Goal: Task Accomplishment & Management: Complete application form

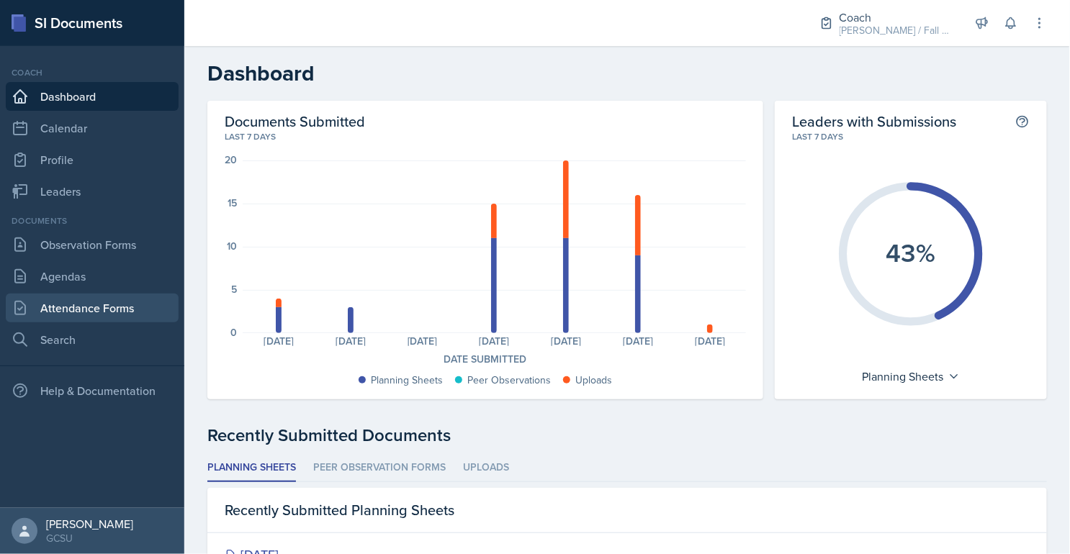
click at [108, 305] on link "Attendance Forms" at bounding box center [92, 308] width 173 height 29
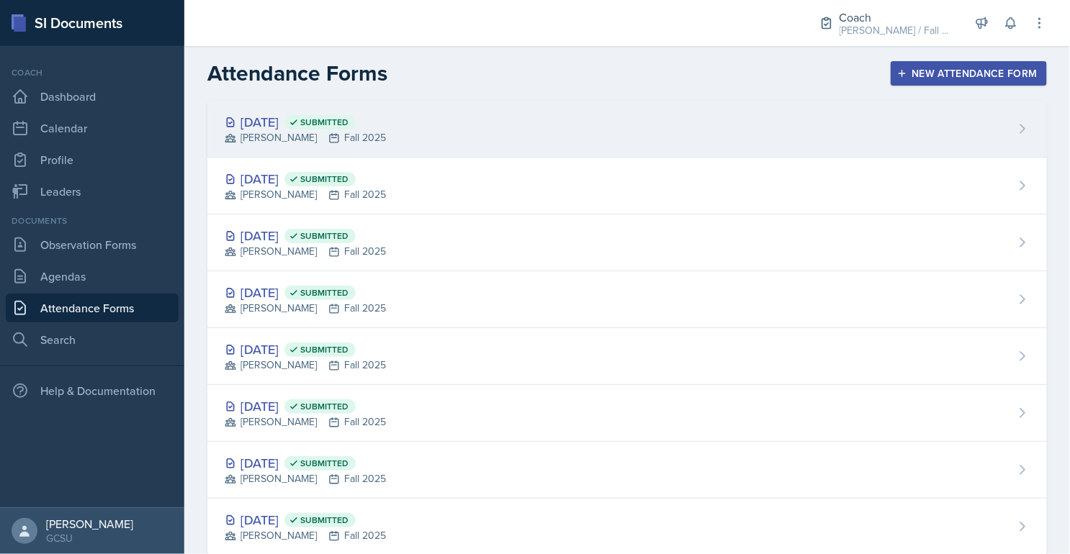
click at [339, 125] on span "Submitted" at bounding box center [319, 122] width 71 height 14
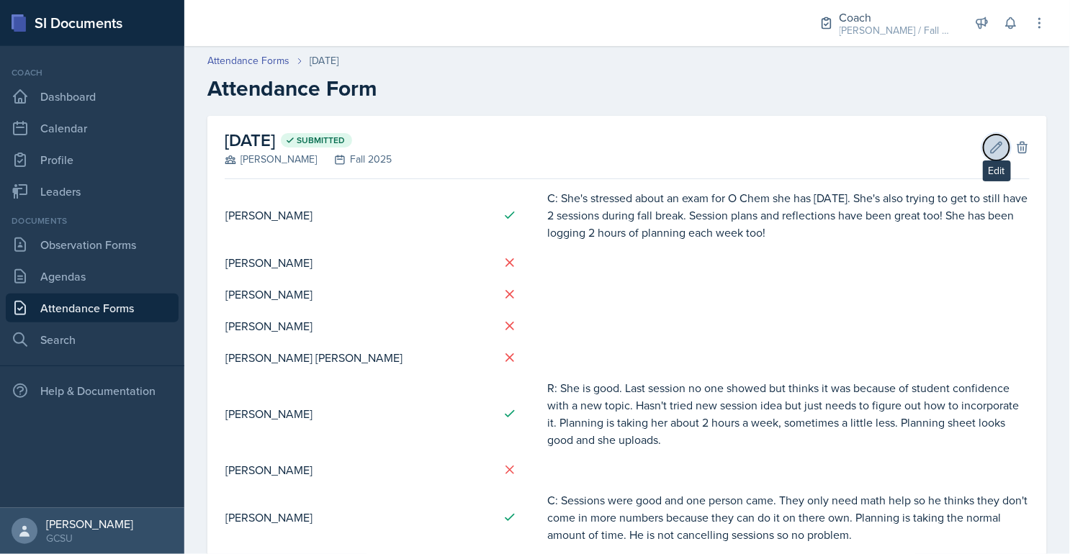
click at [997, 152] on icon at bounding box center [996, 147] width 14 height 14
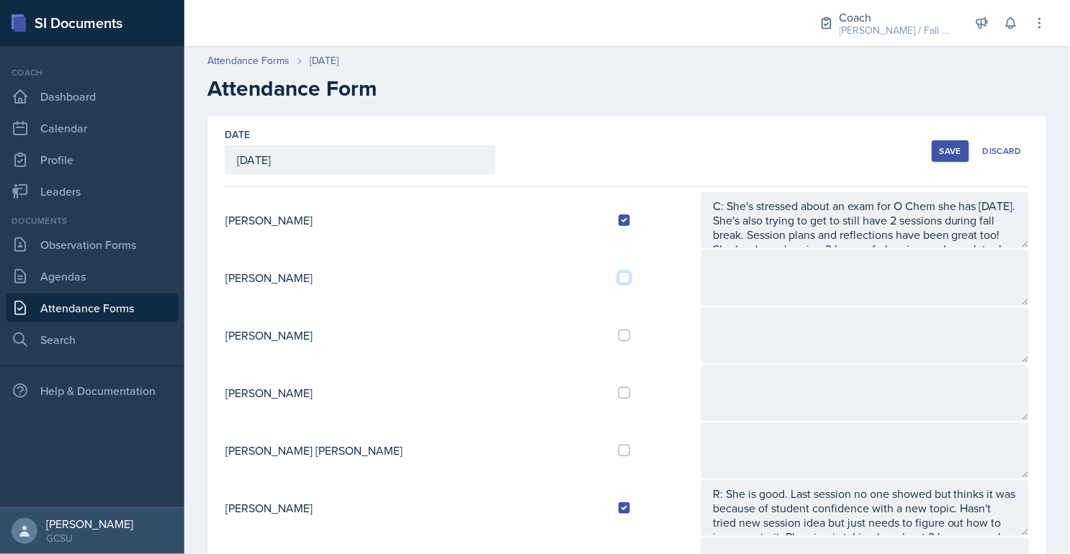
click at [618, 273] on input "checkbox" at bounding box center [624, 278] width 12 height 12
checkbox input "true"
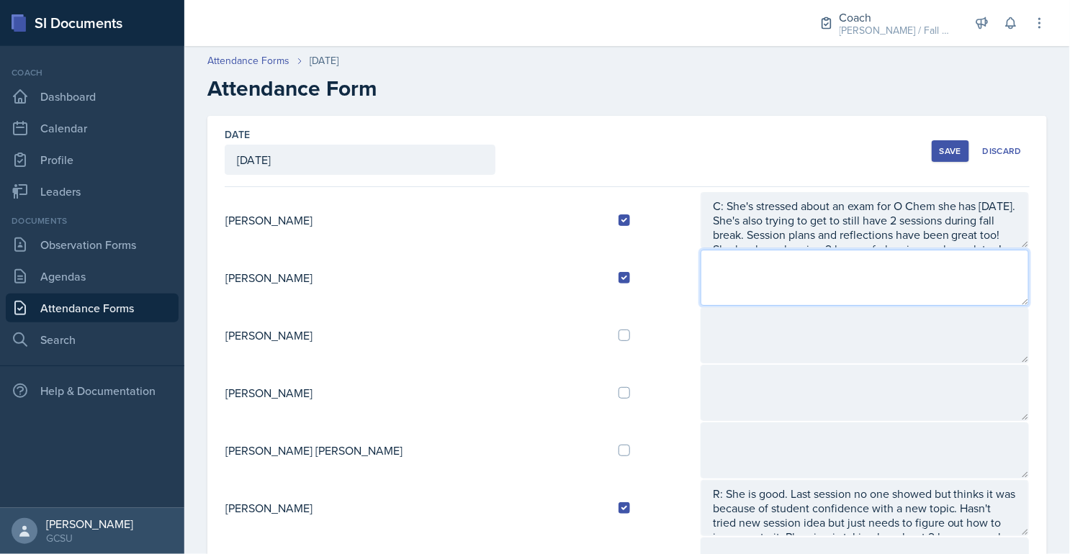
click at [700, 273] on textarea at bounding box center [864, 278] width 328 height 56
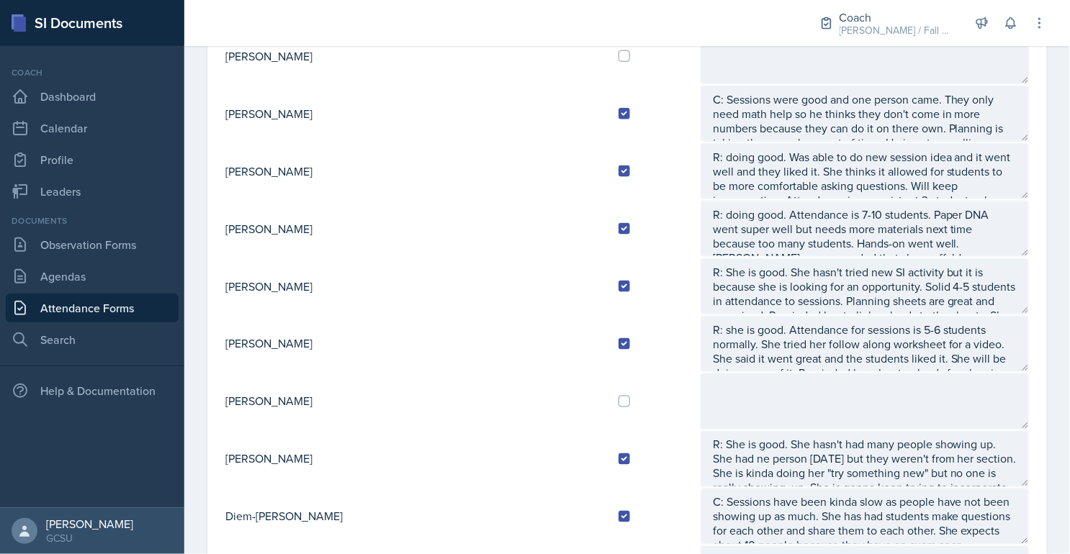
scroll to position [685, 0]
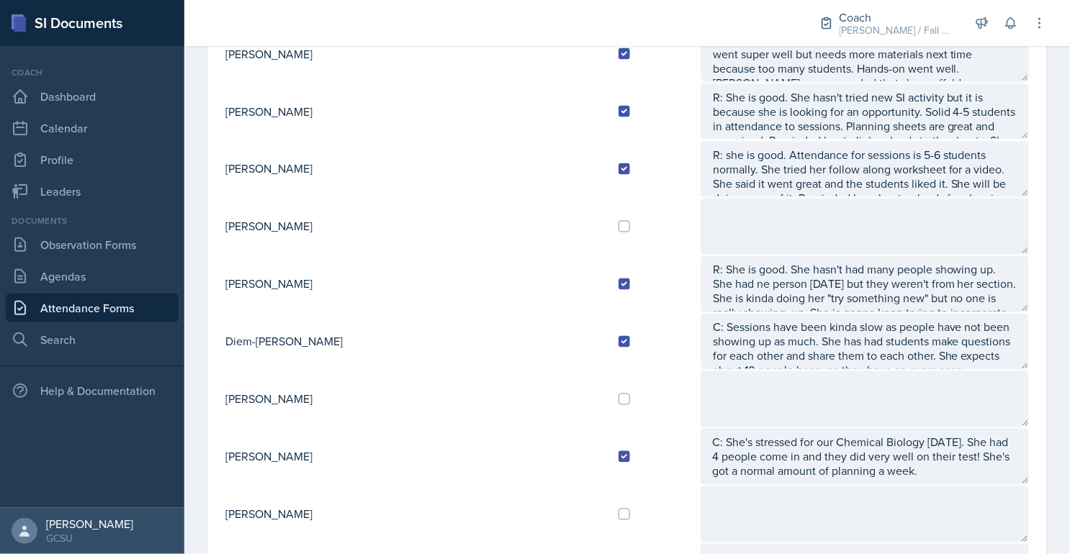
type textarea "A:"
click at [607, 208] on td at bounding box center [653, 227] width 93 height 58
click at [618, 221] on div at bounding box center [653, 227] width 70 height 12
click at [618, 221] on input "checkbox" at bounding box center [624, 227] width 12 height 12
checkbox input "true"
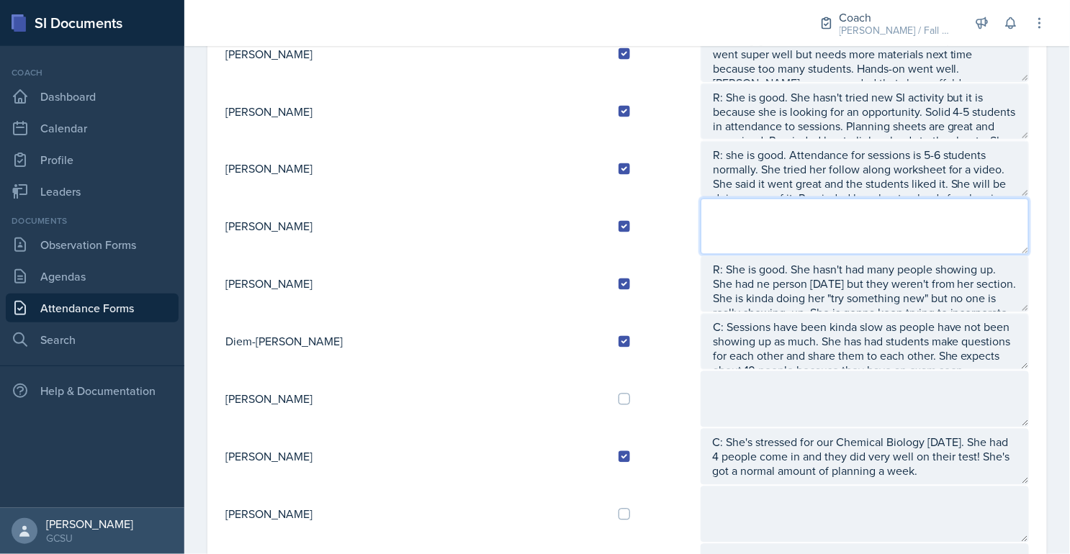
click at [711, 220] on textarea at bounding box center [864, 227] width 328 height 56
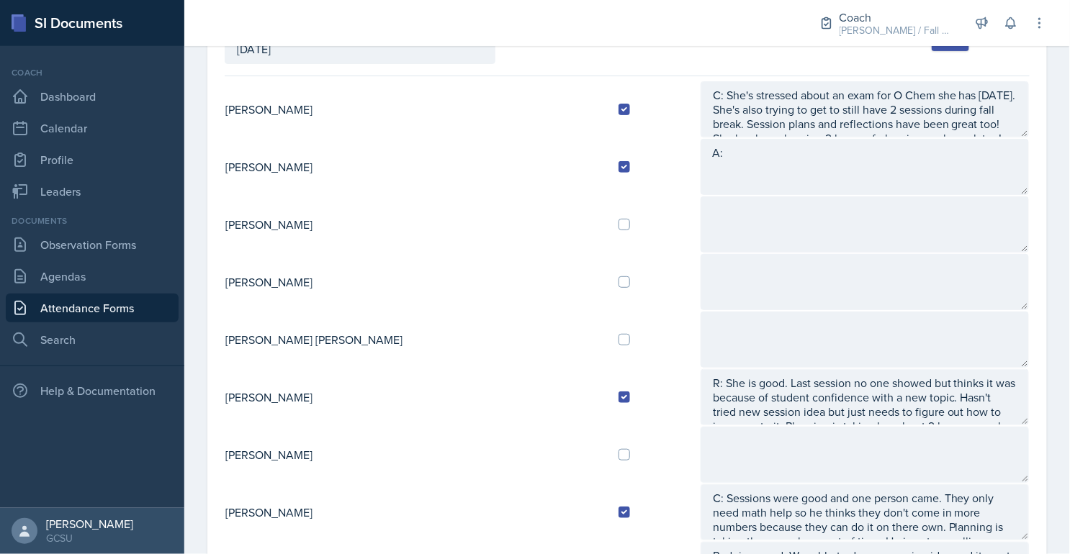
scroll to position [0, 0]
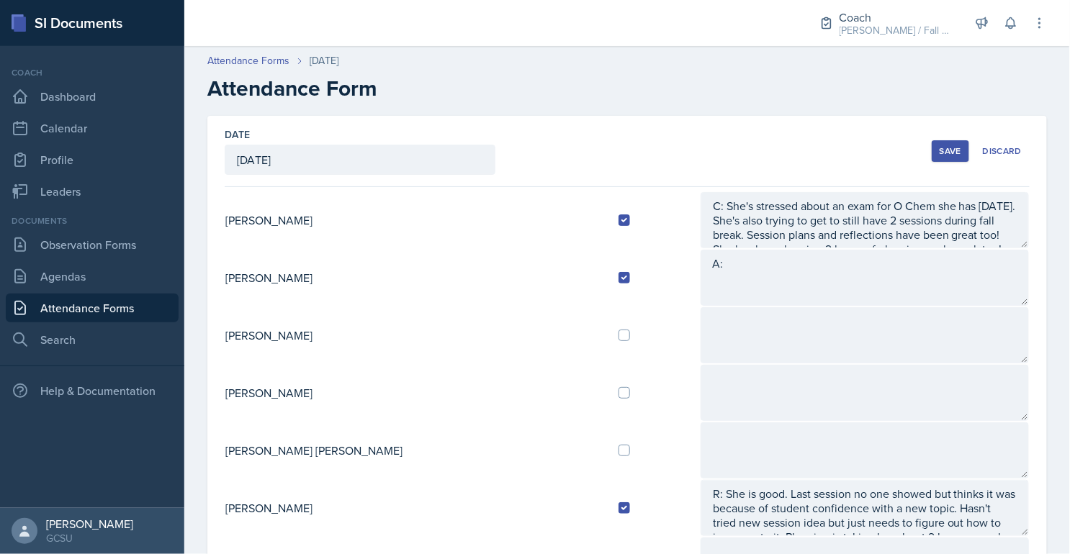
type textarea "A:"
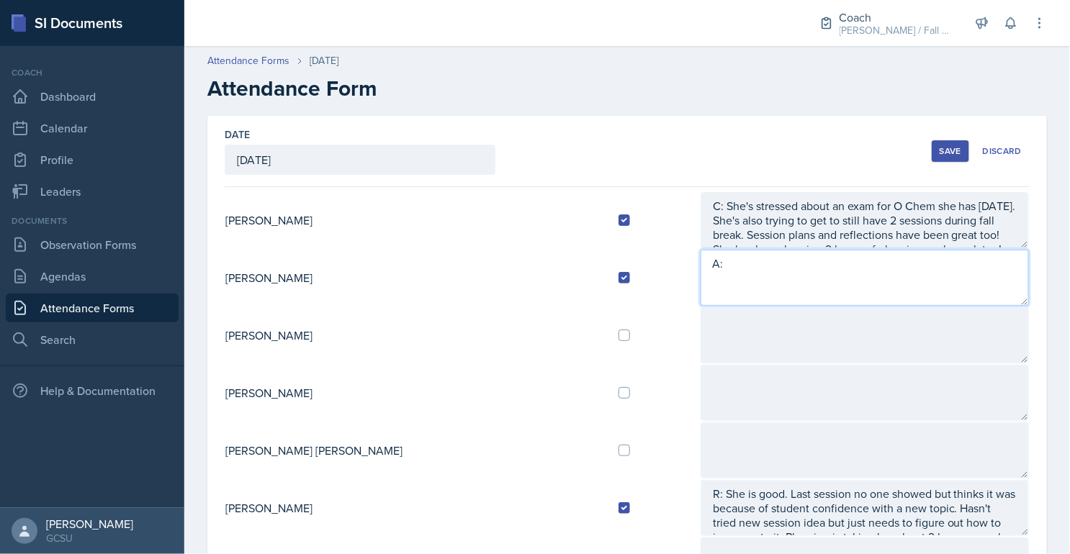
click at [700, 250] on textarea "A:" at bounding box center [864, 278] width 328 height 56
click at [700, 262] on textarea "A:" at bounding box center [864, 278] width 328 height 56
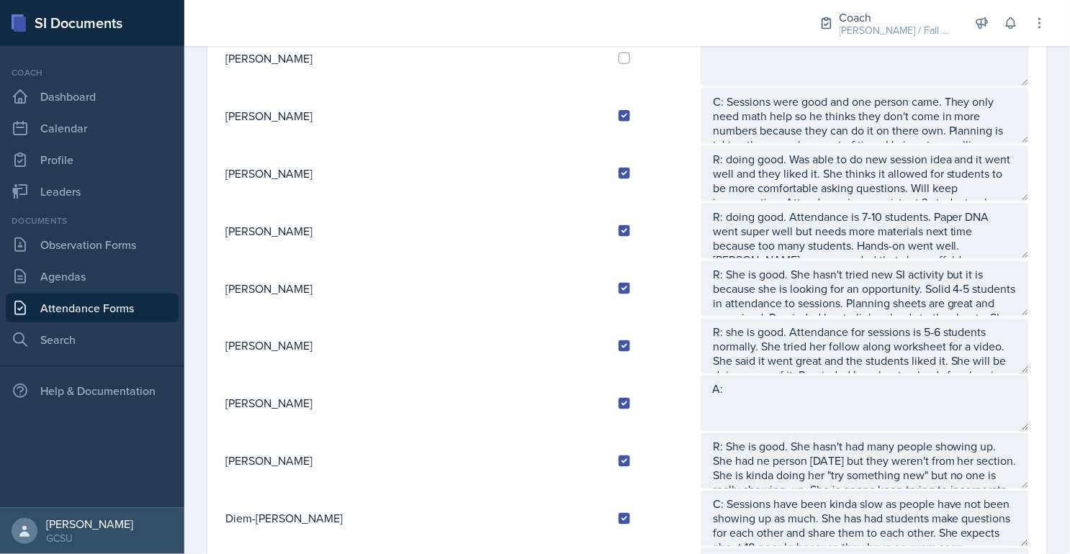
scroll to position [33, 0]
type textarea "A: busy week & no time on the weekend to catch up:/"
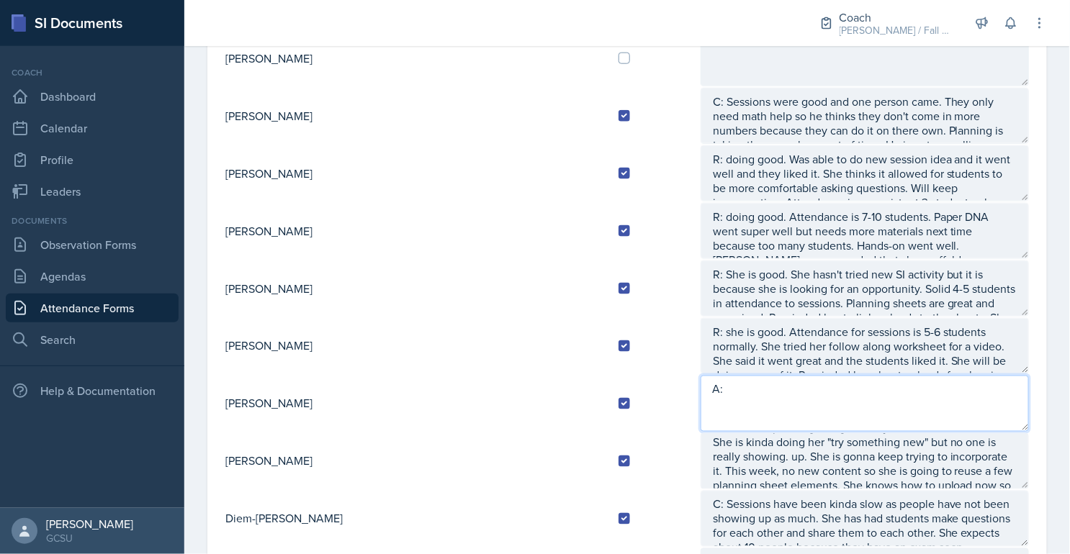
click at [700, 380] on textarea "A:" at bounding box center [864, 404] width 328 height 56
type textarea "A: Busy week."
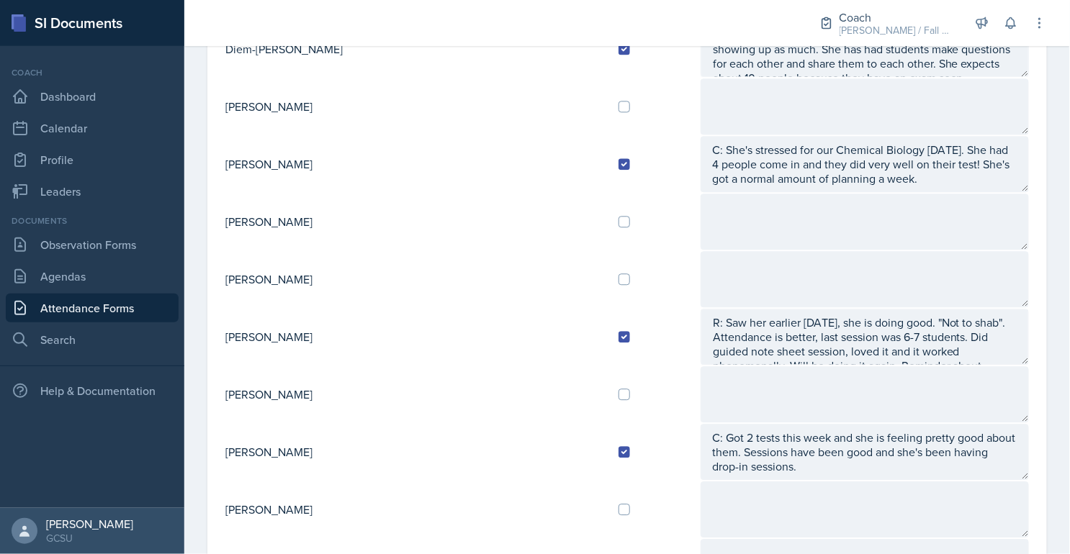
scroll to position [973, 0]
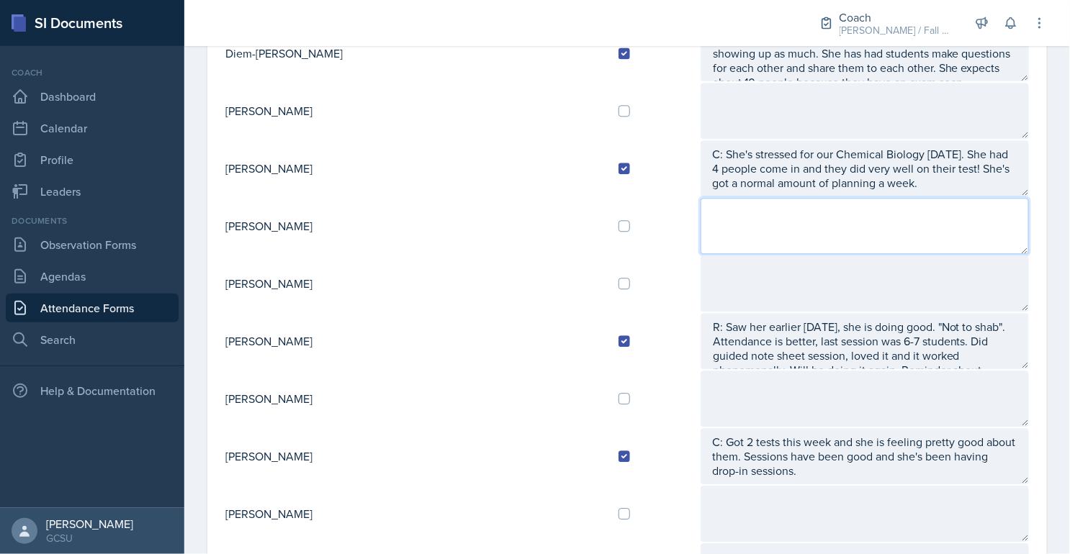
click at [700, 215] on textarea at bounding box center [864, 226] width 328 height 56
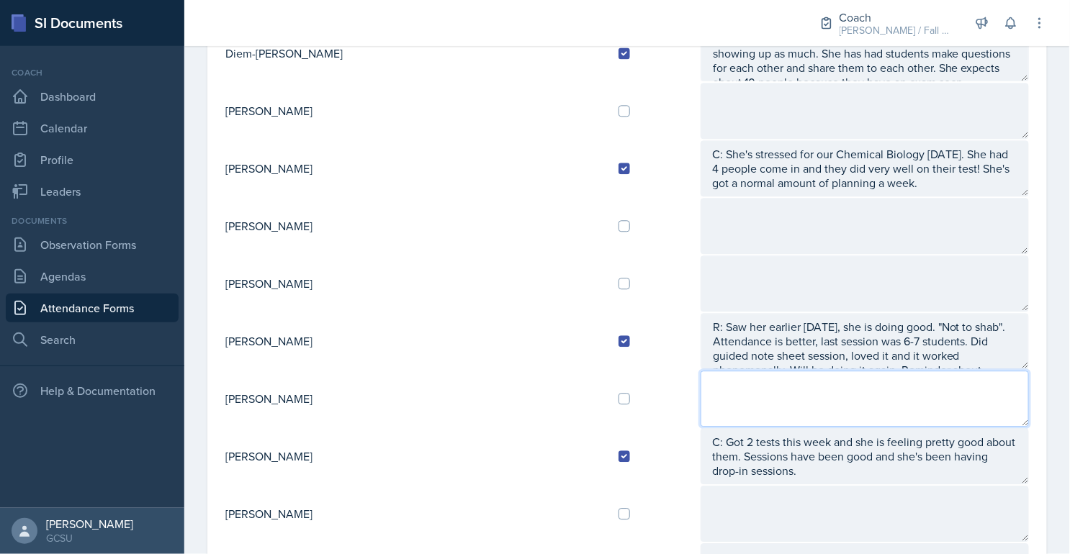
click at [744, 387] on textarea at bounding box center [864, 399] width 328 height 56
type textarea "K"
drag, startPoint x: 728, startPoint y: 392, endPoint x: 640, endPoint y: 369, distance: 90.6
click at [700, 371] on textarea "talked to K" at bounding box center [864, 399] width 328 height 56
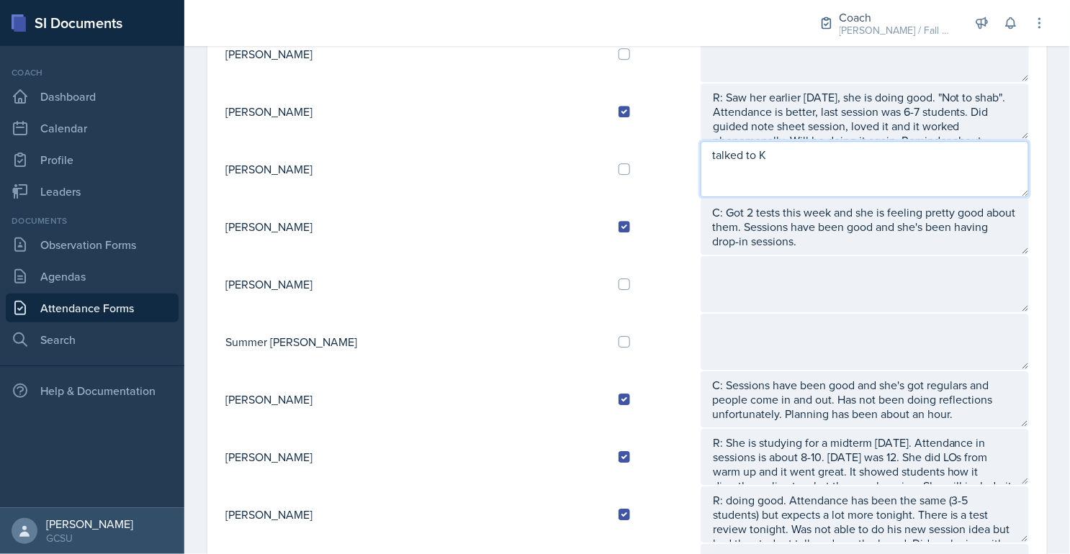
scroll to position [1334, 0]
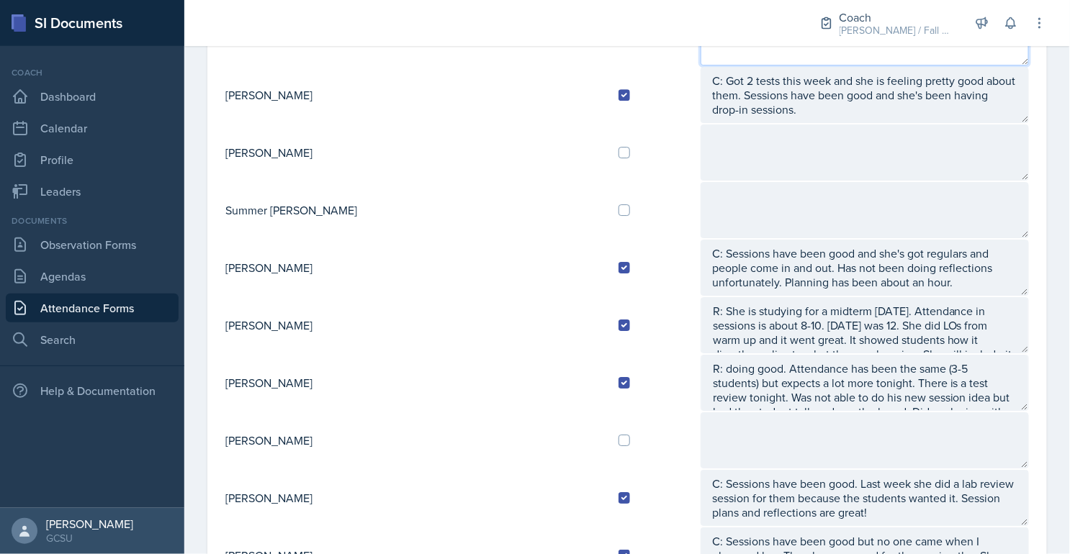
type textarea "talked to K"
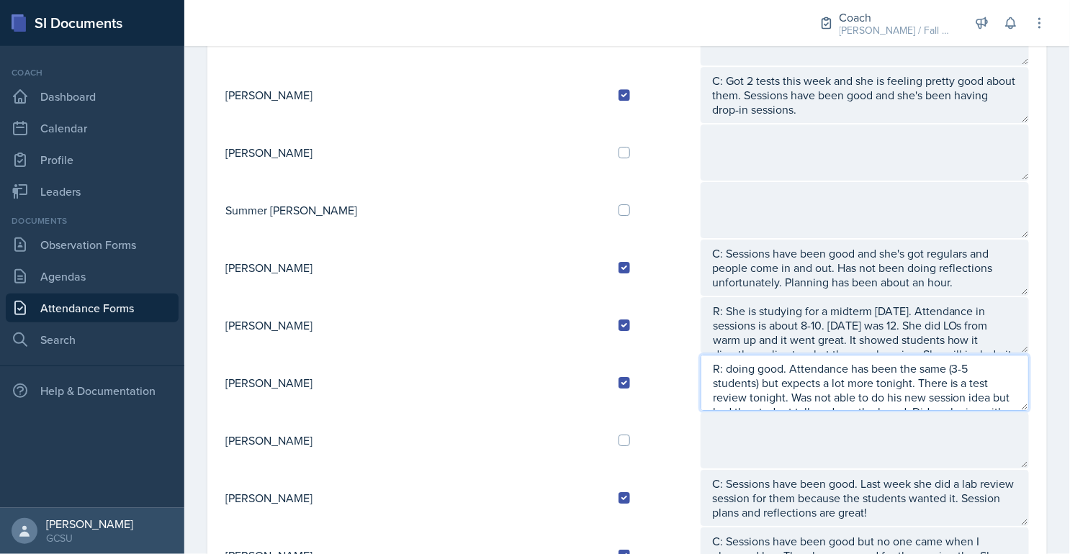
click at [700, 381] on textarea "R: doing good. Attendance has been the same (3-5 students) but expects a lot mo…" at bounding box center [864, 383] width 328 height 56
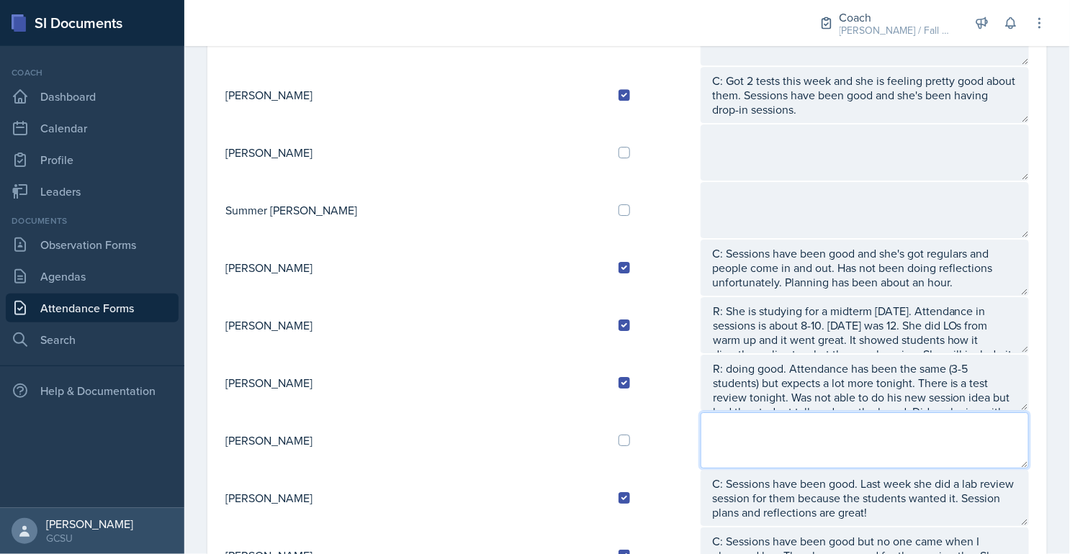
click at [700, 415] on textarea at bounding box center [864, 440] width 328 height 56
paste textarea "talked to K"
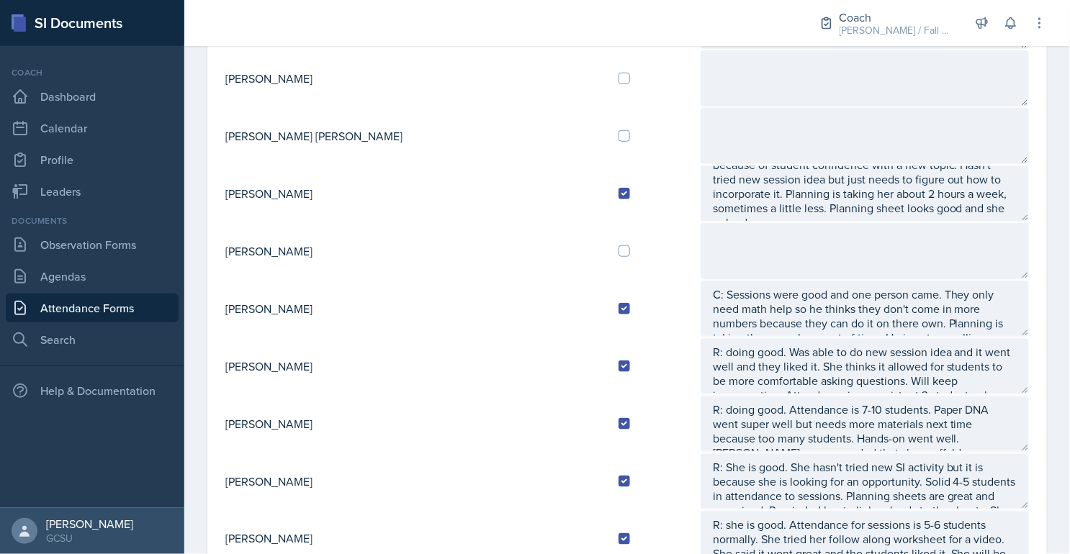
scroll to position [0, 0]
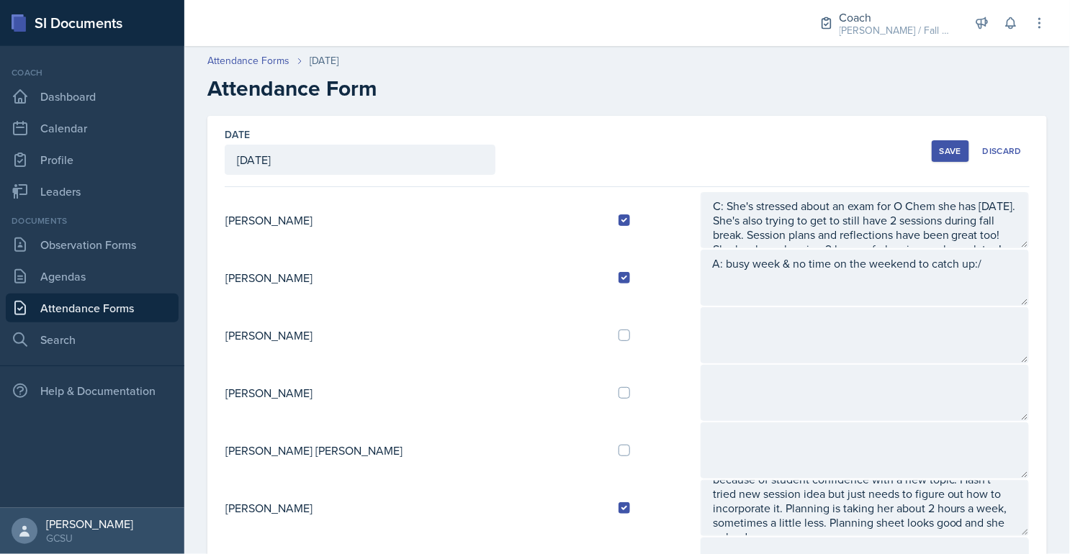
type textarea "talked to K"
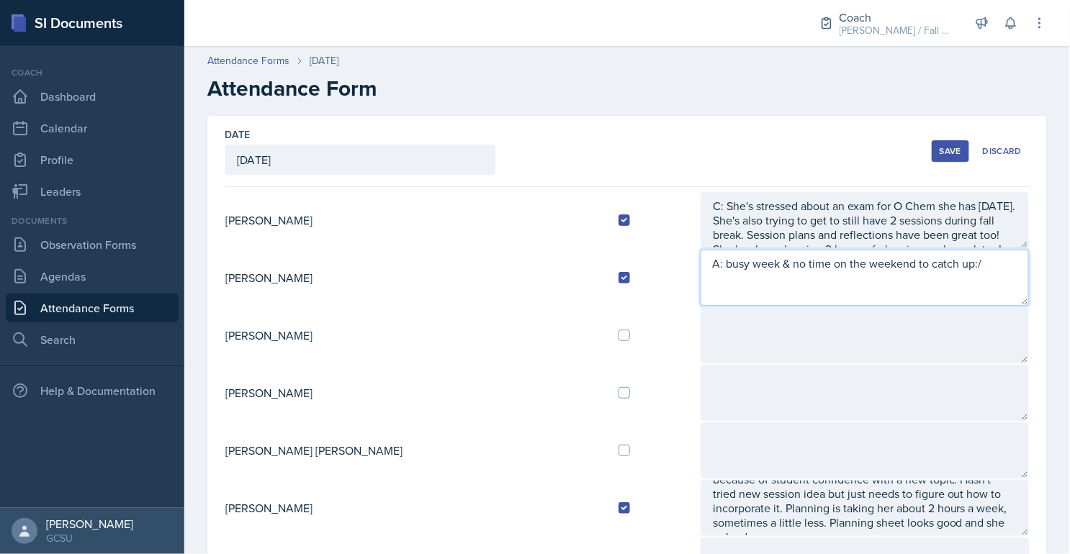
click at [942, 258] on textarea "A: busy week & no time on the weekend to catch up:/" at bounding box center [864, 278] width 328 height 56
click at [905, 261] on textarea "A: busy week & no time on the weekend to catch up:/" at bounding box center [864, 278] width 328 height 56
click at [947, 268] on textarea "A: busy week & no time on the weekend to catch up :/" at bounding box center [864, 278] width 328 height 56
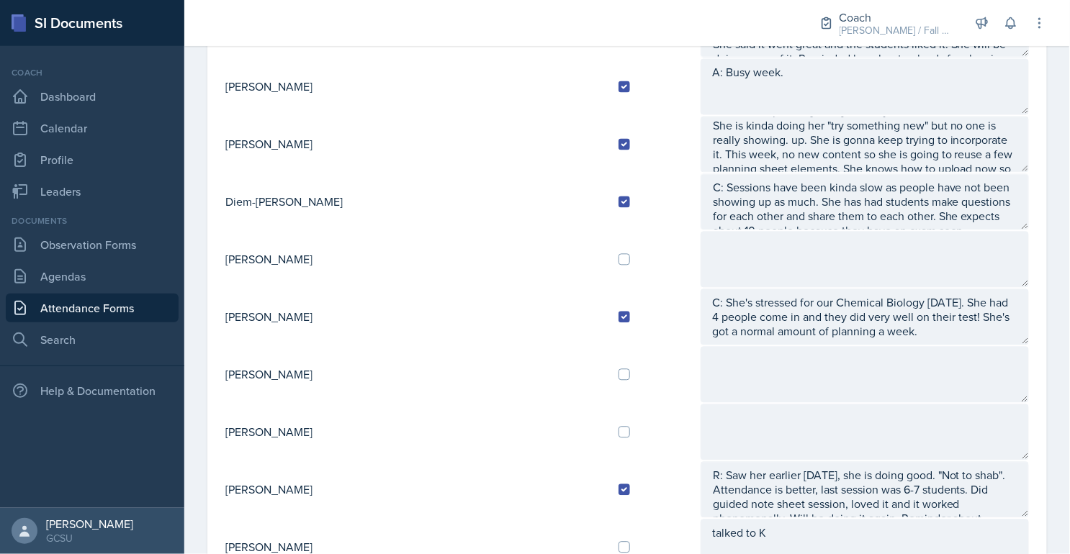
scroll to position [828, 0]
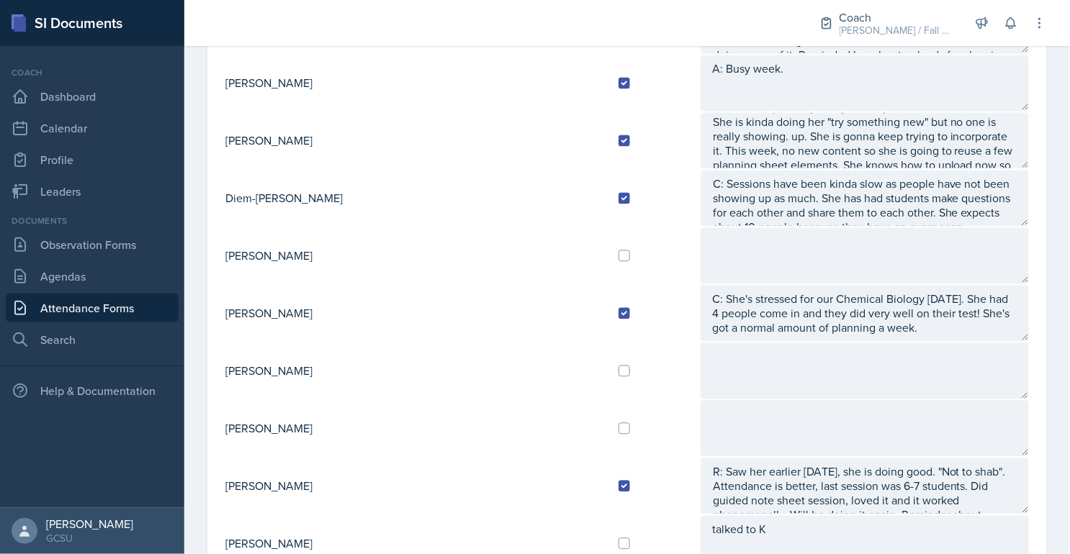
type textarea "A: busy week & no time on the weekend to catch up :/"
click at [618, 423] on input "checkbox" at bounding box center [624, 429] width 12 height 12
checkbox input "true"
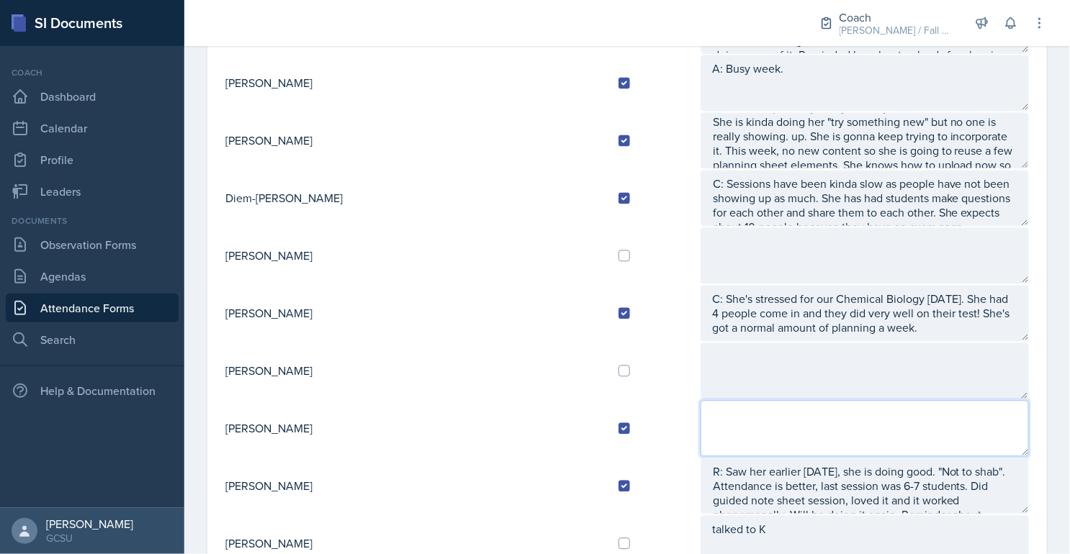
click at [700, 418] on textarea at bounding box center [864, 429] width 328 height 56
click at [741, 407] on textarea "A:" at bounding box center [864, 429] width 328 height 56
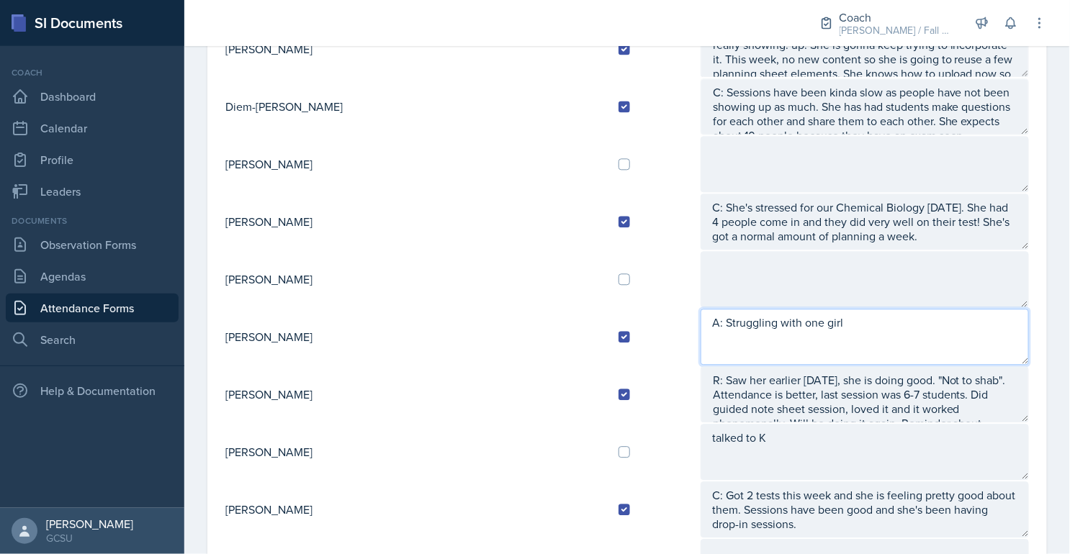
type textarea "A: Struggling with one girl"
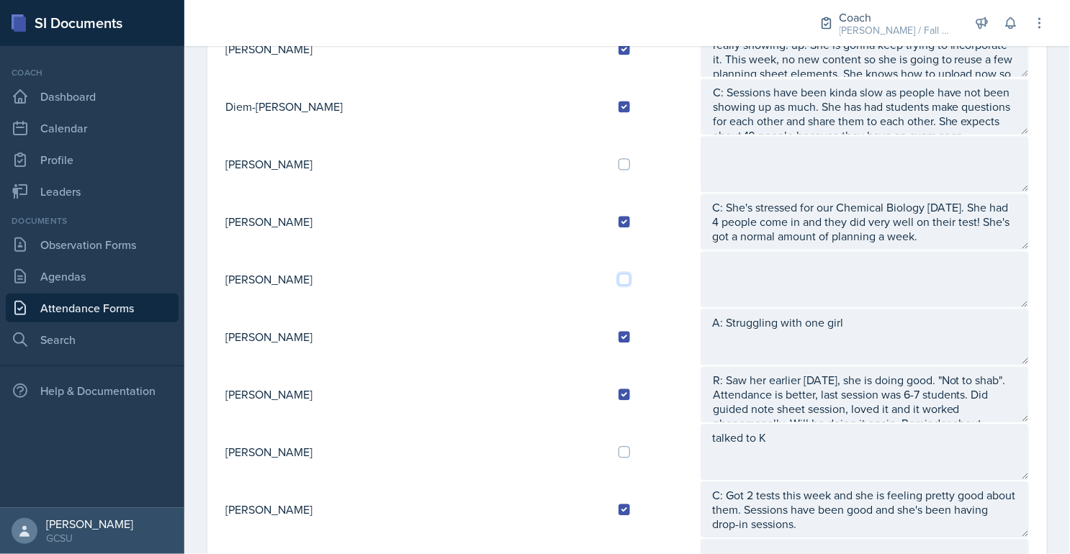
click at [618, 274] on input "checkbox" at bounding box center [624, 280] width 12 height 12
checkbox input "true"
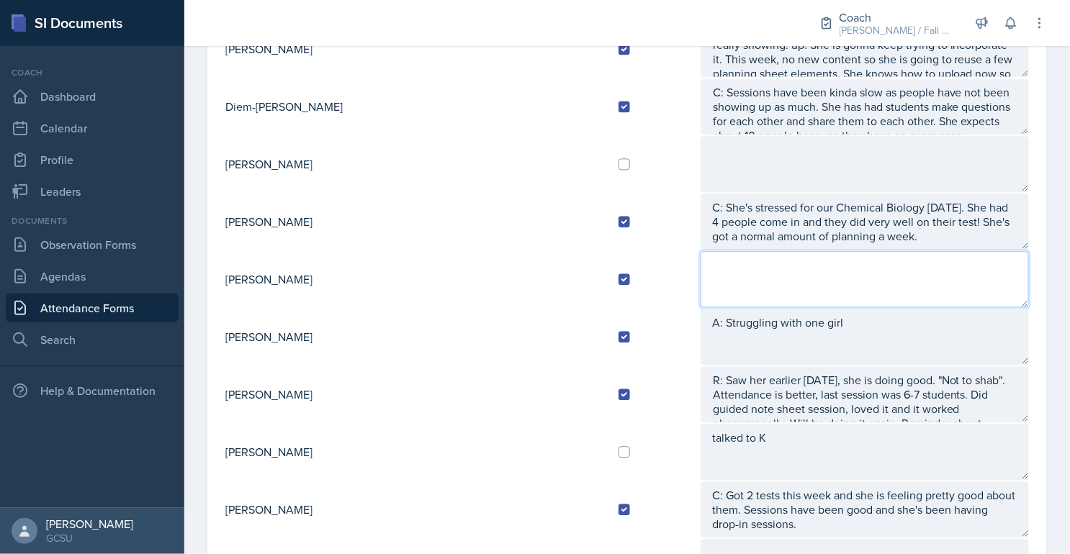
click at [700, 276] on textarea at bounding box center [864, 279] width 328 height 56
type textarea "A:"
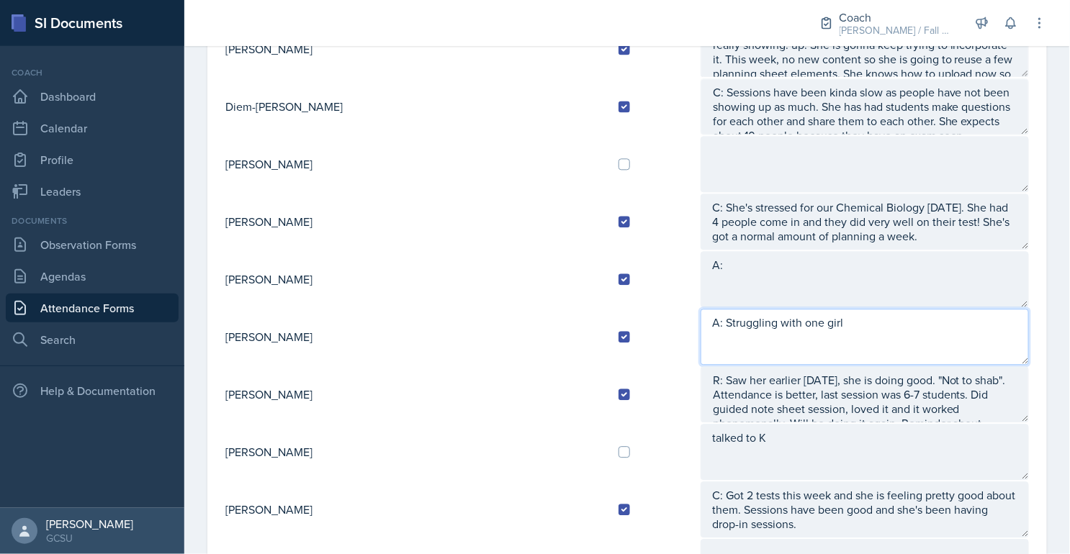
click at [826, 314] on textarea "A: Struggling with one girl" at bounding box center [864, 337] width 328 height 56
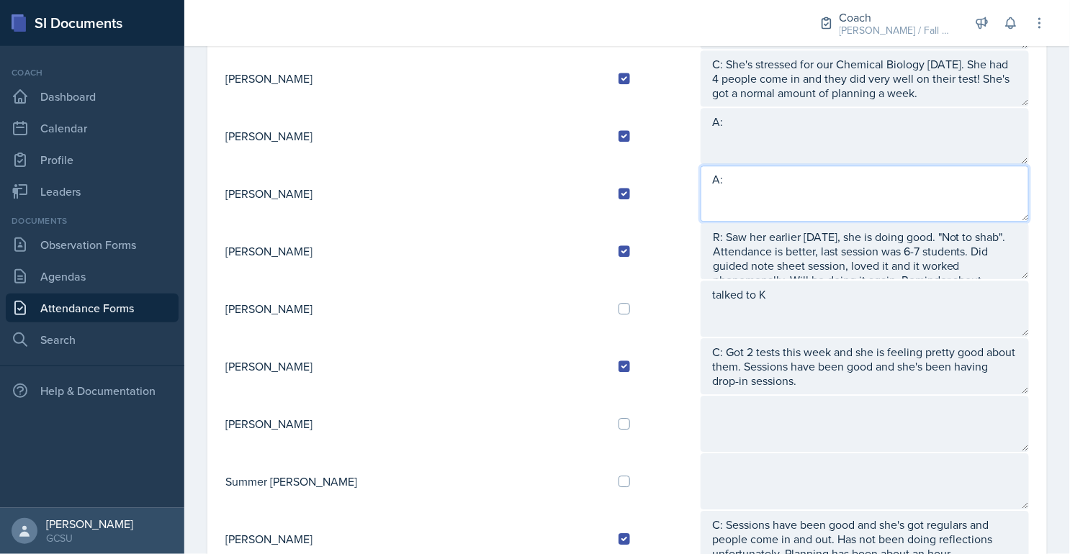
scroll to position [1050, 0]
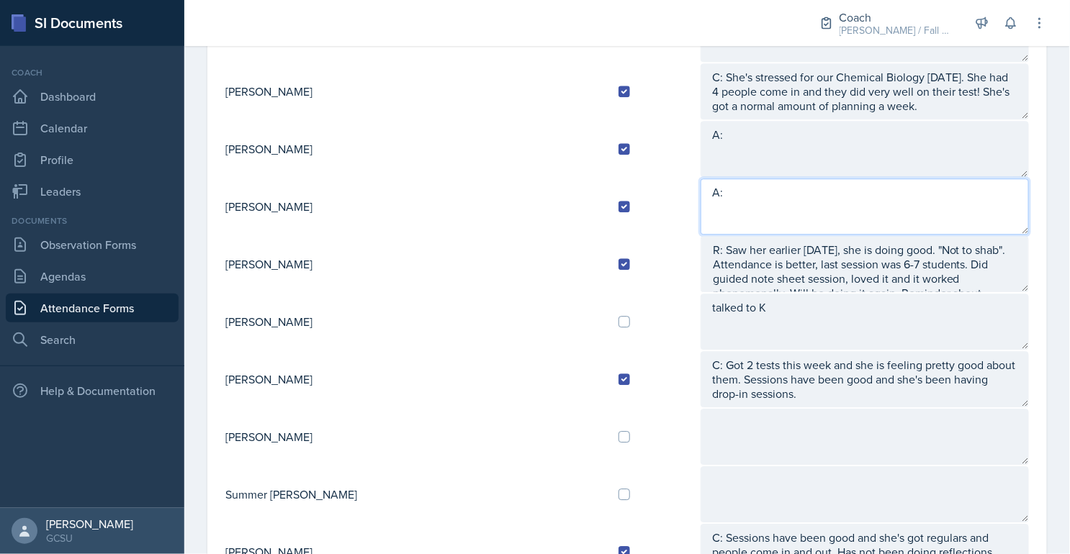
type textarea "A:"
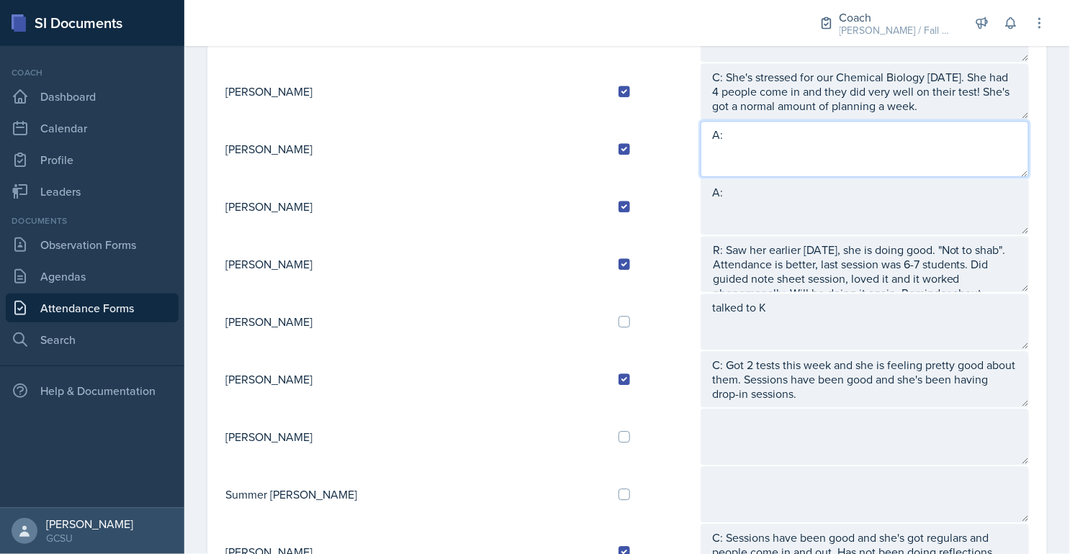
click at [722, 134] on textarea "A:" at bounding box center [864, 149] width 328 height 56
click at [1001, 126] on textarea "A: few regulars but attendance is dropping off. Test review session on teh 8th!…" at bounding box center [864, 149] width 328 height 56
click at [800, 150] on textarea "A: few regulars but attendance is dropping off. Test review session on the 8th!…" at bounding box center [864, 149] width 328 height 56
type textarea "A: few regulars but attendance is dropping off. Test review session on the 8th!…"
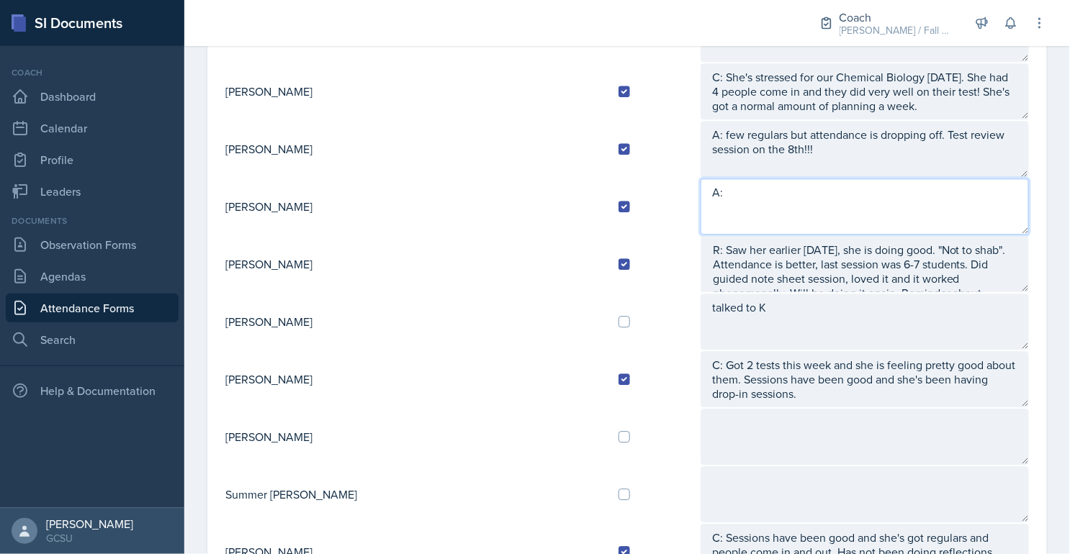
click at [720, 193] on textarea "A:" at bounding box center [864, 207] width 328 height 56
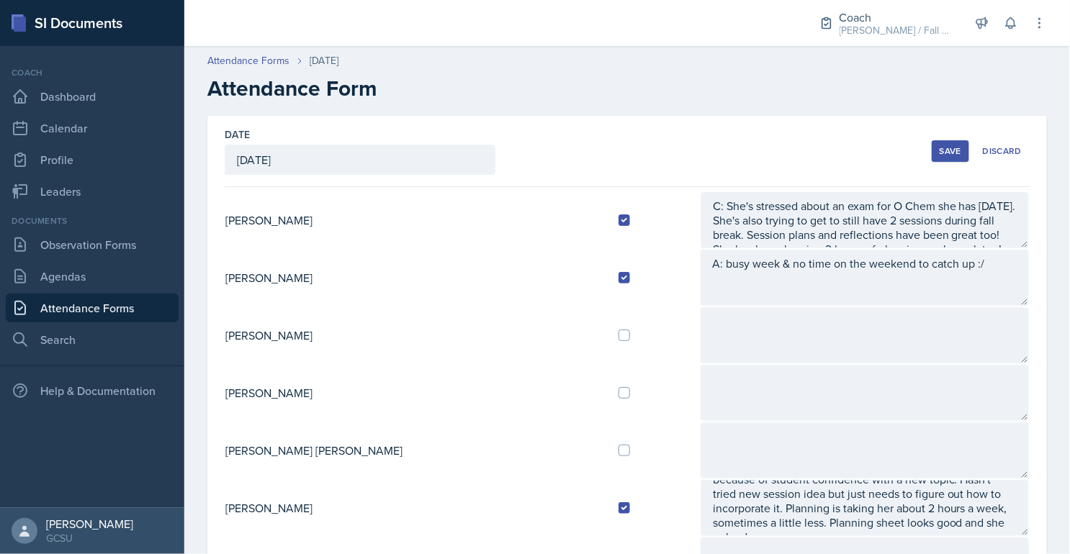
scroll to position [14, 0]
type textarea "A:"
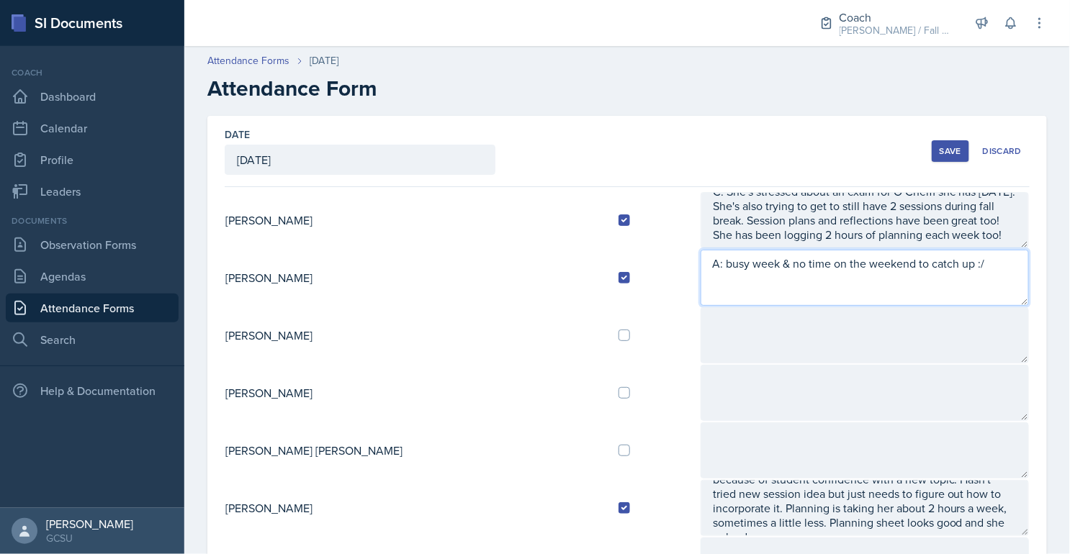
click at [947, 273] on textarea "A: busy week & no time on the weekend to catch up :/" at bounding box center [864, 278] width 328 height 56
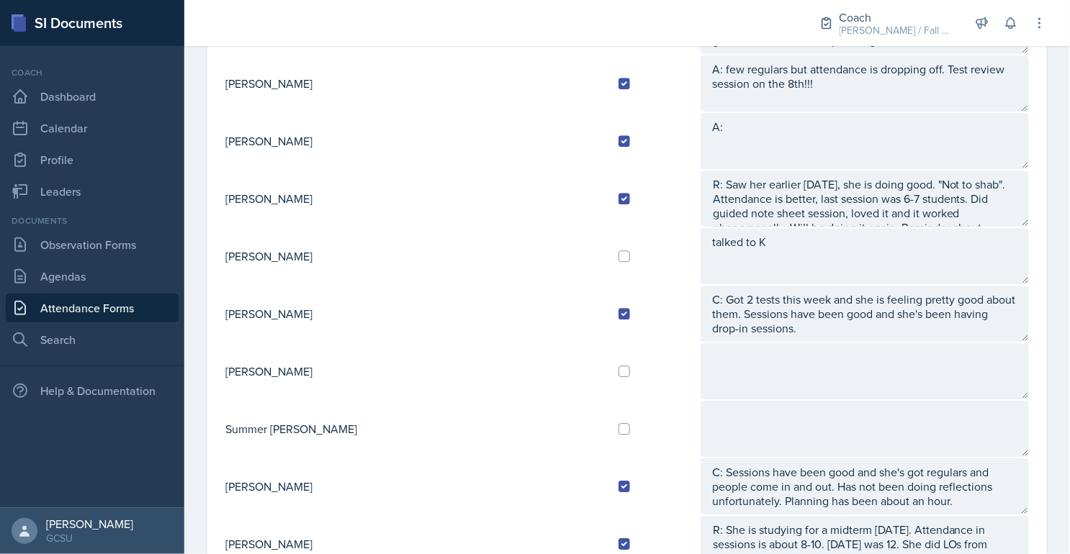
scroll to position [1134, 0]
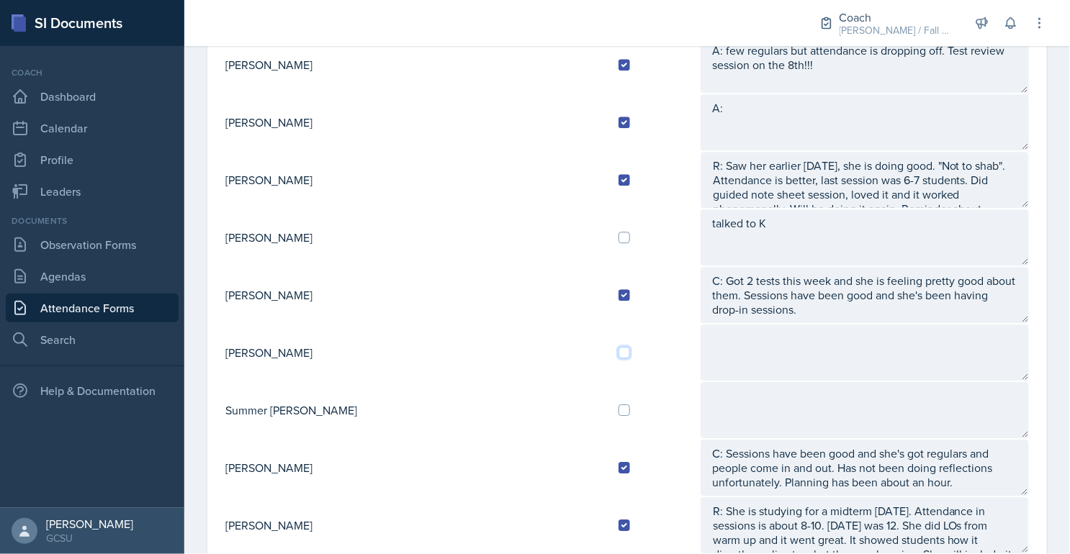
click at [618, 347] on input "checkbox" at bounding box center [624, 353] width 12 height 12
checkbox input "true"
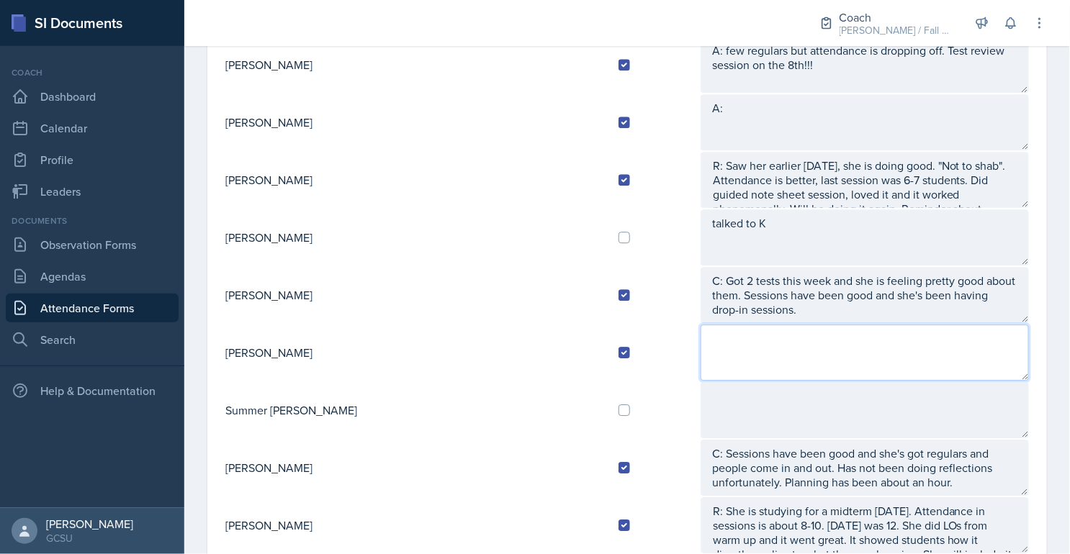
click at [700, 332] on textarea at bounding box center [864, 353] width 328 height 56
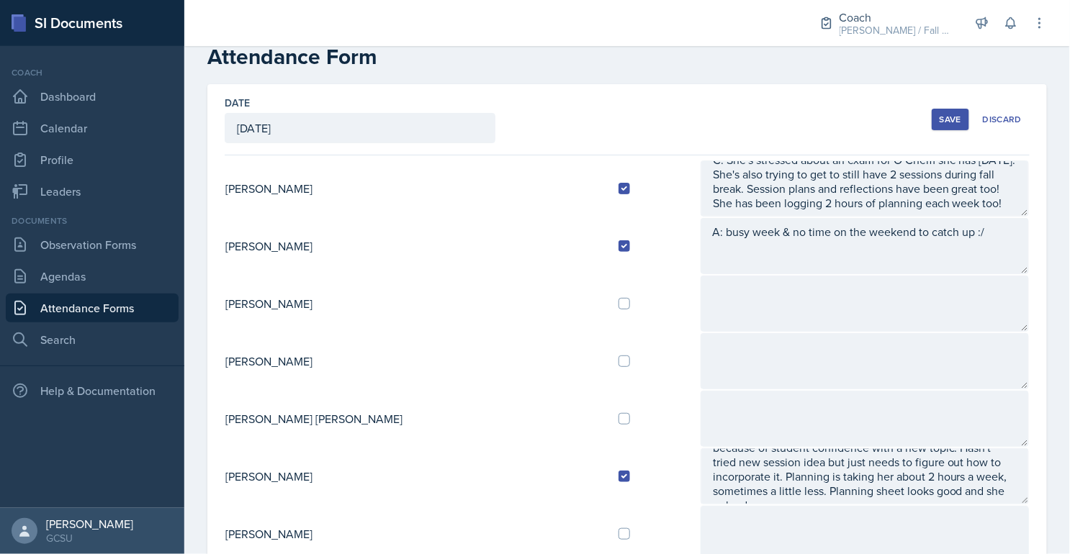
scroll to position [37, 0]
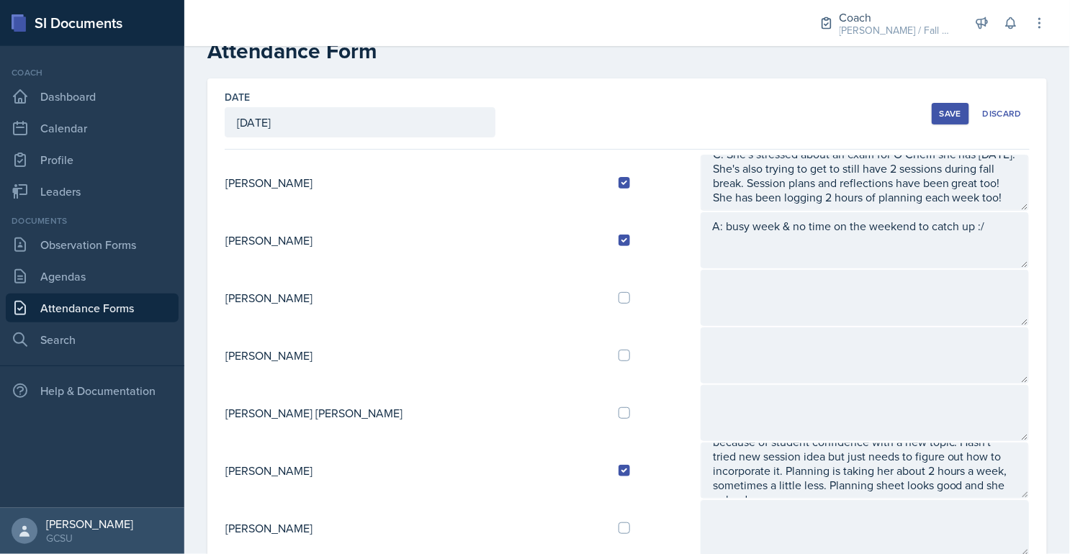
type textarea "A:"
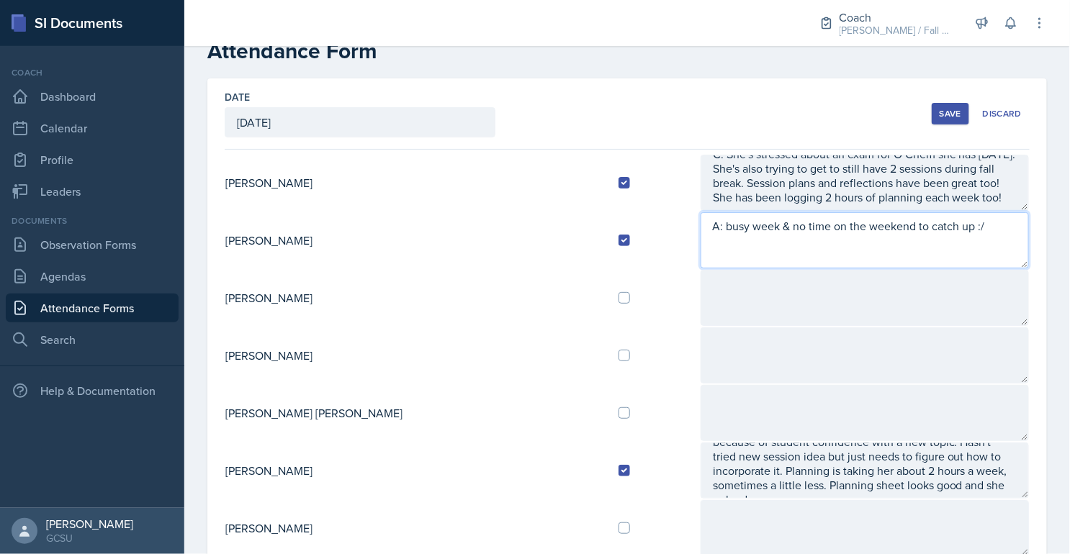
click at [700, 253] on textarea "A: busy week & no time on the weekend to catch up :/" at bounding box center [864, 240] width 328 height 56
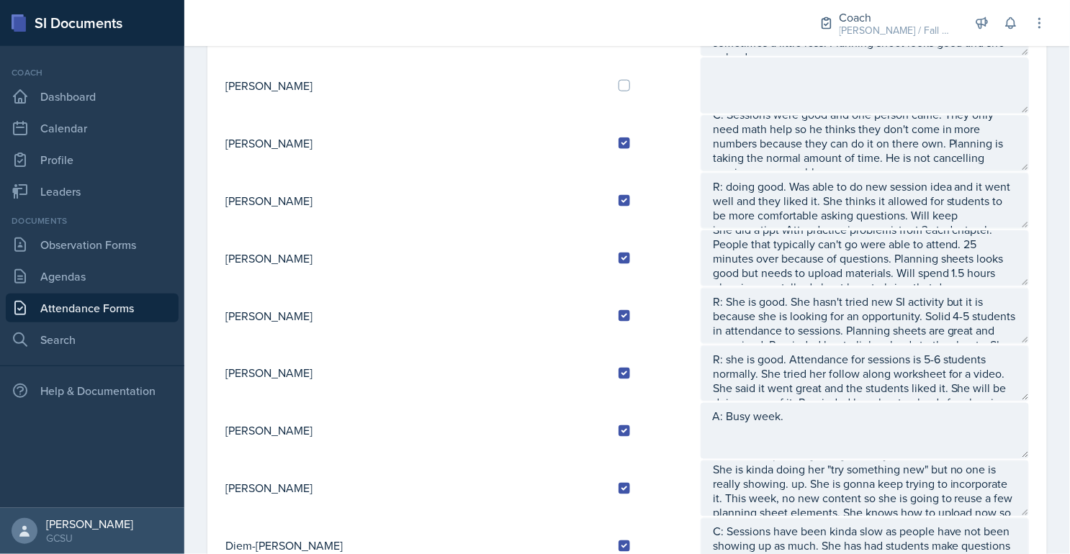
scroll to position [14, 0]
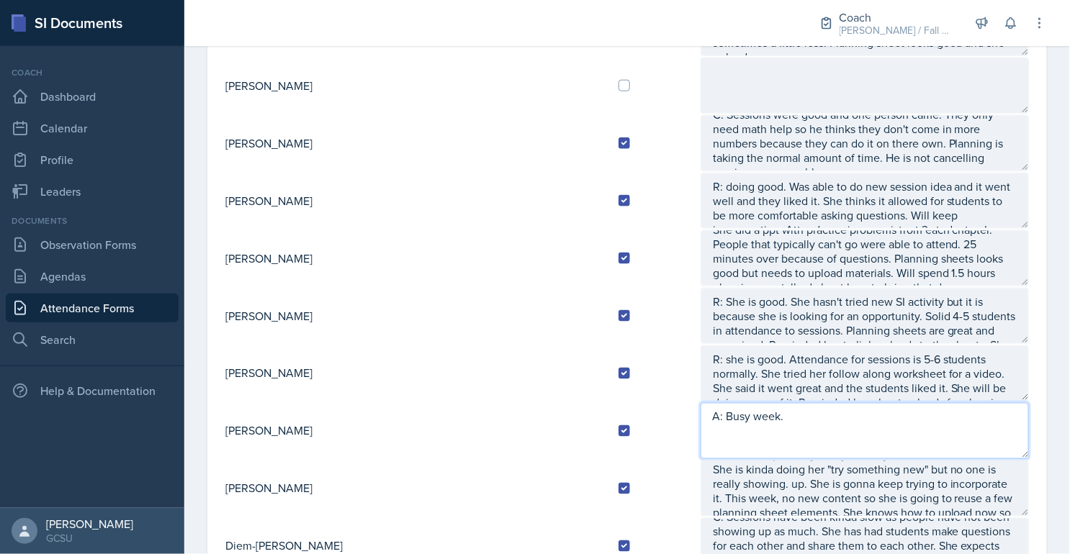
click at [759, 424] on textarea "A: Busy week." at bounding box center [864, 431] width 328 height 56
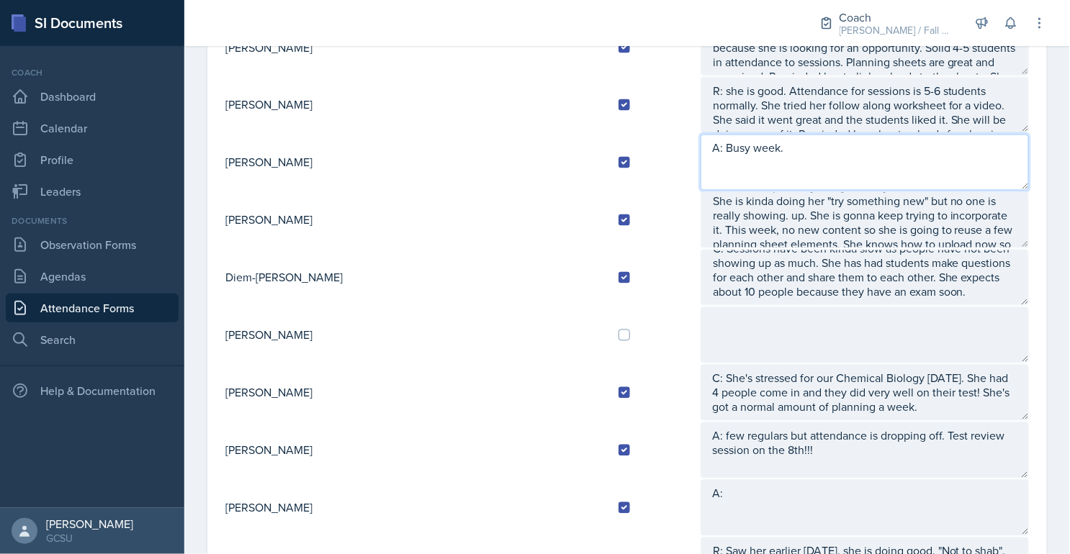
scroll to position [800, 0]
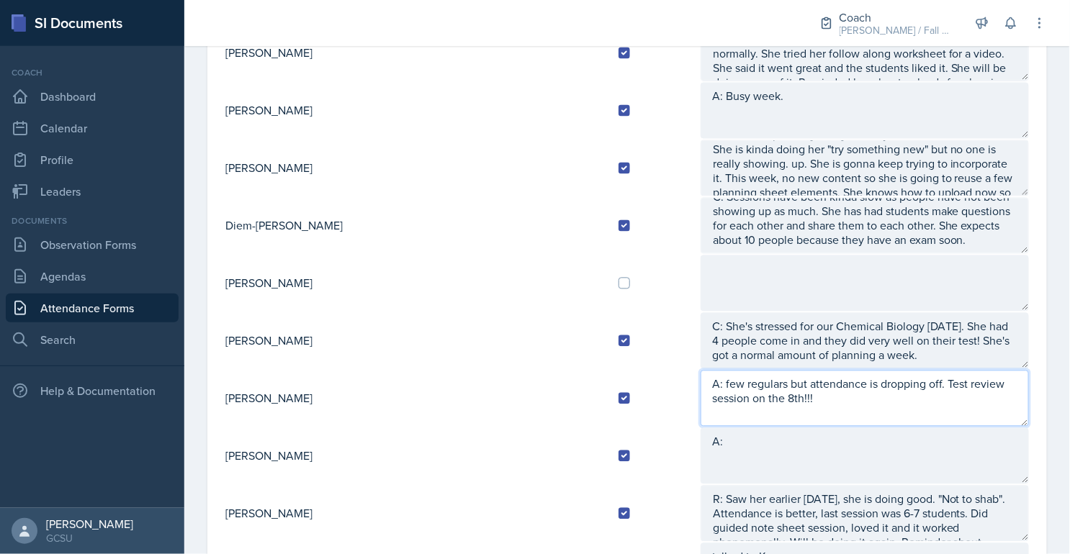
click at [730, 404] on textarea "A: few regulars but attendance is dropping off. Test review session on the 8th!…" at bounding box center [864, 399] width 328 height 56
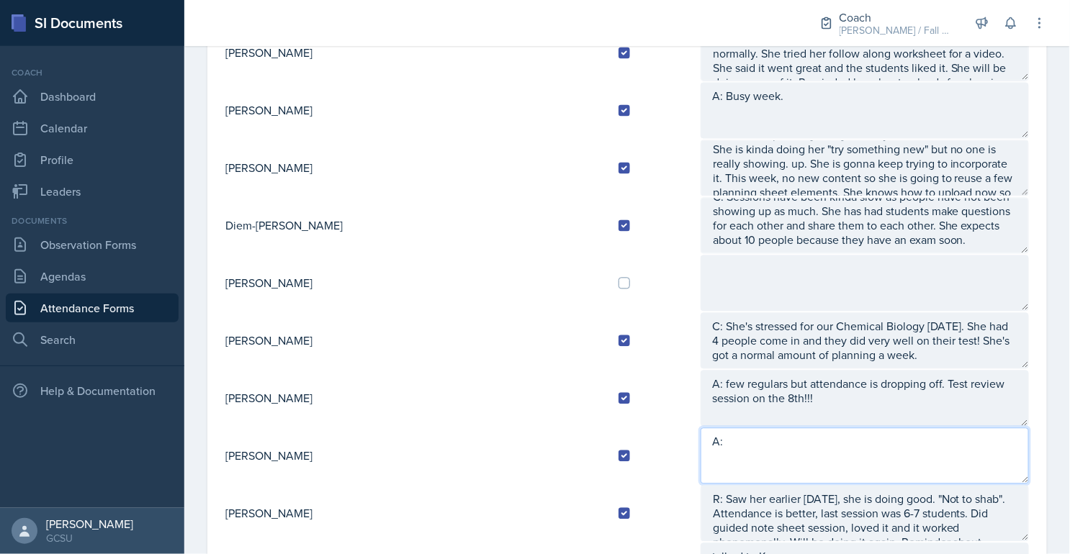
click at [718, 441] on textarea "A:" at bounding box center [864, 456] width 328 height 56
type textarea "A: So many exams this week and having a bit of issue with a girl not"
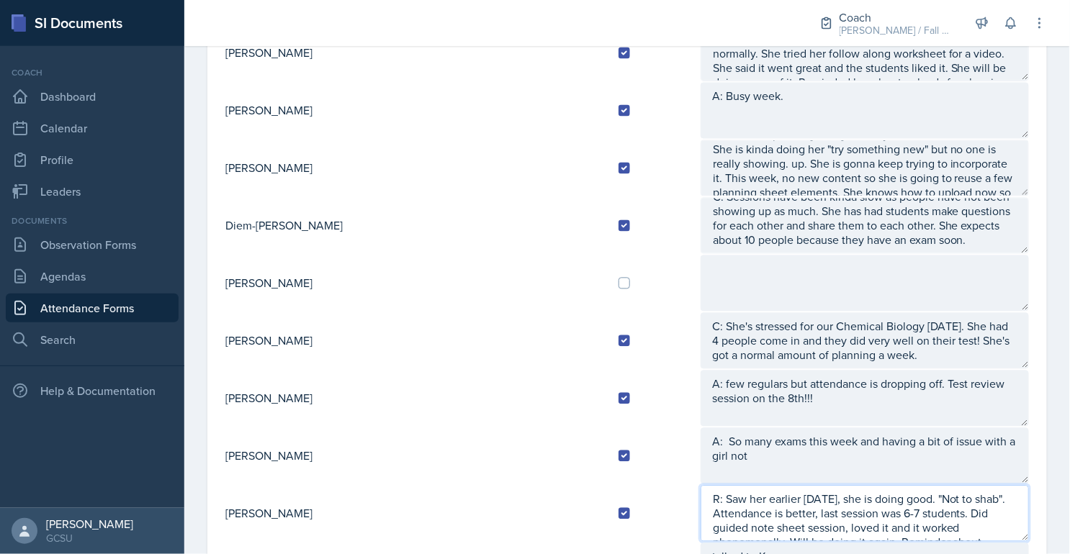
click at [898, 486] on textarea "R: Saw her earlier [DATE], she is doing good. "Not to shab". Attendance is bett…" at bounding box center [864, 514] width 328 height 56
type textarea "R: Saw her earlier [DATE], she is doing good. "Not too shab". Attendance is bet…"
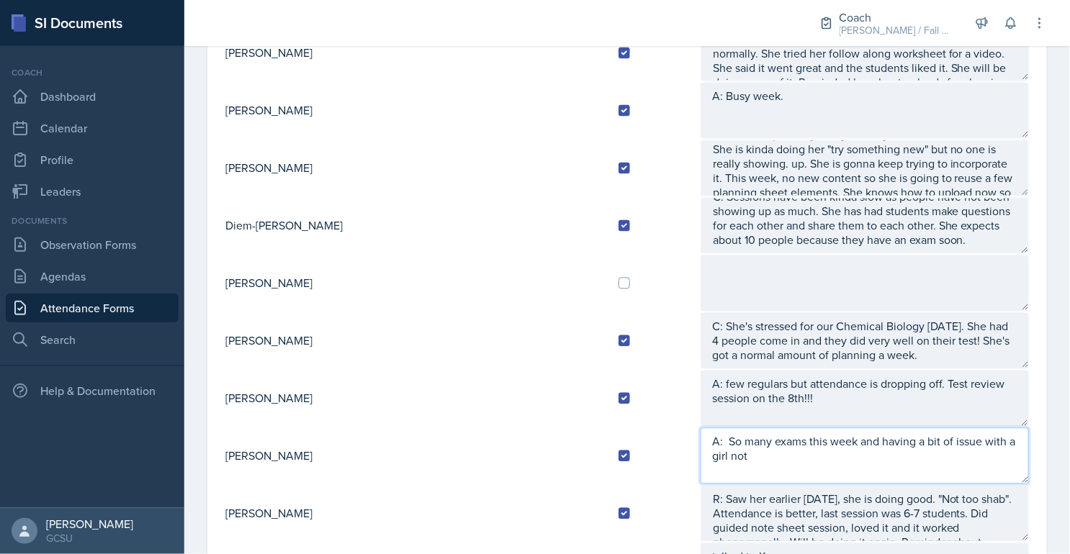
click at [1009, 442] on textarea "A: So many exams this week and having a bit of issue with a girl not" at bounding box center [864, 456] width 328 height 56
type textarea "A: So many exams this week and having a bit of issue with a girl not speaking."
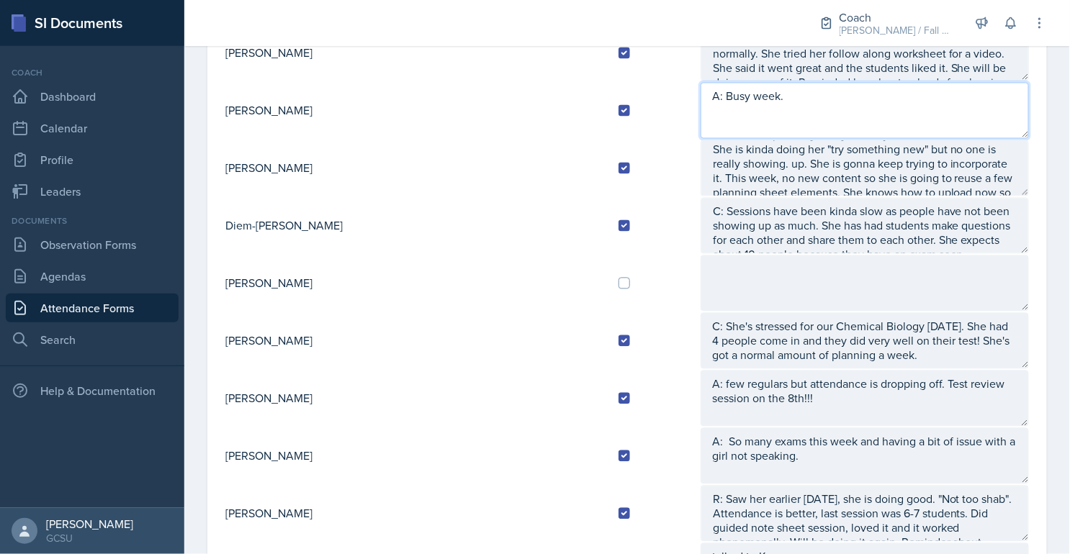
click at [741, 90] on textarea "A: Busy week." at bounding box center [864, 111] width 328 height 56
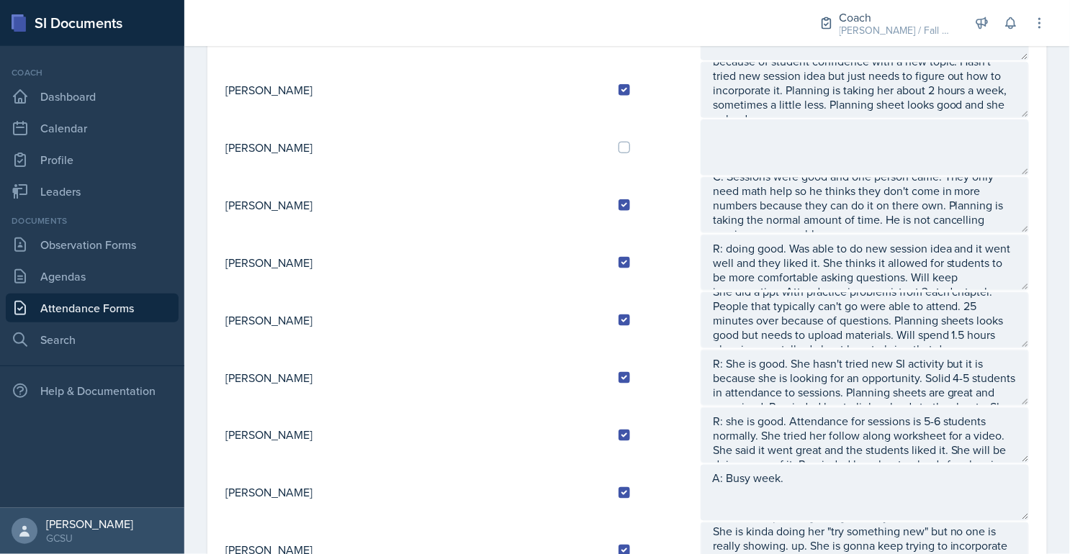
click at [607, 134] on td at bounding box center [653, 148] width 93 height 58
click at [618, 145] on input "checkbox" at bounding box center [624, 148] width 12 height 12
checkbox input "true"
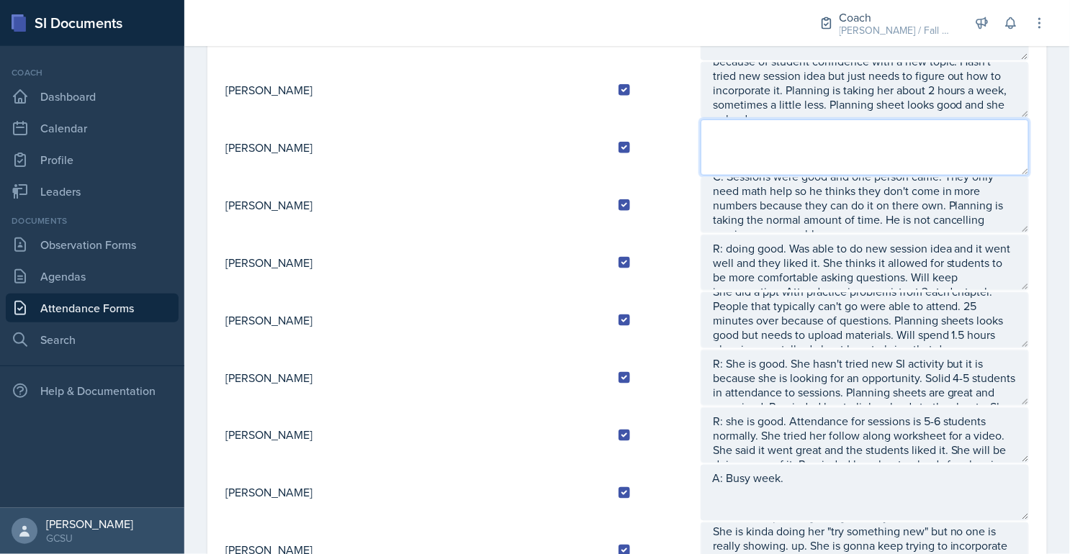
click at [700, 138] on textarea at bounding box center [864, 147] width 328 height 56
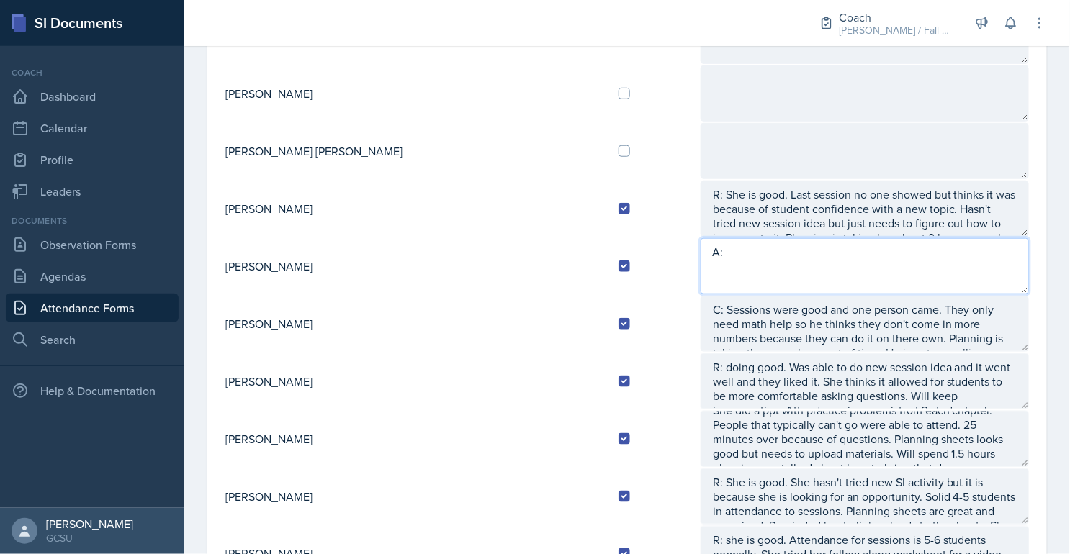
scroll to position [121, 0]
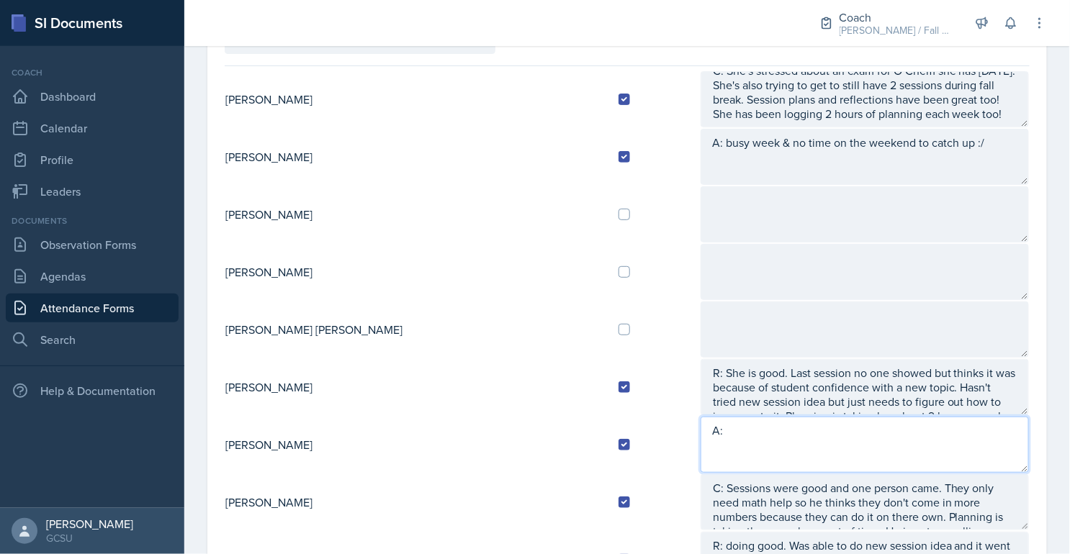
type textarea "A:"
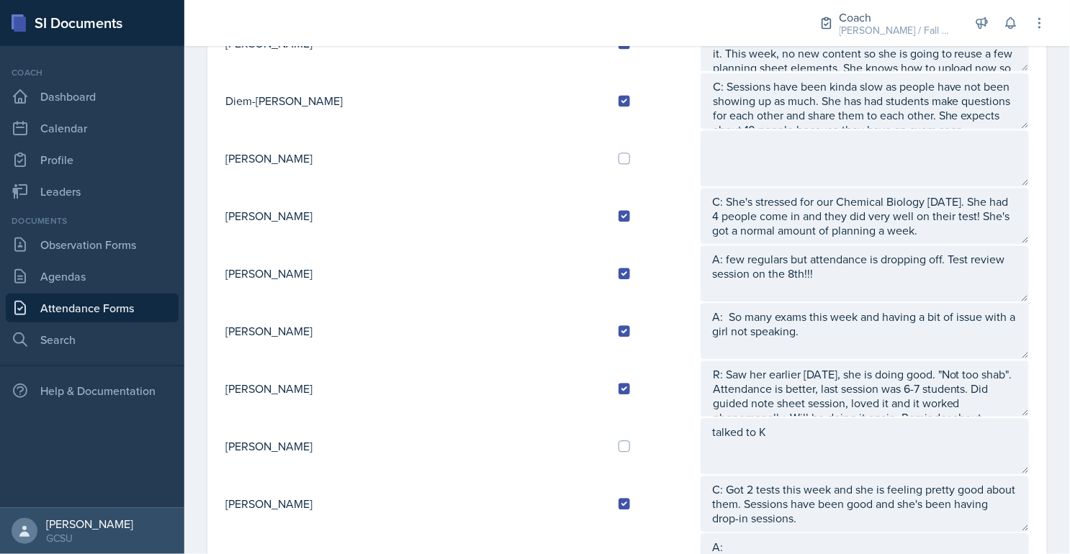
scroll to position [929, 0]
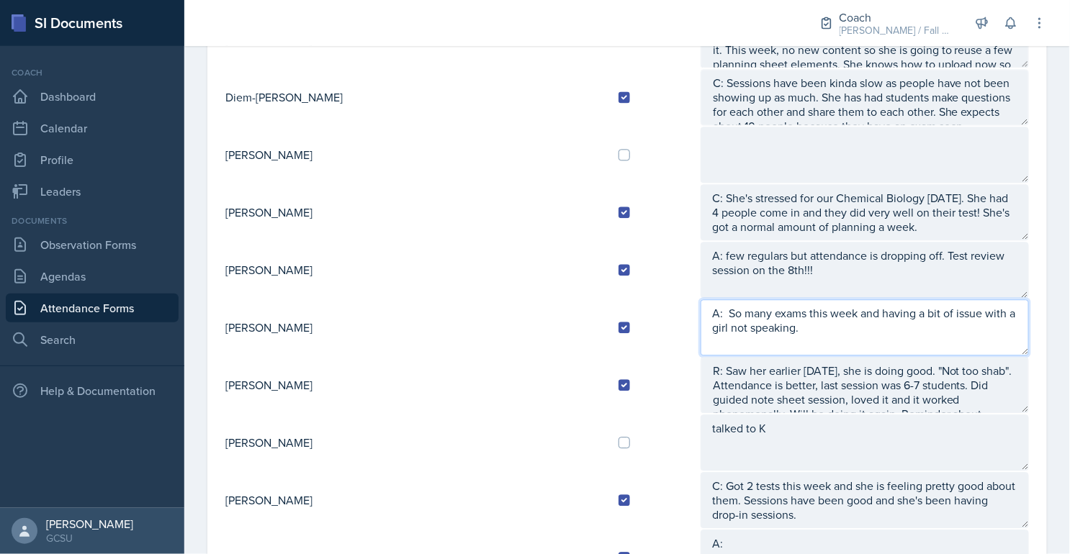
click at [735, 332] on textarea "A: So many exams this week and having a bit of issue with a girl not speaking." at bounding box center [864, 327] width 328 height 56
type textarea "A: So many exams this week and having a bit of issue with a girl not speaking. …"
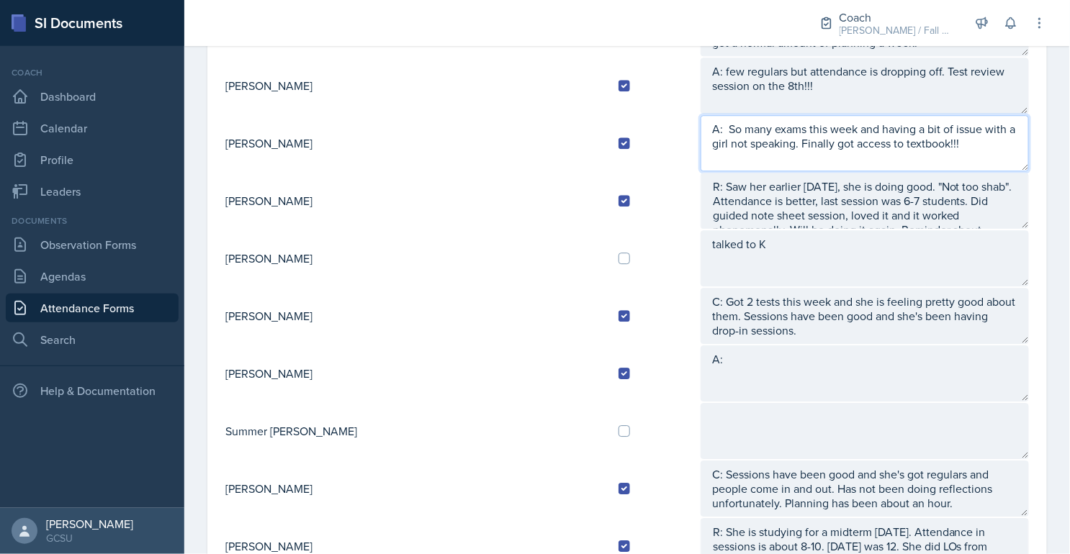
scroll to position [1148, 0]
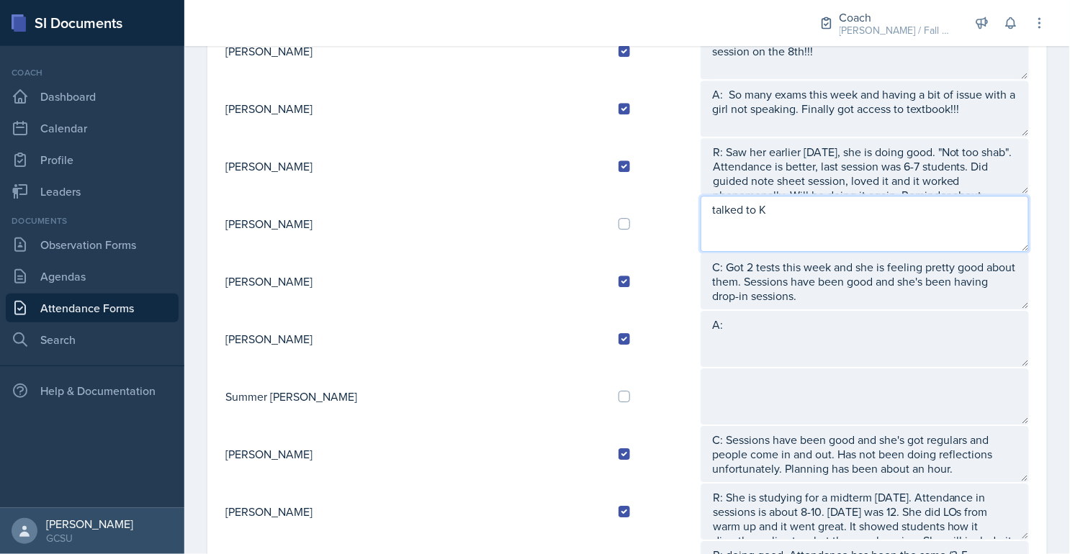
click at [800, 197] on textarea "talked to K" at bounding box center [864, 224] width 328 height 56
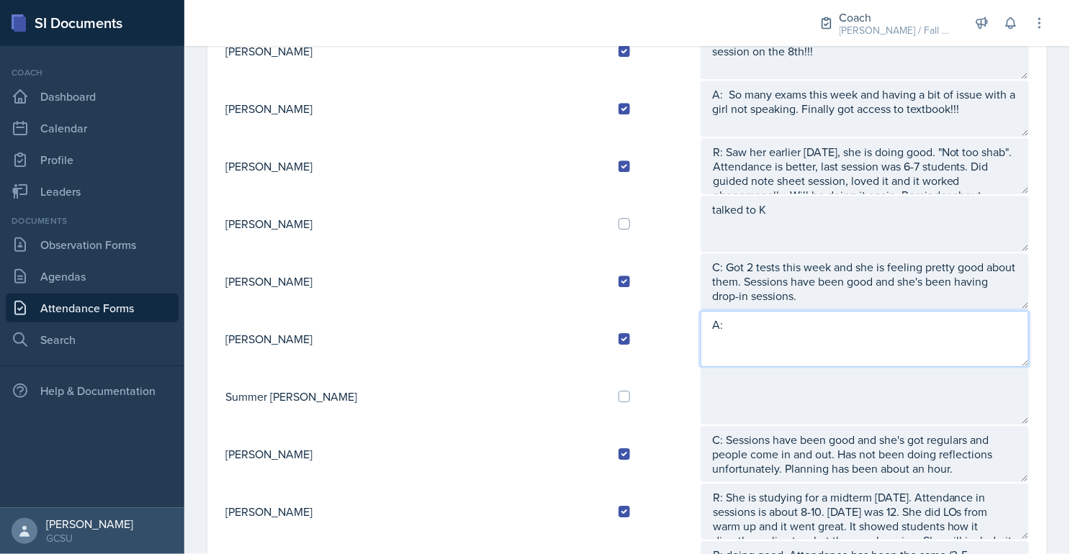
click at [769, 312] on textarea "A:" at bounding box center [864, 339] width 328 height 56
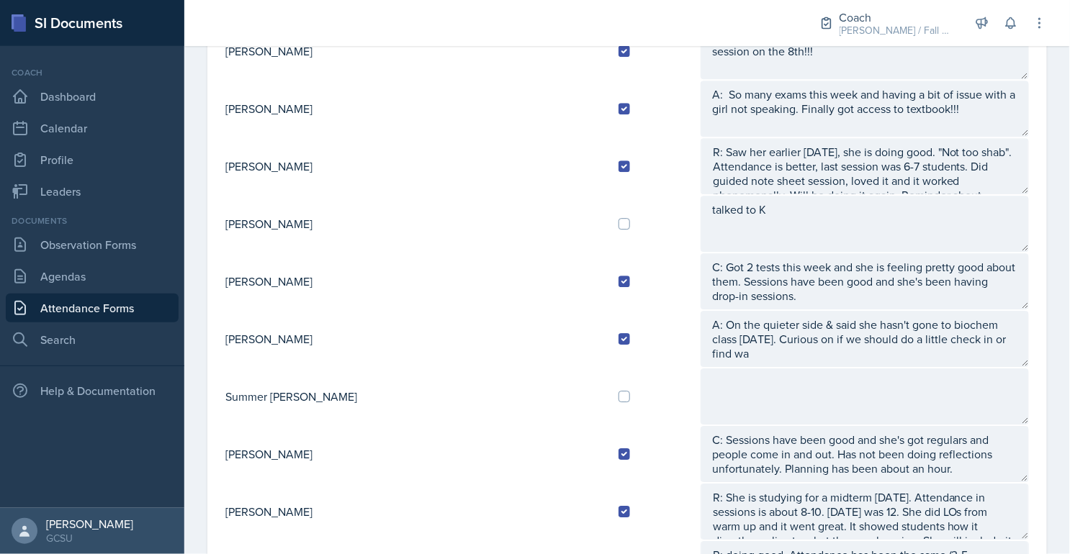
click at [331, 287] on td "[PERSON_NAME]" at bounding box center [416, 282] width 382 height 58
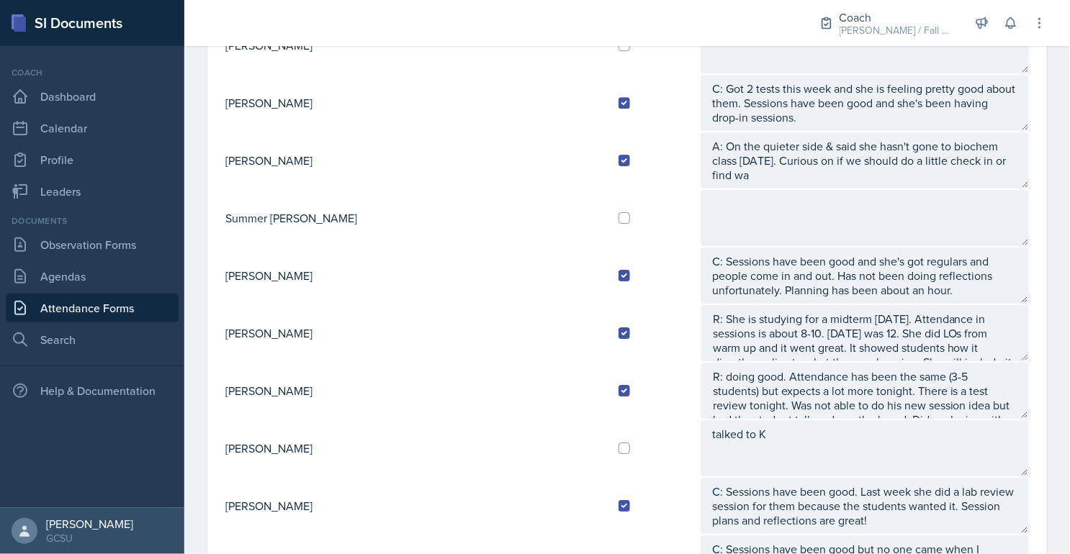
scroll to position [1114, 0]
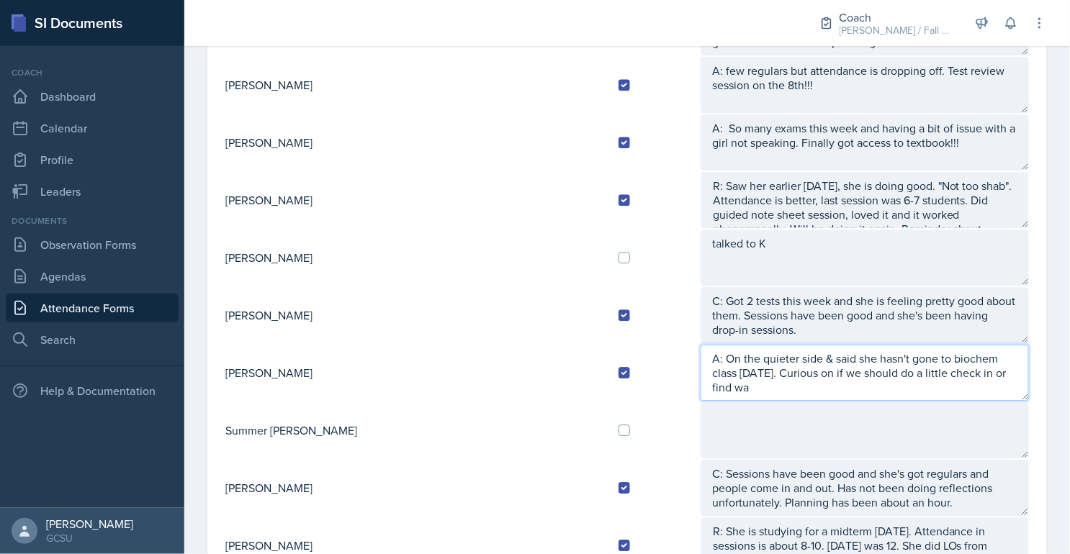
click at [953, 356] on textarea "A: On the quieter side & said she hasn't gone to biochem class [DATE]. Curious …" at bounding box center [864, 373] width 328 height 56
drag, startPoint x: 770, startPoint y: 359, endPoint x: 680, endPoint y: 358, distance: 90.0
click at [700, 358] on textarea "A: On the quieter side & said she hasn't gone to biochem class [DATE]. Curious …" at bounding box center [864, 373] width 328 height 56
click at [725, 374] on textarea "A: On the quieter side & said she hasn't gone to biochem class [DATE]. Should d…" at bounding box center [864, 373] width 328 height 56
click at [752, 346] on textarea "A: On the quieter side & said she hasn't gone to biochem class [DATE]. Should d…" at bounding box center [864, 373] width 328 height 56
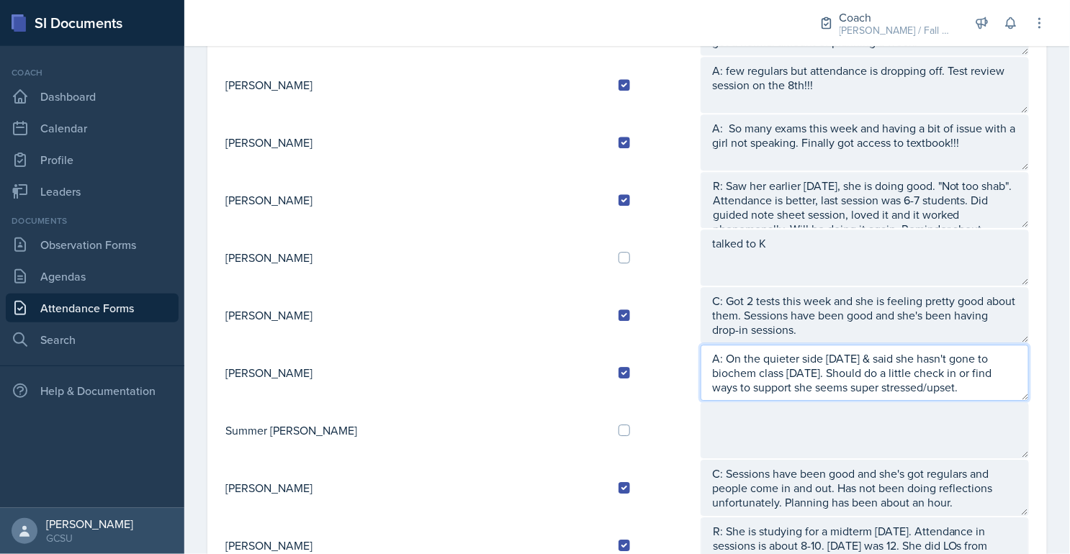
type textarea "A: On the quieter side [DATE] & said she hasn't gone to biochem class [DATE]. S…"
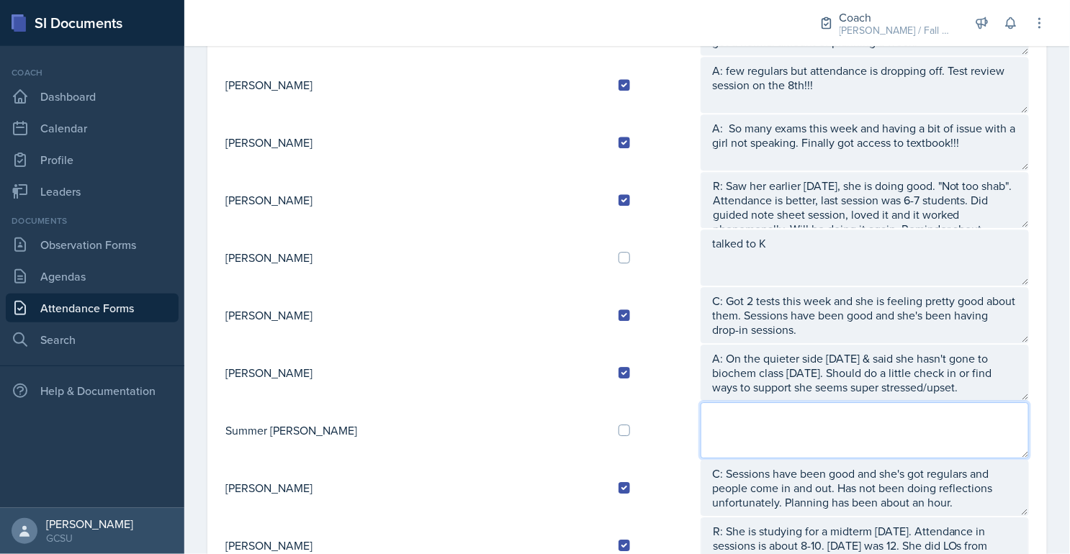
click at [845, 440] on textarea at bounding box center [864, 430] width 328 height 56
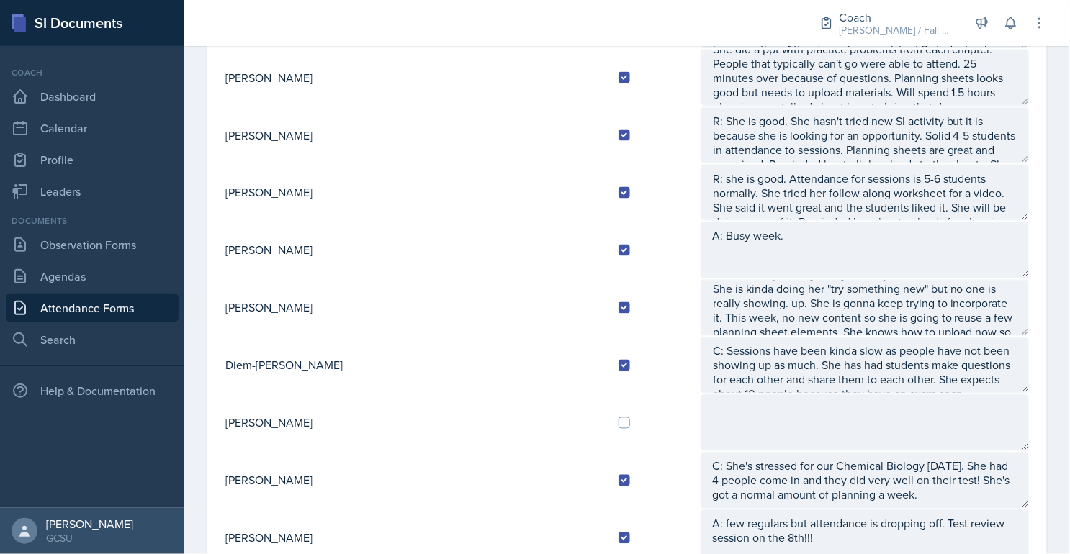
scroll to position [659, 0]
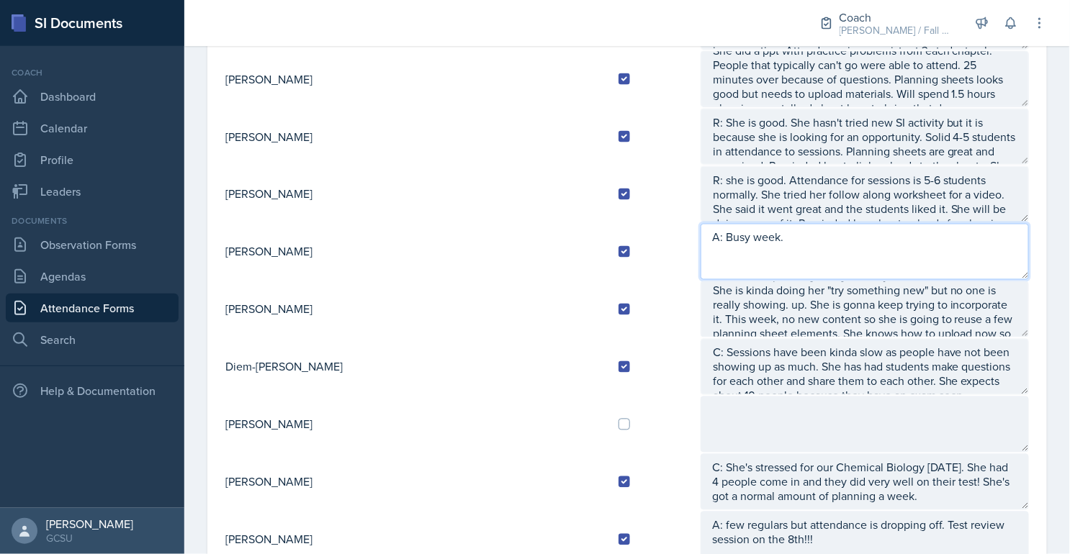
click at [760, 224] on textarea "A: Busy week." at bounding box center [864, 252] width 328 height 56
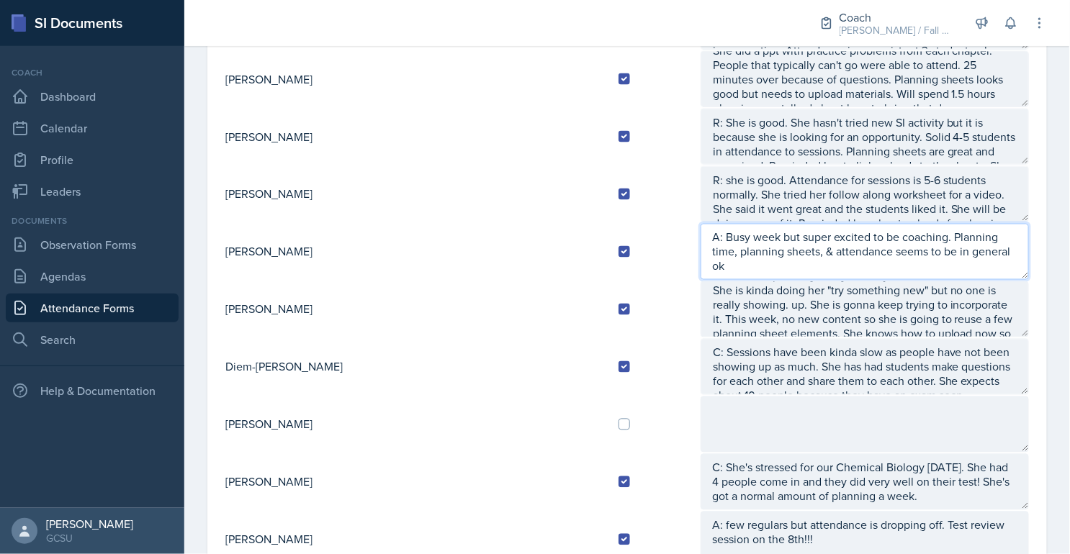
type textarea "A: Busy week but super excited to be coaching. Planning time, planning sheets, …"
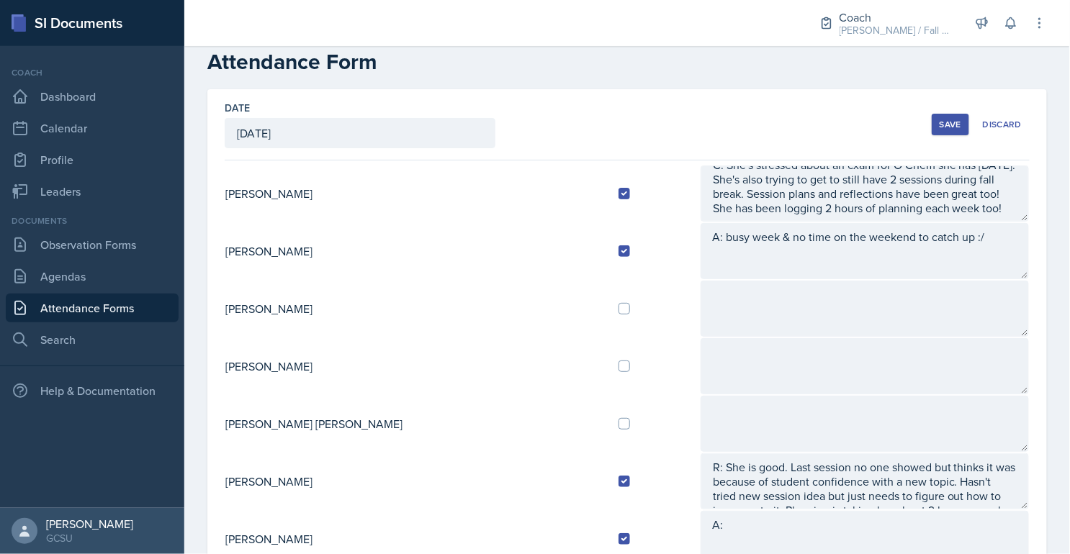
scroll to position [0, 0]
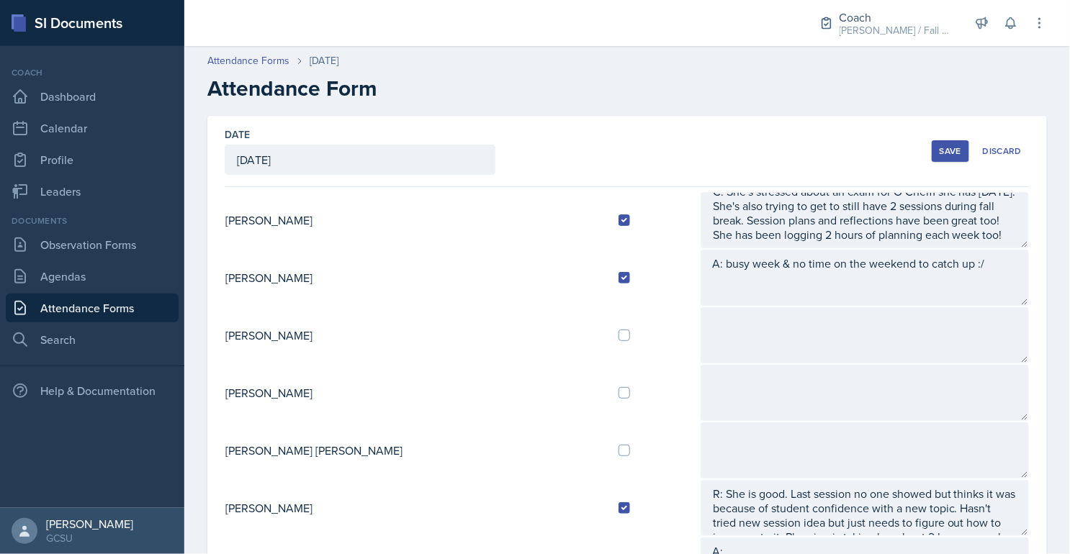
click at [618, 445] on div at bounding box center [653, 451] width 70 height 12
click at [618, 445] on input "checkbox" at bounding box center [624, 451] width 12 height 12
checkbox input "true"
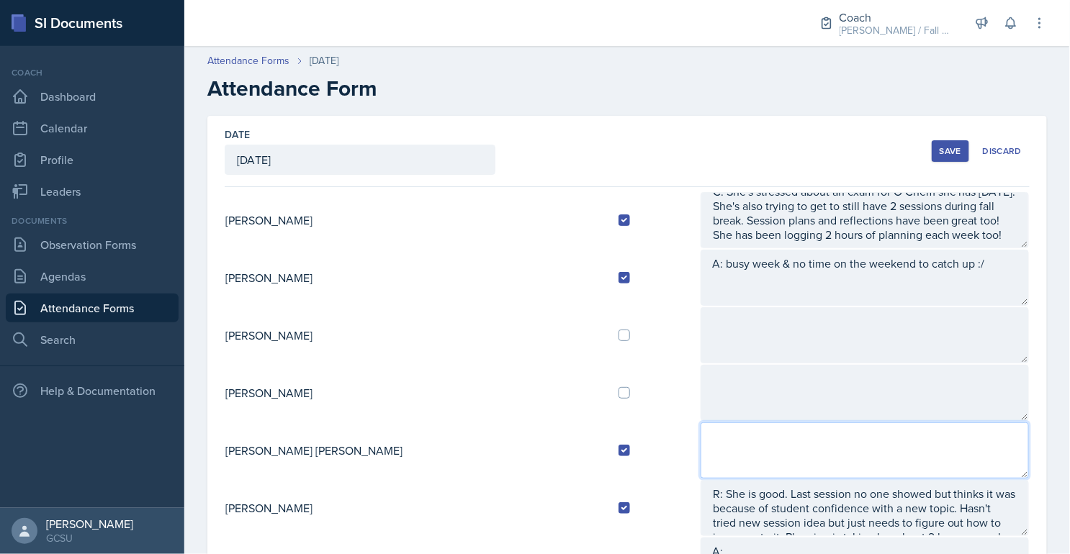
click at [735, 439] on textarea at bounding box center [864, 451] width 328 height 56
drag, startPoint x: 760, startPoint y: 435, endPoint x: 661, endPoint y: 437, distance: 99.3
click at [700, 437] on textarea "A: Sessions this" at bounding box center [864, 451] width 328 height 56
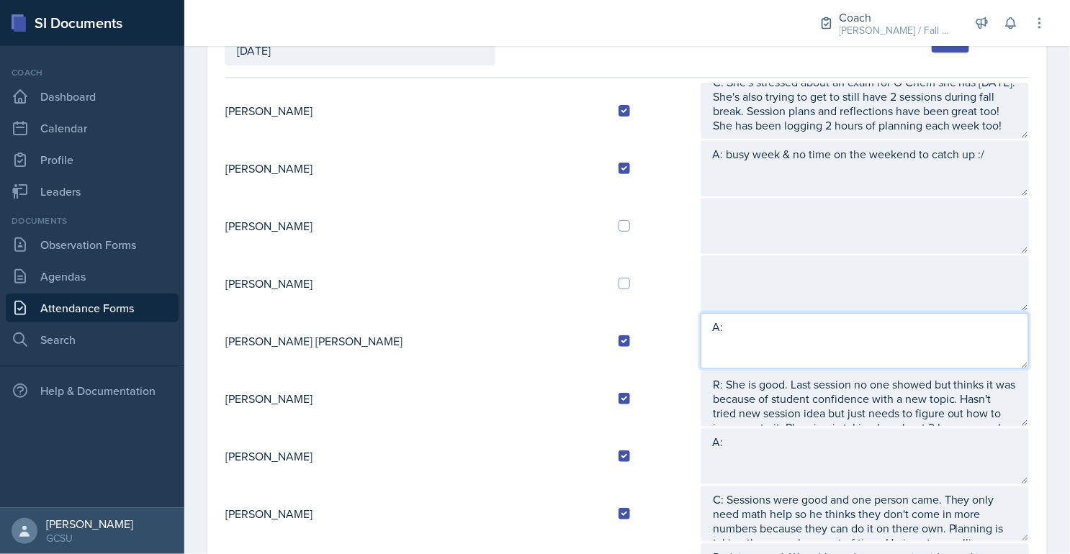
scroll to position [164, 0]
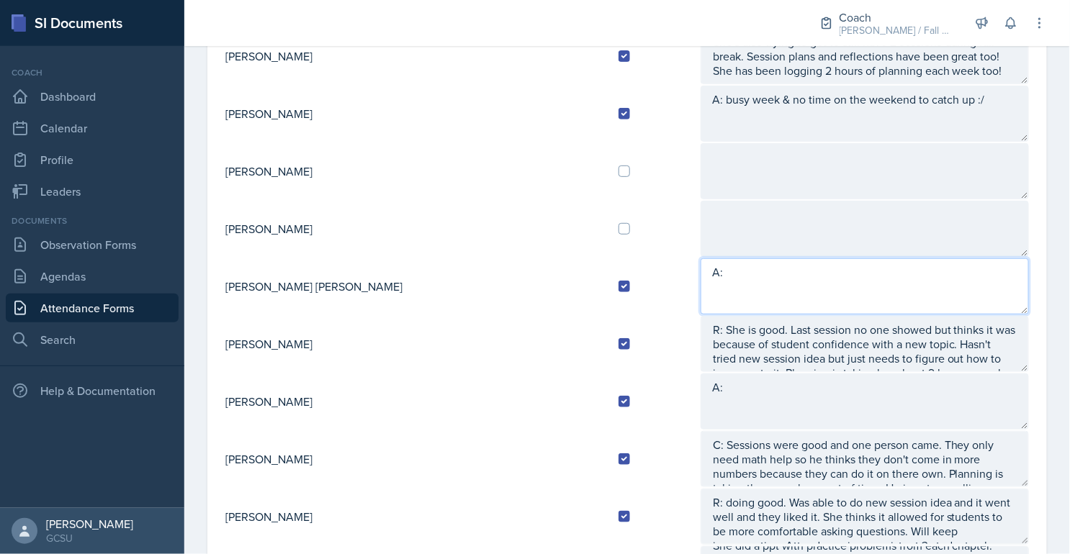
click at [700, 265] on textarea "A:" at bounding box center [864, 286] width 328 height 56
click at [717, 271] on textarea "A: Attendance increase! Doing drop in hours for post exam. Brings her students …" at bounding box center [864, 286] width 328 height 56
click at [810, 270] on textarea "A: Attendance has been increase! Doing drop in hours for post exam. Brings her …" at bounding box center [864, 286] width 328 height 56
click at [889, 284] on textarea "A: Attendance has been increasing! Doing drop in hours for post exam. Brings he…" at bounding box center [864, 286] width 328 height 56
type textarea "A: Attendance has been increasing! Doing drop in hours for post exam. Brings he…"
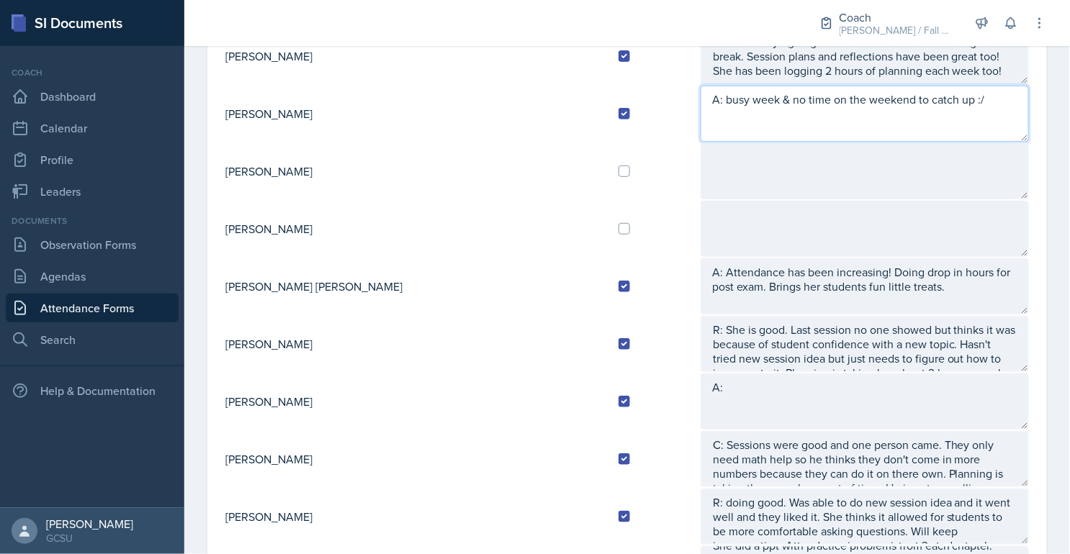
click at [952, 99] on textarea "A: busy week & no time on the weekend to catch up :/" at bounding box center [864, 114] width 328 height 56
type textarea "A: busy week & no time on the weekend to catch up :/ So excited to be coaching …"
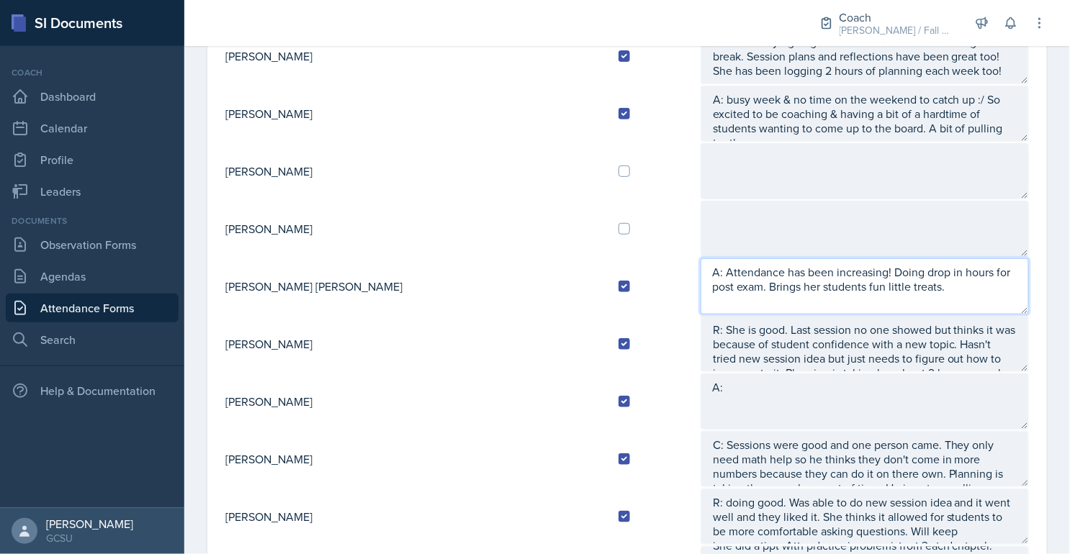
click at [881, 294] on textarea "A: Attendance has been increasing! Doing drop in hours for post exam. Brings he…" at bounding box center [864, 286] width 328 height 56
click at [900, 284] on textarea "A: Attendance has been increasing! Doing drop in hours for post exam. Brings he…" at bounding box center [864, 286] width 328 height 56
click at [991, 281] on textarea "A: Attendance has been increasing! Doing drop in hours for post exam. Brings he…" at bounding box center [864, 286] width 328 height 56
click at [812, 299] on textarea "A: Attendance has been increasing! Doing drop in hours for post exam. Brings he…" at bounding box center [864, 286] width 328 height 56
click at [925, 303] on textarea "A: Attendance has been increasing! Doing drop in hours for post exam. Brings he…" at bounding box center [864, 286] width 328 height 56
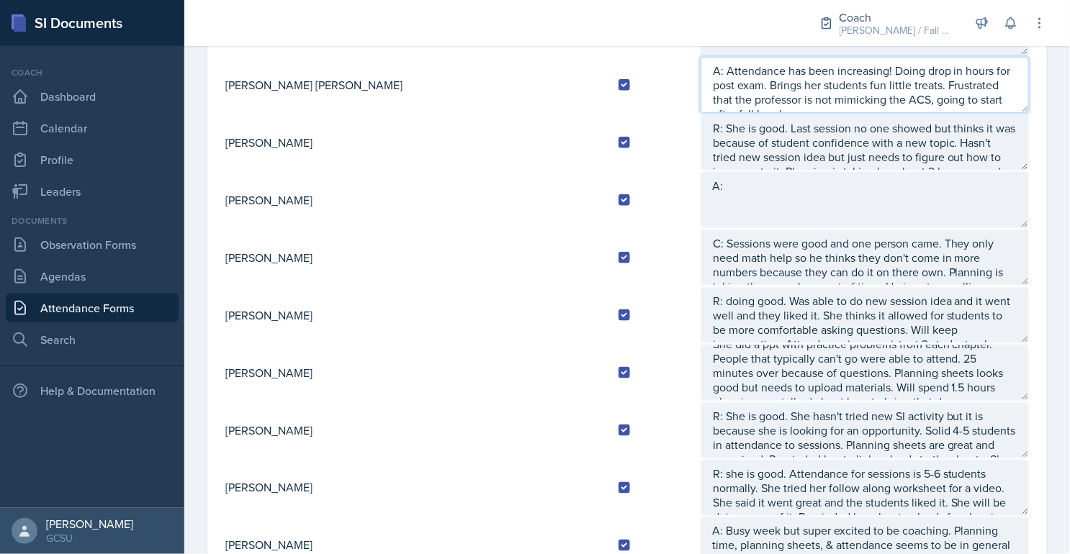
scroll to position [365, 0]
click at [904, 99] on textarea "A: Attendance has been increasing! Doing drop in hours for post exam. Brings he…" at bounding box center [864, 86] width 328 height 56
type textarea "A: Attendance has been increasing! Doing drop in hours for post exam. Brings he…"
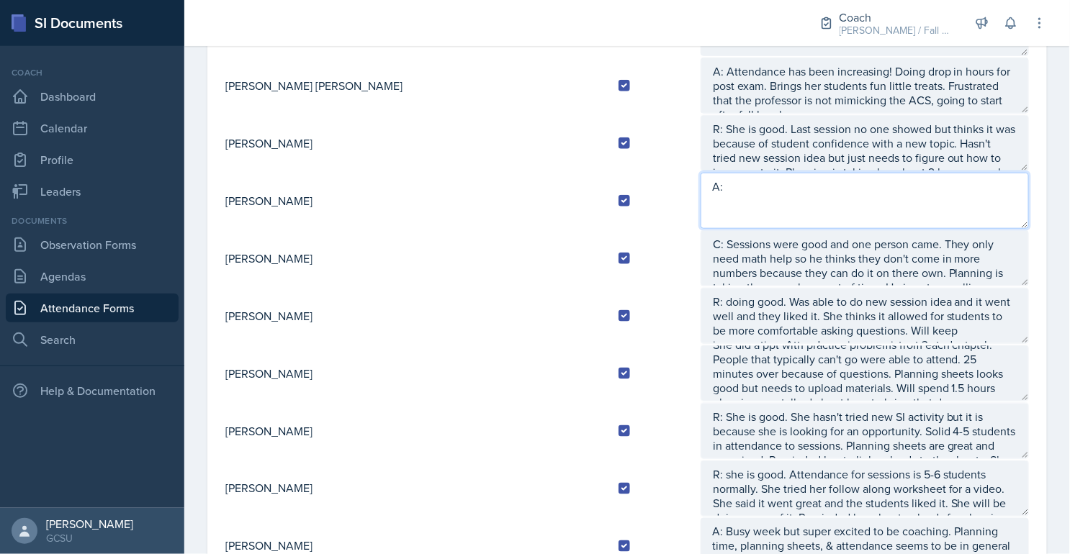
click at [700, 184] on textarea "A:" at bounding box center [864, 201] width 328 height 56
click at [747, 179] on textarea "A: Being so talkative. Exams in every class next week." at bounding box center [864, 201] width 328 height 56
click at [946, 181] on textarea "A: Being so talkative!! Exams in every class next week." at bounding box center [864, 201] width 328 height 56
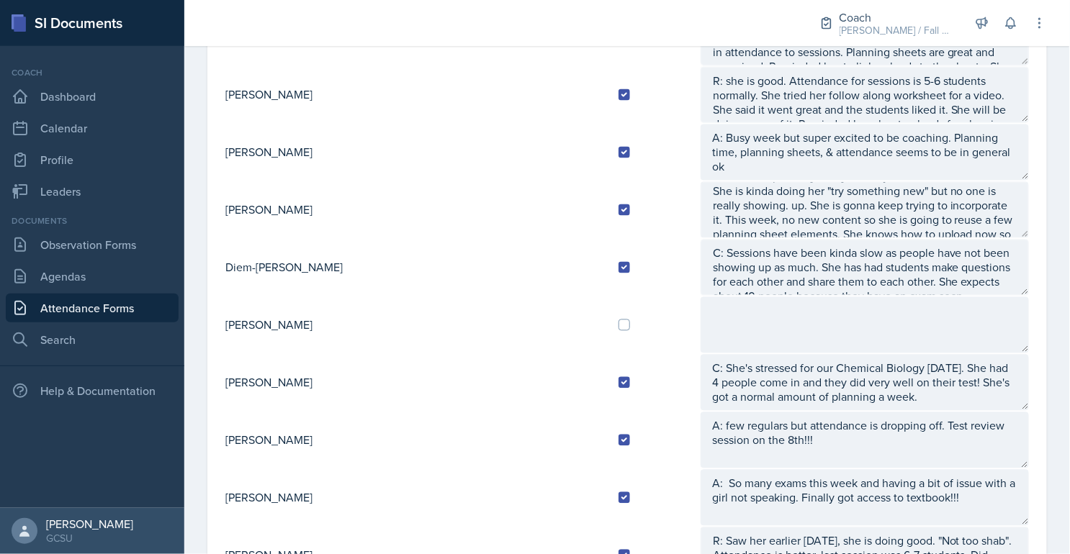
scroll to position [756, 0]
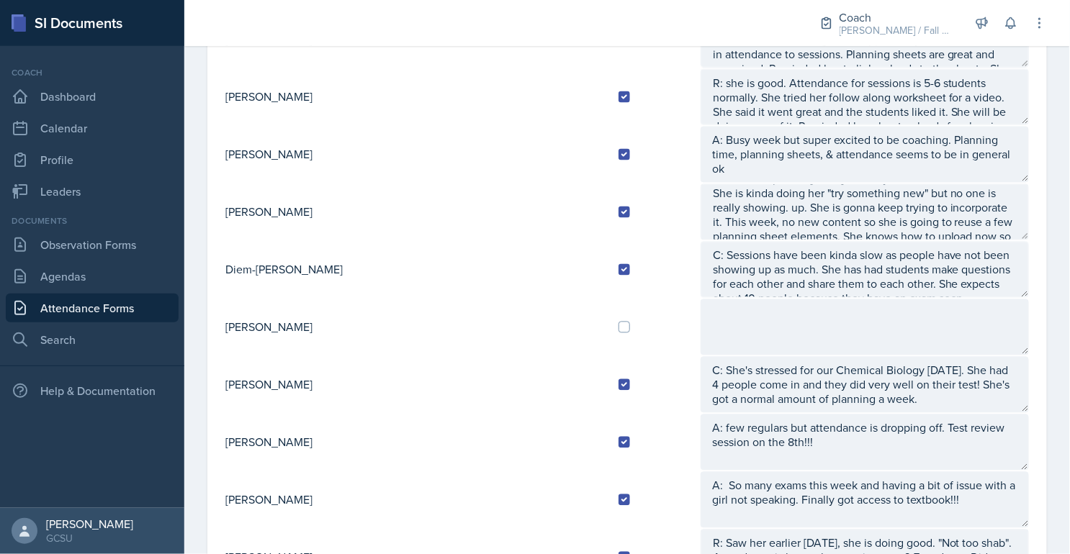
type textarea "A: Being so talkative!! Exams in every class next week so super busy."
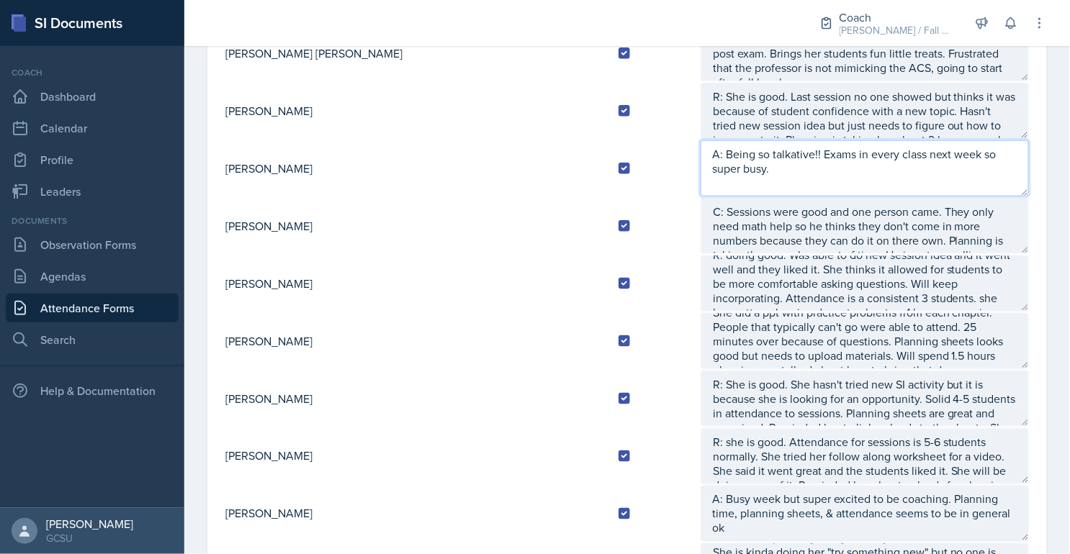
scroll to position [394, 0]
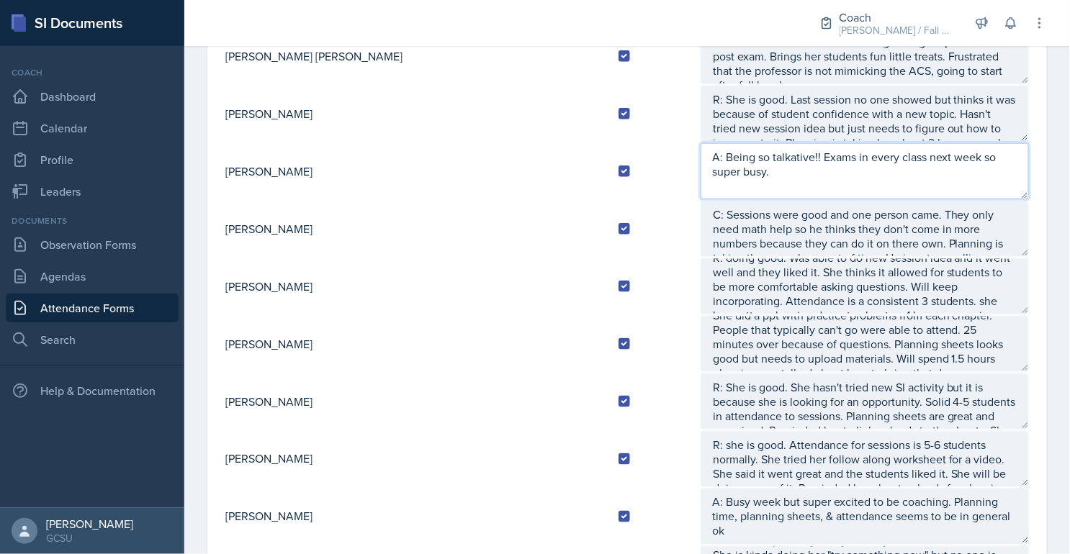
click at [991, 161] on textarea "A: Being so talkative!! Exams in every class next week so super busy." at bounding box center [864, 171] width 328 height 56
click at [998, 154] on textarea "A: Being so talkative!! Exams in every class next week so super busy." at bounding box center [864, 171] width 328 height 56
click at [997, 151] on textarea "A: Being so talkative!! Exams in every class next week so super busy." at bounding box center [864, 171] width 328 height 56
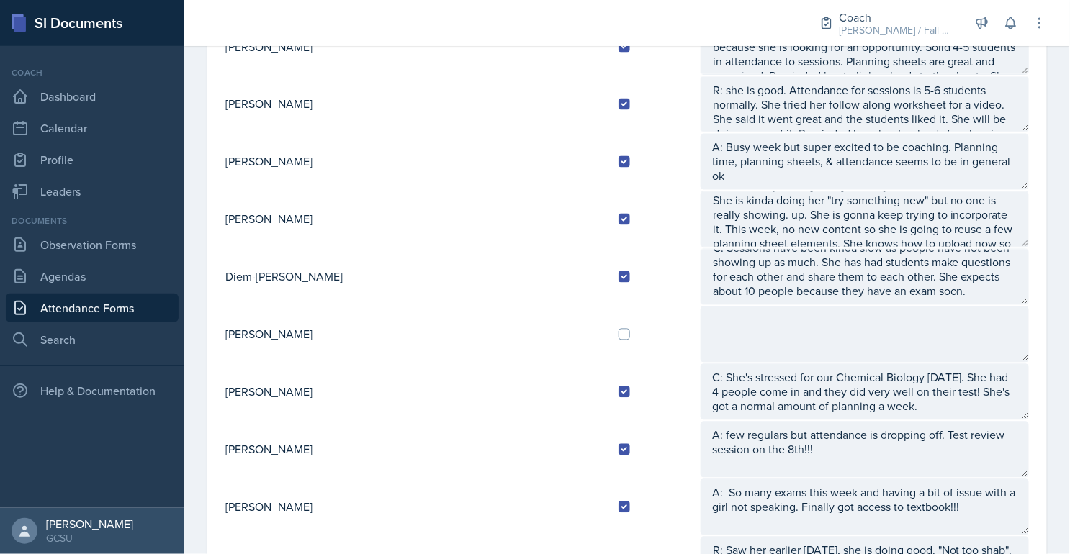
scroll to position [761, 0]
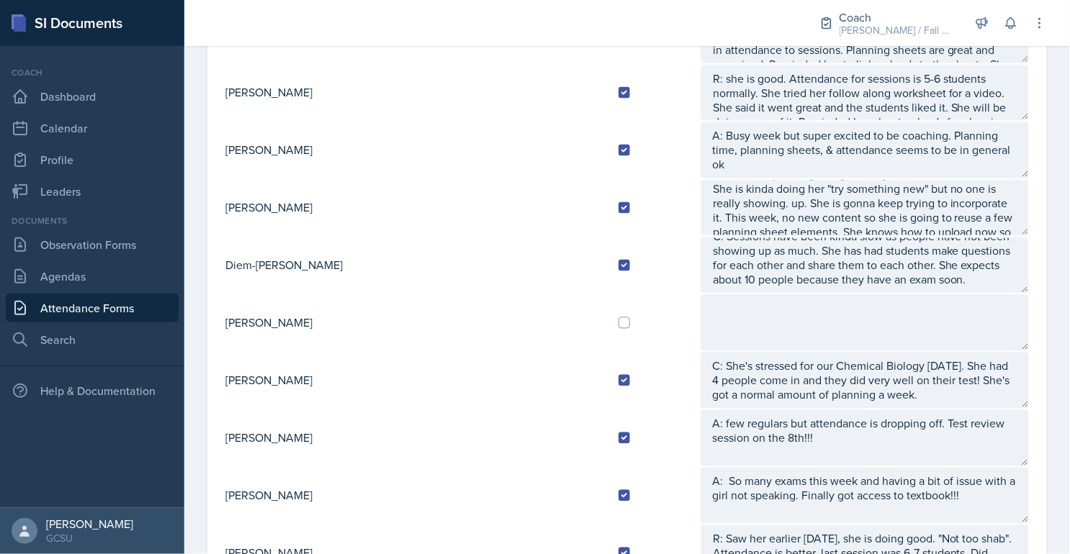
click at [607, 321] on td at bounding box center [653, 323] width 93 height 58
click at [618, 317] on input "checkbox" at bounding box center [624, 323] width 12 height 12
checkbox input "true"
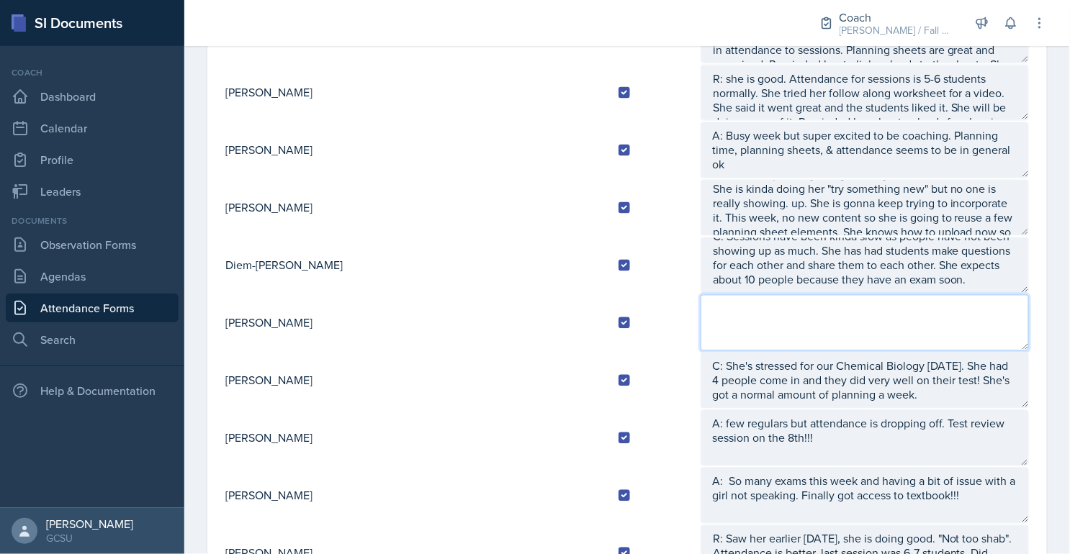
click at [700, 327] on textarea at bounding box center [864, 323] width 328 height 56
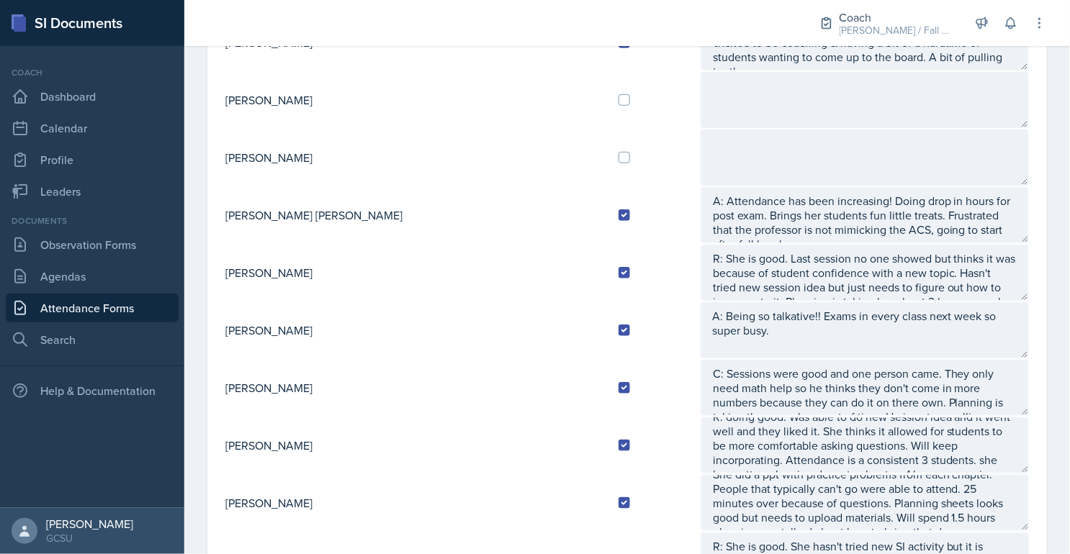
scroll to position [234, 0]
type textarea "A:"
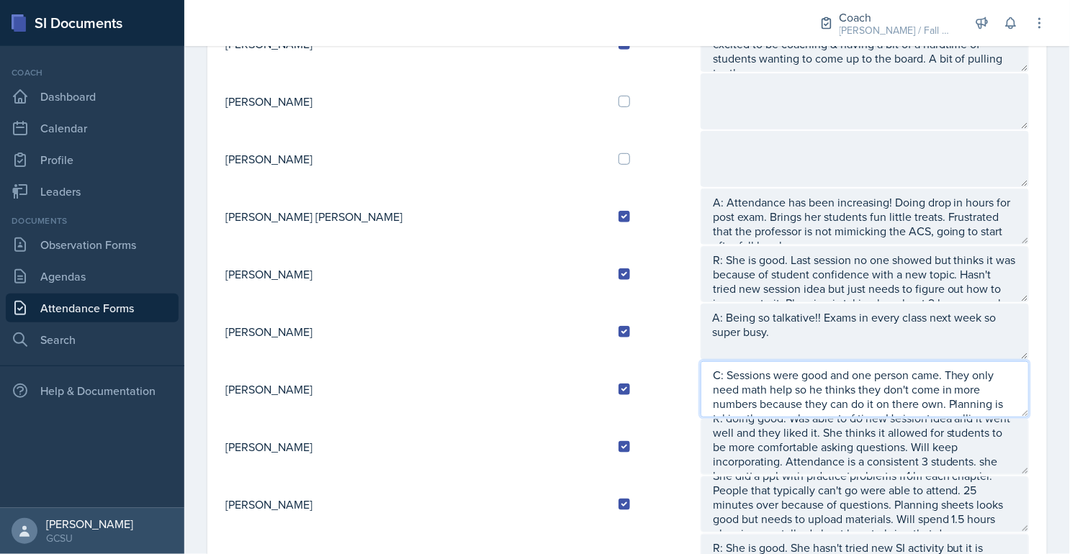
click at [994, 362] on textarea "C: Sessions were good and one person came. They only need math help so he think…" at bounding box center [864, 389] width 328 height 56
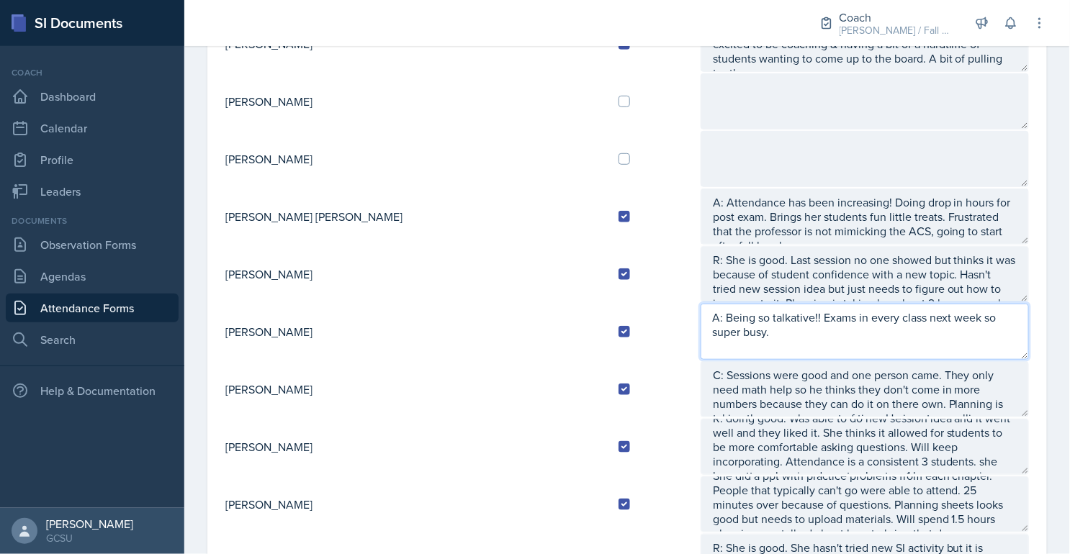
click at [1005, 316] on textarea "A: Being so talkative!! Exams in every class next week so super busy." at bounding box center [864, 332] width 328 height 56
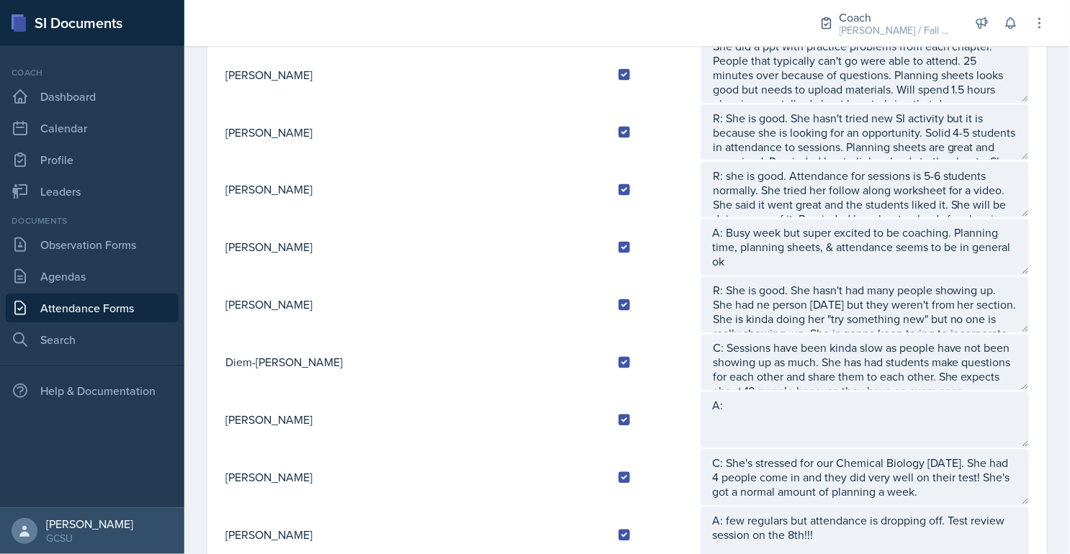
scroll to position [670, 0]
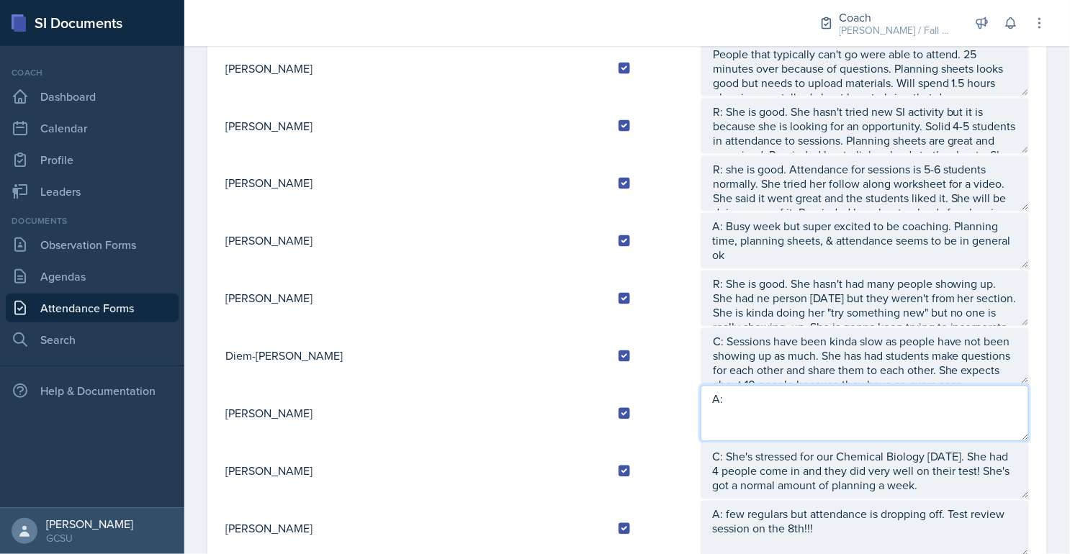
click at [807, 400] on textarea "A:" at bounding box center [864, 414] width 328 height 56
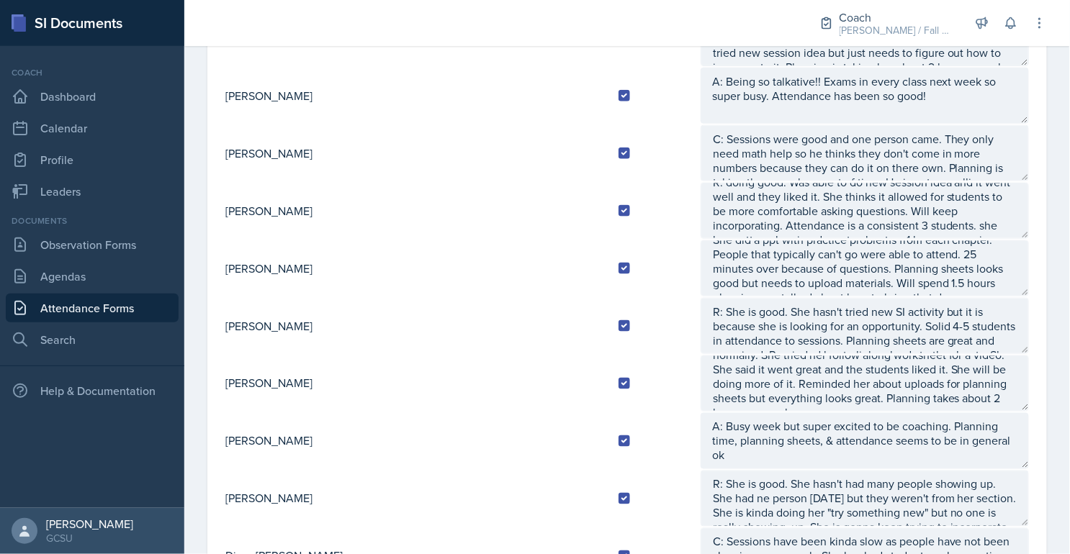
scroll to position [43, 0]
click at [618, 435] on div at bounding box center [653, 441] width 70 height 12
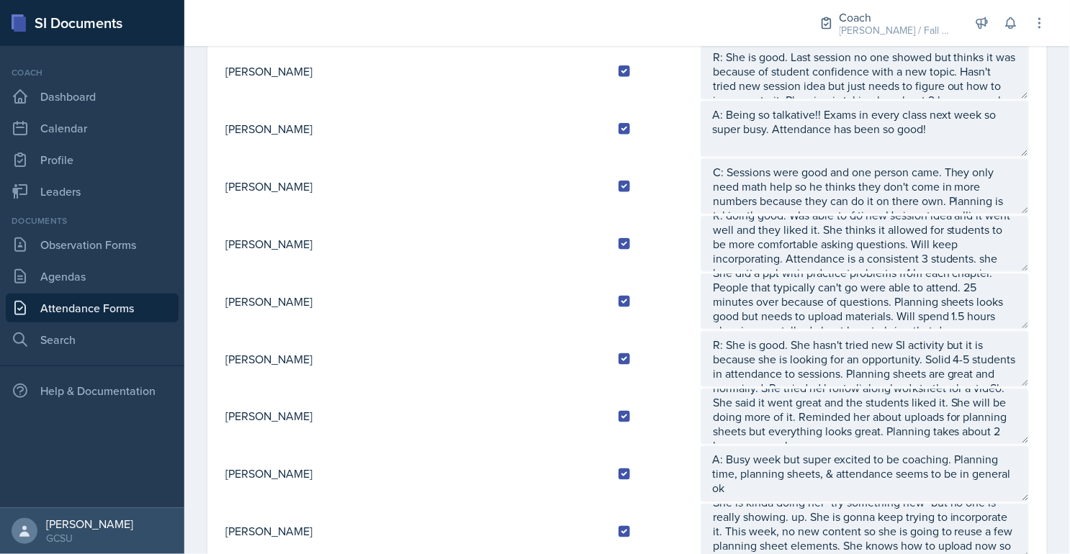
scroll to position [0, 0]
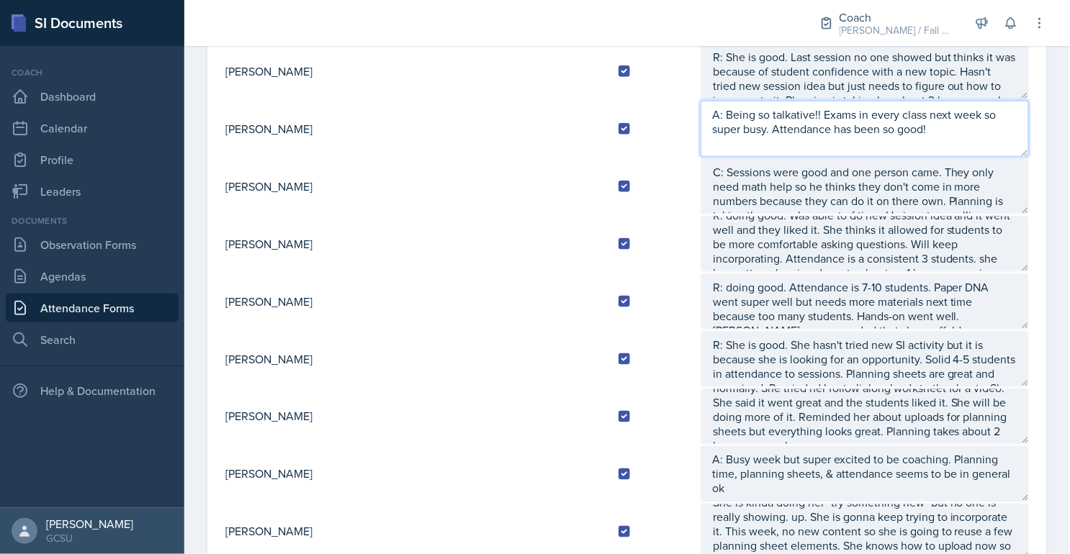
click at [898, 124] on textarea "A: Being so talkative!! Exams in every class next week so super busy. Attendanc…" at bounding box center [864, 129] width 328 height 56
type textarea "A: Being so talkative!! Exams in every class next week so super busy. Attendanc…"
click at [832, 127] on textarea "A: Being so talkative!! Exams in every class next week so super busy. Attendanc…" at bounding box center [864, 129] width 328 height 56
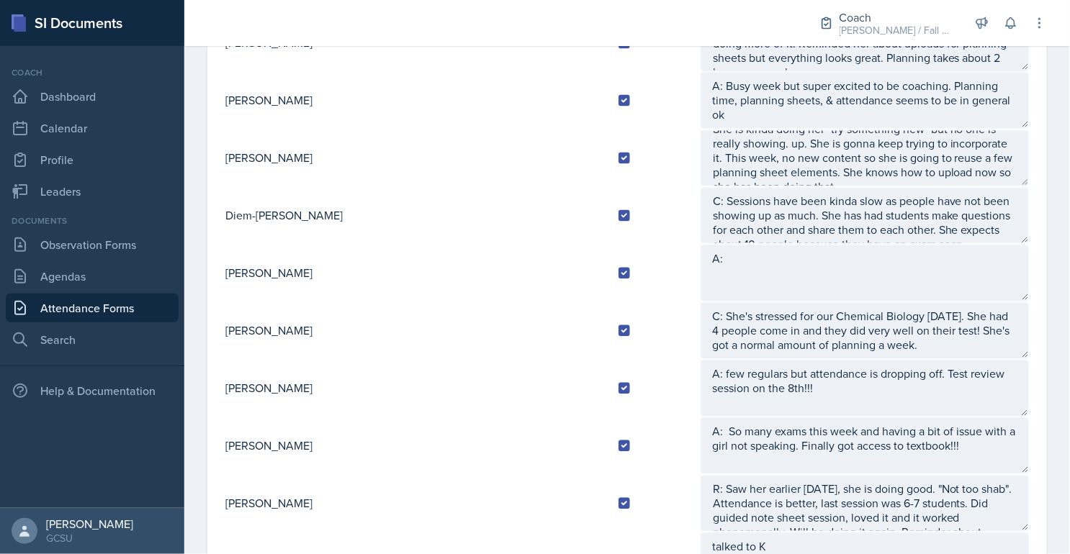
scroll to position [1190, 0]
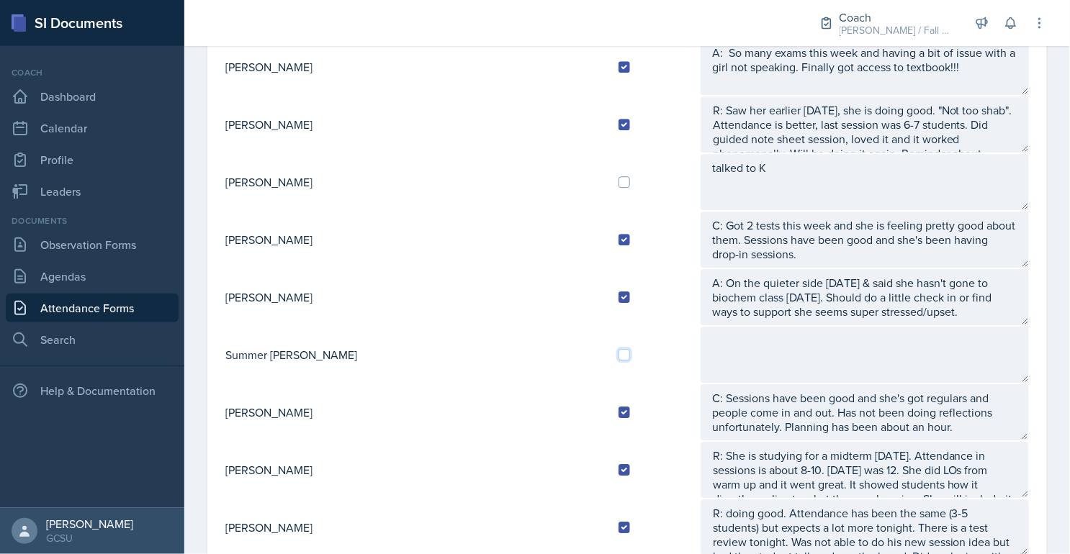
click at [618, 349] on input "checkbox" at bounding box center [624, 355] width 12 height 12
checkbox input "true"
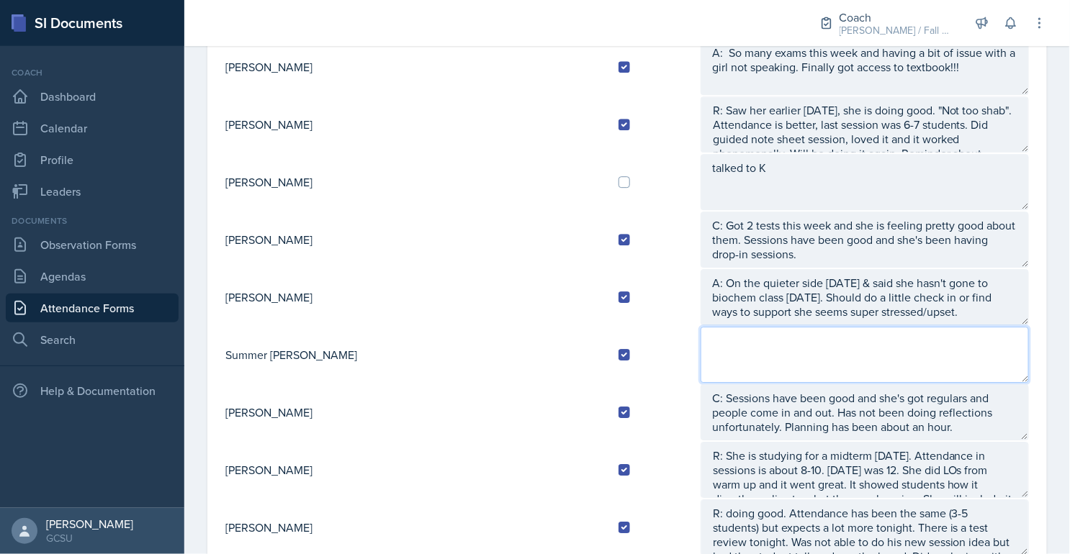
click at [700, 333] on textarea at bounding box center [864, 355] width 328 height 56
click at [700, 328] on textarea "A: Super busy so did coaching in like .3 seconds but no issues at the current m…" at bounding box center [864, 355] width 328 height 56
click at [713, 328] on textarea "A: Super busy so did coaching in like .3 seconds but no issues at the current m…" at bounding box center [864, 355] width 328 height 56
drag, startPoint x: 712, startPoint y: 325, endPoint x: 659, endPoint y: 326, distance: 52.5
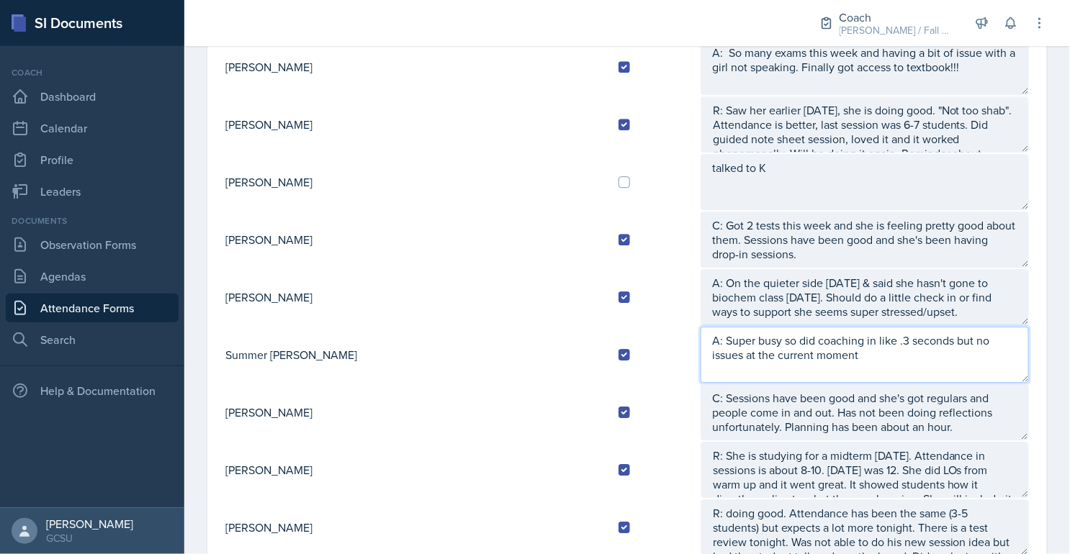
click at [700, 327] on textarea "A: Super busy so did coaching in like .3 seconds but no issues at the current m…" at bounding box center [864, 355] width 328 height 56
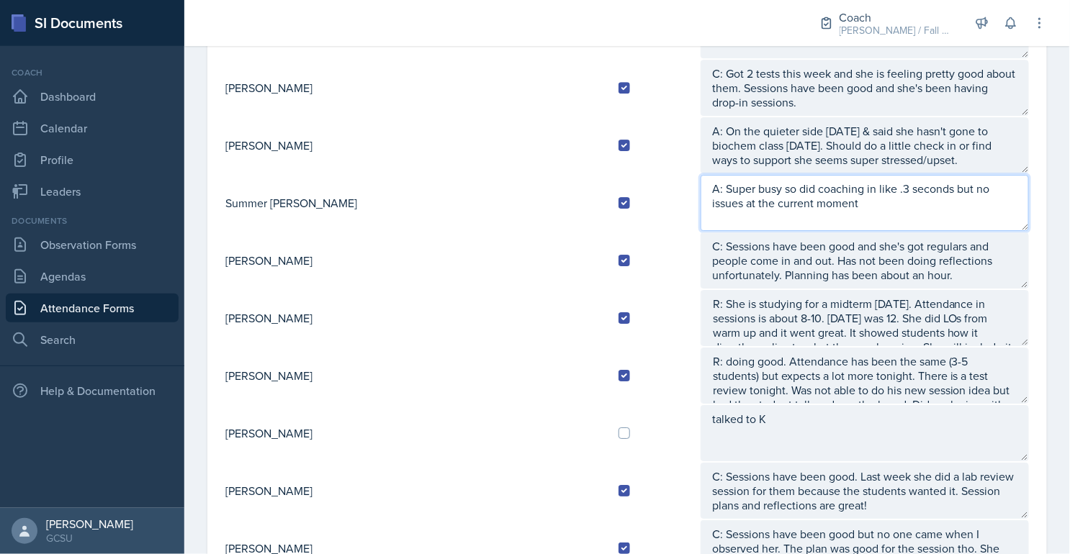
scroll to position [43, 0]
click at [831, 183] on textarea "A: Had class right after so did coaching in like .3 seconds but no issues at th…" at bounding box center [864, 203] width 328 height 56
type textarea "A: Had class right after so did coaching in like .3 seconds but no issues at th…"
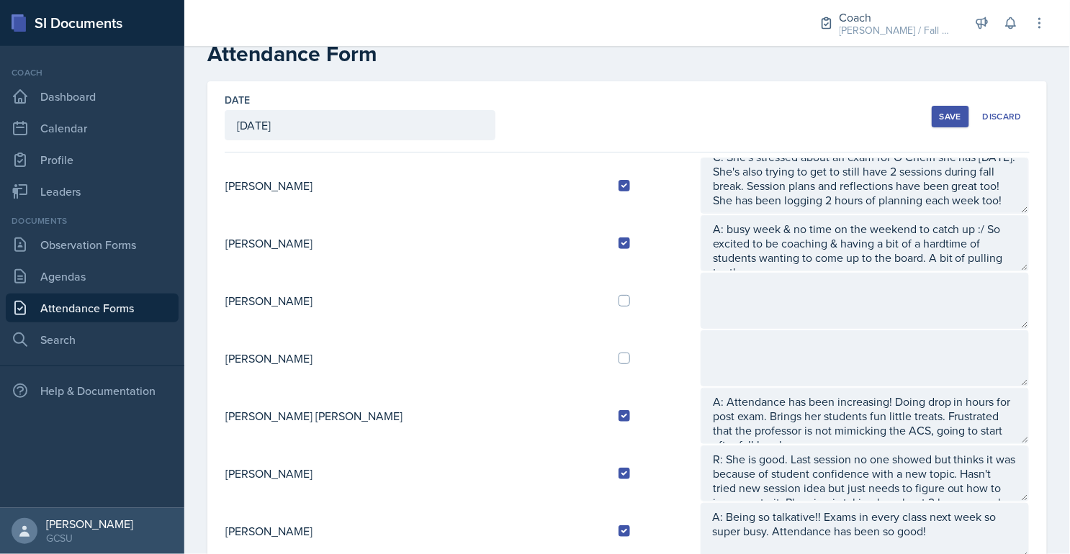
scroll to position [0, 0]
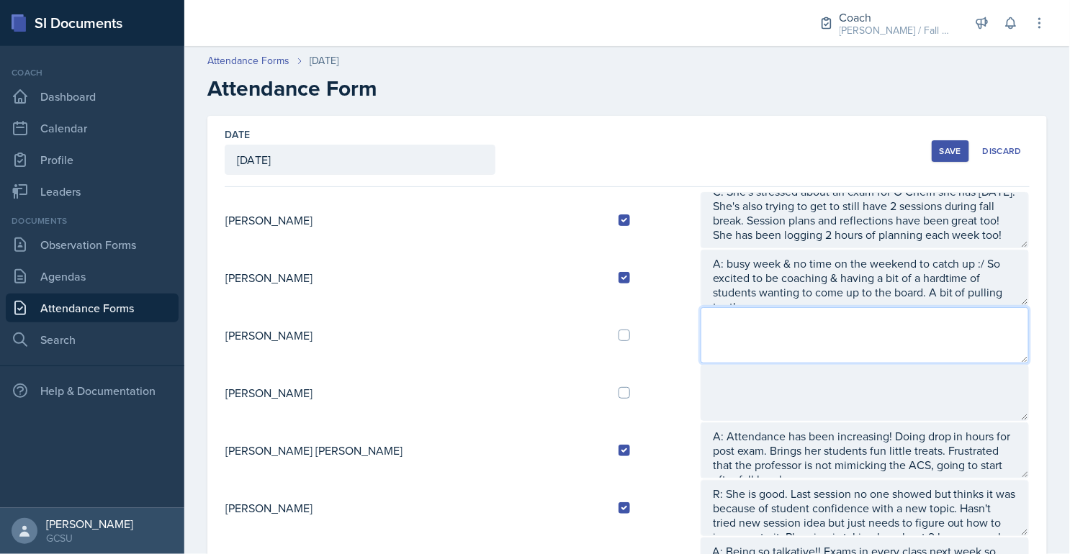
click at [813, 314] on textarea at bounding box center [864, 335] width 328 height 56
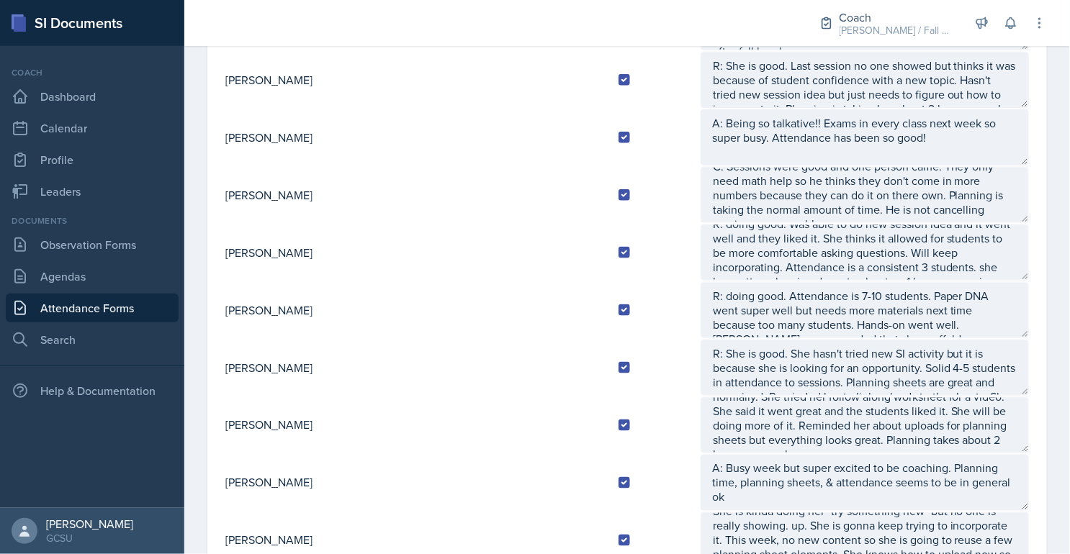
scroll to position [416, 0]
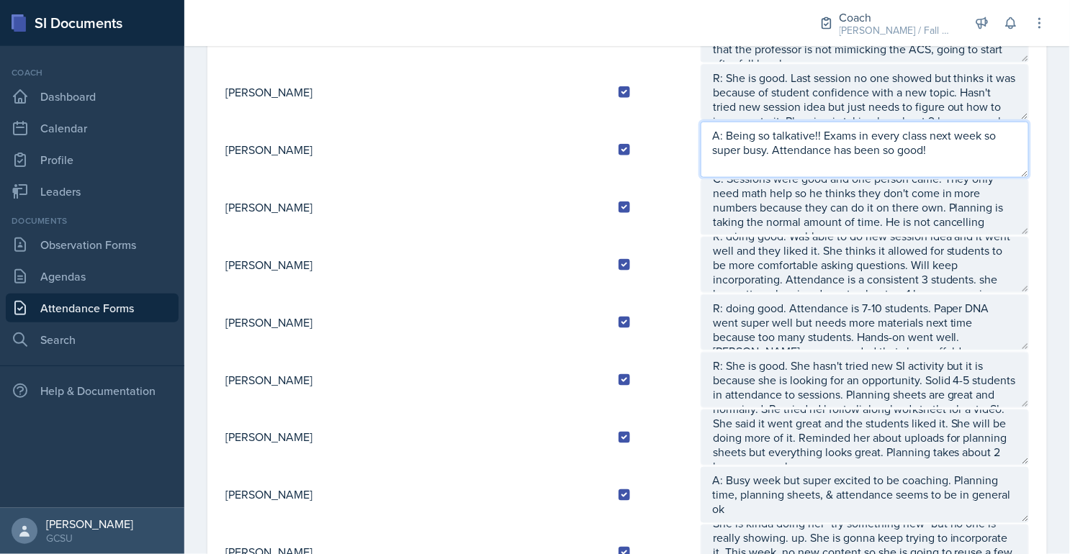
click at [823, 159] on textarea "A: Being so talkative!! Exams in every class next week so super busy. Attendanc…" at bounding box center [864, 150] width 328 height 56
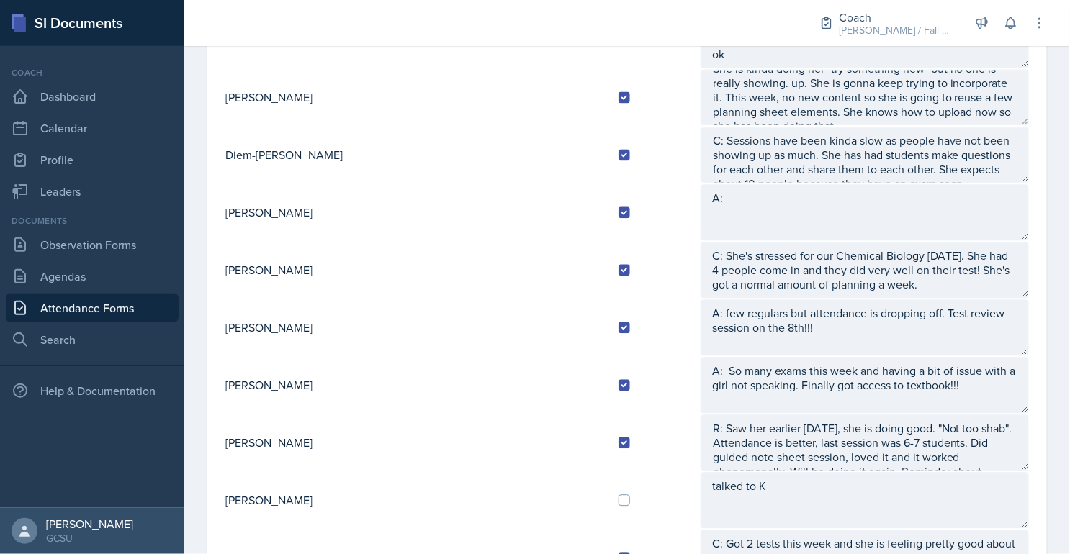
scroll to position [871, 0]
type textarea "A: Being so talkative!! Exams in every class next week so super busy. Attendanc…"
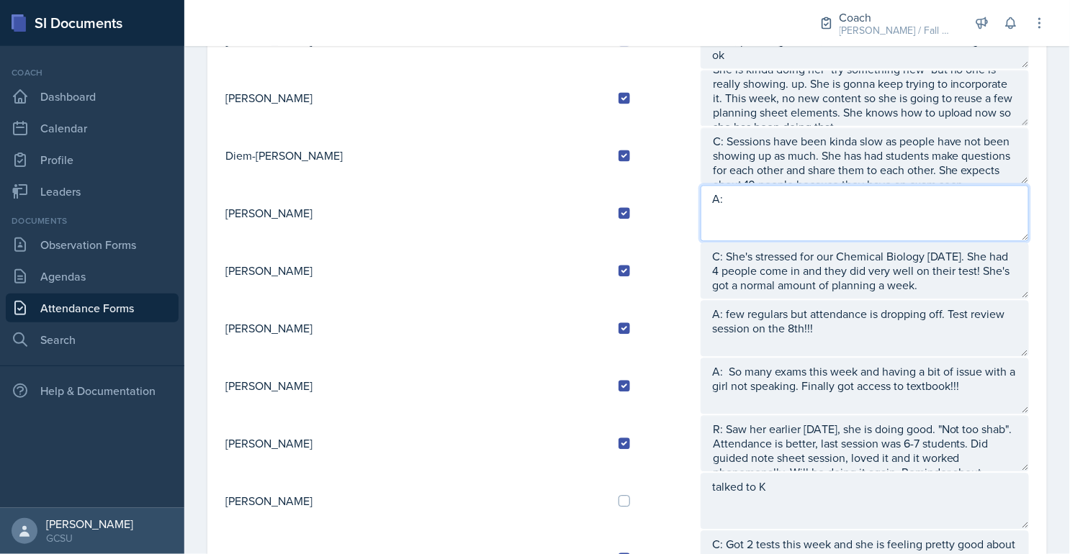
click at [717, 211] on textarea "A:" at bounding box center [864, 213] width 328 height 56
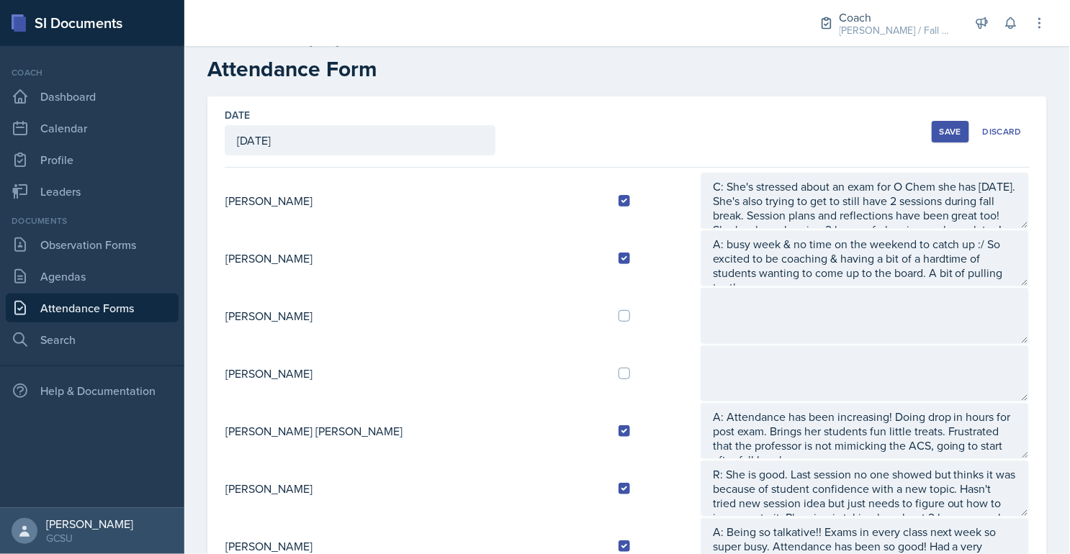
scroll to position [14, 0]
type textarea "A: Week has been going good and had no comments, questions or concerns. Plannin…"
click at [943, 126] on div "Save" at bounding box center [950, 132] width 22 height 12
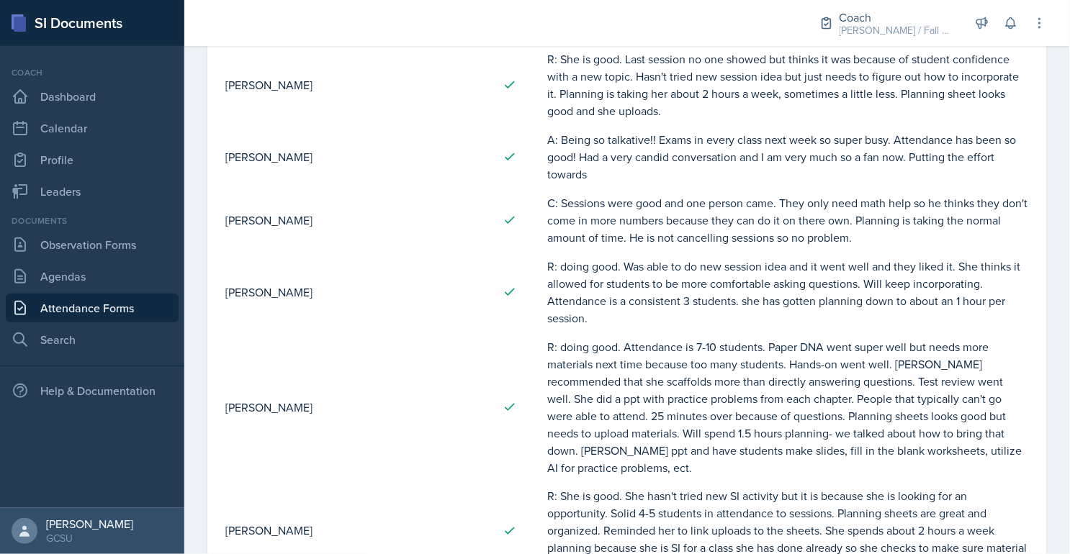
scroll to position [0, 0]
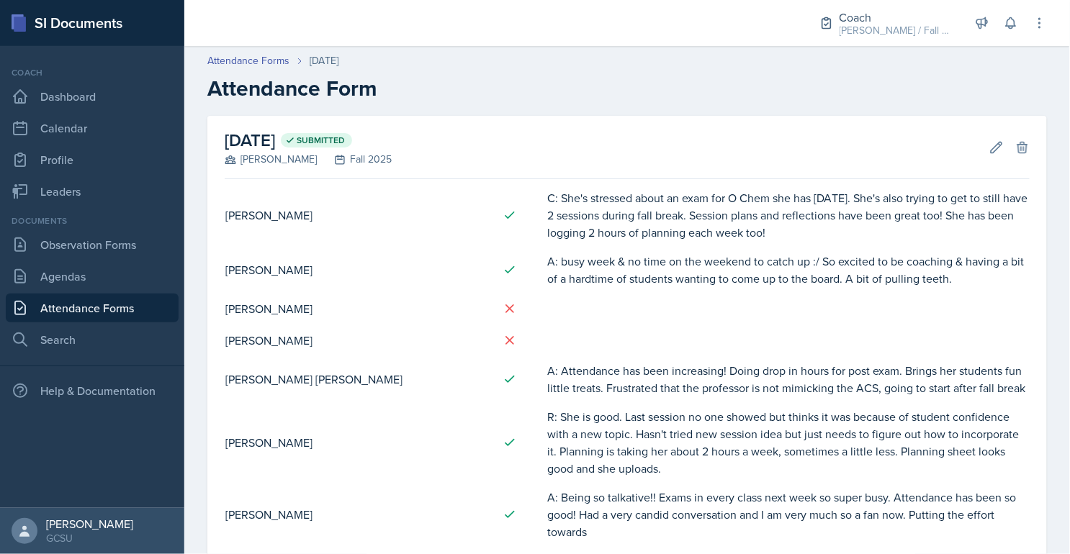
click at [61, 316] on link "Attendance Forms" at bounding box center [92, 308] width 173 height 29
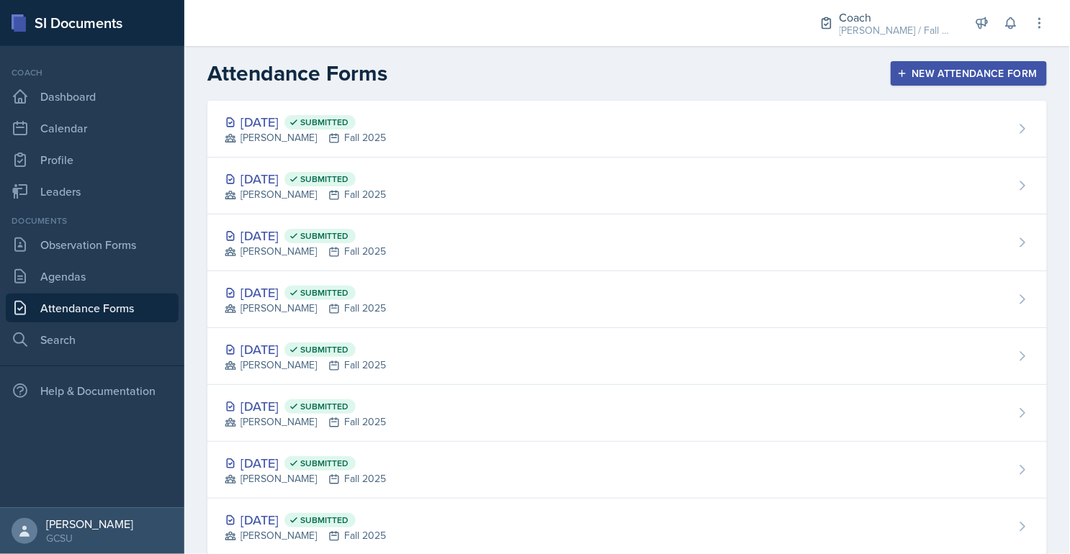
click at [975, 81] on button "New Attendance Form" at bounding box center [968, 73] width 156 height 24
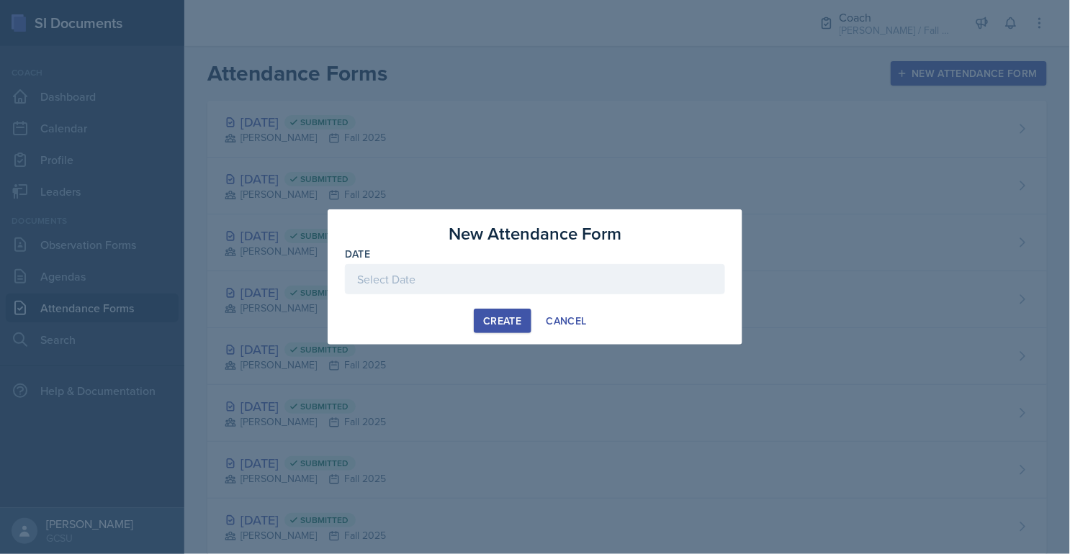
click at [461, 289] on div at bounding box center [535, 279] width 380 height 30
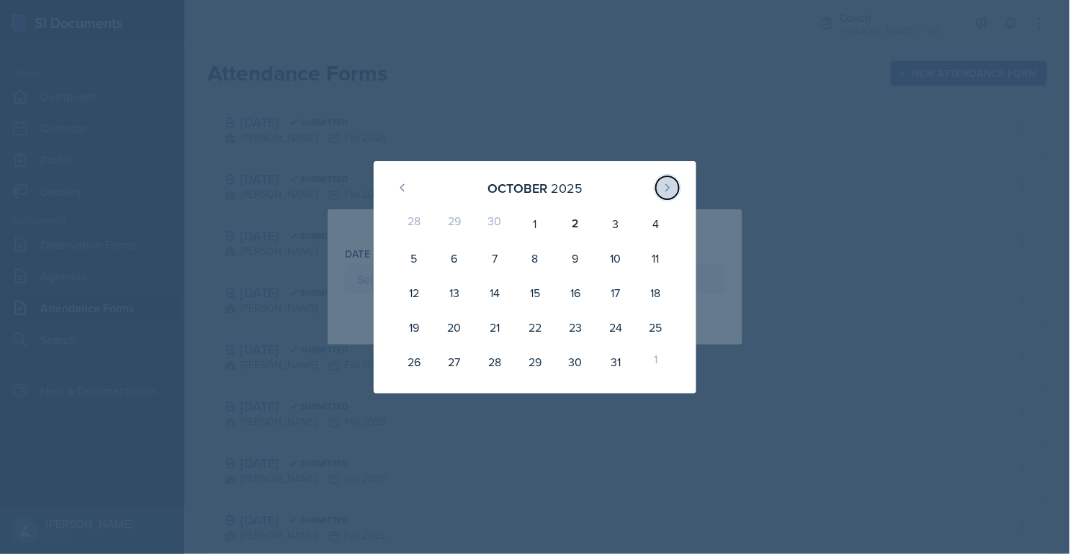
click at [667, 180] on button at bounding box center [667, 187] width 23 height 23
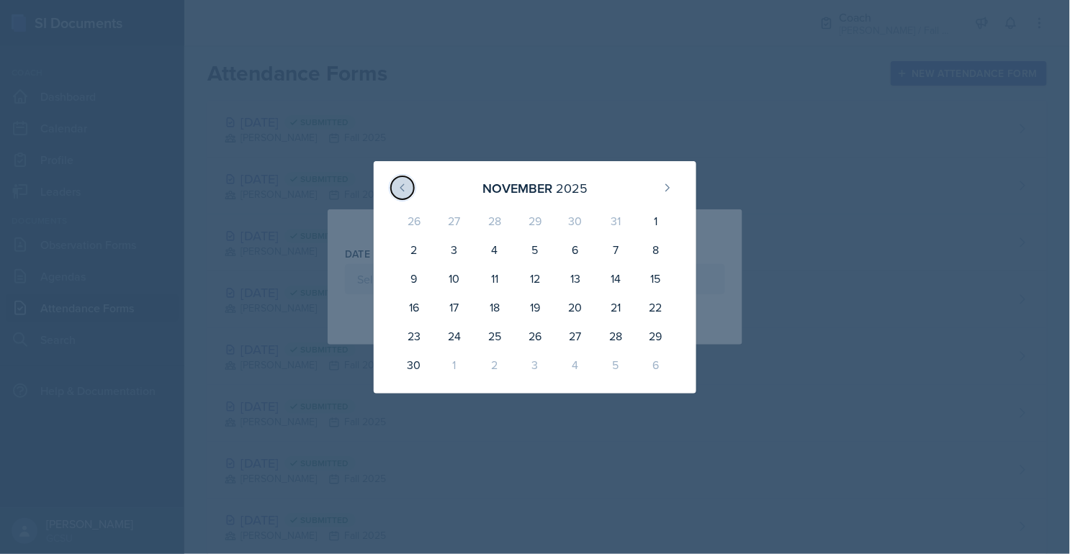
click at [392, 191] on button at bounding box center [402, 187] width 23 height 23
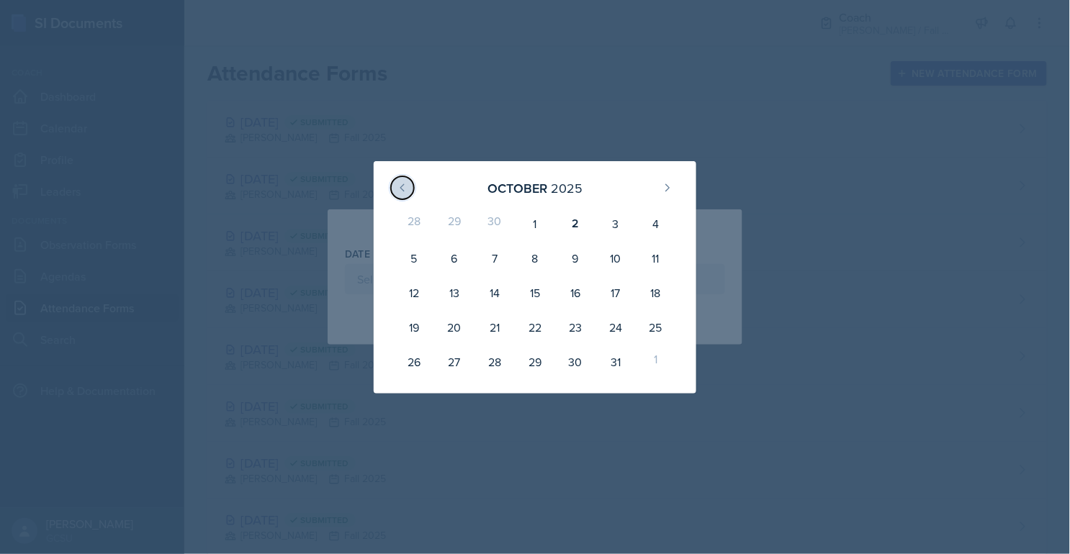
click at [405, 191] on icon at bounding box center [403, 188] width 12 height 12
click at [668, 188] on icon at bounding box center [667, 188] width 12 height 12
click at [455, 254] on div "6" at bounding box center [454, 258] width 40 height 35
type input "[DATE]"
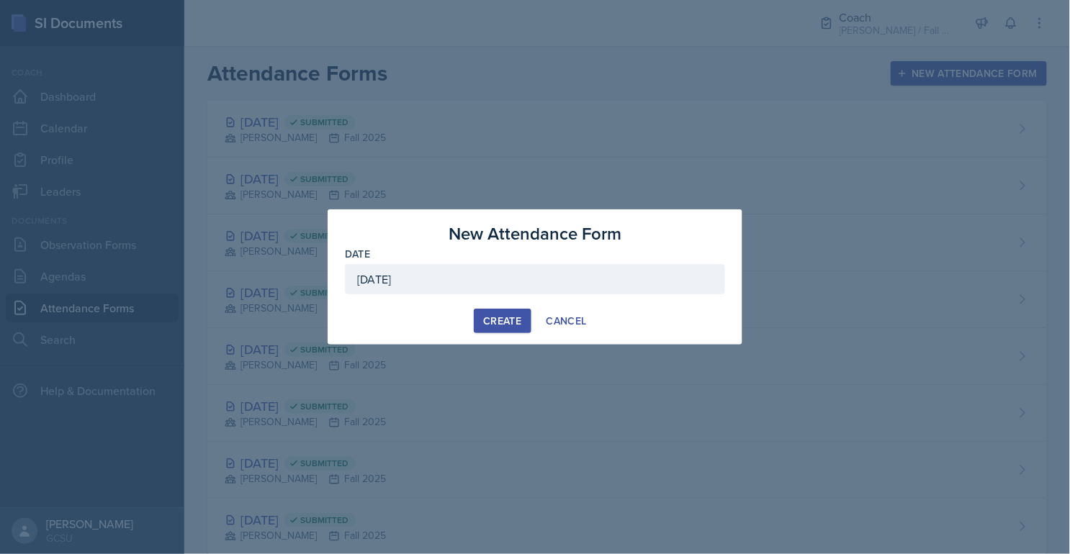
click at [487, 331] on button "Create" at bounding box center [502, 321] width 57 height 24
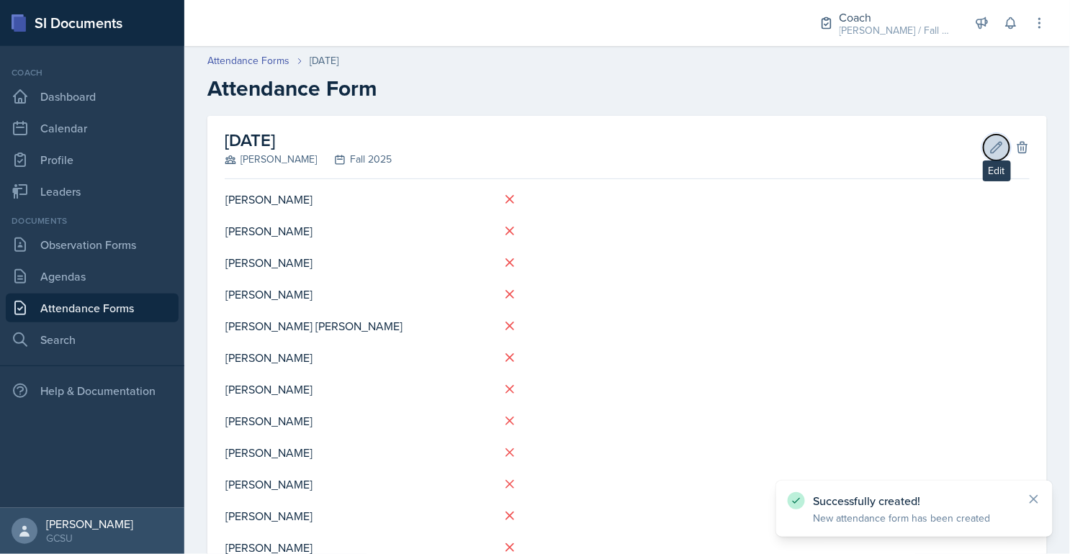
click at [998, 150] on icon at bounding box center [996, 147] width 14 height 14
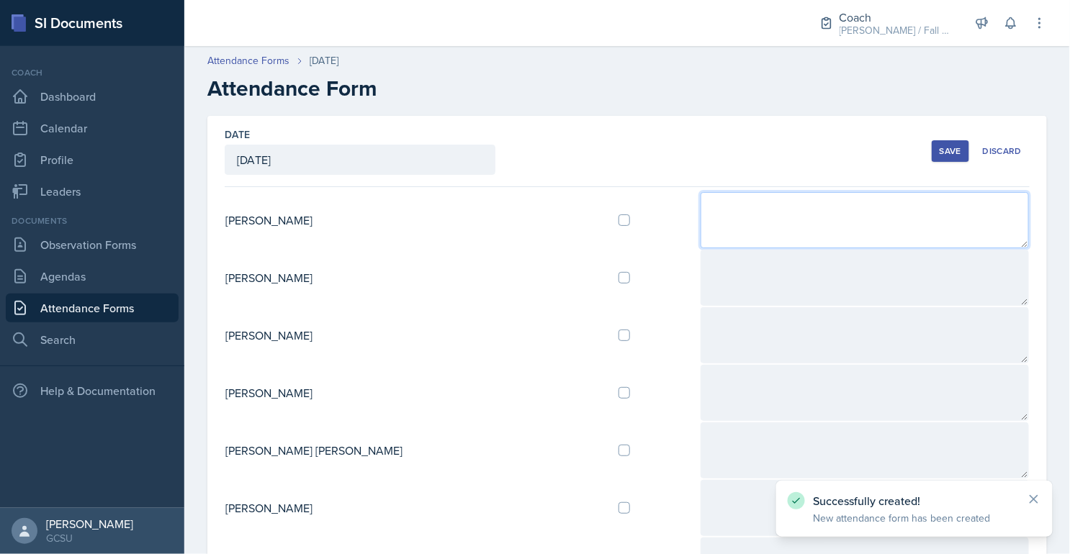
click at [841, 198] on textarea at bounding box center [864, 220] width 328 height 56
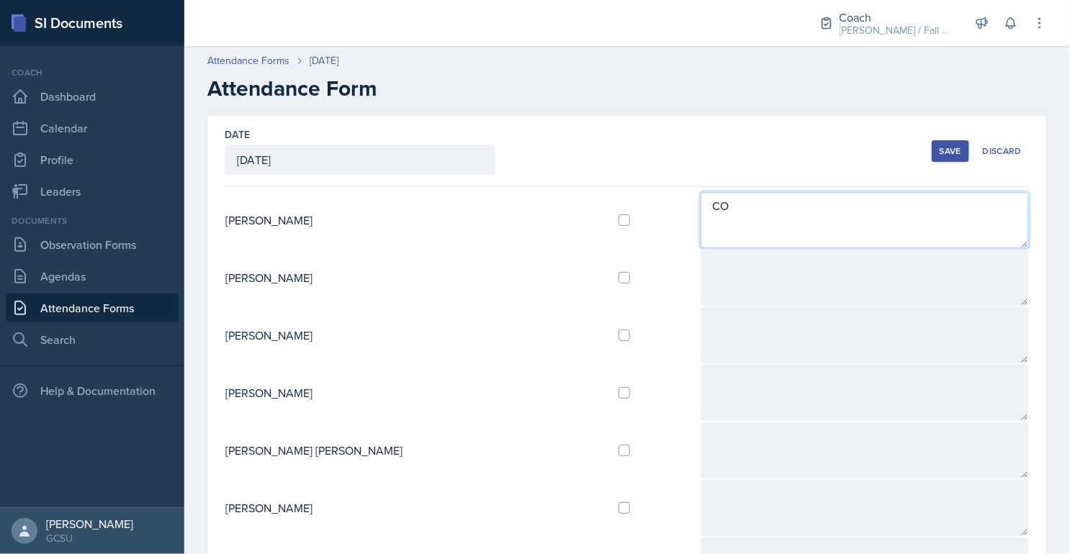
type textarea "C"
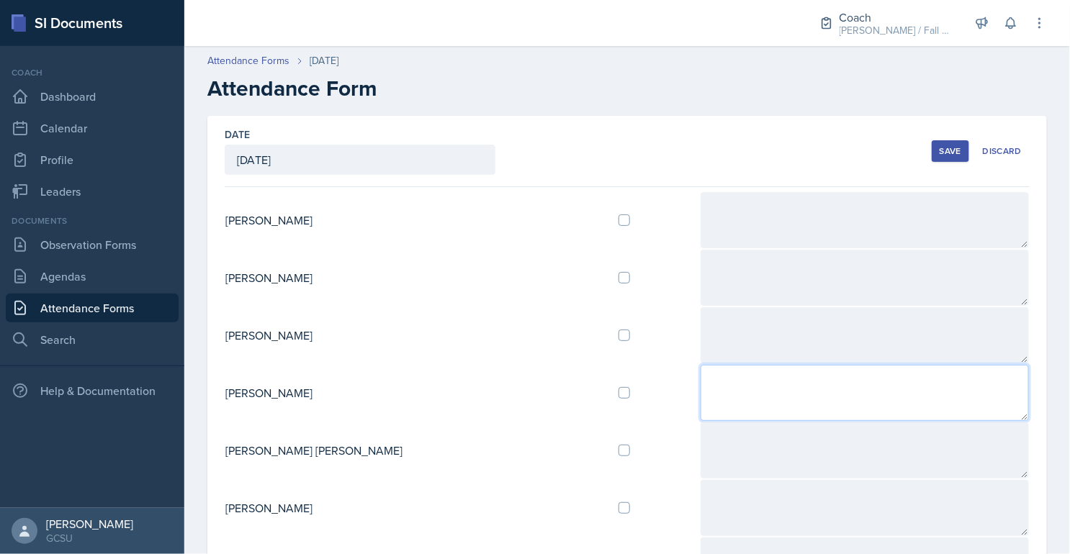
click at [762, 404] on textarea at bounding box center [864, 393] width 328 height 56
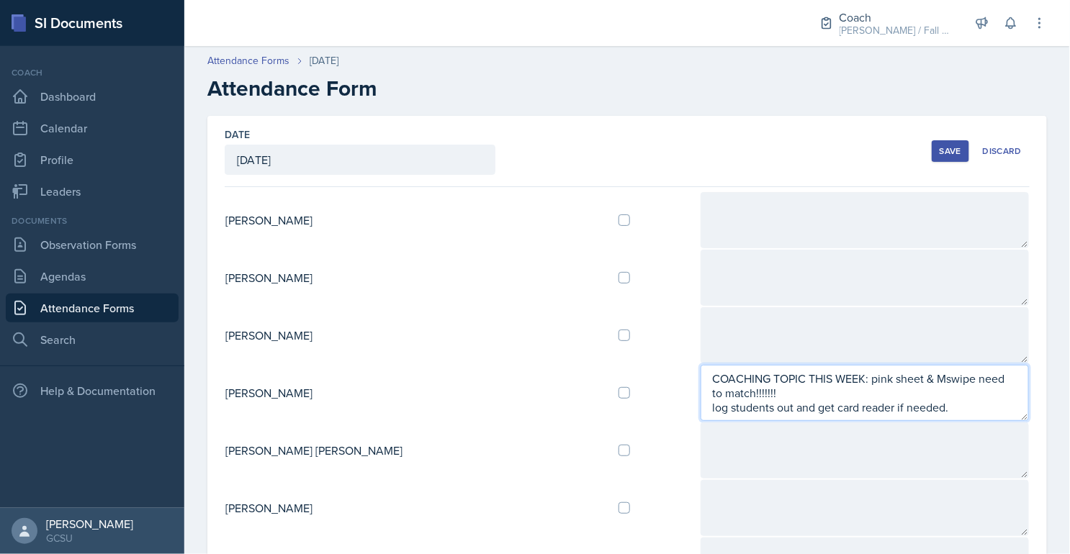
scroll to position [9, 0]
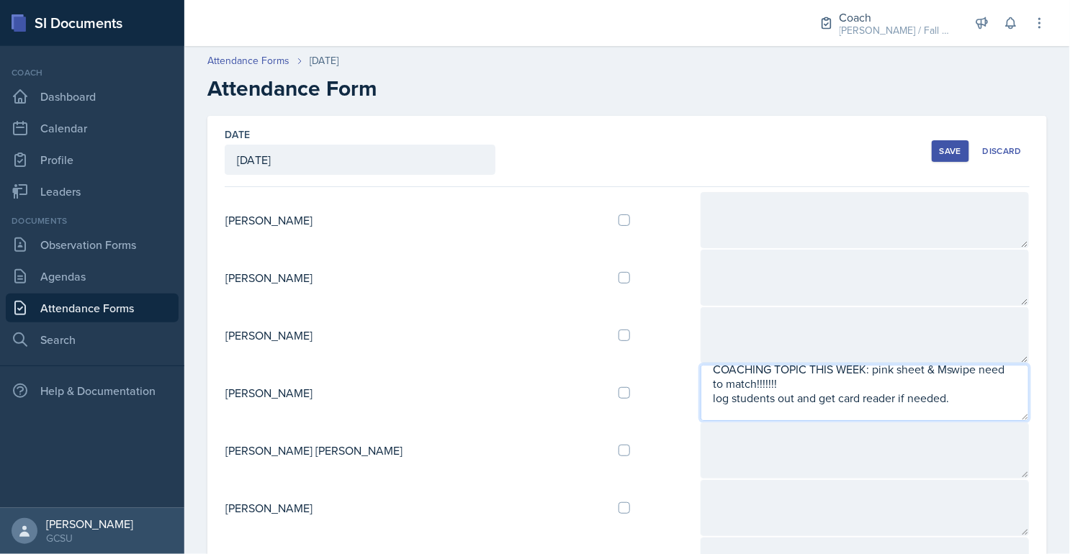
paste textarea "[URL][DOMAIN_NAME]"
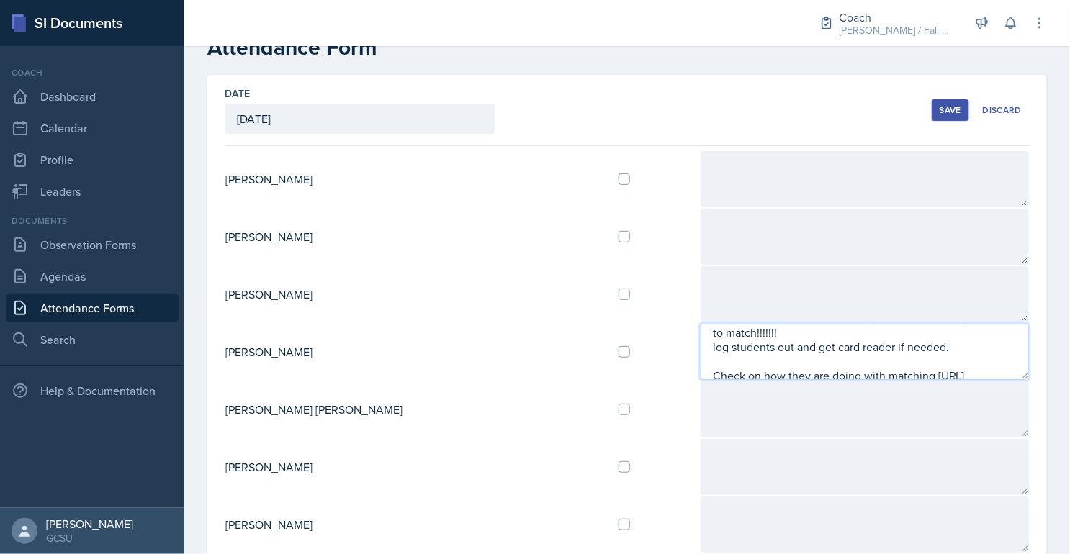
scroll to position [17, 0]
click at [700, 374] on textarea "COACHING TOPIC THIS WEEK: pink sheet & Mswipe need to match!!!!!!! log students…" at bounding box center [864, 352] width 328 height 56
click at [869, 361] on textarea "COACHING TOPIC THIS WEEK: pink sheet & Mswipe need to match!!!!!!! log students…" at bounding box center [864, 352] width 328 height 56
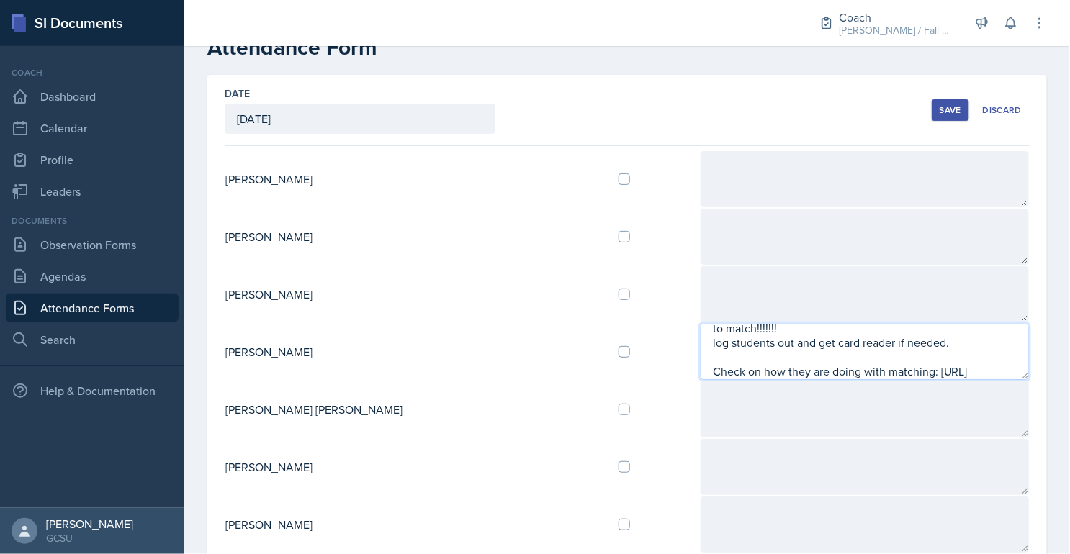
click at [700, 368] on textarea "COACHING TOPIC THIS WEEK: pink sheet & Mswipe need to match!!!!!!! log students…" at bounding box center [864, 352] width 328 height 56
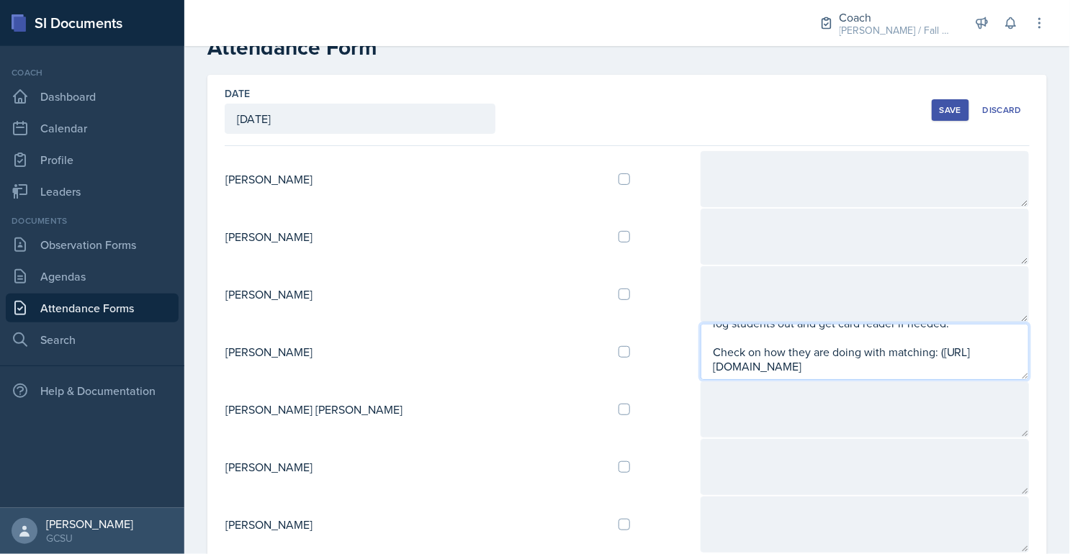
click at [1002, 361] on textarea "COACHING TOPIC THIS WEEK: pink sheet & Mswipe need to match!!!!!!! log students…" at bounding box center [864, 352] width 328 height 56
type textarea "COACHING TOPIC THIS WEEK: pink sheet & Mswipe need to match!!!!!!! log students…"
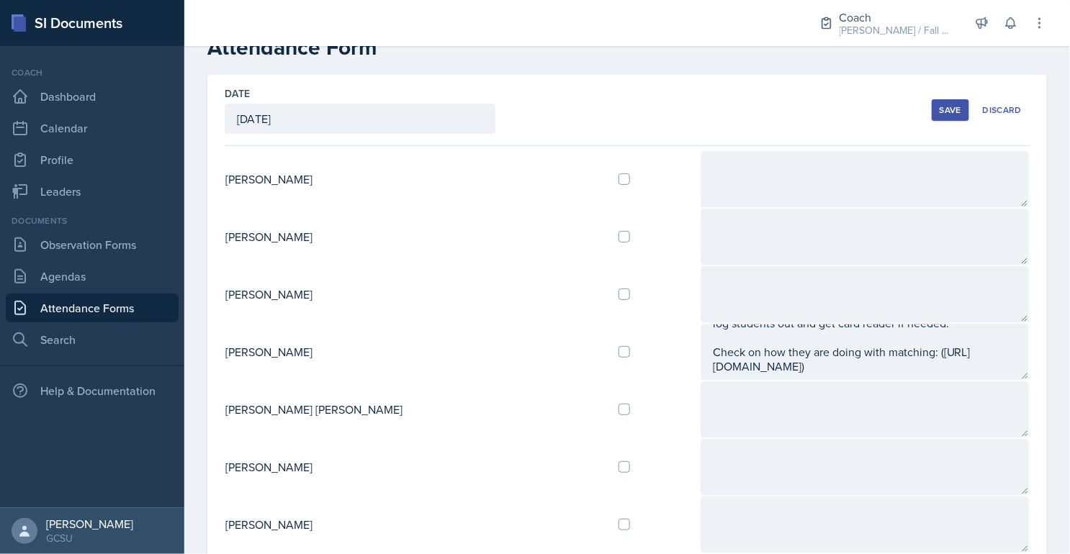
click at [959, 116] on button "Save" at bounding box center [949, 110] width 37 height 22
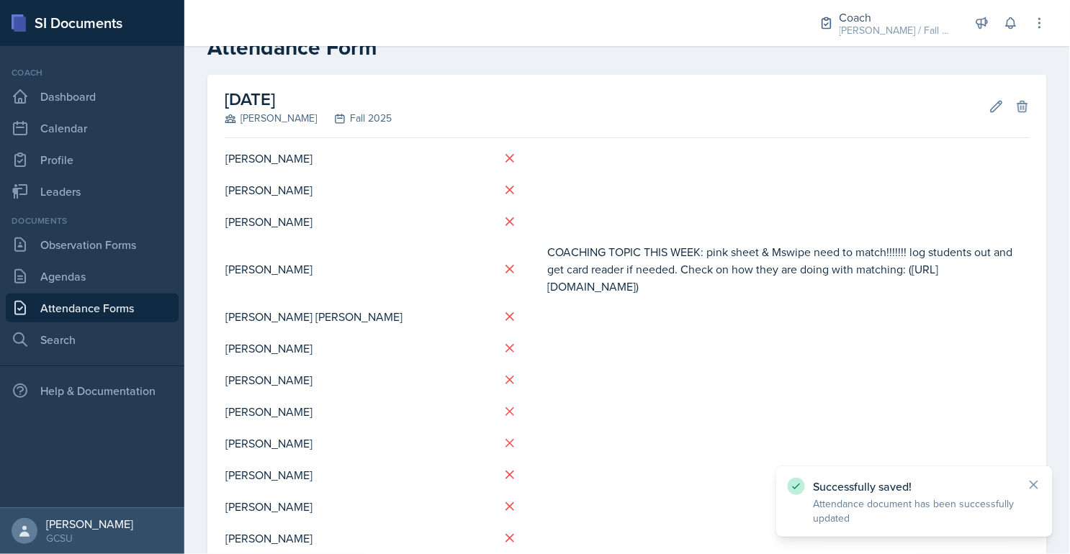
click at [631, 301] on td "COACHING TOPIC THIS WEEK: pink sheet & Mswipe need to match!!!!!!! log students…" at bounding box center [787, 269] width 483 height 63
drag, startPoint x: 552, startPoint y: 286, endPoint x: 895, endPoint y: 343, distance: 347.3
click at [895, 301] on td "COACHING TOPIC THIS WEEK: pink sheet & Mswipe need to match!!!!!!! log students…" at bounding box center [787, 269] width 483 height 63
copy td "[URL][DOMAIN_NAME]"
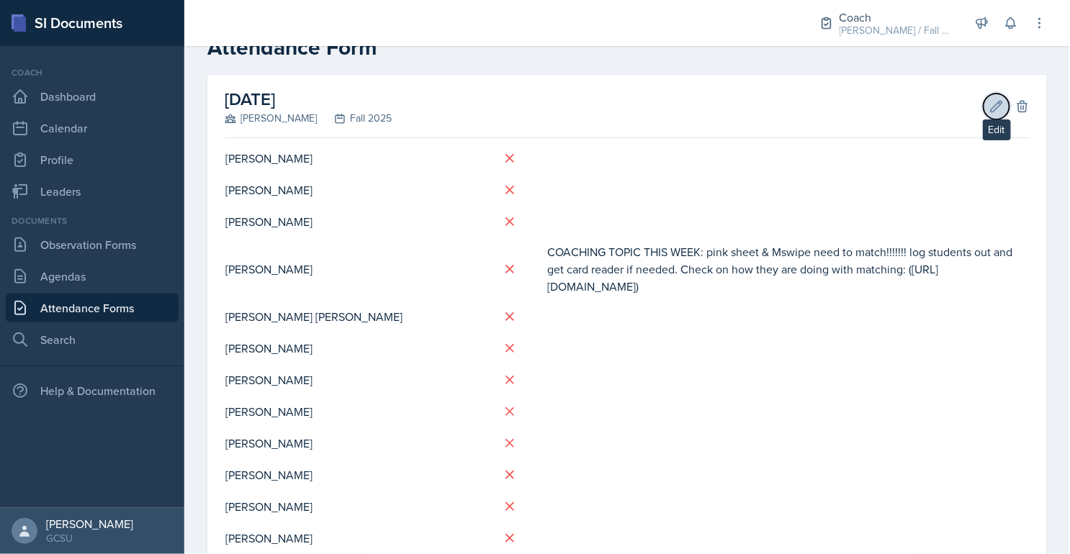
click at [1001, 112] on icon at bounding box center [996, 106] width 14 height 14
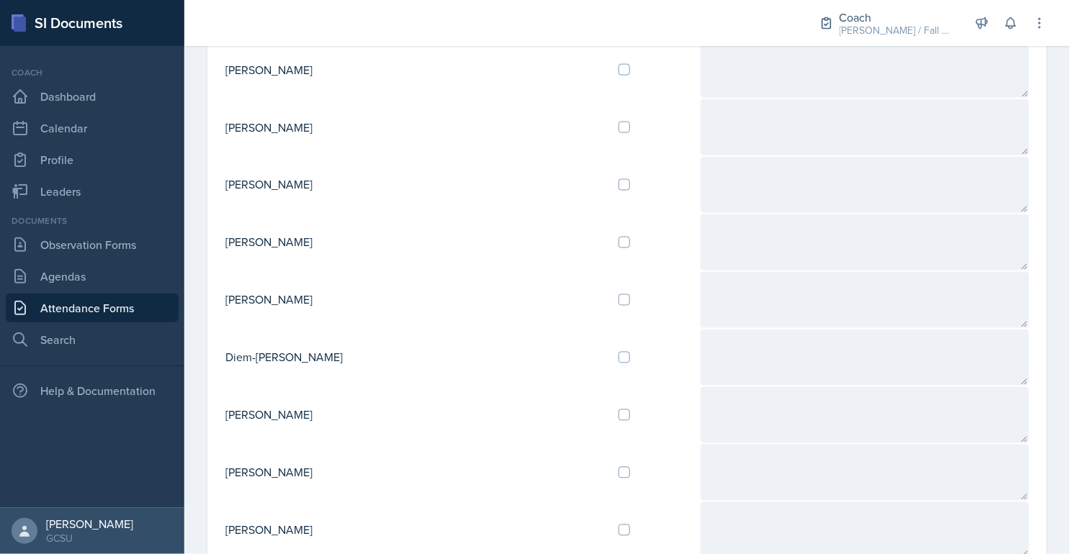
scroll to position [630, 0]
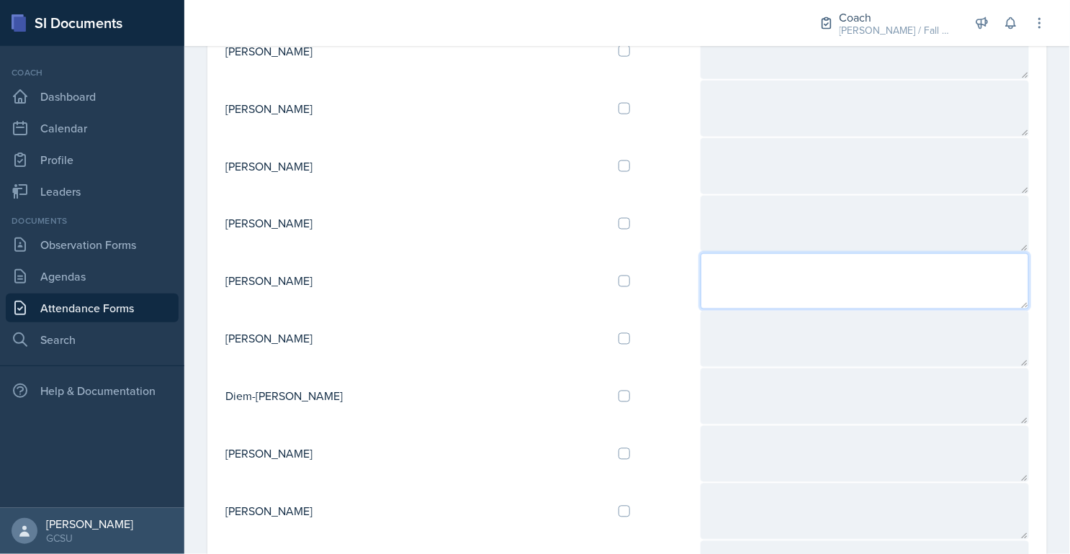
click at [700, 272] on textarea at bounding box center [864, 281] width 328 height 56
type textarea "No pink sheet data? Lets follow up on this."
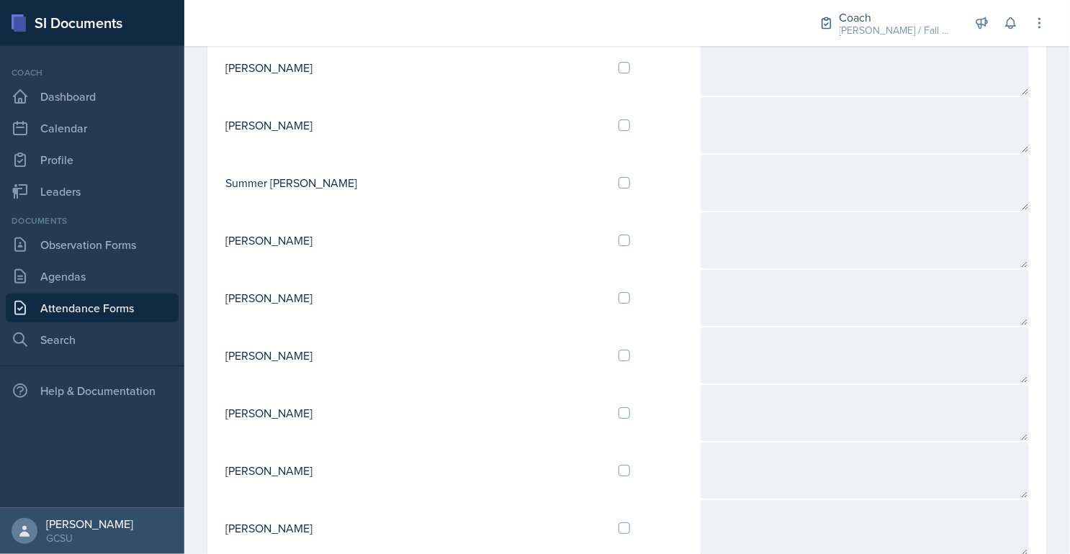
scroll to position [1424, 0]
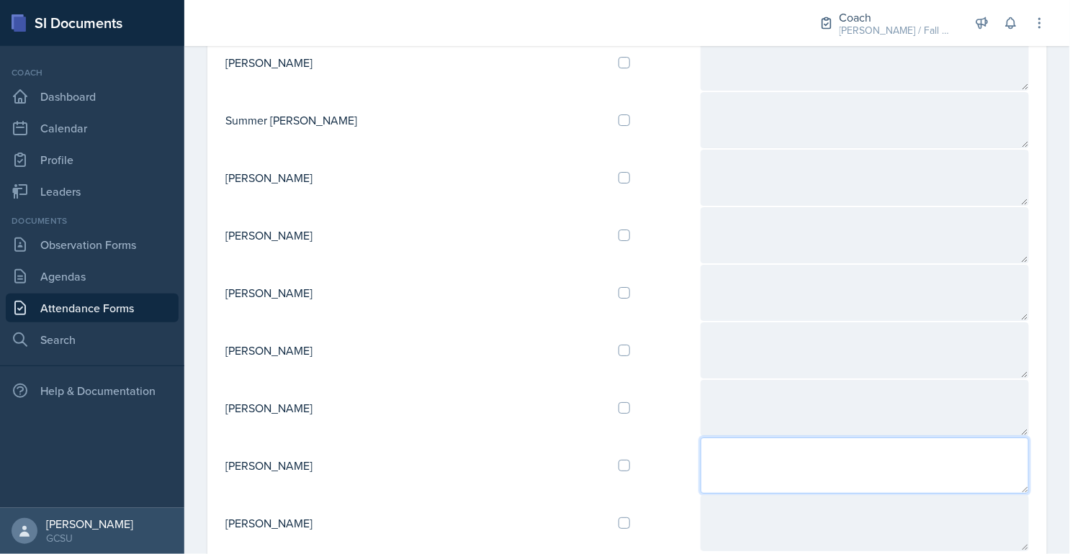
click at [713, 445] on textarea at bounding box center [864, 466] width 328 height 56
type textarea "Pink sheets/MSwipe really not matching up from last pay period. Lets follow up."
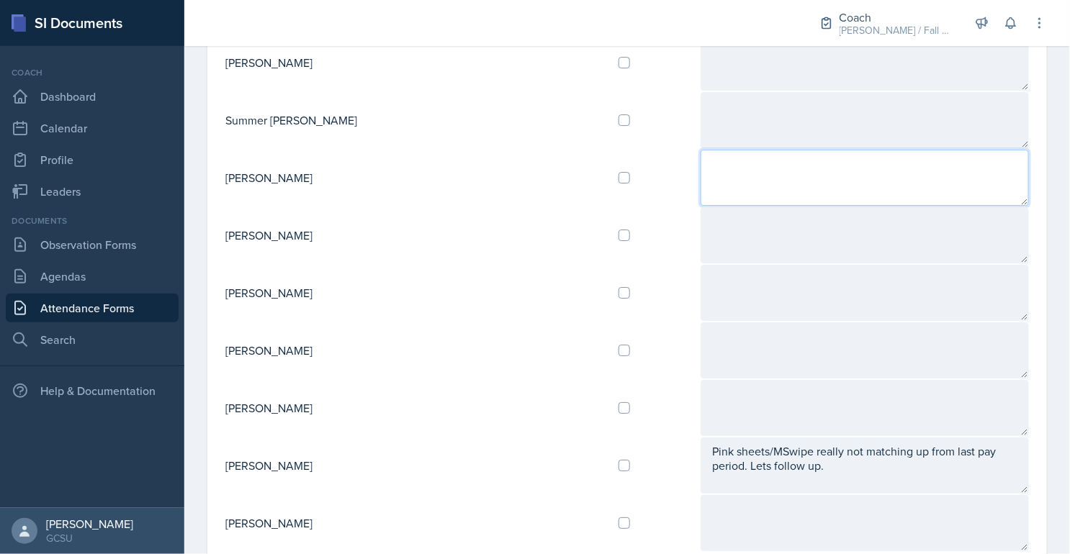
click at [721, 165] on textarea at bounding box center [864, 178] width 328 height 56
type textarea "missing a name or two on MSwipe compared to pink sheets."
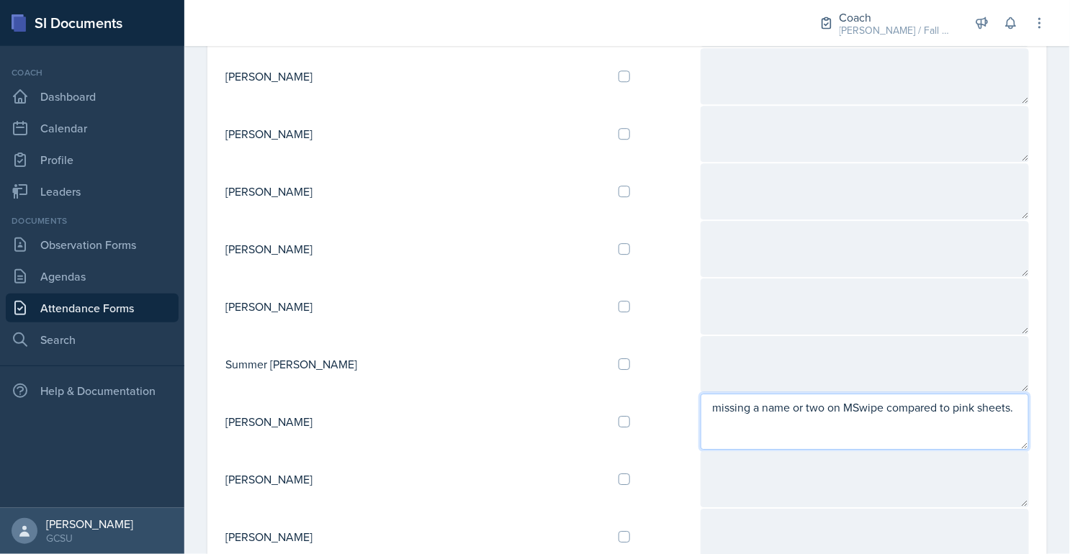
scroll to position [1109, 0]
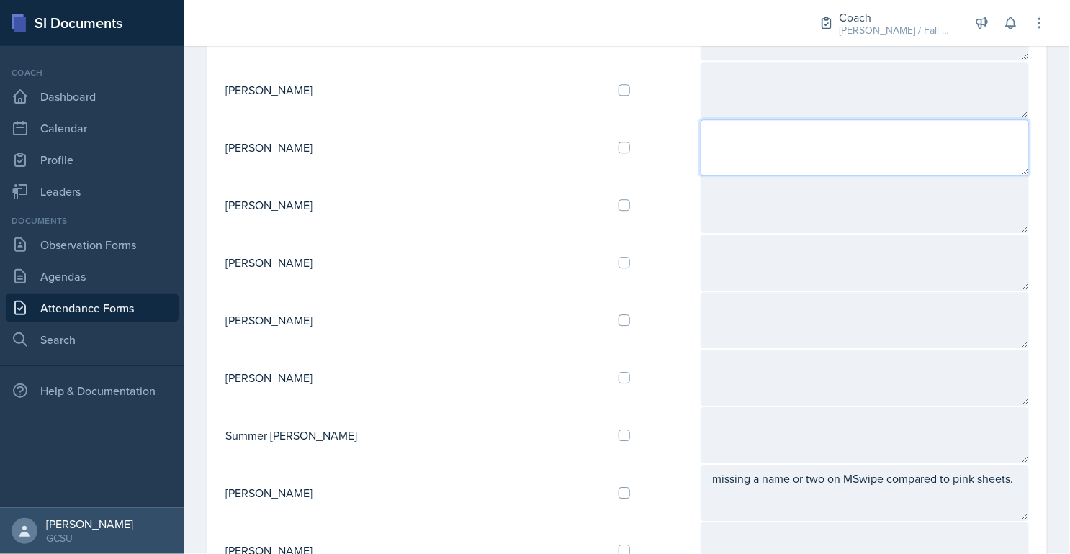
click at [700, 153] on textarea at bounding box center [864, 147] width 328 height 56
type textarea "No data for F3, may be GA issue though."
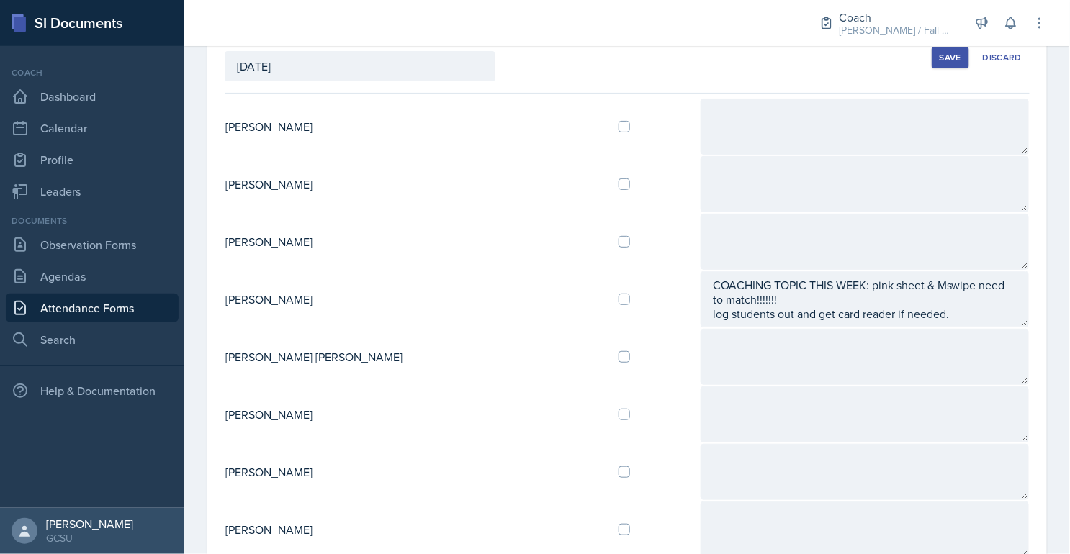
scroll to position [0, 0]
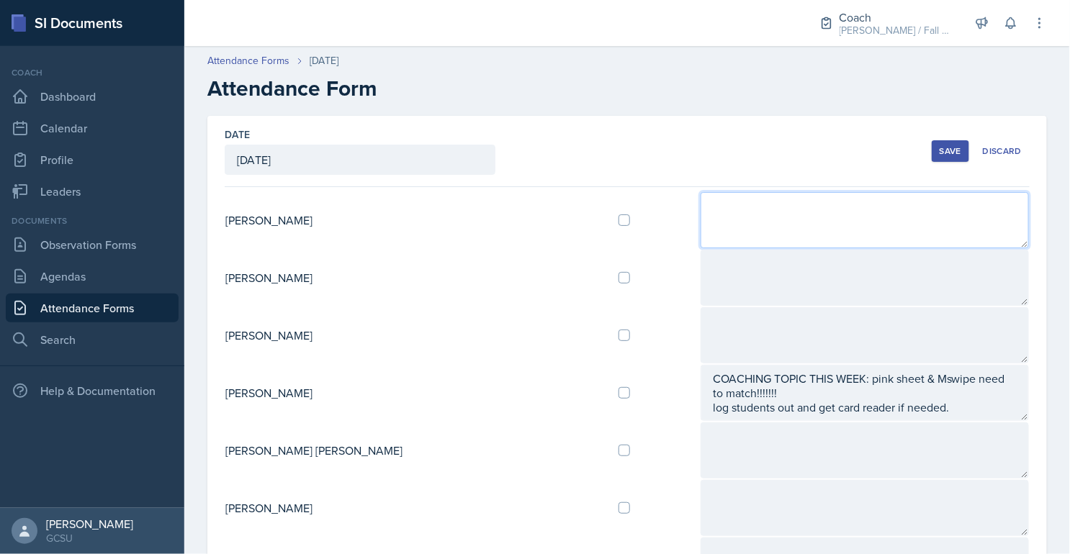
click at [700, 240] on textarea at bounding box center [864, 220] width 328 height 56
type textarea "D"
type textarea "Pinksheet/MSwipe info REALLY not matching. Maybe see if she need card reader."
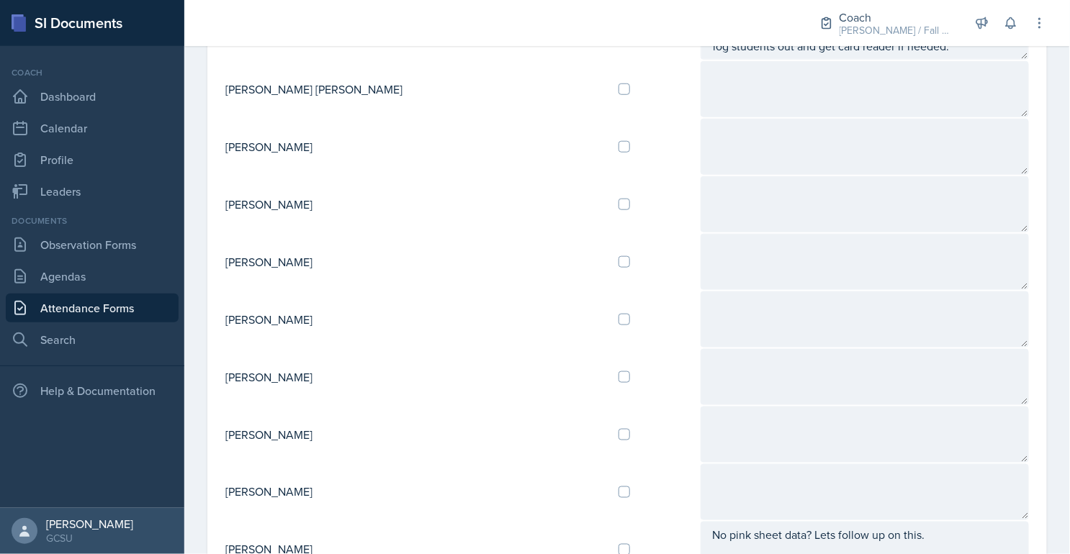
scroll to position [375, 0]
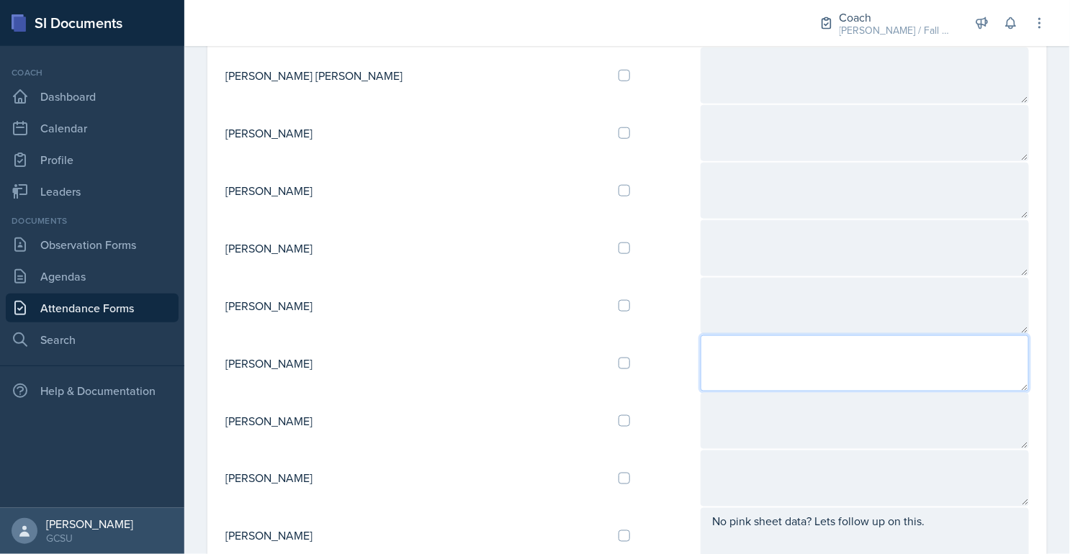
click at [700, 371] on textarea at bounding box center [864, 363] width 328 height 56
drag, startPoint x: 888, startPoint y: 337, endPoint x: 625, endPoint y: 336, distance: 263.4
click at [625, 336] on tr "[PERSON_NAME] Pink sheet/mswipe really not matching..." at bounding box center [627, 364] width 805 height 58
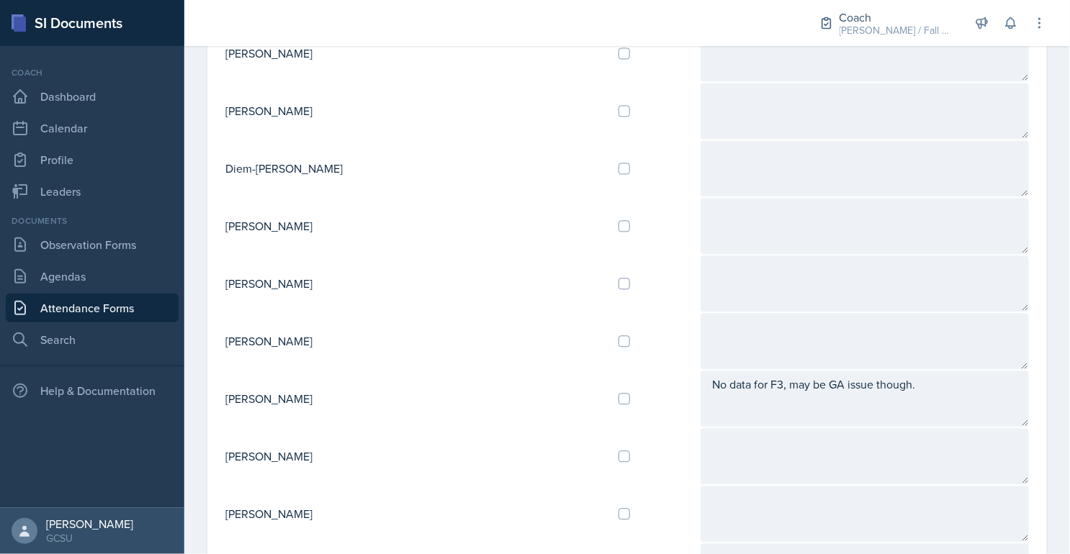
scroll to position [868, 0]
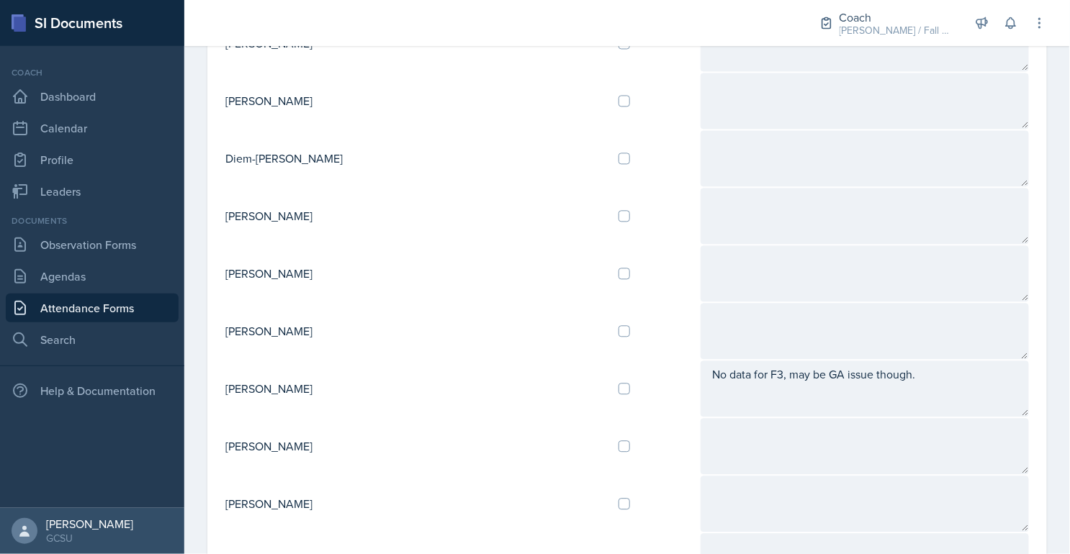
type textarea "Pink sheet/mswipe really not matching..."
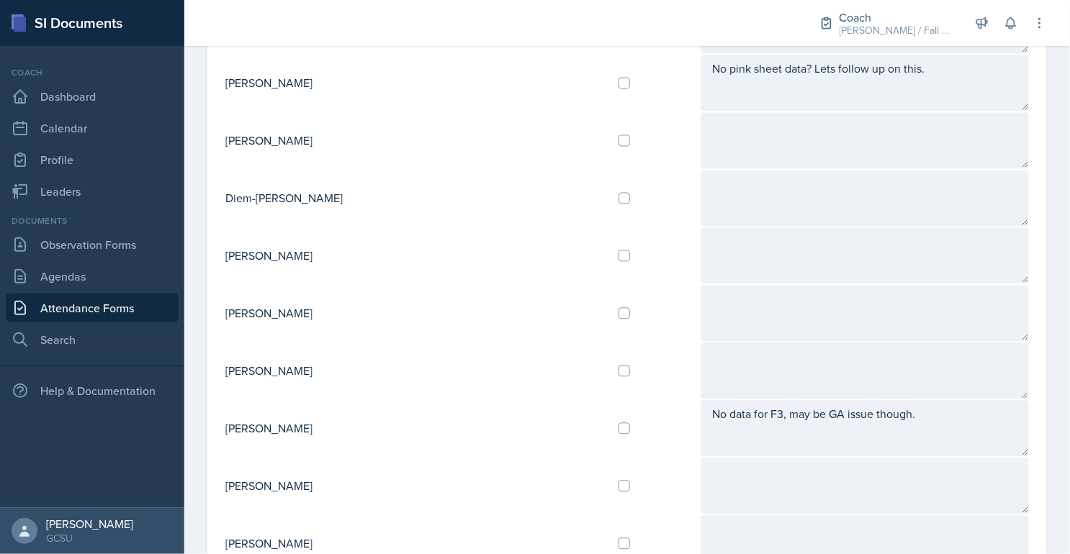
scroll to position [828, 0]
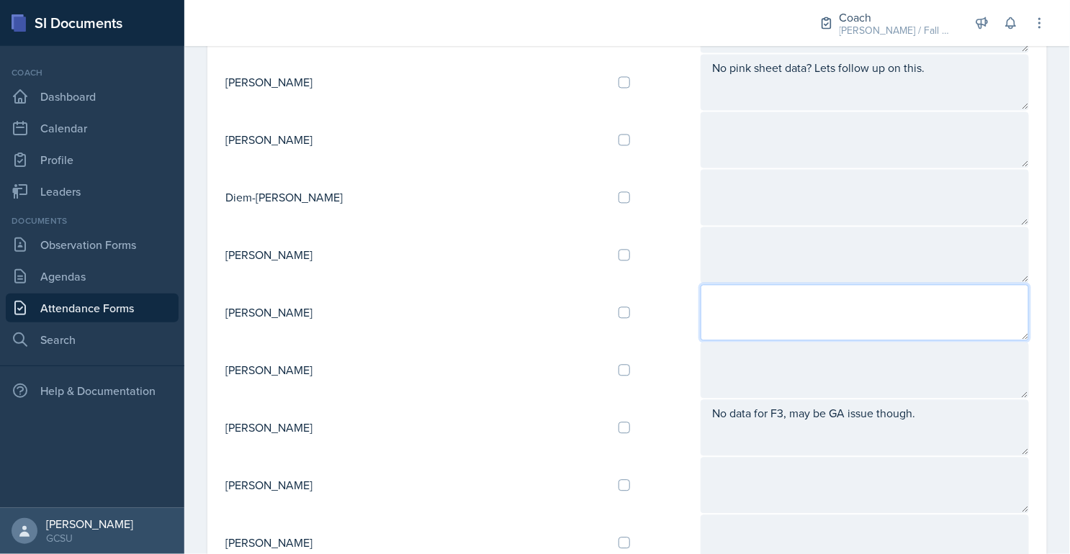
click at [779, 311] on textarea at bounding box center [864, 313] width 328 height 56
paste textarea "Pink sheet/mswipe really not matching..."
drag, startPoint x: 859, startPoint y: 292, endPoint x: 744, endPoint y: 289, distance: 114.5
click at [744, 289] on textarea "Pink sheet/mswipe really not matching..." at bounding box center [864, 313] width 328 height 56
type textarea "Pink sheet/mswipe missing a name or 2."
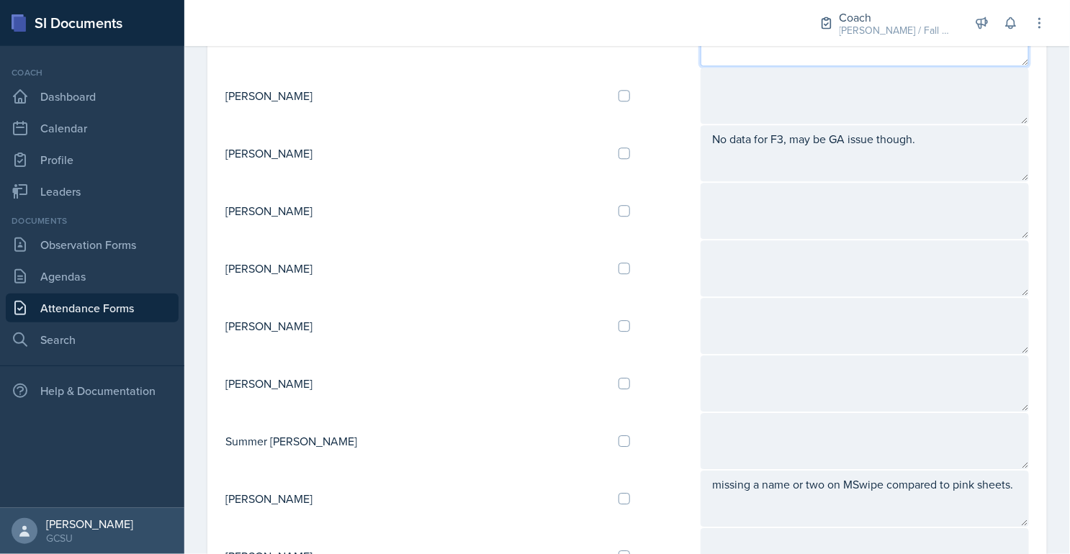
scroll to position [1091, 0]
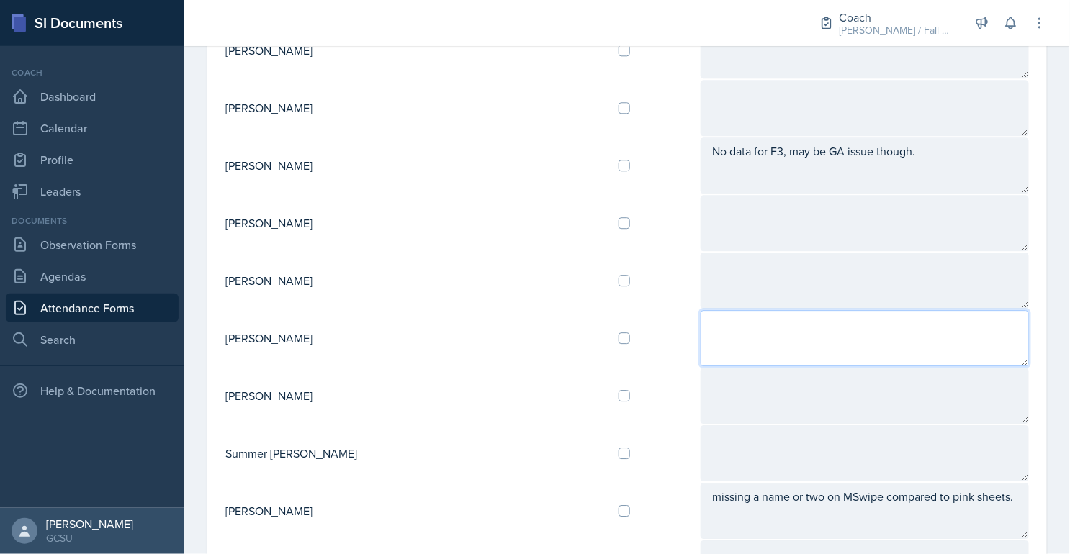
click at [730, 335] on textarea at bounding box center [864, 338] width 328 height 56
paste textarea "Pink sheet/mswipe really not matching..."
type textarea "Pink sheet/mswipe really not matching..."
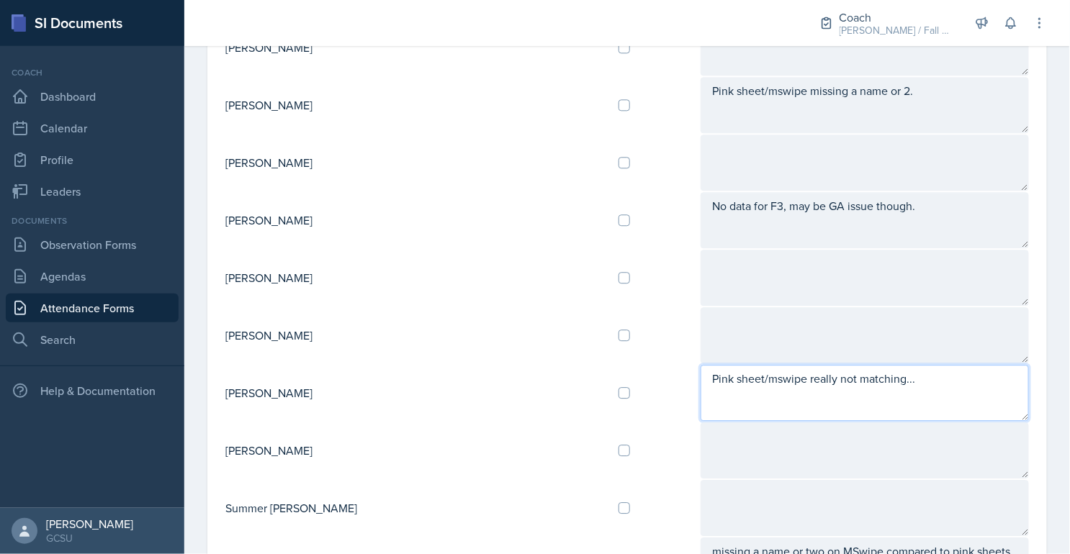
scroll to position [1020, 0]
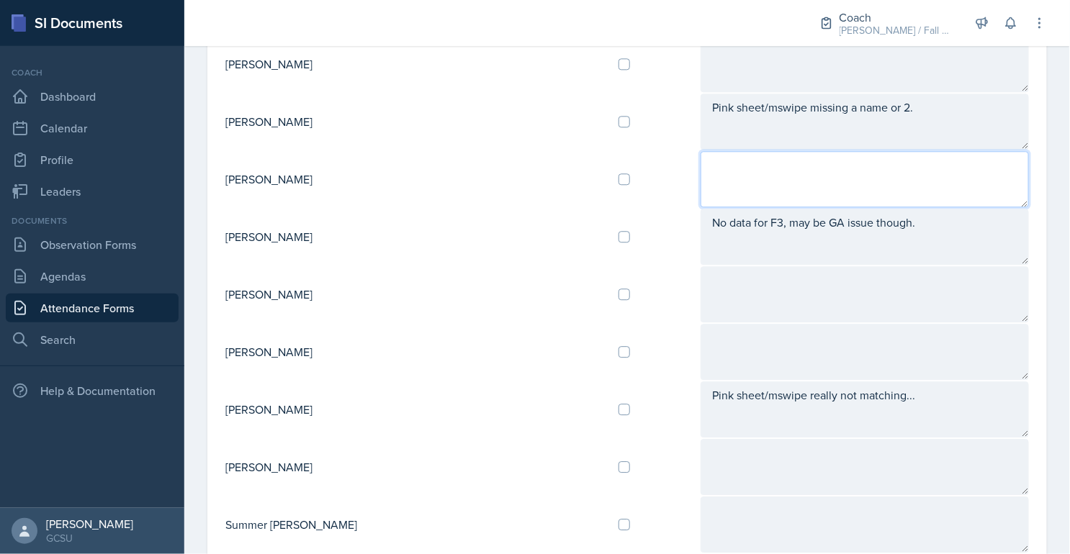
click at [700, 166] on textarea at bounding box center [864, 179] width 328 height 56
type textarea "Pink sheets/MSwipe look perfect. Praise deserved!!!"
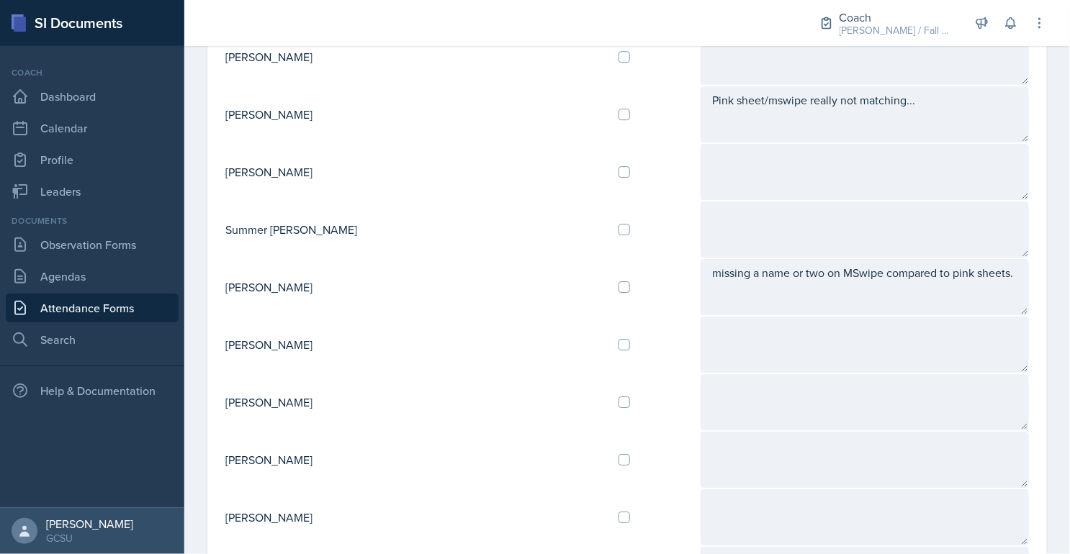
scroll to position [1419, 0]
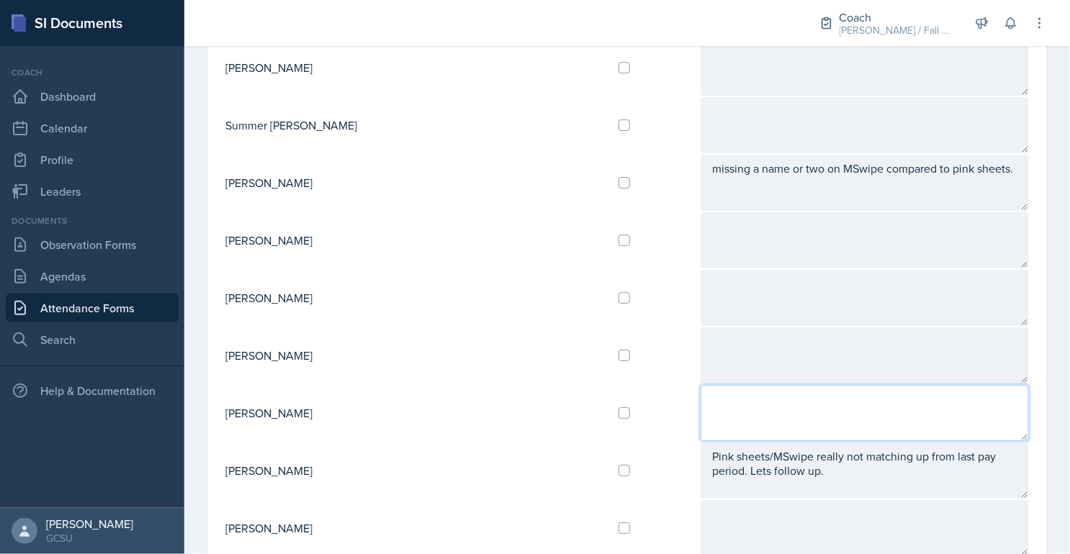
click at [700, 392] on textarea at bounding box center [864, 413] width 328 height 56
paste textarea "Pink sheet/mswipe really not matching..."
type textarea "Pink sheet/mswipe really not matching..."
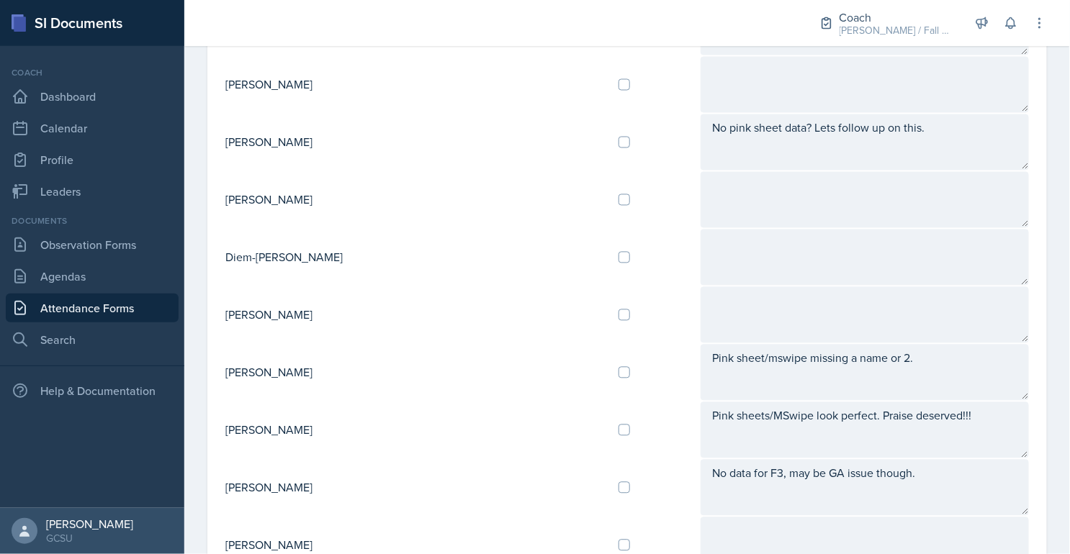
scroll to position [715, 0]
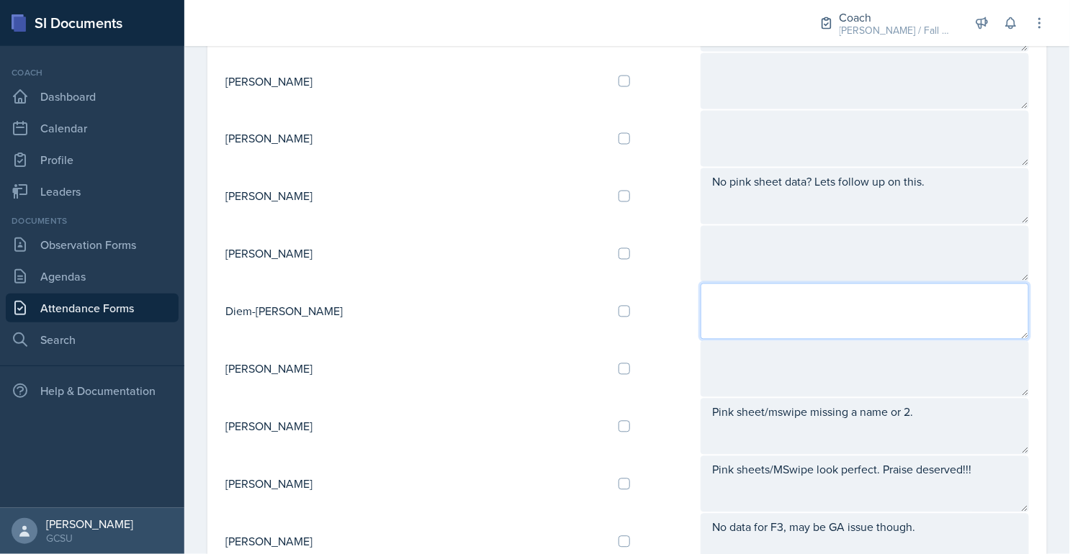
click at [700, 304] on textarea at bounding box center [864, 312] width 328 height 56
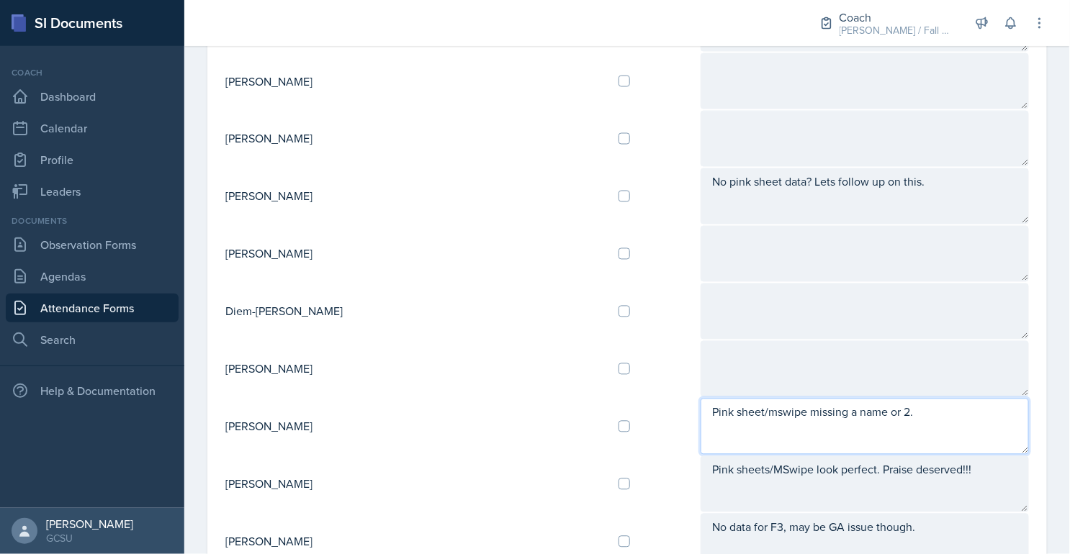
drag, startPoint x: 862, startPoint y: 401, endPoint x: 603, endPoint y: 401, distance: 258.4
click at [602, 401] on tr "[PERSON_NAME] Pink sheet/mswipe missing a name or 2." at bounding box center [627, 427] width 805 height 58
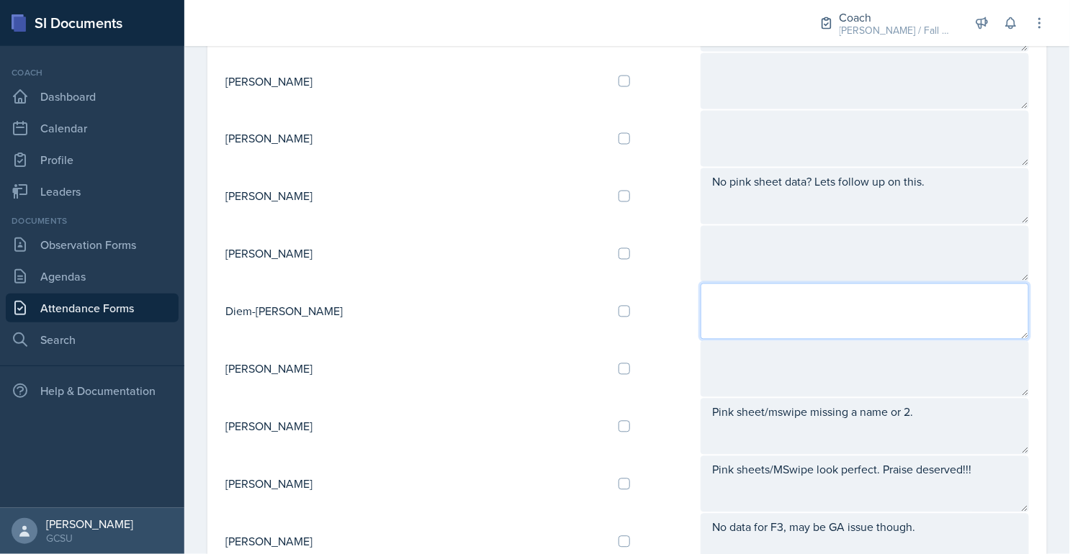
click at [700, 284] on textarea at bounding box center [864, 312] width 328 height 56
paste textarea "Pink sheet/mswipe missing a name or 2."
type textarea "Pink sheet/mswipe missing a name or 2."
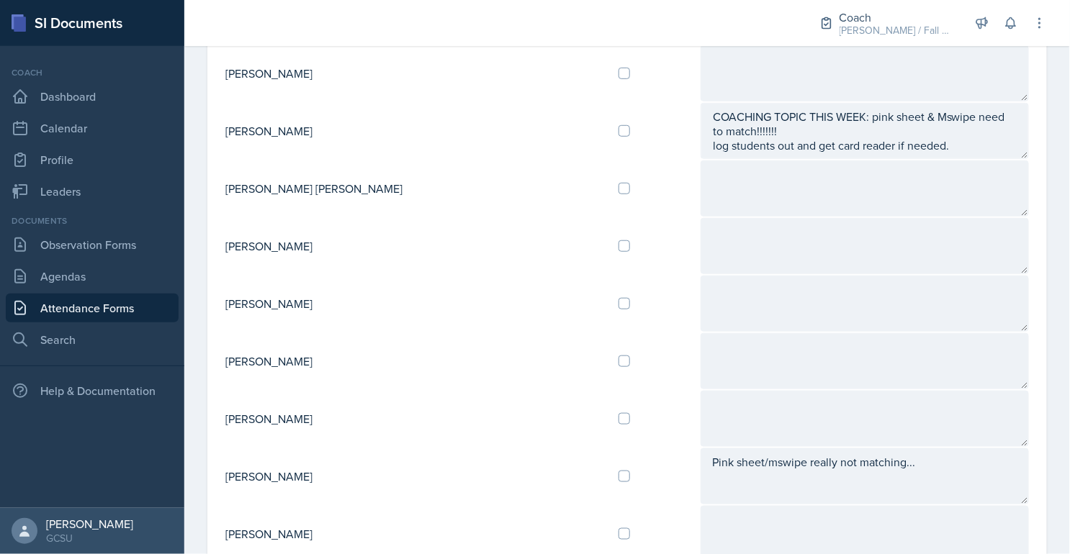
scroll to position [348, 0]
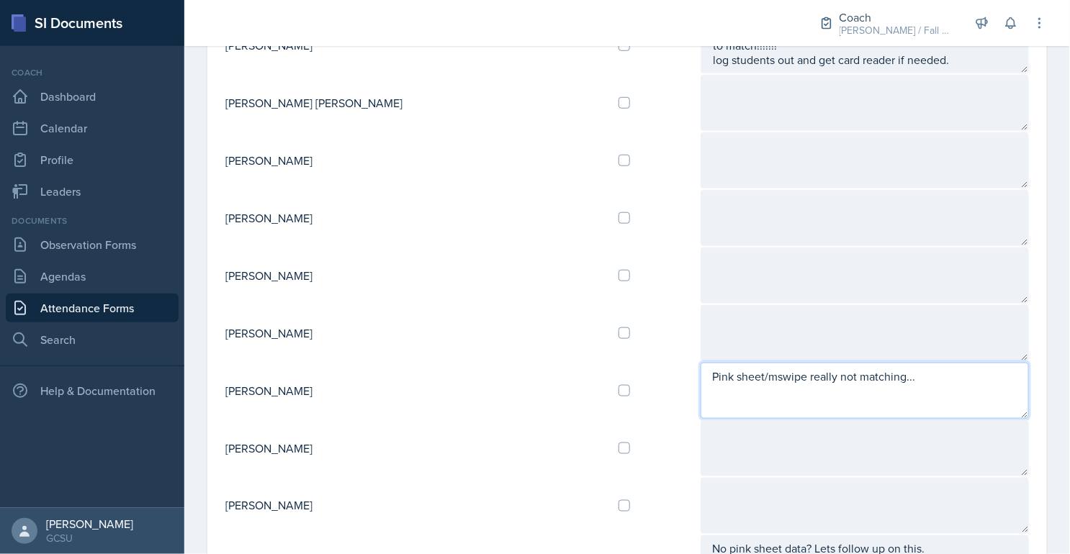
click at [733, 399] on textarea "Pink sheet/mswipe really not matching..." at bounding box center [864, 391] width 328 height 56
drag, startPoint x: 880, startPoint y: 381, endPoint x: 637, endPoint y: 369, distance: 243.6
click at [700, 369] on textarea "Pink sheet/mswipe really not matching..." at bounding box center [864, 391] width 328 height 56
type textarea "No pink sheet/"
click at [710, 363] on textarea "No pink sheet/" at bounding box center [864, 391] width 328 height 56
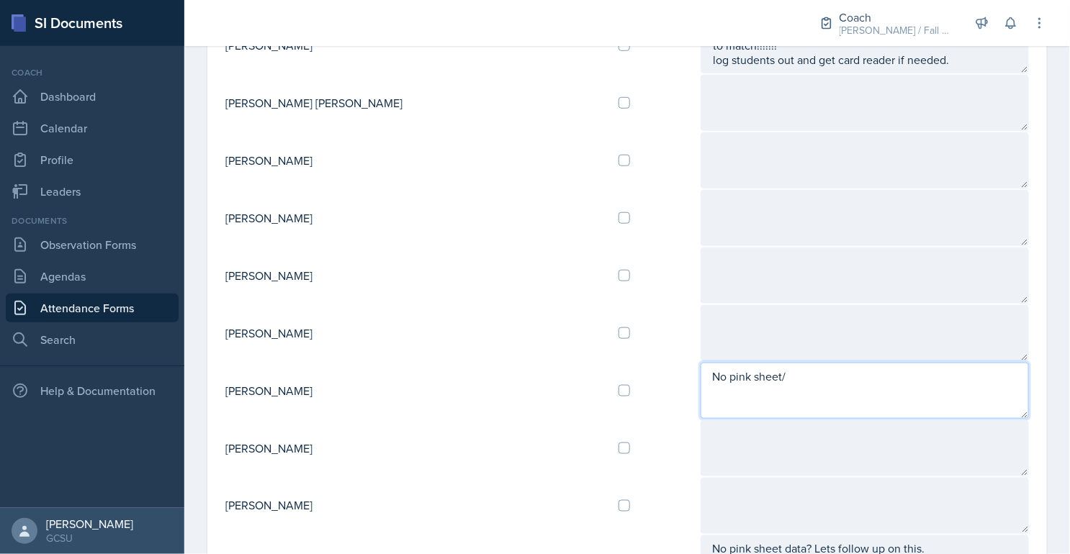
drag, startPoint x: 741, startPoint y: 366, endPoint x: 602, endPoint y: 366, distance: 138.9
click at [602, 366] on tr "[PERSON_NAME] No pink sheet/" at bounding box center [627, 391] width 805 height 58
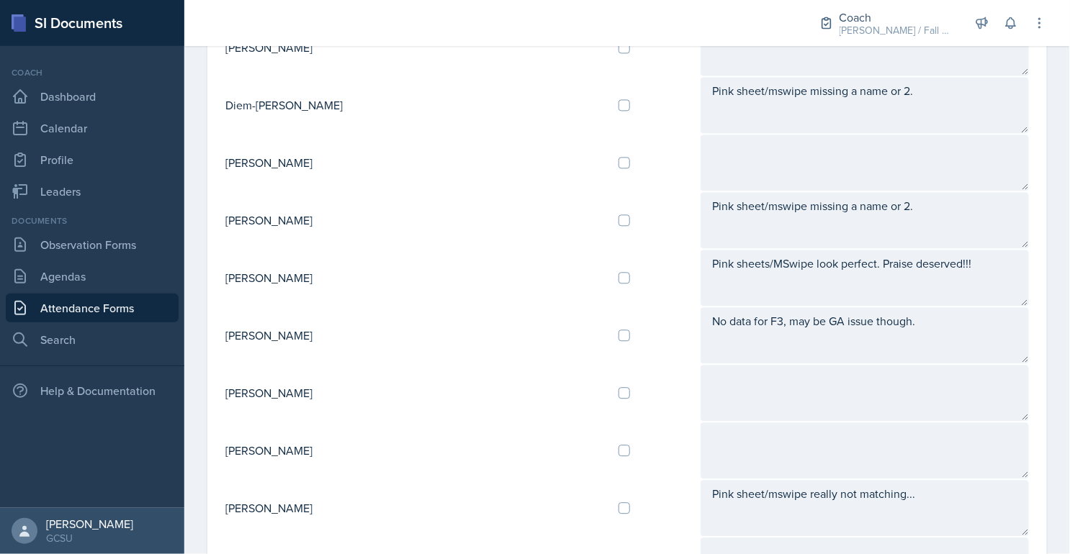
scroll to position [927, 0]
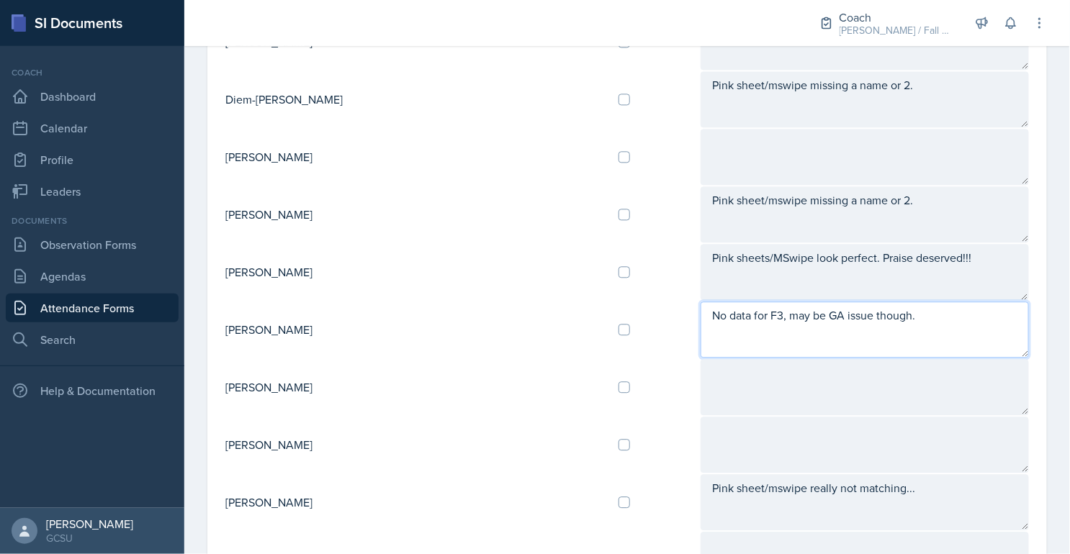
drag, startPoint x: 855, startPoint y: 307, endPoint x: 633, endPoint y: 298, distance: 221.9
click at [700, 302] on textarea "No data for F3, may be GA issue though." at bounding box center [864, 330] width 328 height 56
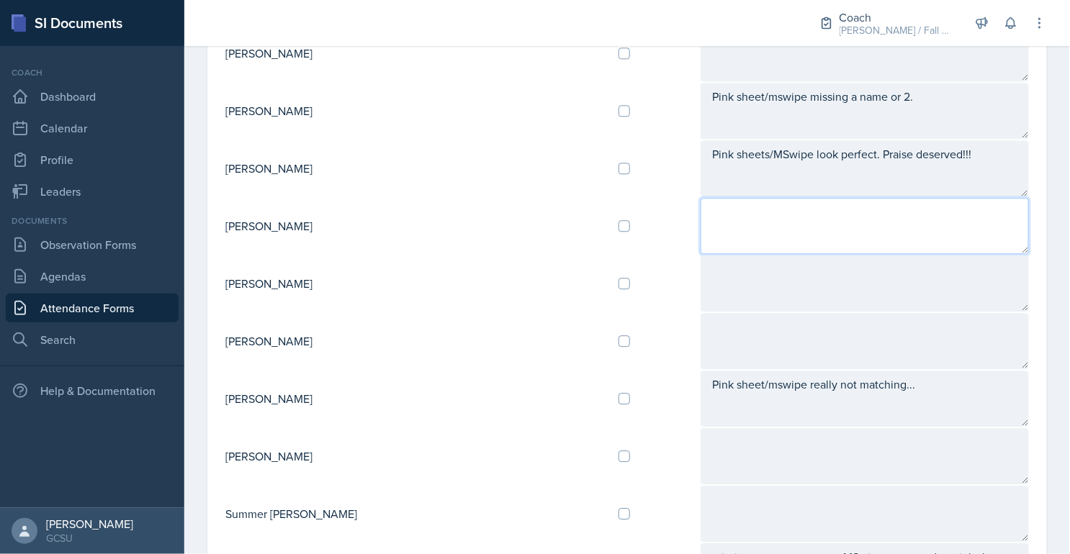
scroll to position [1065, 0]
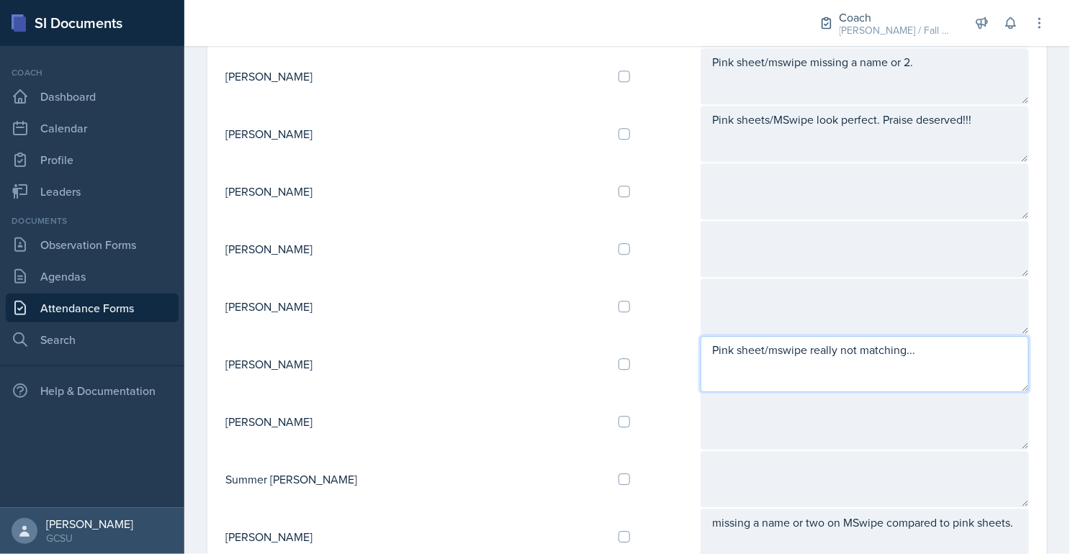
drag, startPoint x: 866, startPoint y: 338, endPoint x: 587, endPoint y: 336, distance: 279.3
click at [587, 336] on tr "[PERSON_NAME] Pink sheet/mswipe really not matching..." at bounding box center [627, 364] width 805 height 58
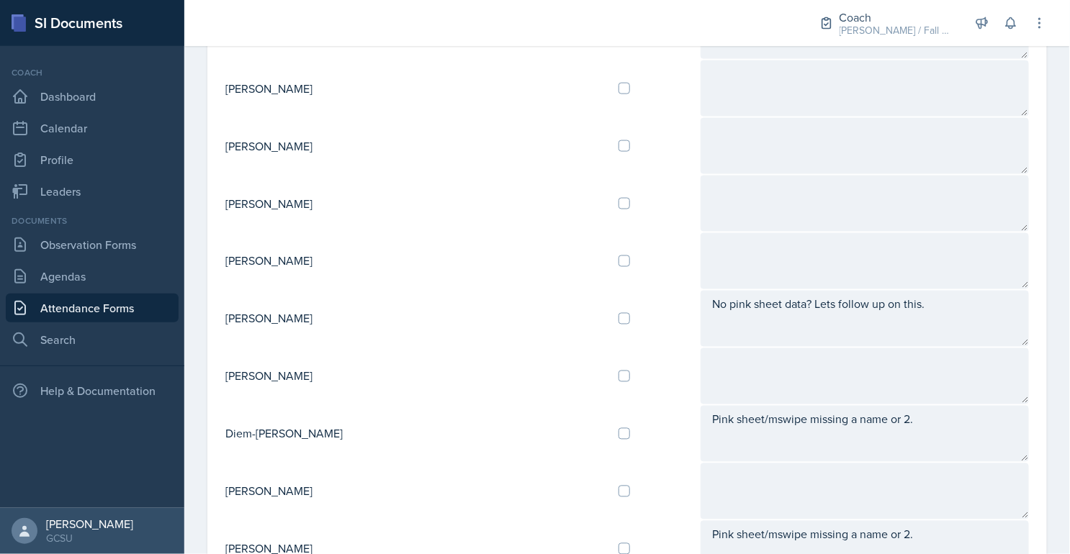
scroll to position [592, 0]
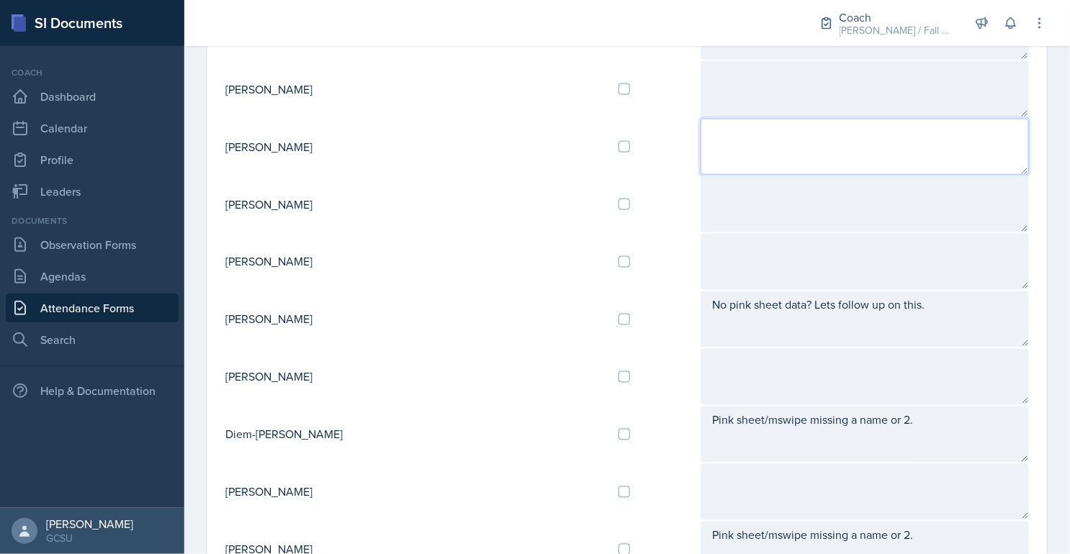
click at [754, 146] on textarea at bounding box center [864, 147] width 328 height 56
paste textarea "Pink sheet/mswipe really not matching..."
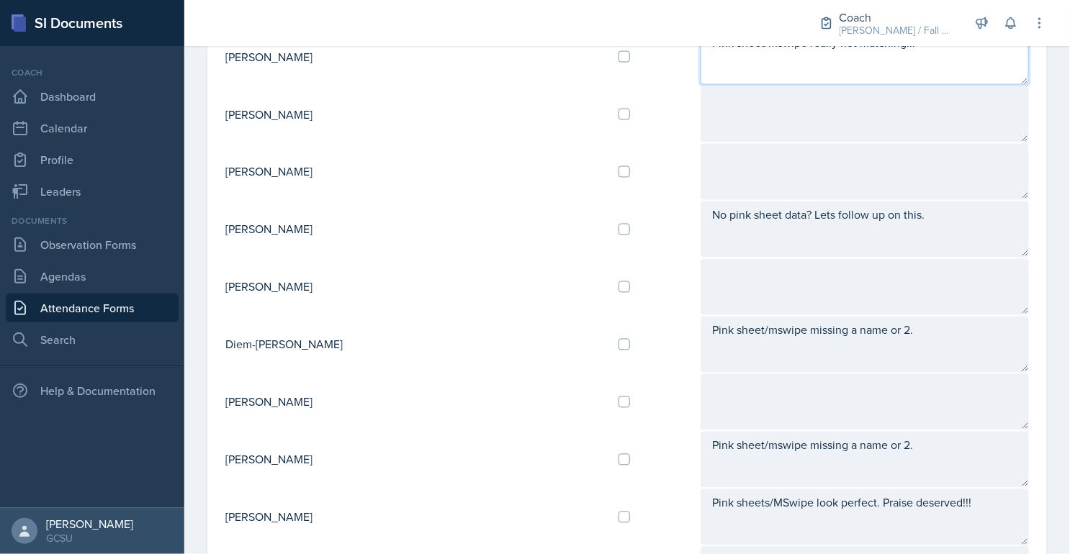
scroll to position [688, 0]
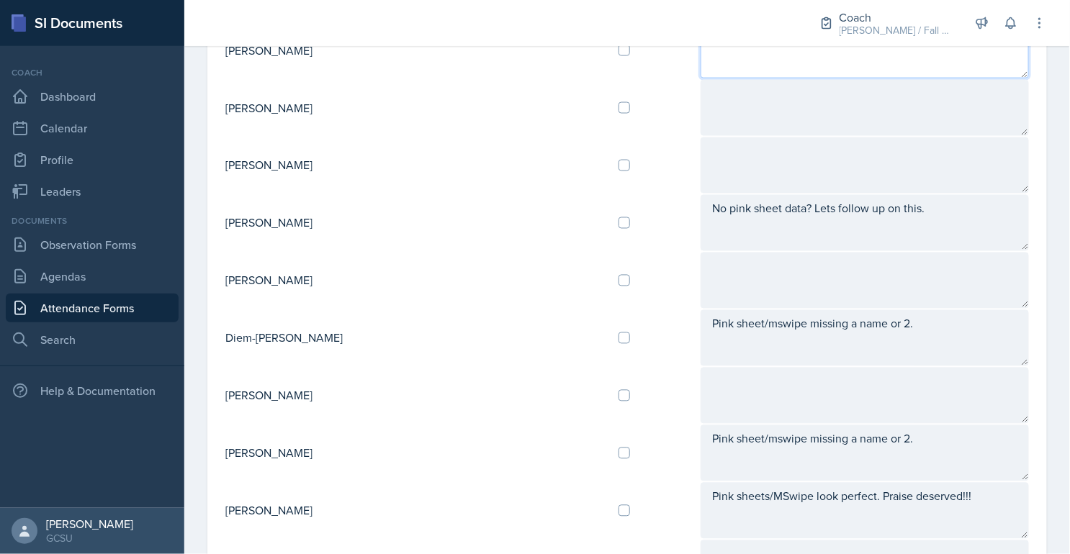
type textarea "Pink sheet/mswipe really not matching..."
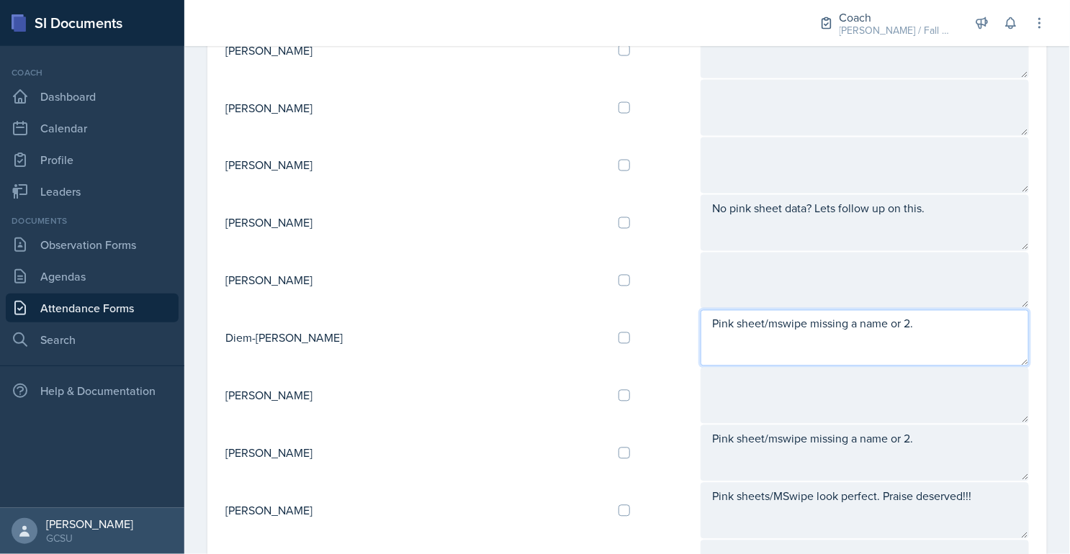
drag, startPoint x: 862, startPoint y: 312, endPoint x: 572, endPoint y: 312, distance: 290.1
click at [572, 312] on tr "Diem-[PERSON_NAME] Pink sheet/mswipe missing a name or 2." at bounding box center [627, 339] width 805 height 58
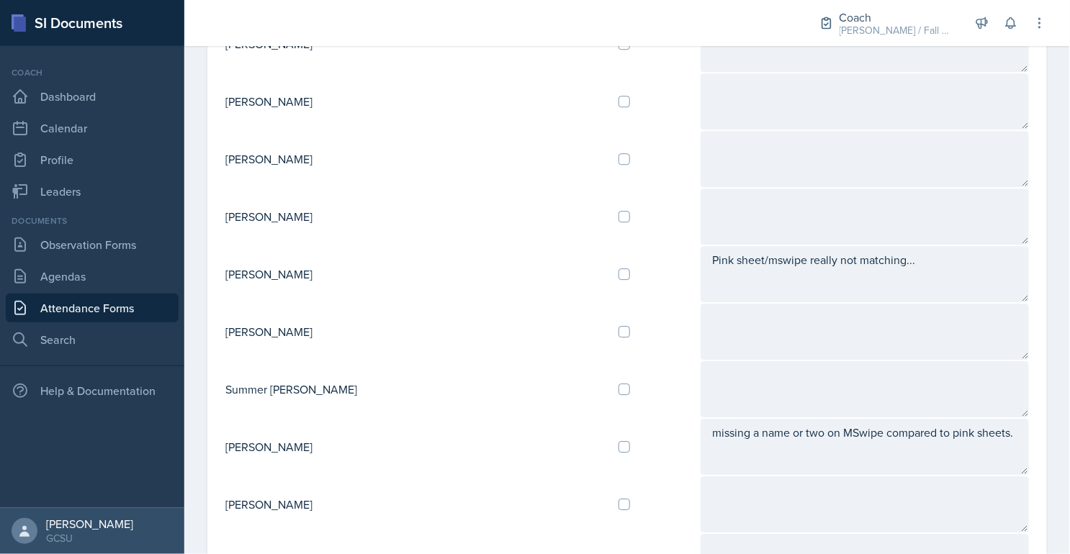
scroll to position [1447, 0]
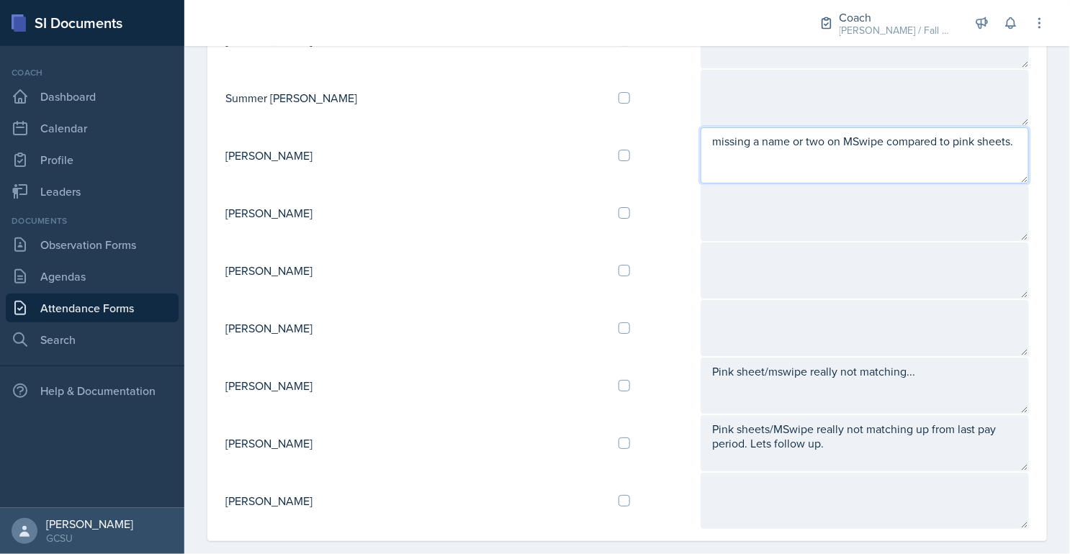
drag, startPoint x: 967, startPoint y: 127, endPoint x: 633, endPoint y: 132, distance: 333.3
click at [700, 131] on textarea "missing a name or two on MSwipe compared to pink sheets." at bounding box center [864, 155] width 328 height 56
paste textarea "Pink sheet/mswipe missing a name or 2."
drag, startPoint x: 859, startPoint y: 142, endPoint x: 587, endPoint y: 119, distance: 273.8
click at [587, 127] on tr "[PERSON_NAME] missing a name or two on MSwipe compared to pink sheets. Pink she…" at bounding box center [627, 156] width 805 height 58
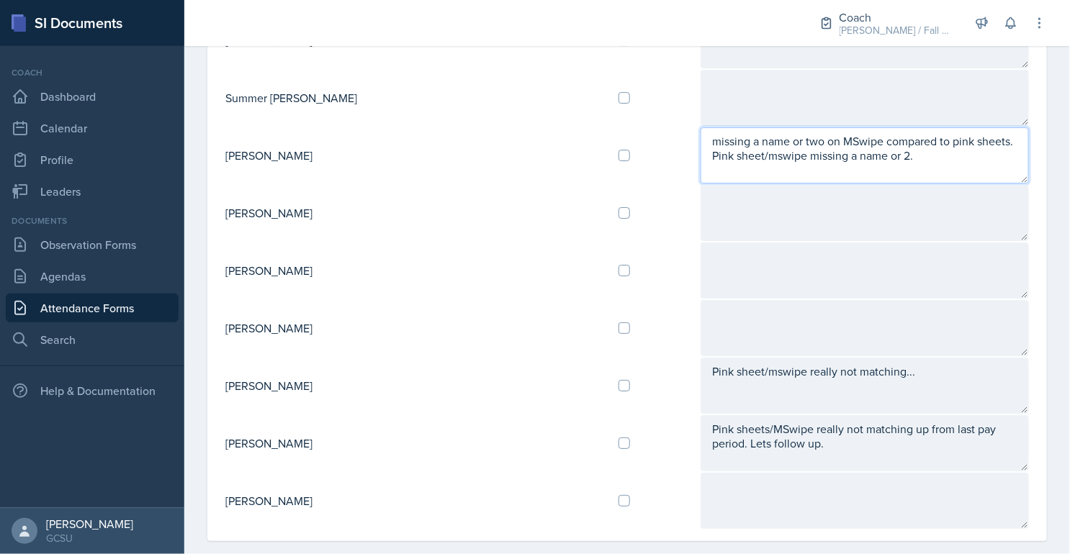
paste textarea
type textarea "Pink sheet/mswipe missing a name or 2."
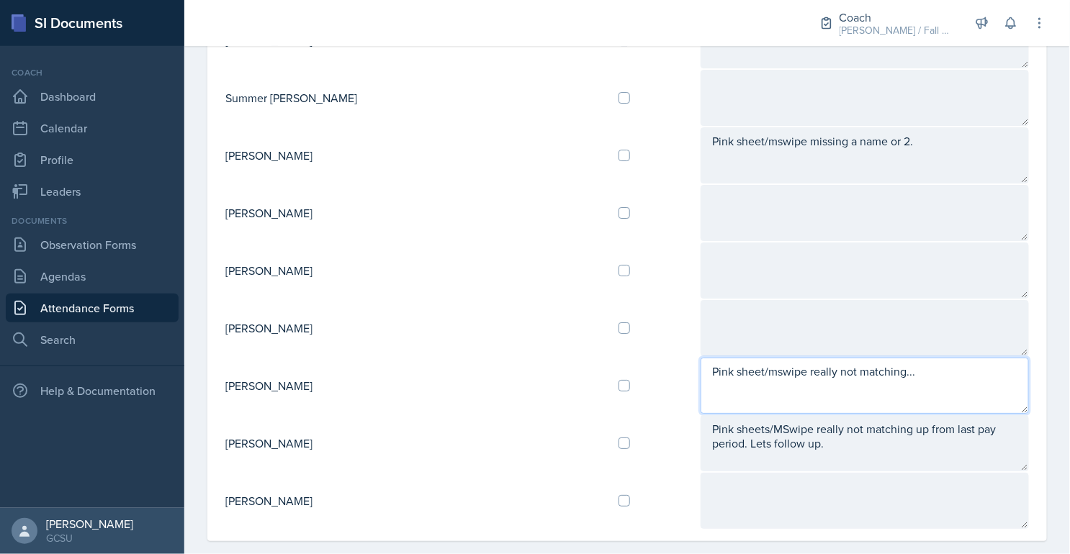
click at [870, 366] on textarea "Pink sheet/mswipe really not matching..." at bounding box center [864, 386] width 328 height 56
drag, startPoint x: 870, startPoint y: 359, endPoint x: 546, endPoint y: 353, distance: 324.7
click at [546, 357] on tr "[PERSON_NAME] [PERSON_NAME] sheet/mswipe really not matching..." at bounding box center [627, 386] width 805 height 58
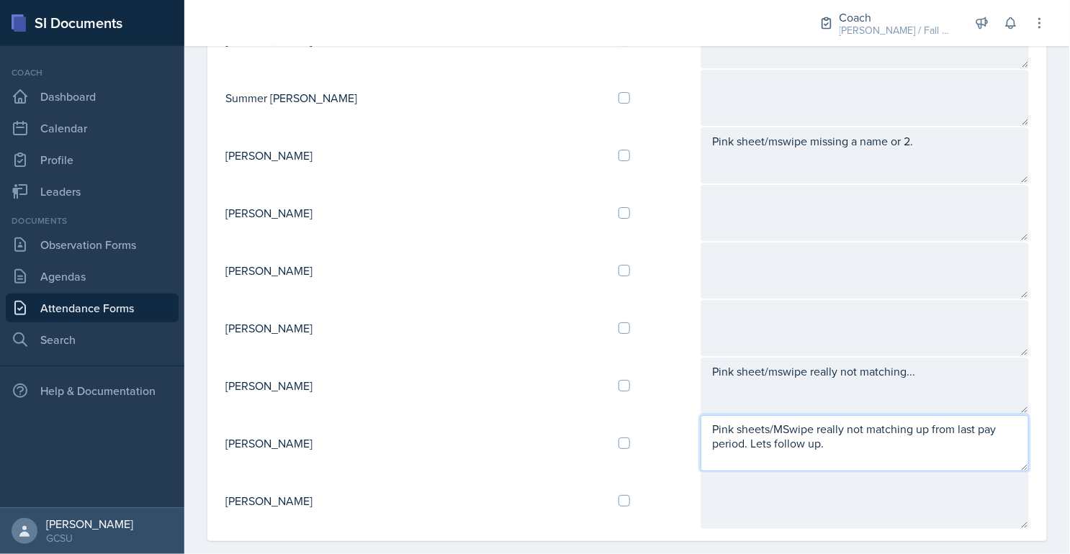
drag, startPoint x: 753, startPoint y: 427, endPoint x: 605, endPoint y: 376, distance: 155.9
paste textarea "/mswipe really not matching.."
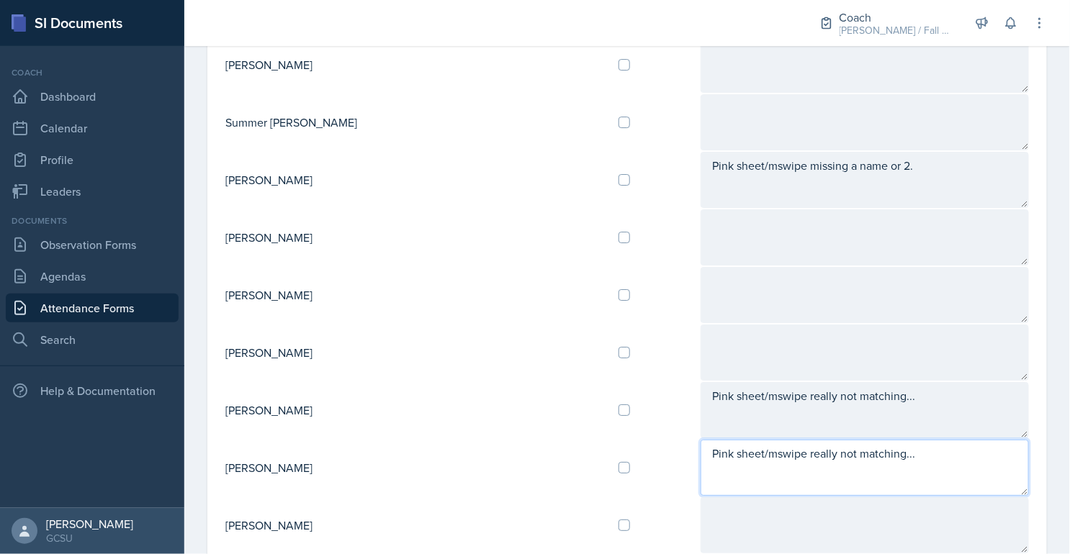
scroll to position [1345, 0]
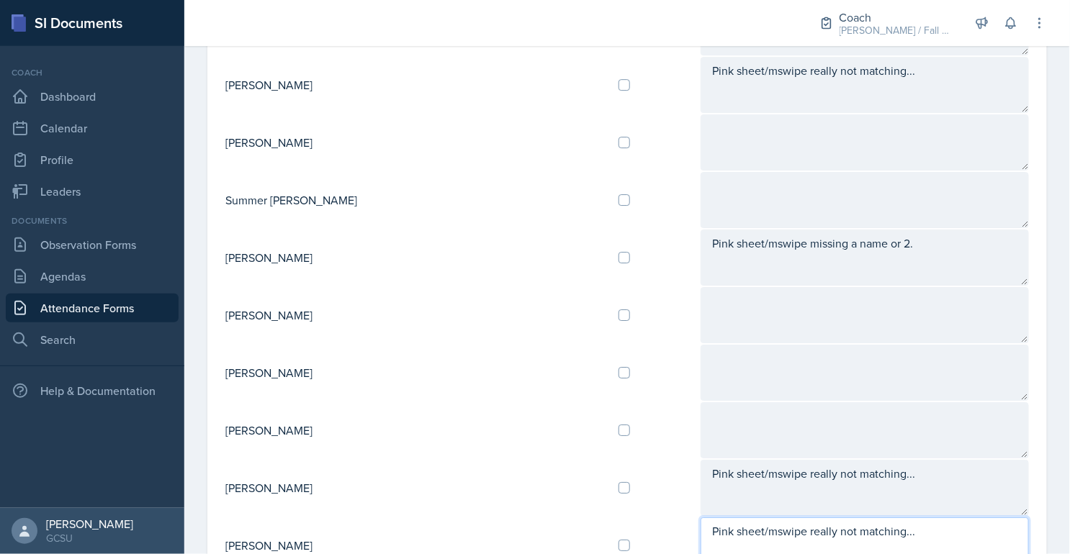
type textarea "Pink sheet/mswipe really not matching..."
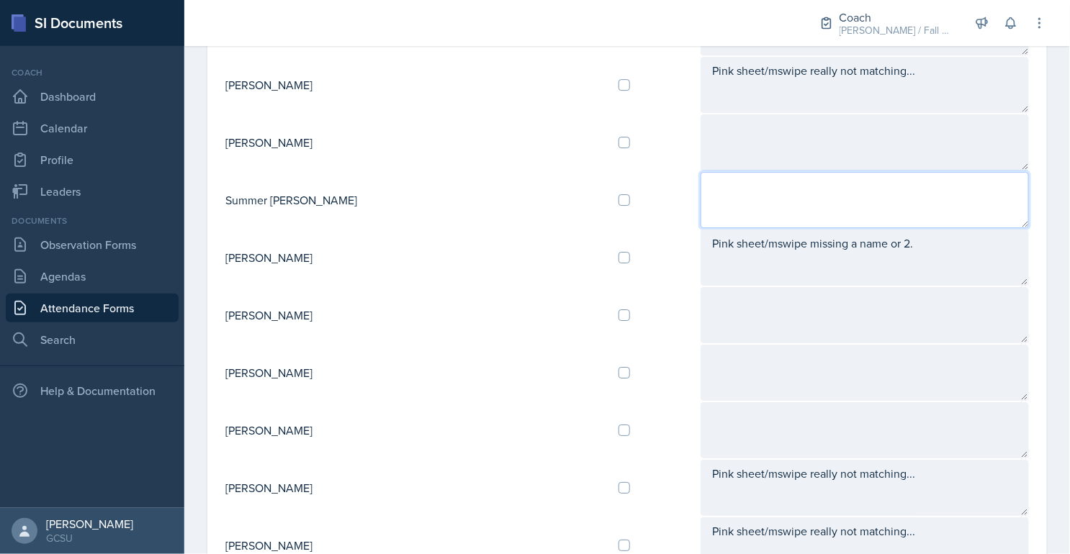
click at [700, 173] on textarea at bounding box center [864, 200] width 328 height 56
paste textarea "Pink sheet/mswipe really not matching..."
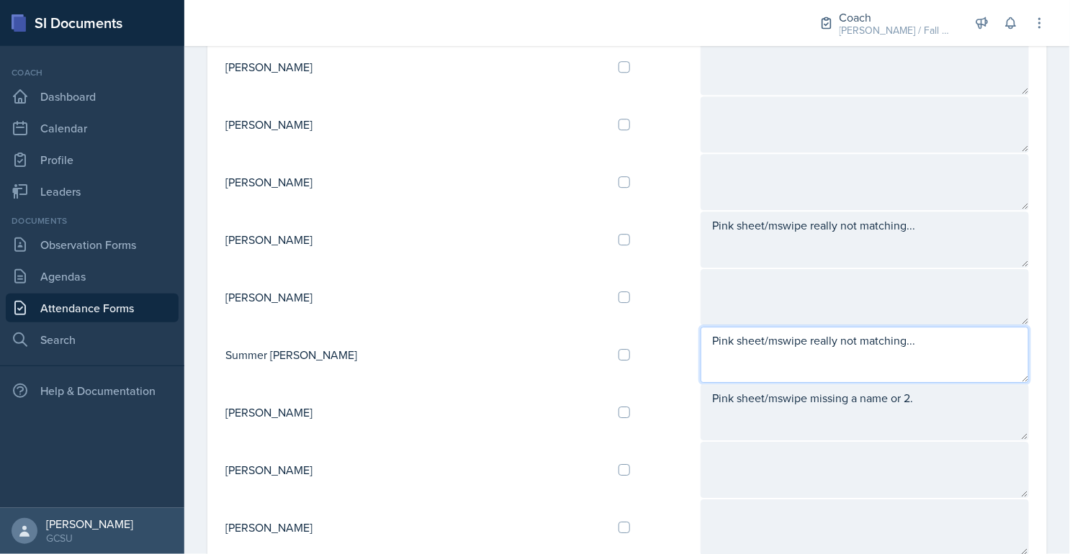
scroll to position [1084, 0]
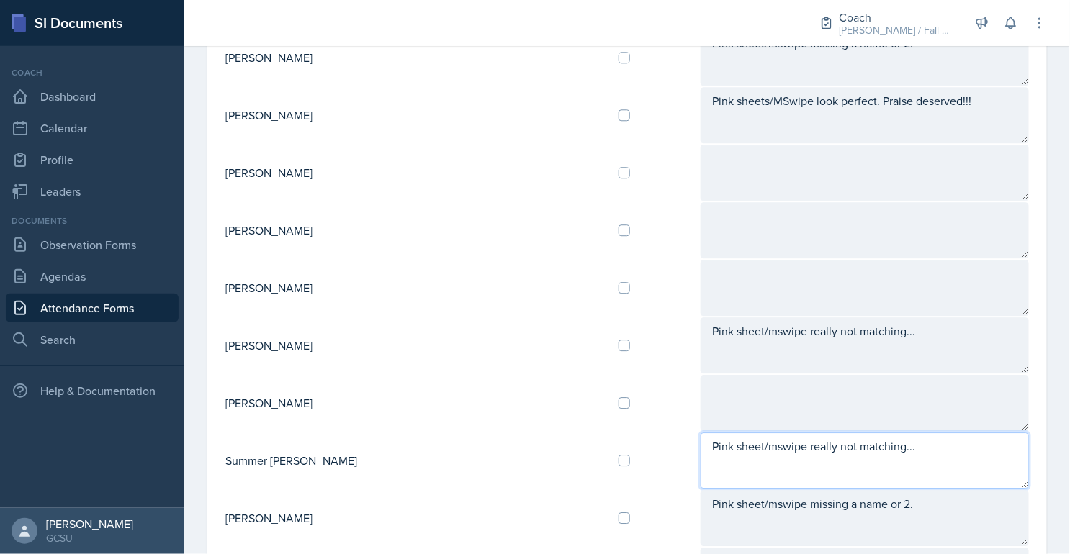
type textarea "Pink sheet/mswipe really not matching..."
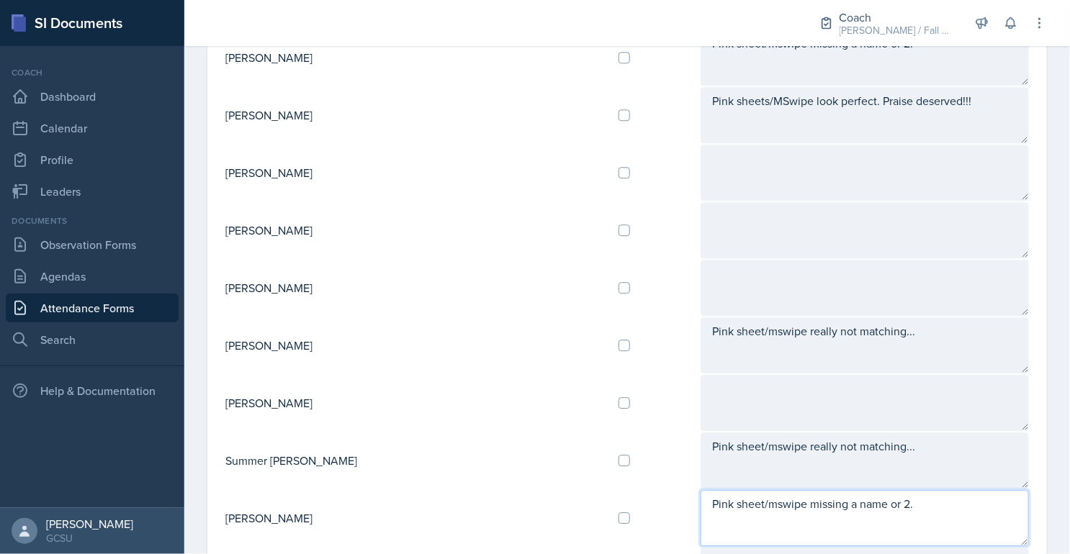
drag, startPoint x: 859, startPoint y: 484, endPoint x: 620, endPoint y: 462, distance: 240.7
click at [620, 462] on table "[PERSON_NAME] Pinksheet/MSwipe info REALLY not matching. Maybe see if she need …" at bounding box center [627, -1] width 805 height 1785
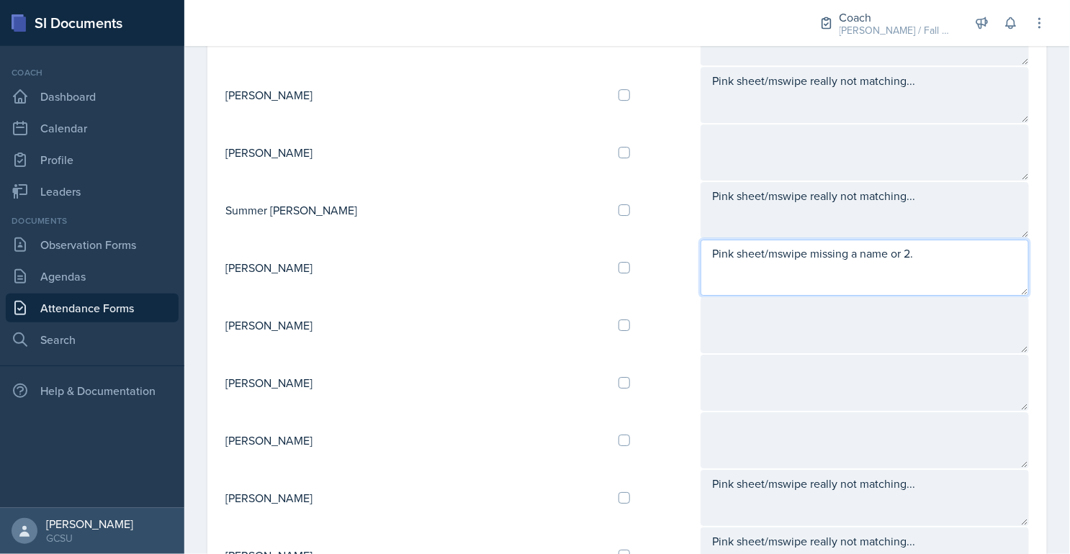
scroll to position [1379, 0]
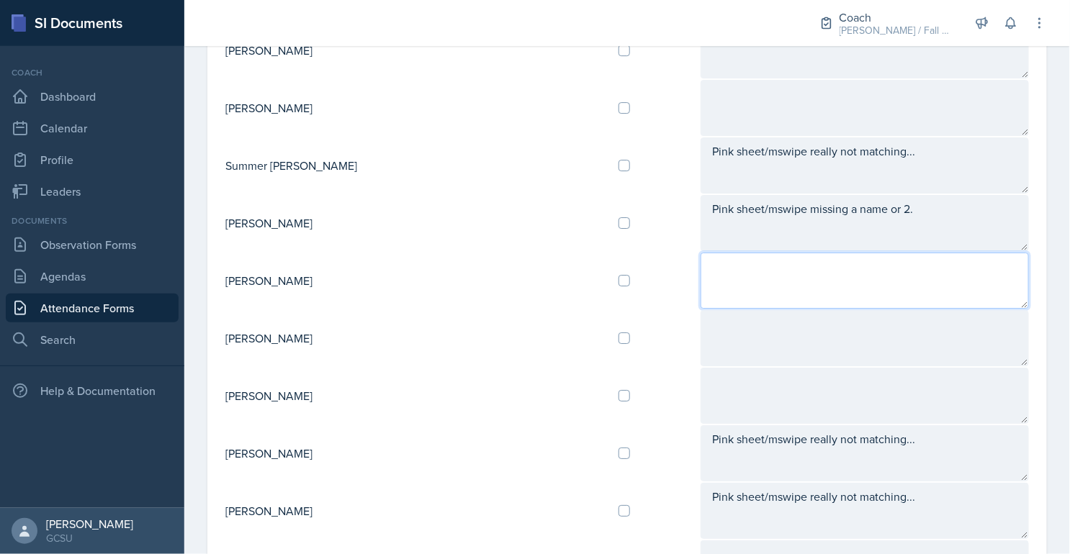
click at [706, 253] on textarea at bounding box center [864, 281] width 328 height 56
type textarea "x"
paste textarea "Pink sheet/mswipe missing a name or 2."
type textarea "Pink sheet/mswipe missing a name or 2."
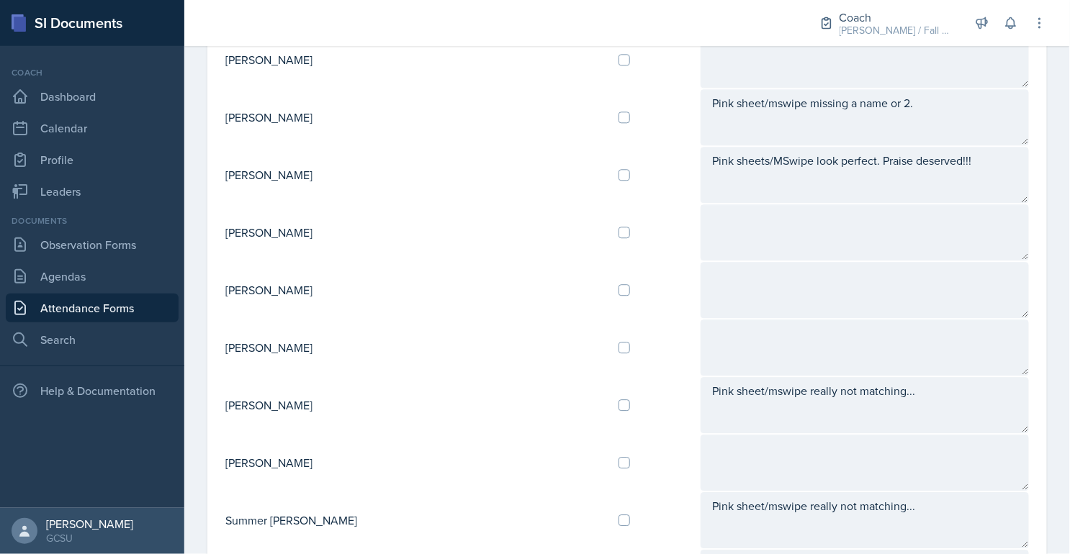
scroll to position [981, 0]
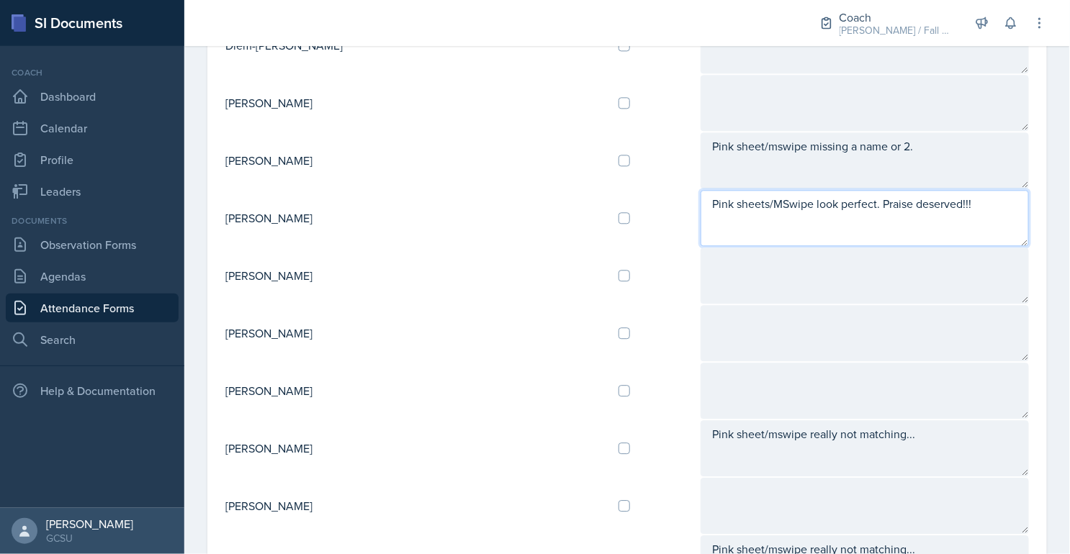
drag, startPoint x: 939, startPoint y: 189, endPoint x: 632, endPoint y: 187, distance: 307.4
click at [700, 190] on textarea "Pink sheets/MSwipe look perfect. Praise deserved!!!" at bounding box center [864, 218] width 328 height 56
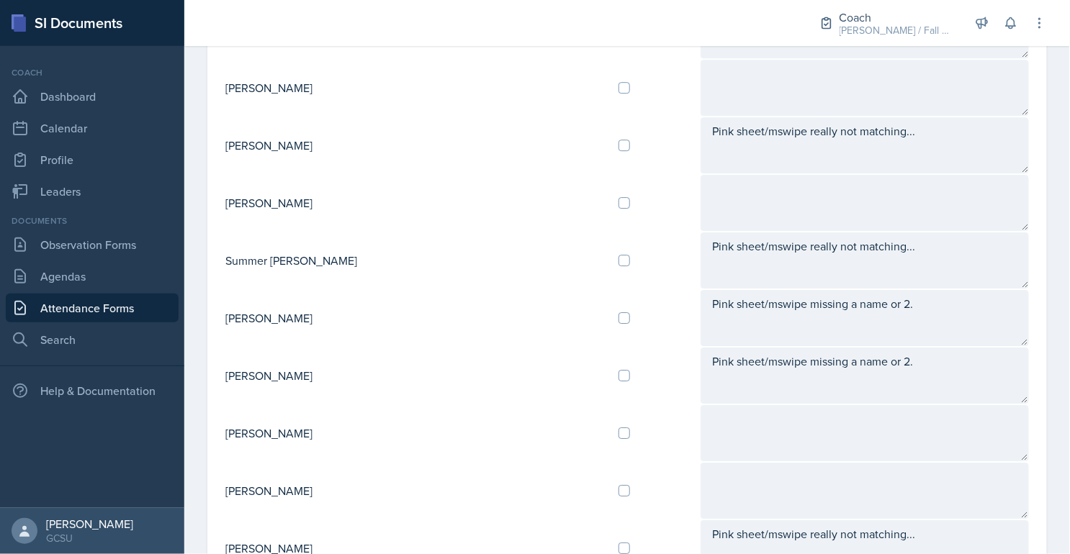
scroll to position [1447, 0]
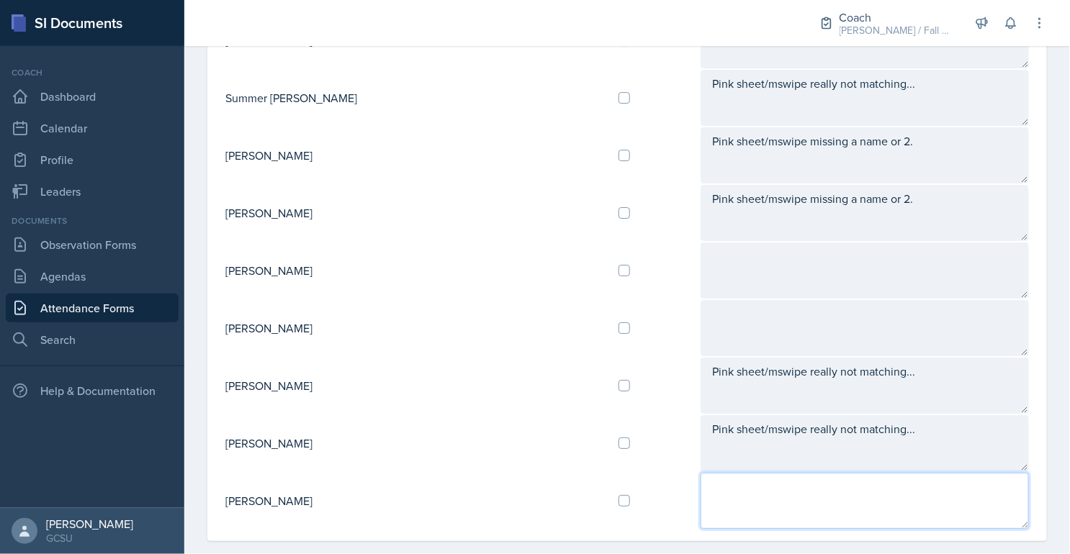
click at [700, 479] on textarea at bounding box center [864, 501] width 328 height 56
paste textarea "Pink sheets/MSwipe look perfect. Praise deserved!!!"
type textarea "Pink sheets/MSwipe look perfect. Praise deserved!!!"
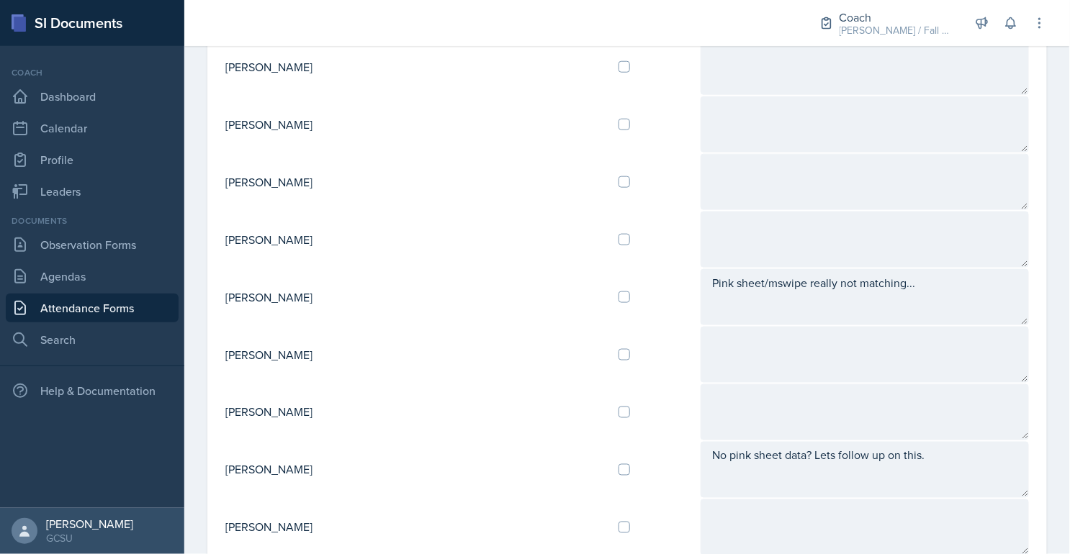
scroll to position [436, 0]
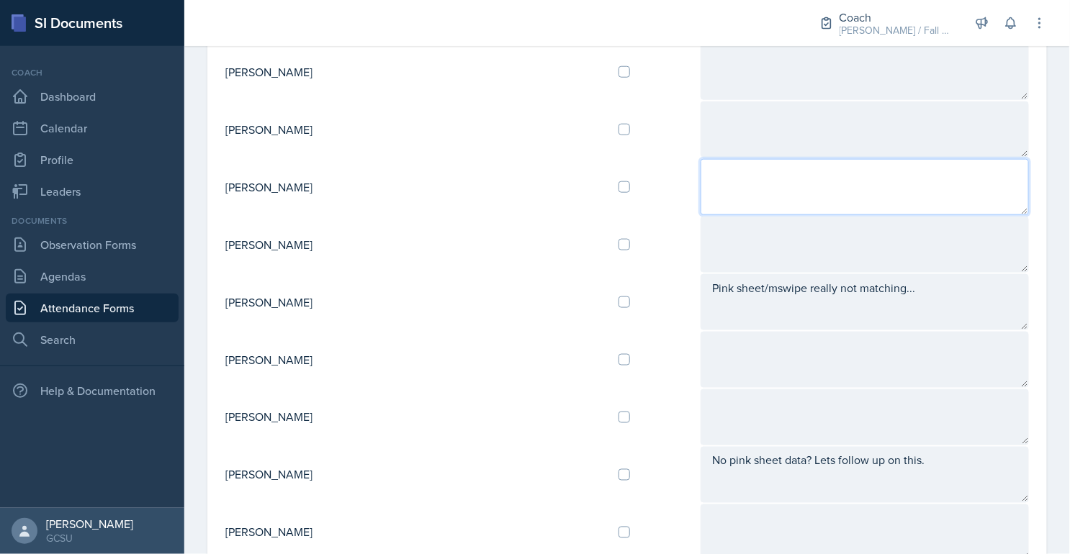
click at [719, 196] on textarea at bounding box center [864, 187] width 328 height 56
paste textarea "Pink sheets/MSwipe look perfect. Praise deserved!!!"
type textarea "Pink sheets/MSwipe look perfect. Praise deserved!!!"
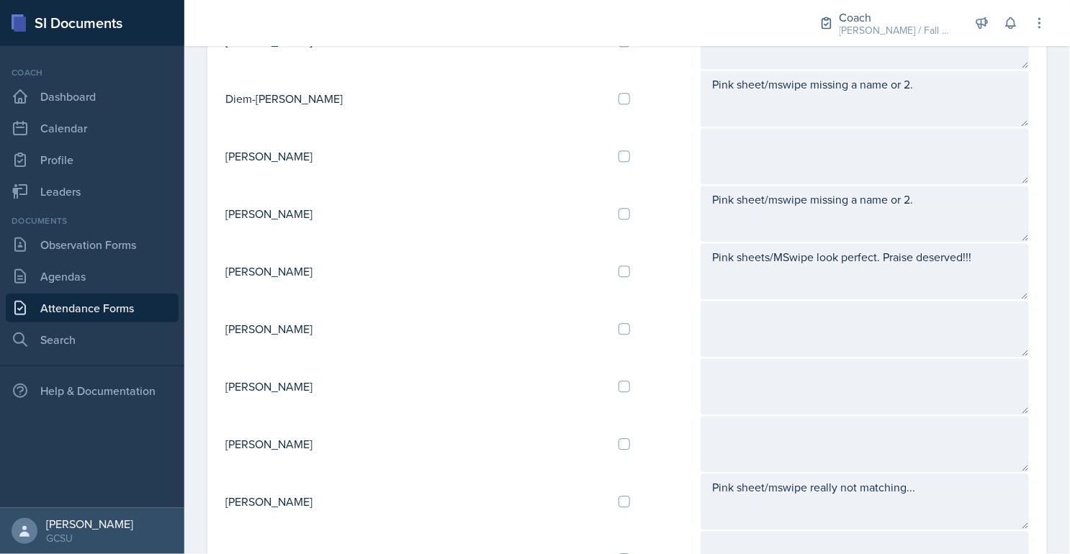
scroll to position [941, 0]
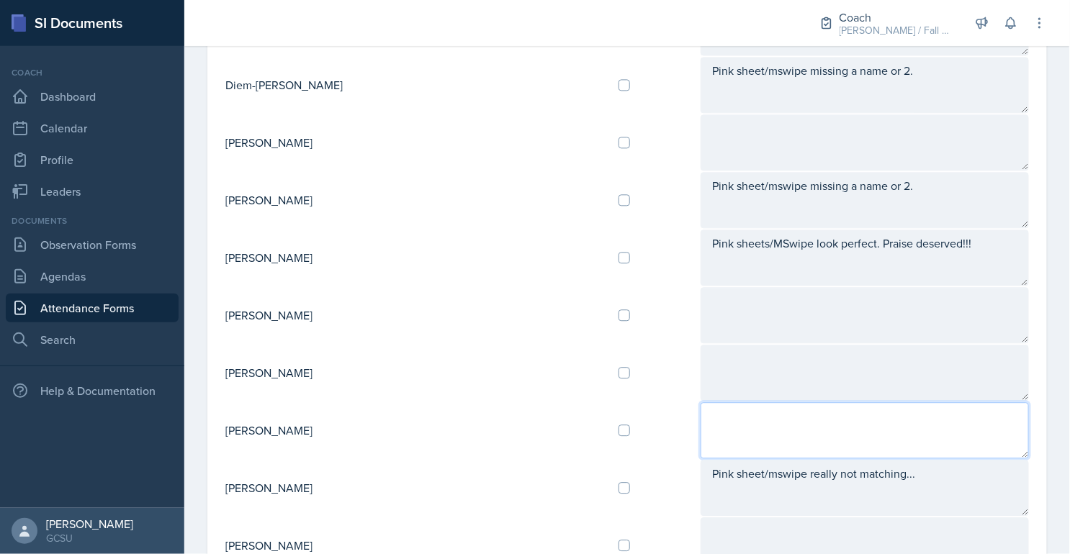
click at [709, 409] on textarea at bounding box center [864, 430] width 328 height 56
paste textarea "Pink sheets/MSwipe look perfect. Praise deserved!!!"
type textarea "Pink sheets/MSwipe look perfect. Praise deserved!!!"
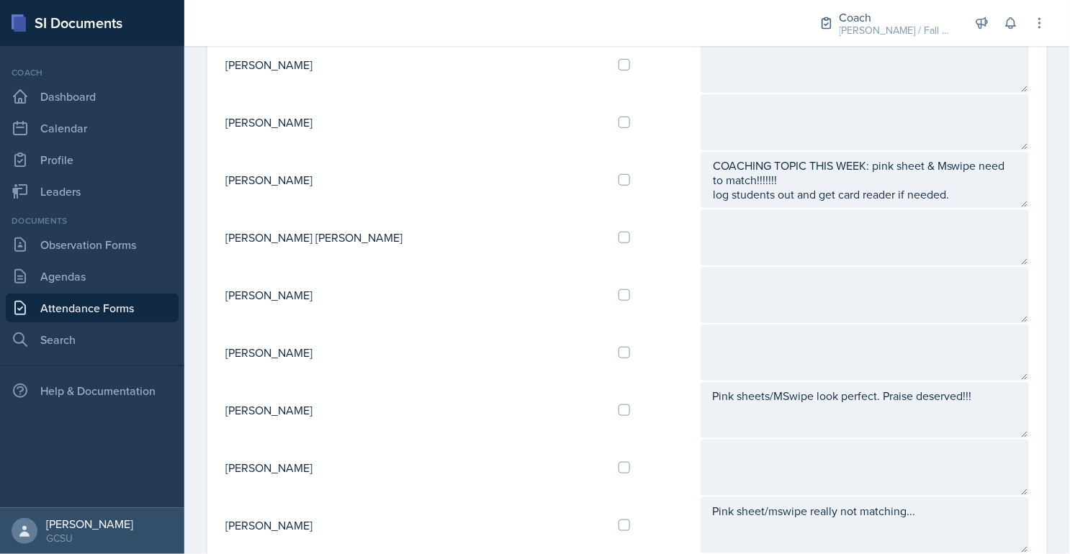
scroll to position [227, 0]
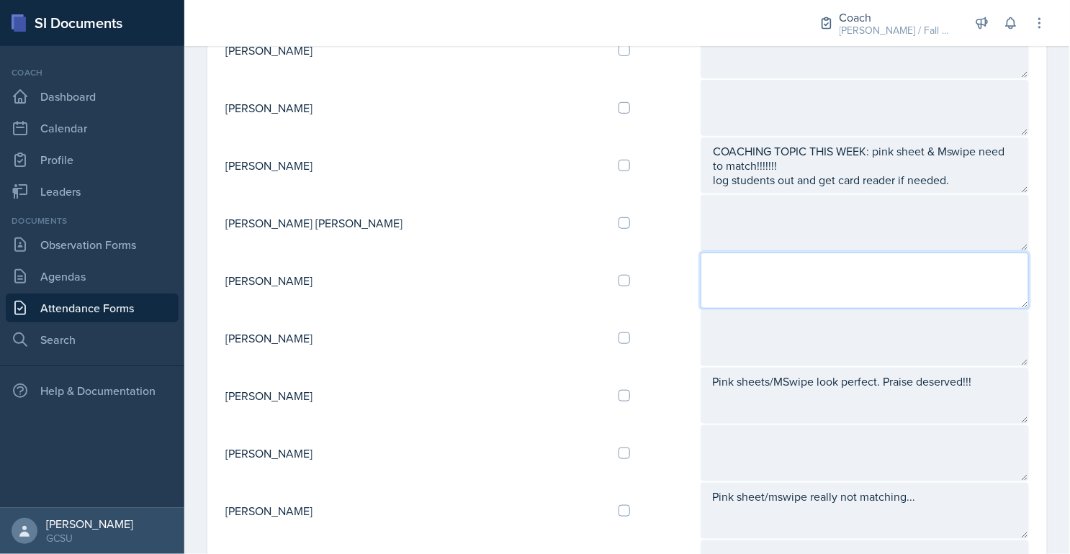
click at [716, 284] on textarea at bounding box center [864, 281] width 328 height 56
paste textarea "Pink sheets/MSwipe look perfect. Praise deserved!!!"
type textarea "Pink sheets/MSwipe look perfect. Praise deserved!!!"
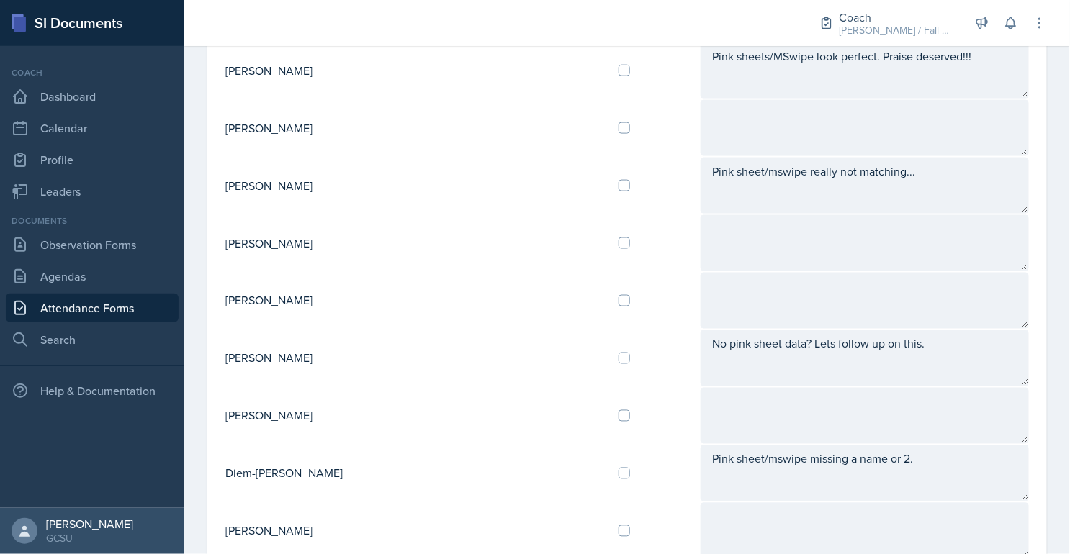
scroll to position [557, 0]
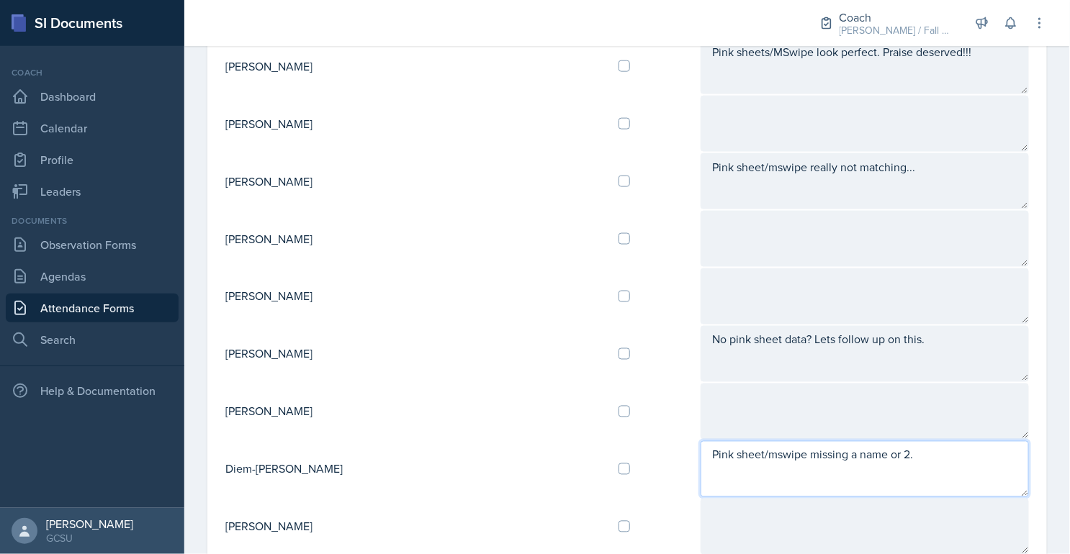
drag, startPoint x: 860, startPoint y: 453, endPoint x: 572, endPoint y: 446, distance: 288.0
click at [572, 446] on tr "Diem-[PERSON_NAME] Pink sheet/mswipe missing a name or 2." at bounding box center [627, 470] width 805 height 58
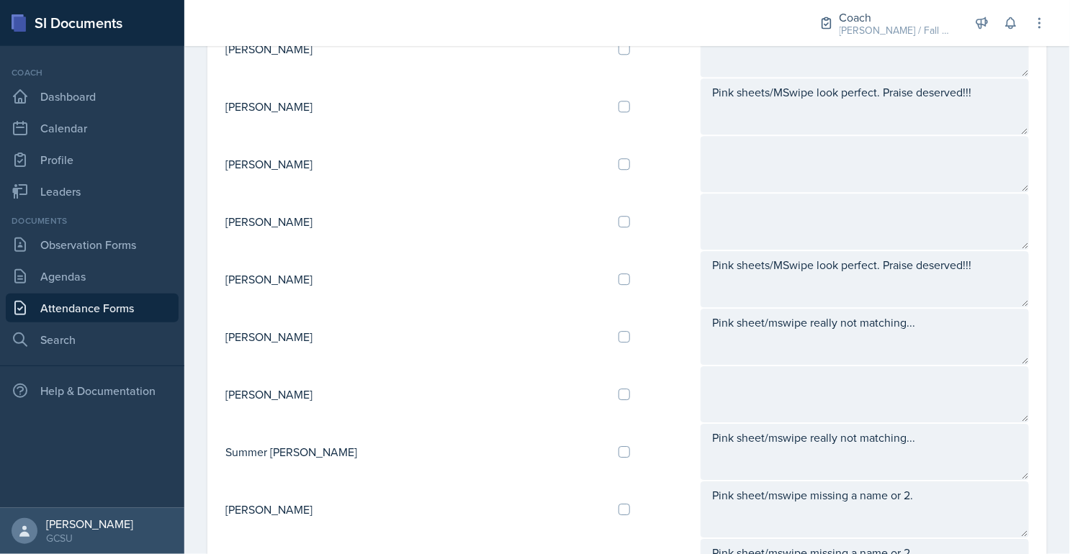
scroll to position [1092, 0]
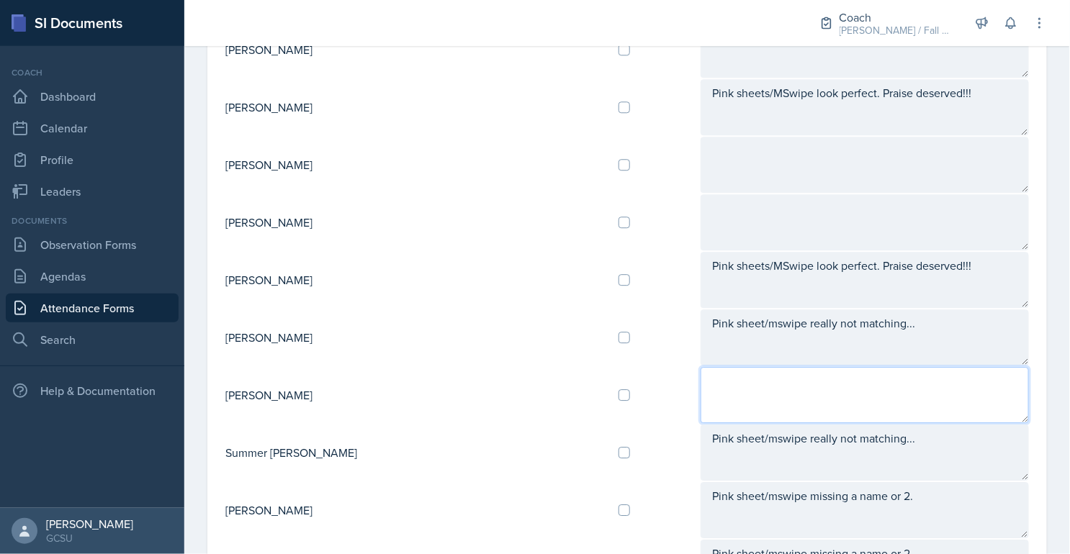
click at [700, 384] on textarea at bounding box center [864, 395] width 328 height 56
paste textarea "Pink sheet/mswipe missing a name or 2."
type textarea "Pink sheet/mswipe missing a name or 2."
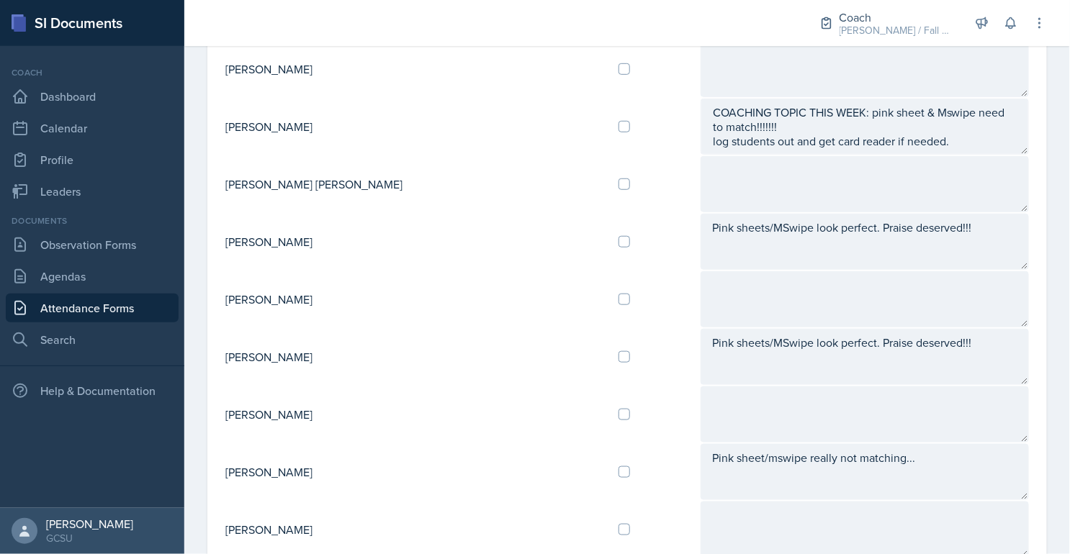
scroll to position [225, 0]
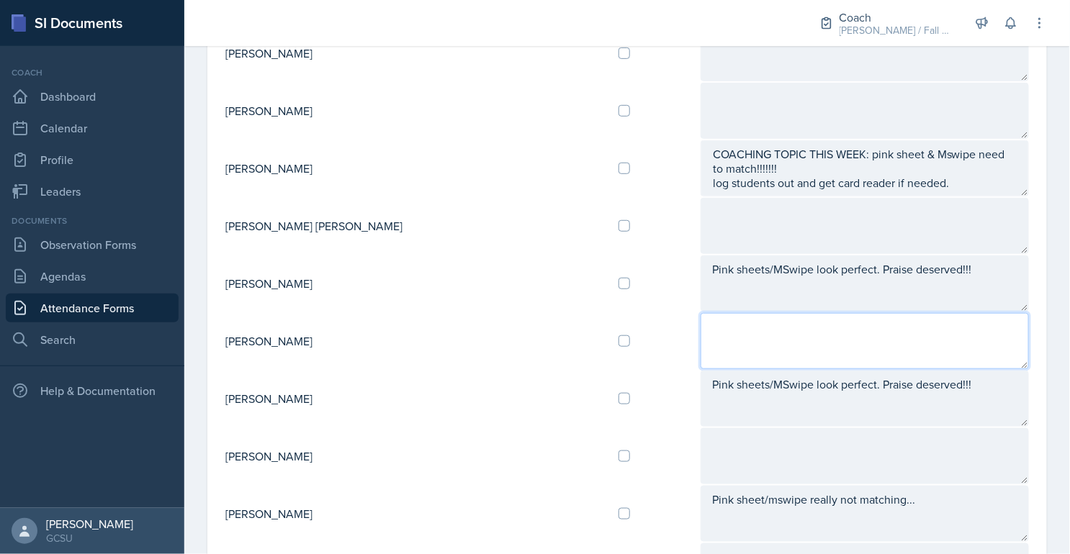
click at [722, 320] on textarea at bounding box center [864, 341] width 328 height 56
type textarea "Pink sheet/mswipe not matching, talked to last week so should be on the up."
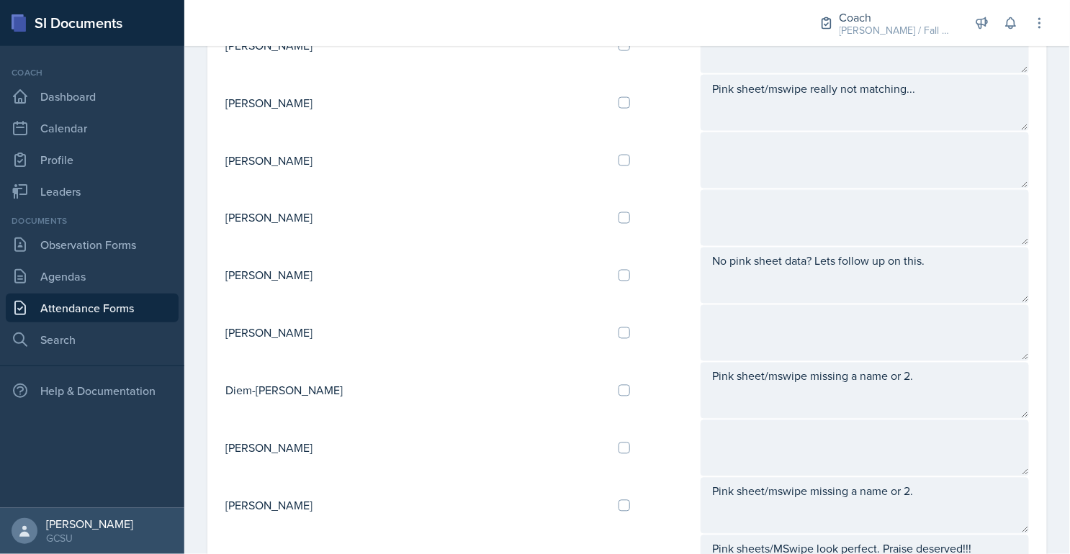
scroll to position [638, 0]
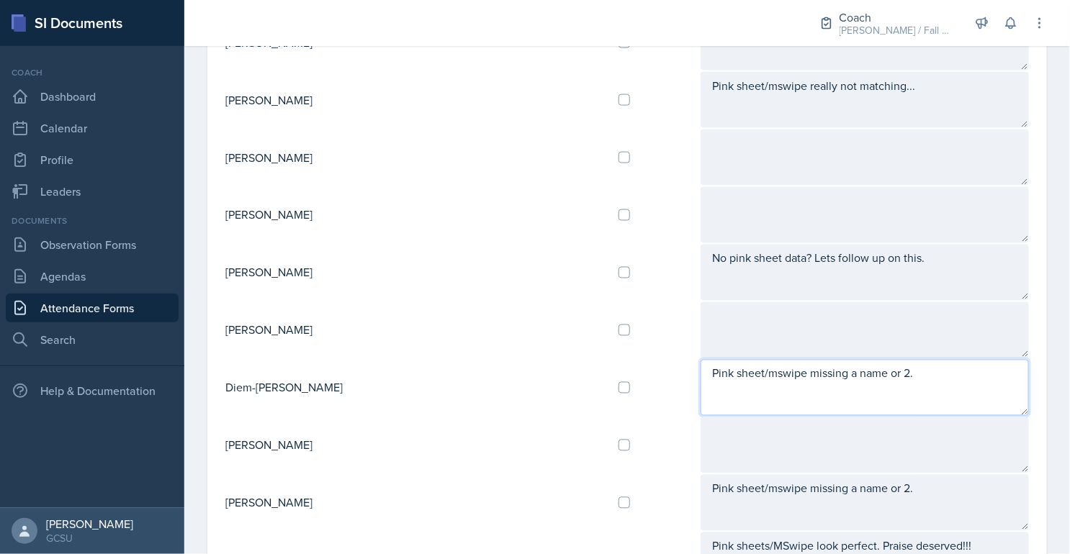
click at [857, 360] on textarea "Pink sheet/mswipe missing a name or 2." at bounding box center [864, 388] width 328 height 56
drag, startPoint x: 868, startPoint y: 369, endPoint x: 554, endPoint y: 369, distance: 313.8
click at [554, 369] on tr "Diem-[PERSON_NAME] Pink sheet/mswipe missing a name or 2." at bounding box center [627, 388] width 805 height 58
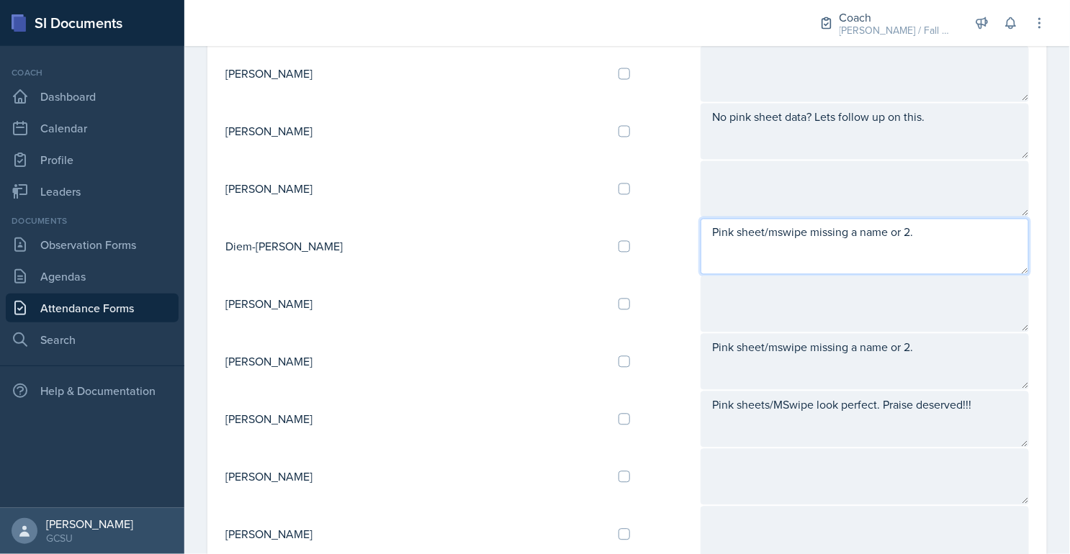
scroll to position [782, 0]
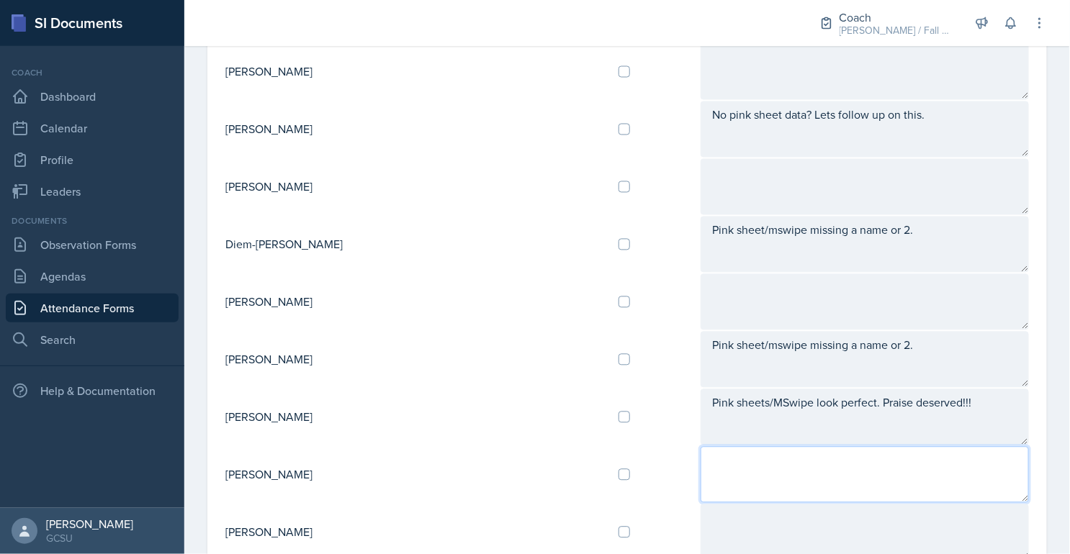
click at [756, 447] on textarea at bounding box center [864, 475] width 328 height 56
paste textarea "Pink sheet/mswipe missing a name or 2."
type textarea "Pink sheet/mswipe missing a name or 2."
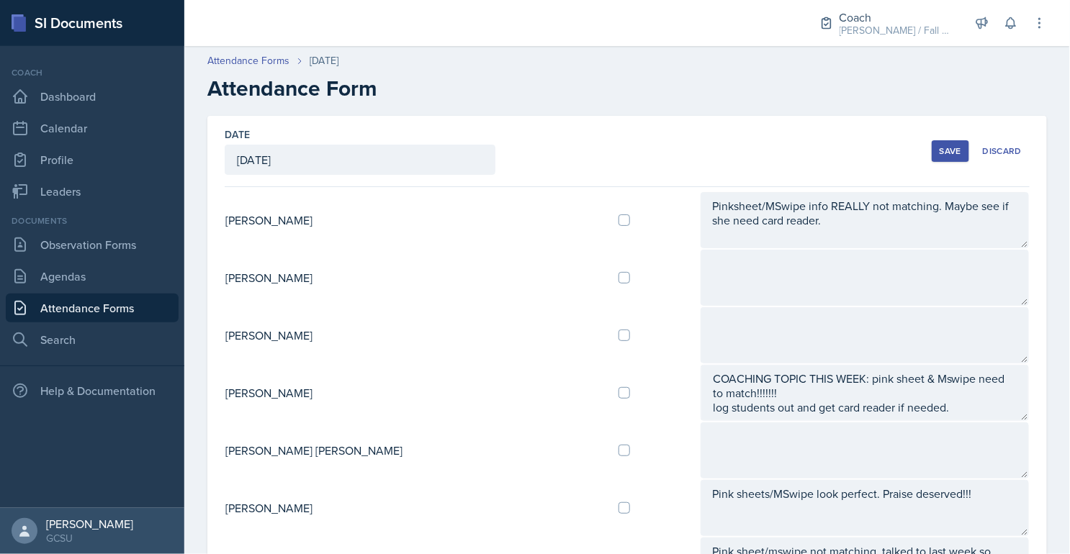
scroll to position [35, 0]
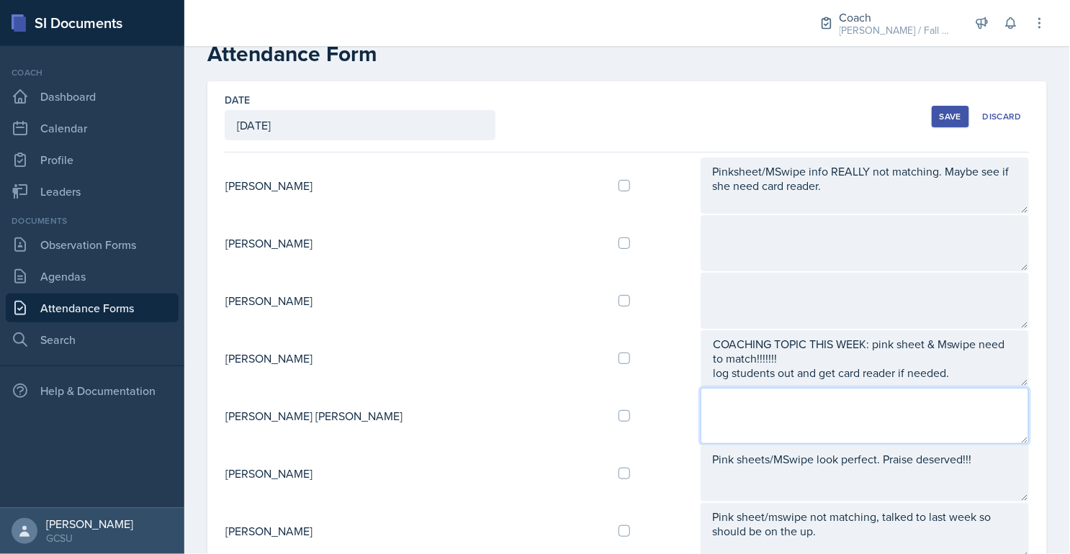
click at [710, 412] on textarea at bounding box center [864, 416] width 328 height 56
paste textarea "Pink sheet/mswipe missing a name or 2."
type textarea "Pink sheet/mswipe missing a name or 2."
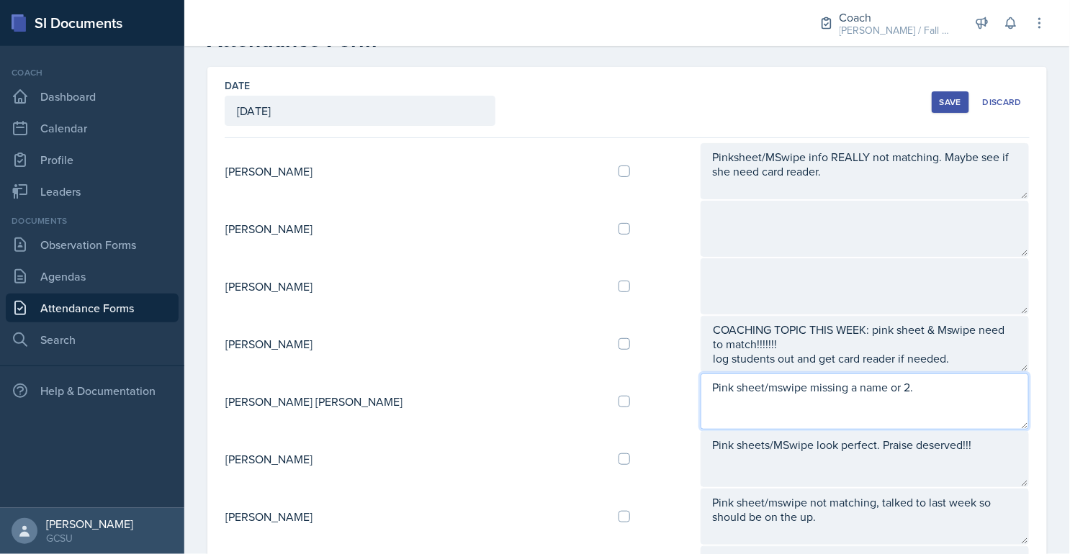
scroll to position [28, 0]
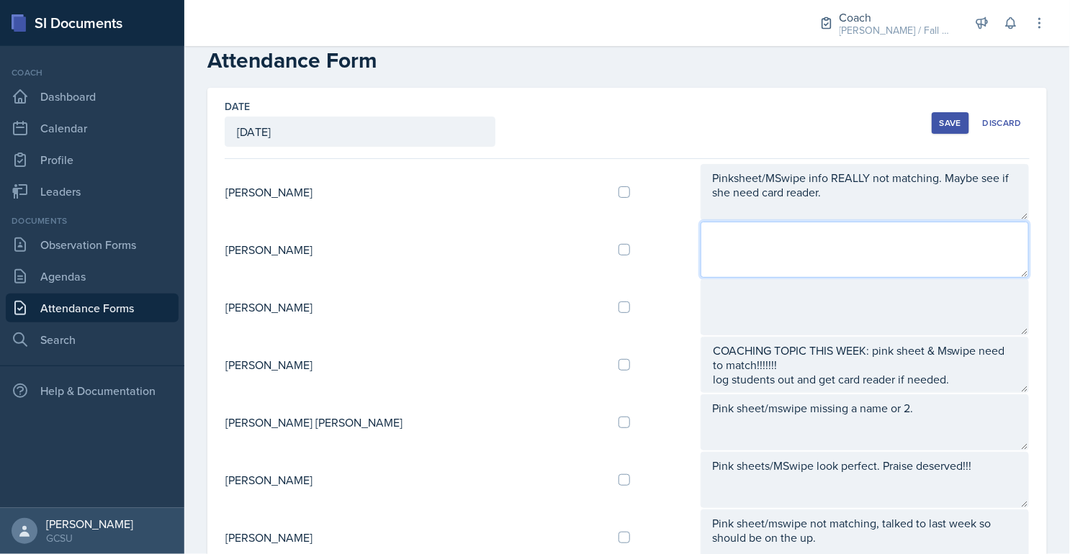
click at [700, 239] on textarea at bounding box center [864, 250] width 328 height 56
paste textarea "Pink sheet/mswipe missing a name or 2."
type textarea "Pink sheet/mswipe missing a name or 2."
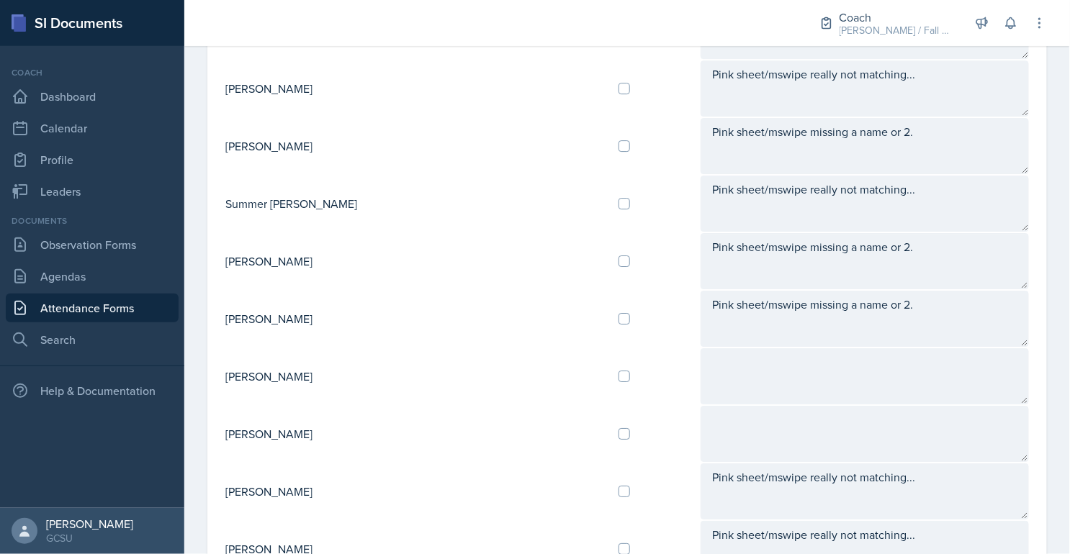
scroll to position [1322, 0]
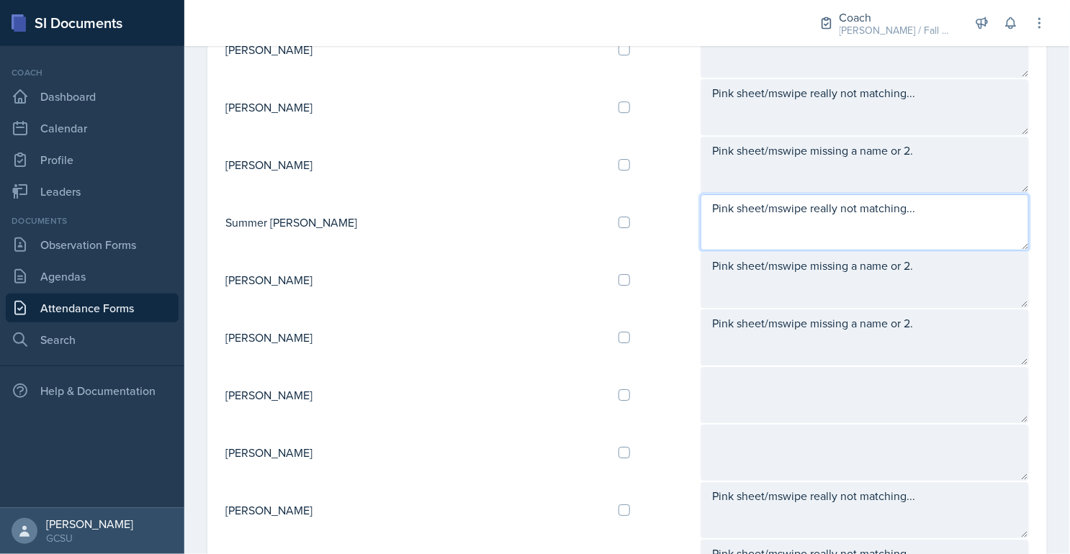
click at [849, 198] on textarea "Pink sheet/mswipe really not matching..." at bounding box center [864, 222] width 328 height 56
click at [885, 198] on textarea "Pink sheet/mswipe really not matching..." at bounding box center [864, 222] width 328 height 56
type textarea "Pink sheet/mswipe really not matching... Card reader??"
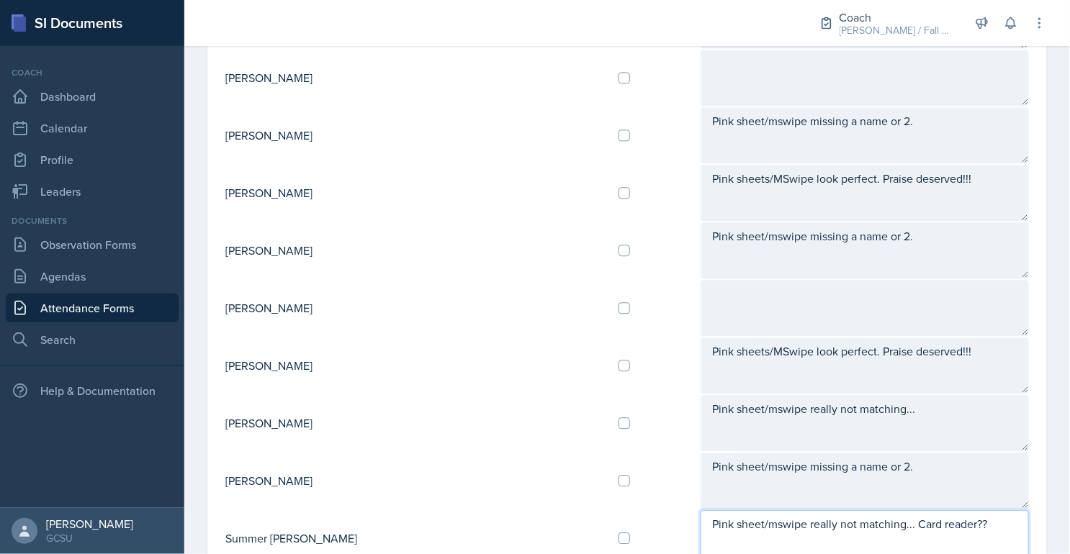
scroll to position [909, 0]
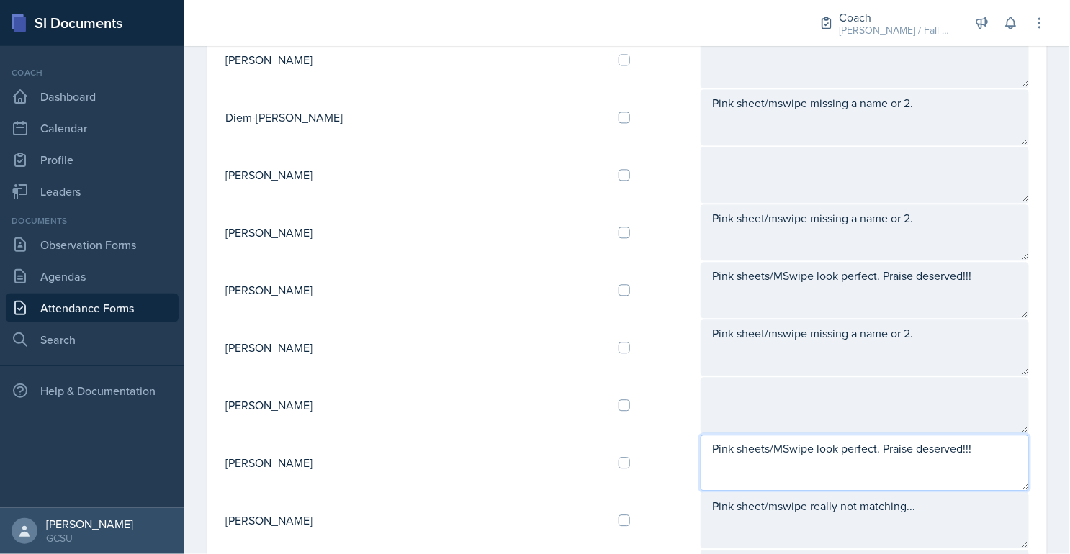
drag, startPoint x: 941, startPoint y: 447, endPoint x: 638, endPoint y: 430, distance: 302.8
click at [700, 435] on textarea "Pink sheets/MSwipe look perfect. Praise deserved!!!" at bounding box center [864, 463] width 328 height 56
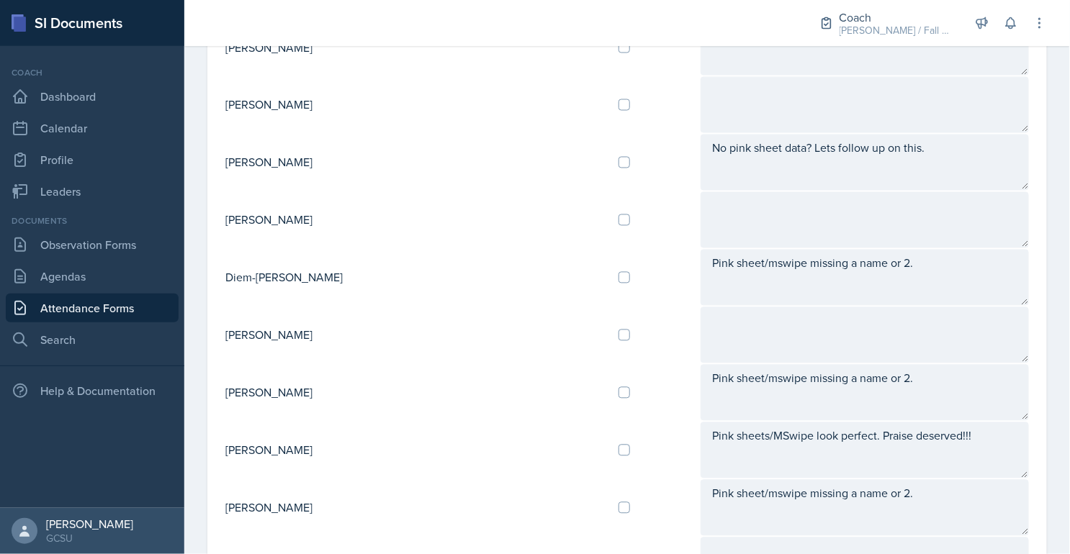
scroll to position [728, 0]
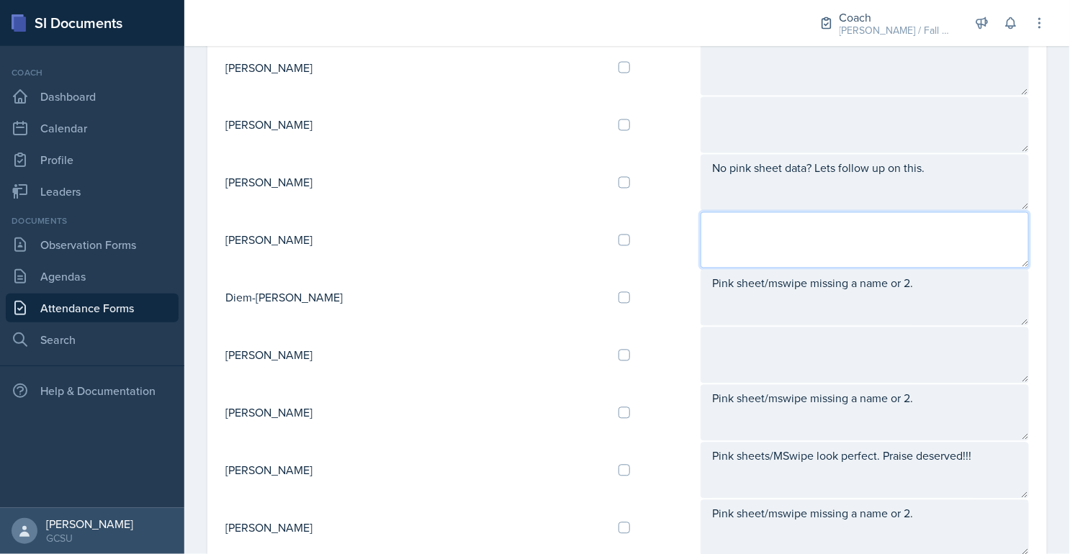
click at [711, 214] on textarea at bounding box center [864, 240] width 328 height 56
paste textarea "Pink sheets/MSwipe look perfect. Praise deserved!!!"
type textarea "Pink sheets/MSwipe look perfect. Praise deserved!!!"
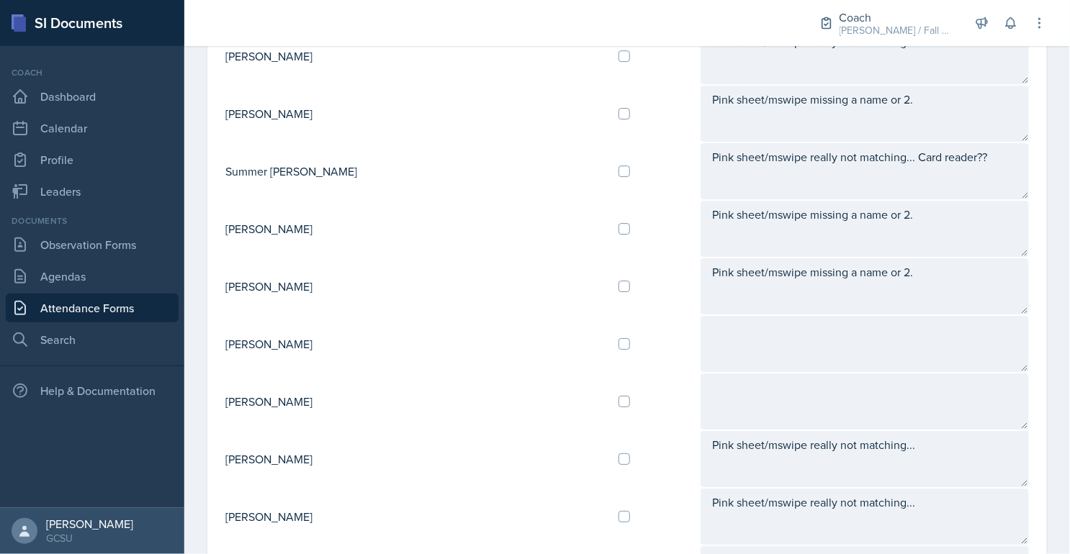
scroll to position [1375, 0]
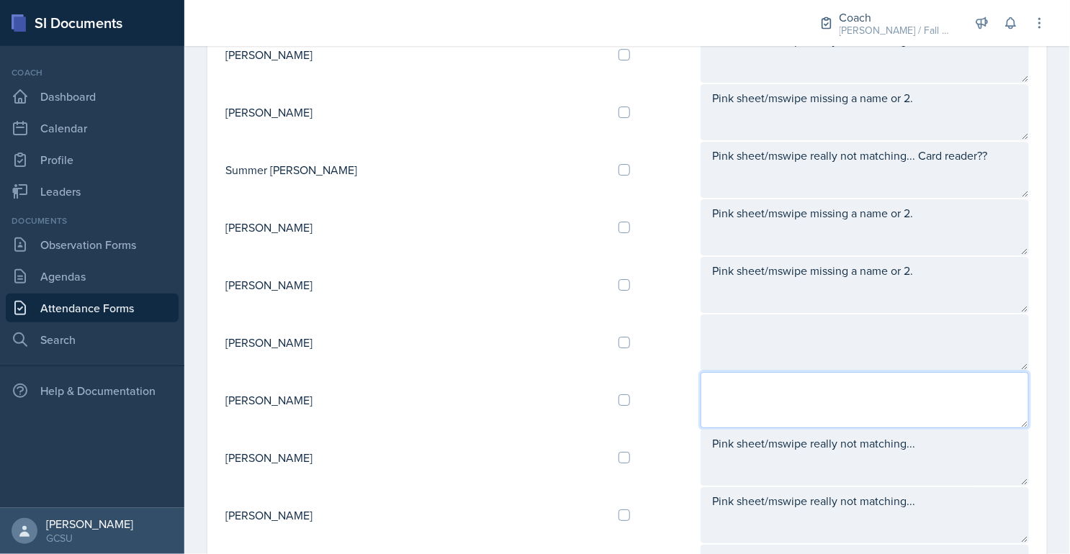
click at [713, 372] on textarea at bounding box center [864, 400] width 328 height 56
paste textarea "Pink sheets/MSwipe look perfect. Praise deserved!!!"
type textarea "Pink sheets/MSwipe look perfect. Praise deserved!!!"
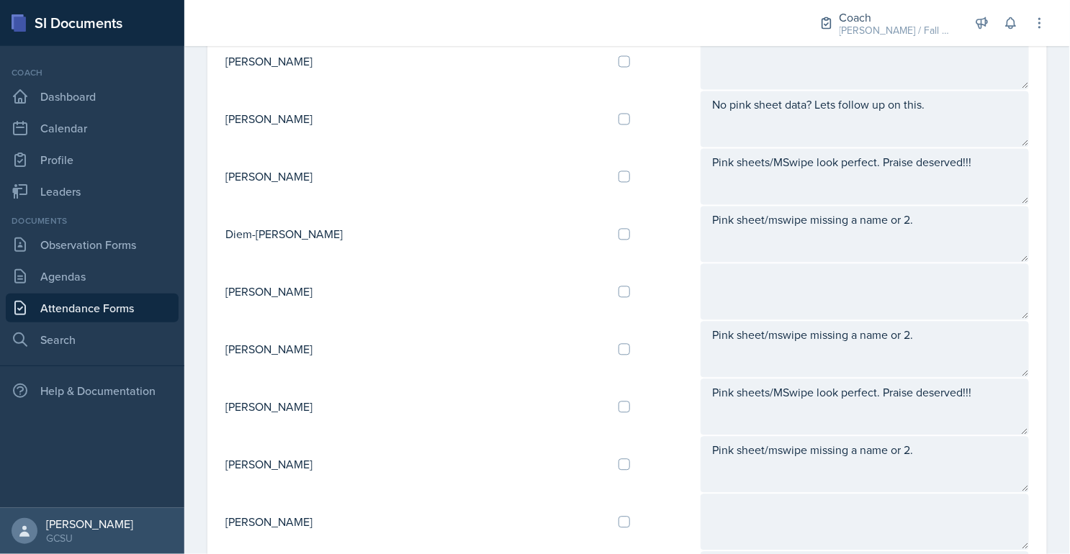
scroll to position [776, 0]
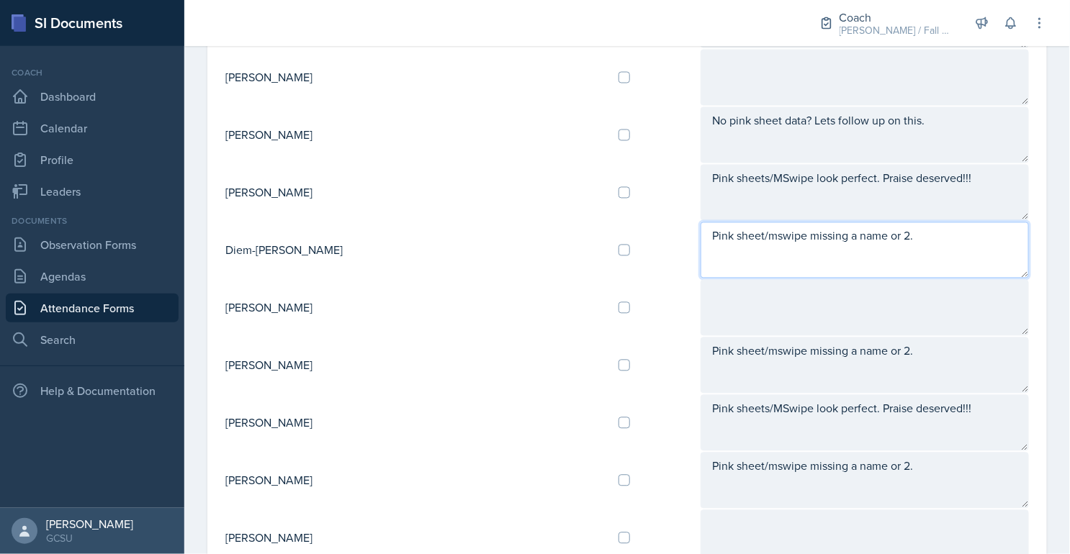
drag, startPoint x: 865, startPoint y: 230, endPoint x: 597, endPoint y: 227, distance: 267.8
click at [597, 227] on tr "Diem-[PERSON_NAME] Pink sheet/mswipe missing a name or 2." at bounding box center [627, 251] width 805 height 58
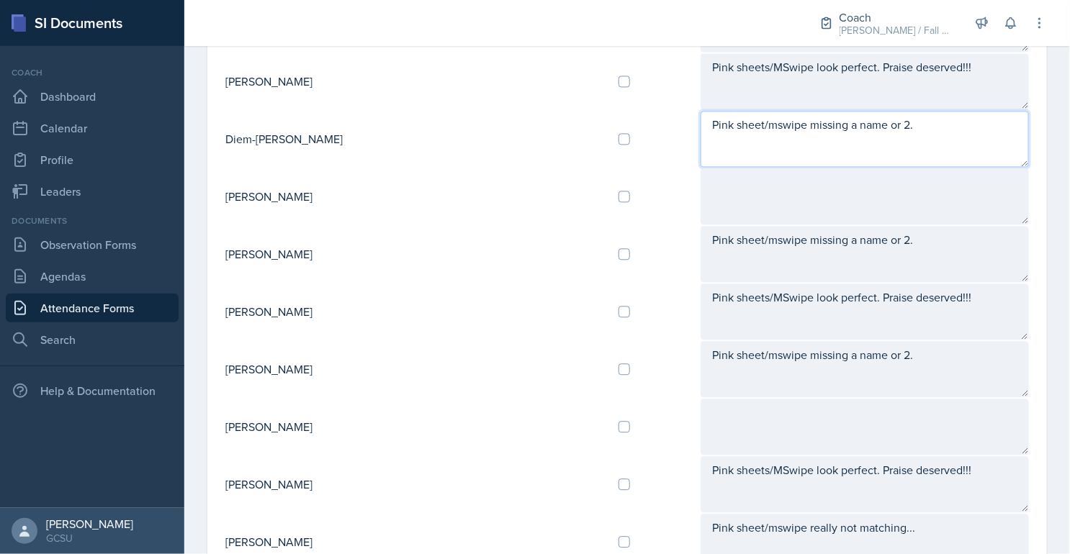
scroll to position [930, 0]
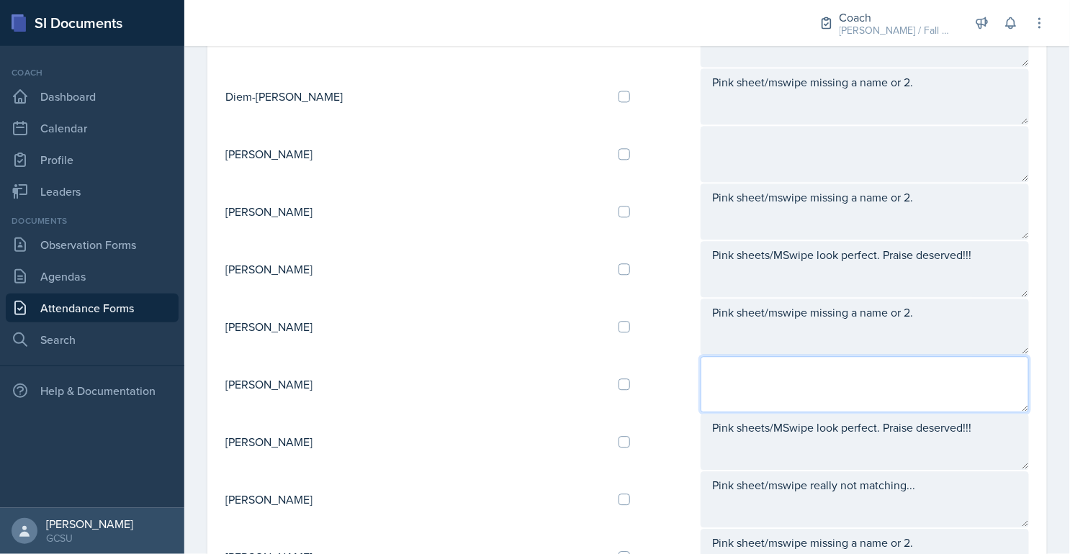
click at [700, 363] on textarea at bounding box center [864, 384] width 328 height 56
paste textarea "Pink sheet/mswipe missing a name or 2."
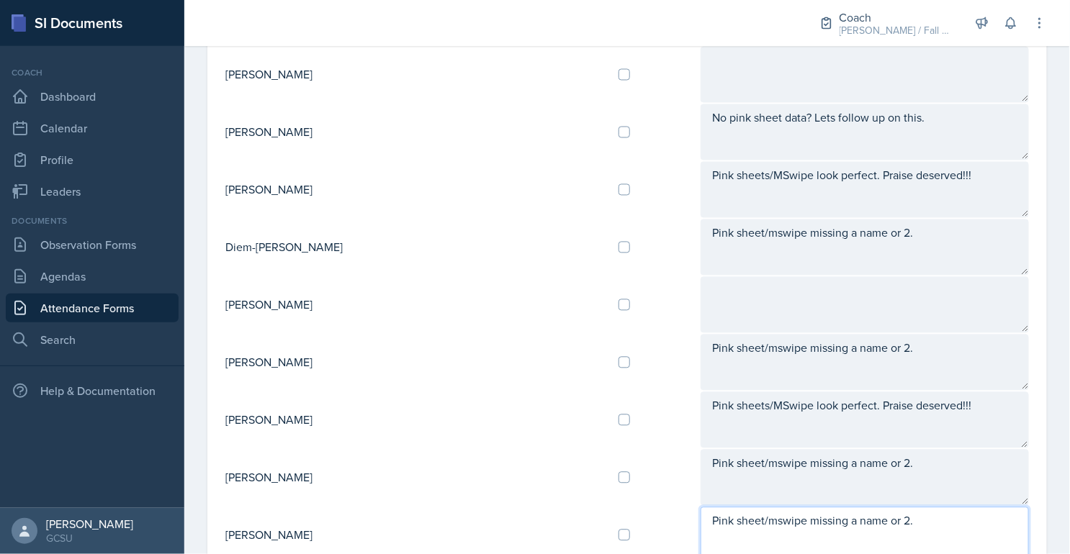
scroll to position [724, 0]
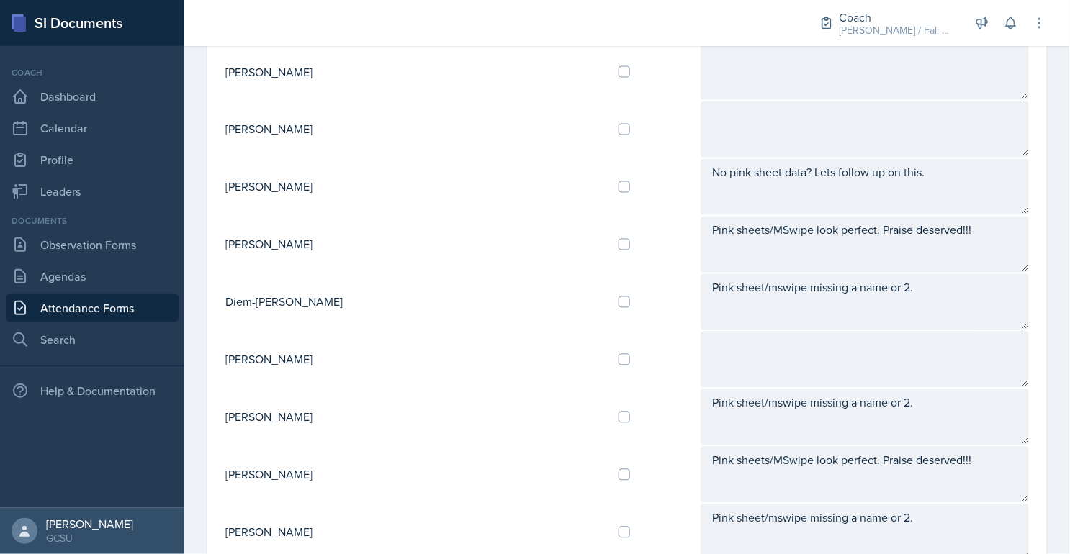
type textarea "Pink sheet/mswipe missing a name or 2."
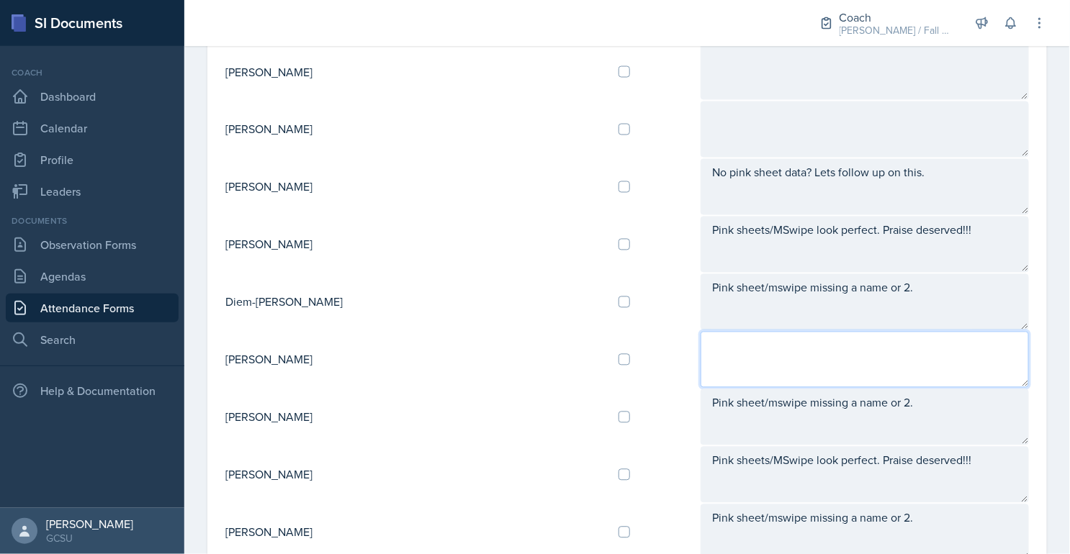
click at [716, 348] on textarea at bounding box center [864, 360] width 328 height 56
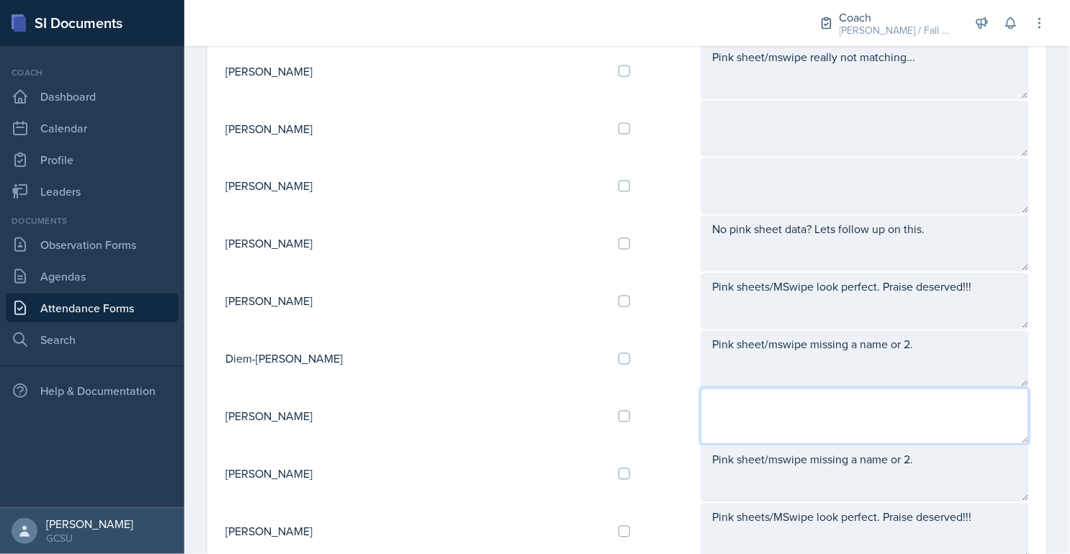
scroll to position [652, 0]
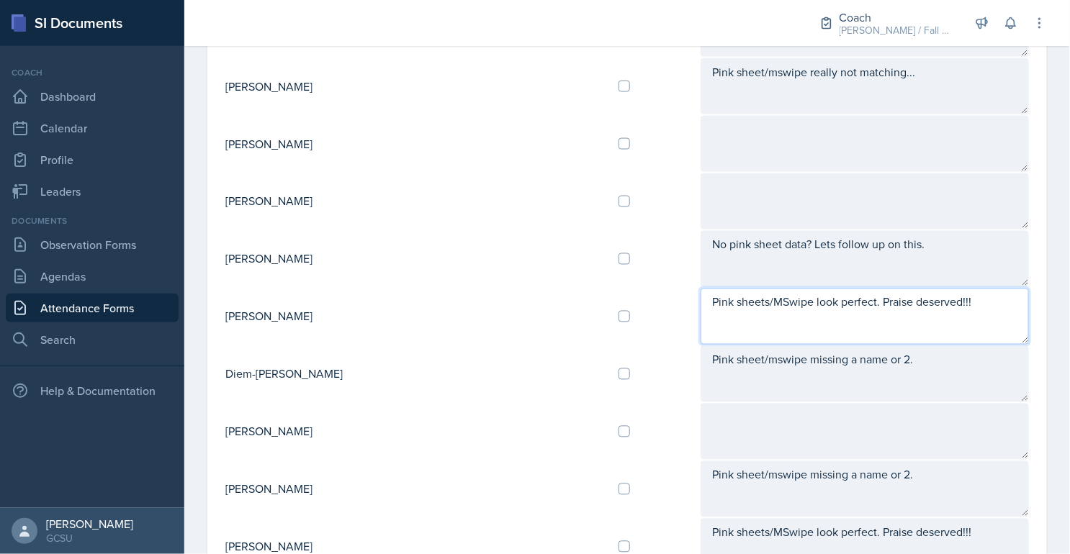
drag, startPoint x: 928, startPoint y: 294, endPoint x: 607, endPoint y: 297, distance: 321.0
click at [606, 297] on tr "[PERSON_NAME] Pink sheets/MSwipe look perfect. Praise deserved!!!" at bounding box center [627, 317] width 805 height 58
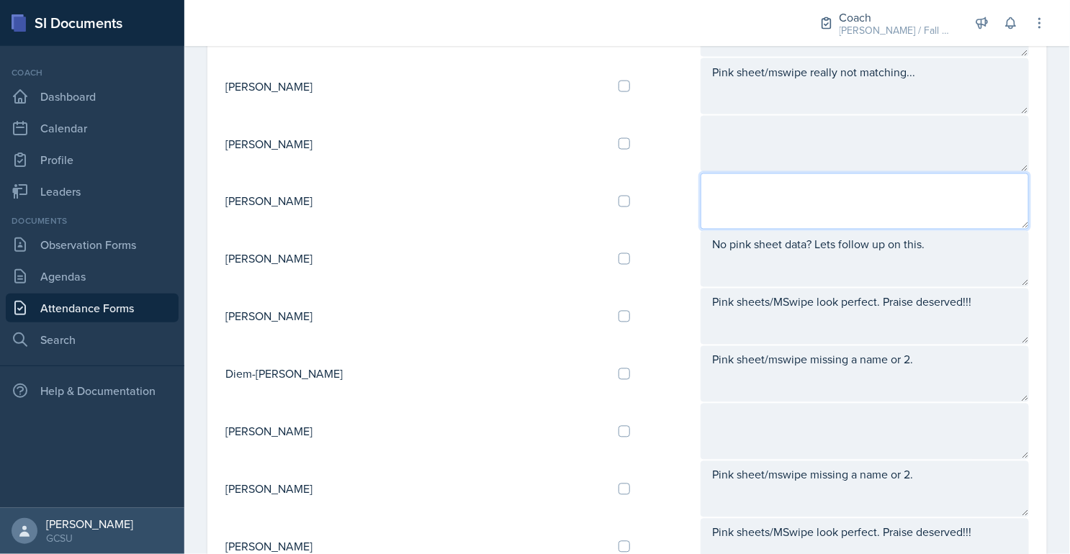
click at [700, 181] on textarea at bounding box center [864, 201] width 328 height 56
paste textarea "Pink sheets/MSwipe look perfect. Praise deserved!!!"
type textarea "Pink sheets/MSwipe look perfect. Praise deserved!!!"
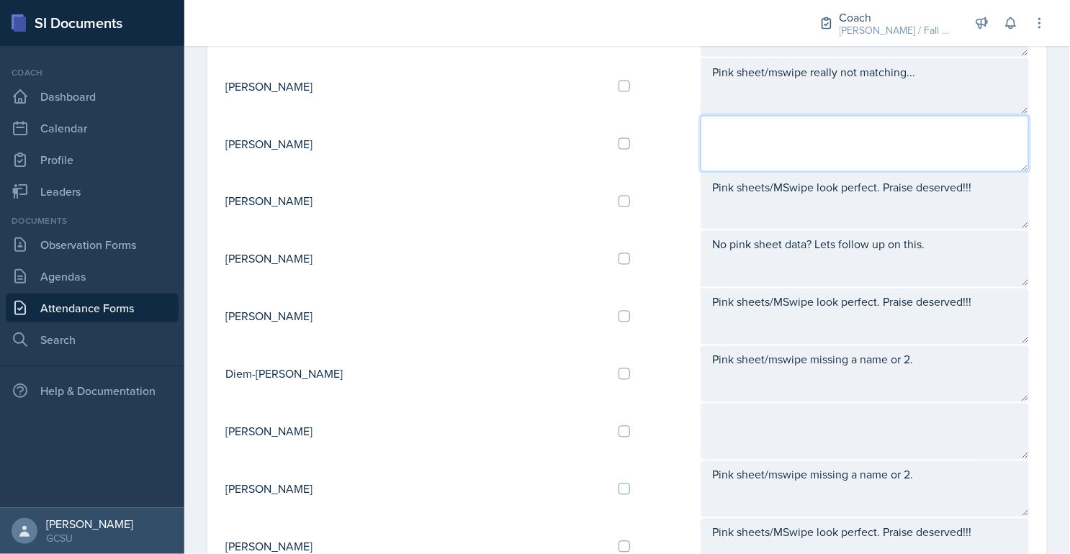
click at [700, 120] on textarea at bounding box center [864, 144] width 328 height 56
paste textarea "Pink sheets/MSwipe look perfect. Praise deserved!!!"
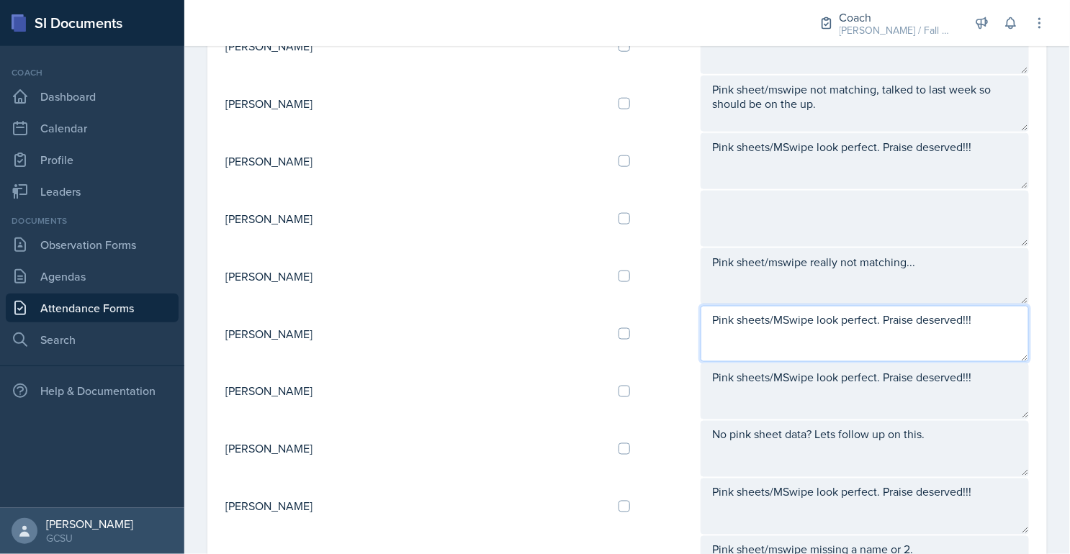
type textarea "Pink sheets/MSwipe look perfect. Praise deserved!!!"
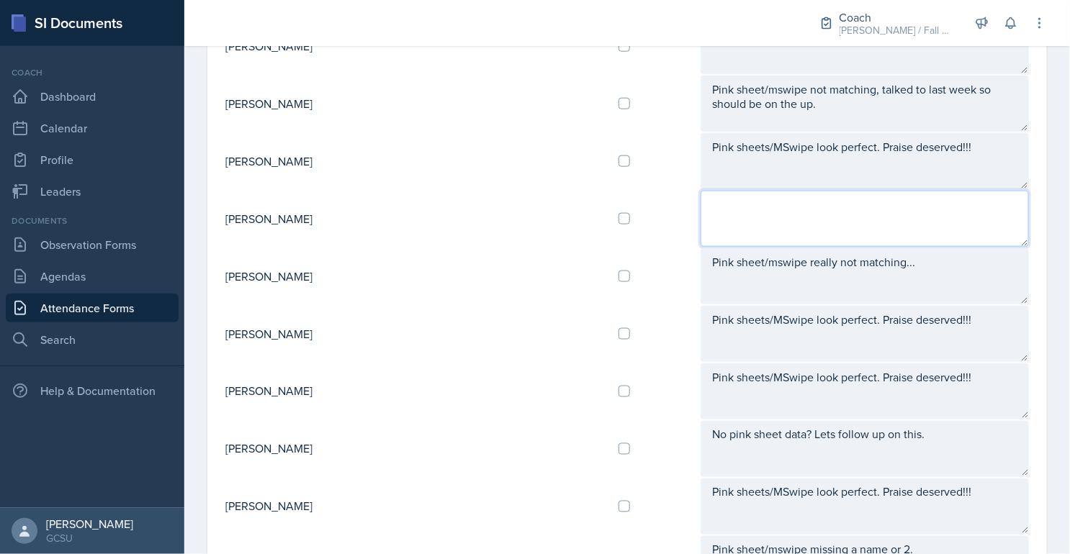
click at [744, 227] on textarea at bounding box center [864, 219] width 328 height 56
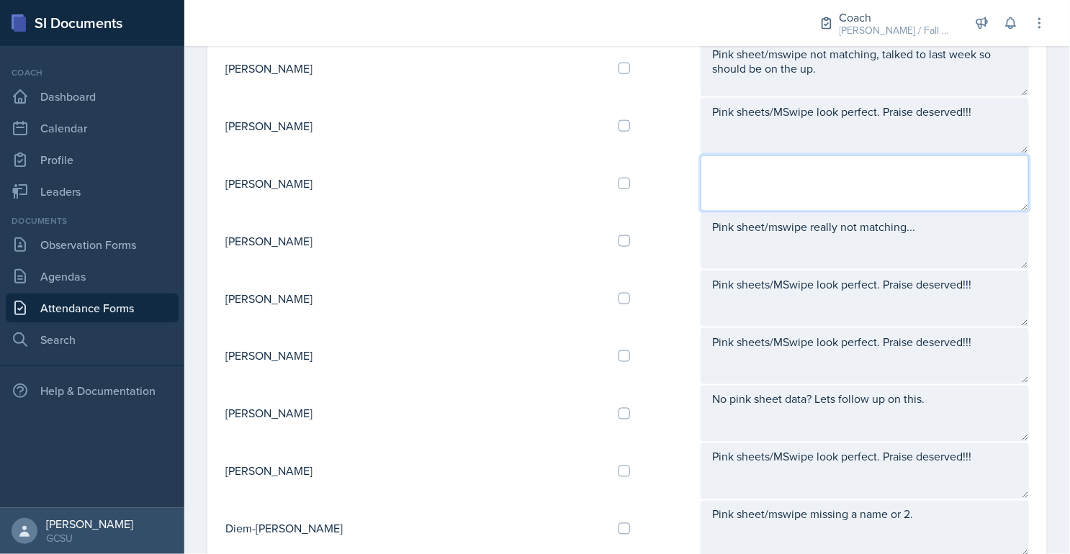
scroll to position [440, 0]
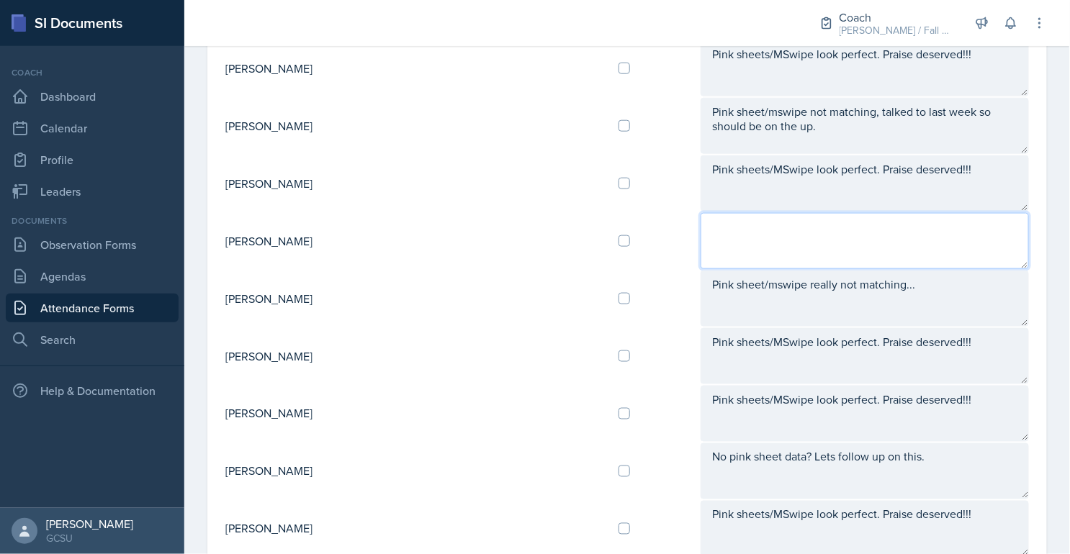
type textarea "a"
type textarea "No data??"
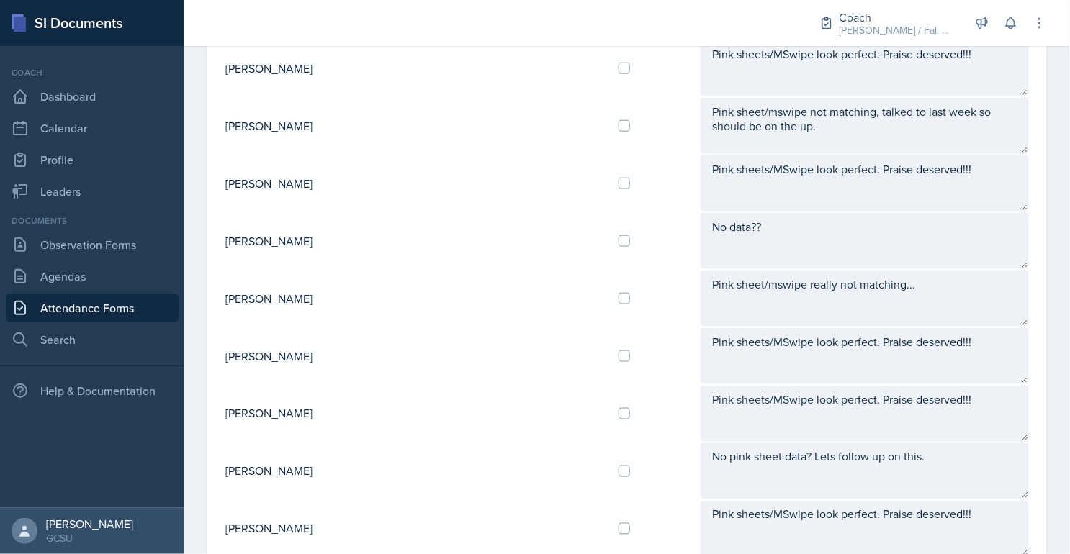
click at [387, 6] on div at bounding box center [489, 23] width 586 height 46
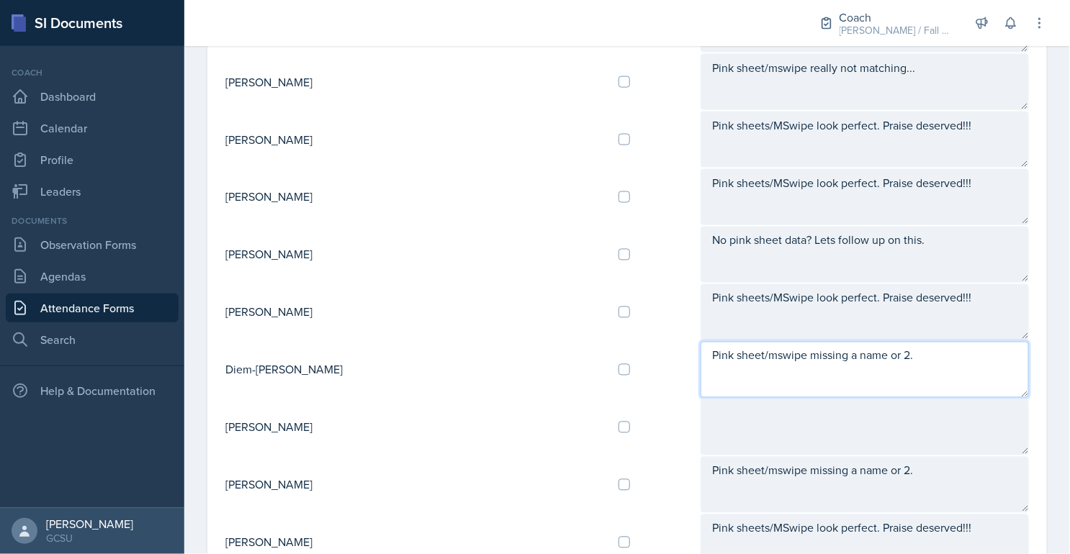
drag, startPoint x: 876, startPoint y: 340, endPoint x: 624, endPoint y: 349, distance: 252.1
click at [624, 349] on tr "Diem-[PERSON_NAME] Pink sheet/mswipe missing a name or 2." at bounding box center [627, 370] width 805 height 58
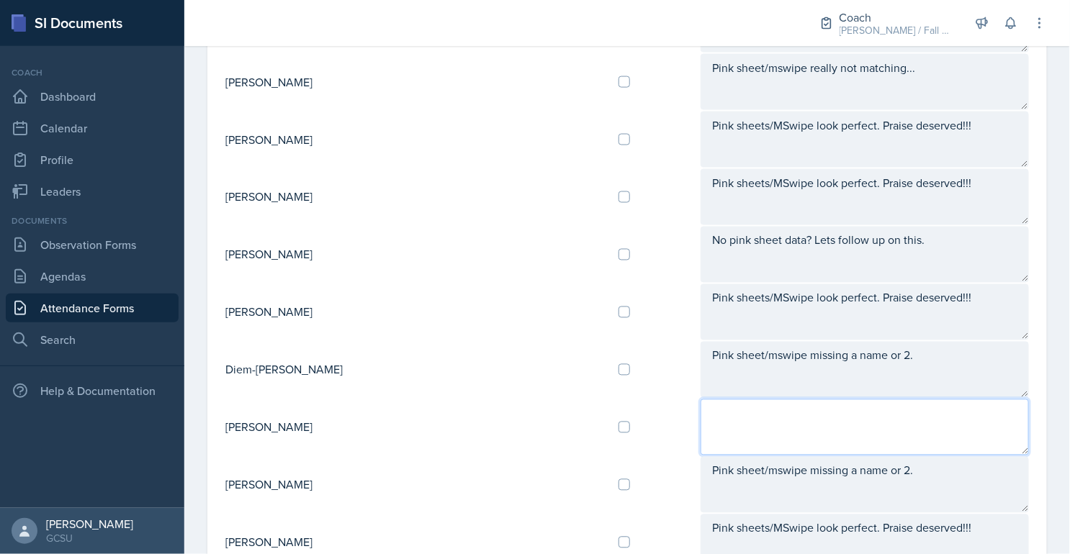
click at [708, 399] on textarea at bounding box center [864, 427] width 328 height 56
paste textarea "Pink sheet/mswipe missing a name or 2."
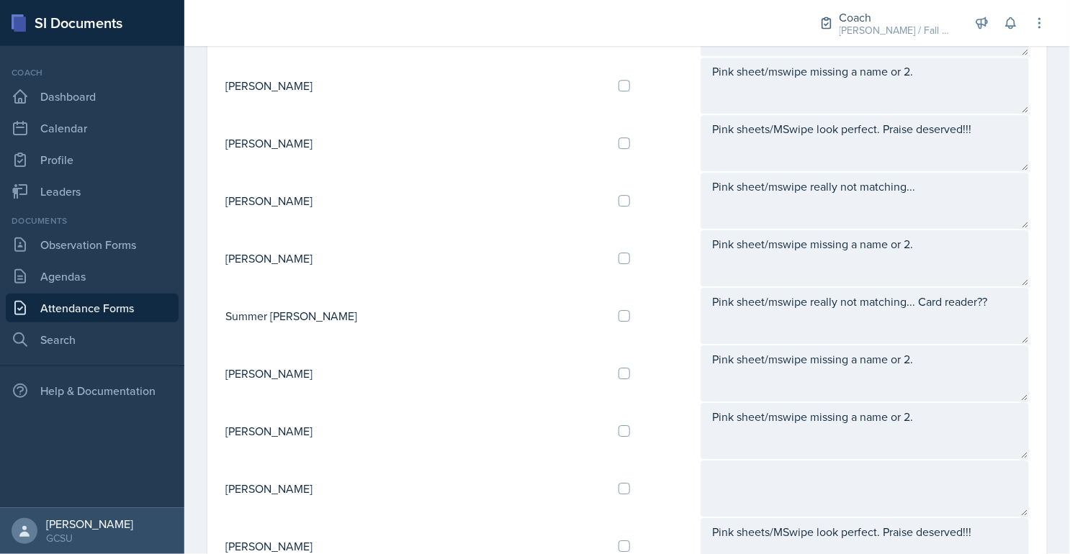
scroll to position [1296, 0]
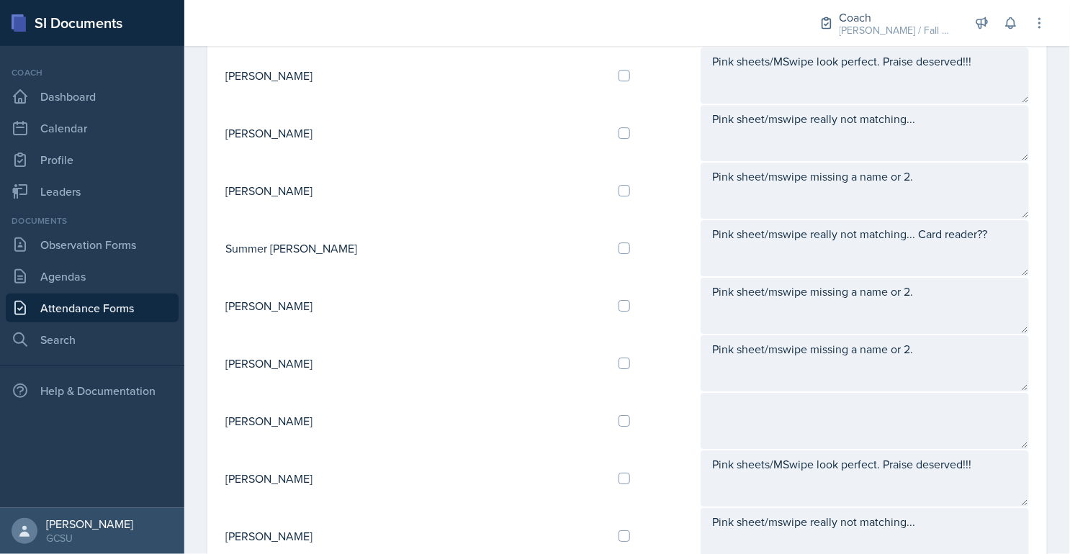
type textarea "Pink sheet/mswipe missing a name or 2."
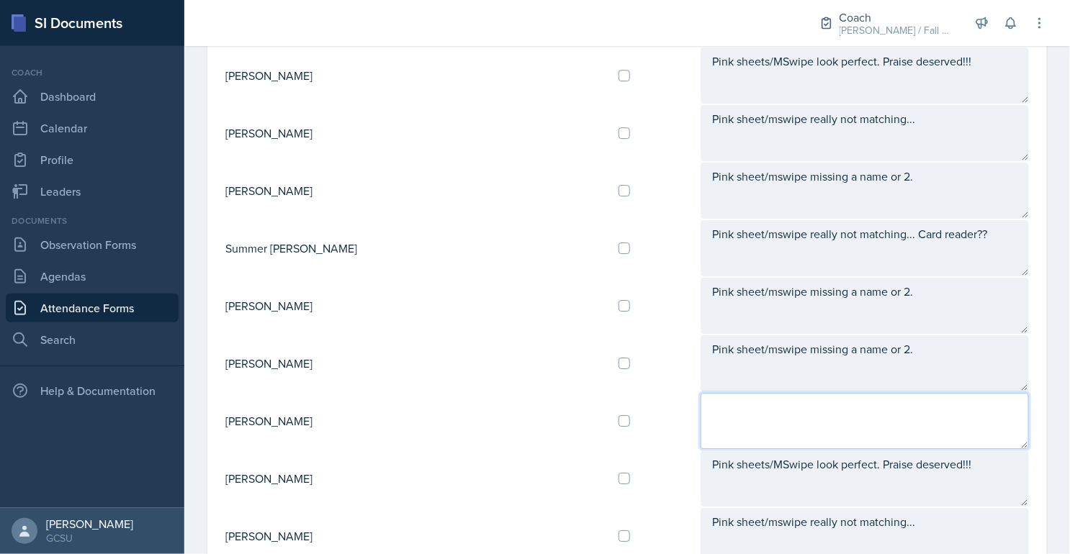
click at [708, 397] on textarea at bounding box center [864, 421] width 328 height 56
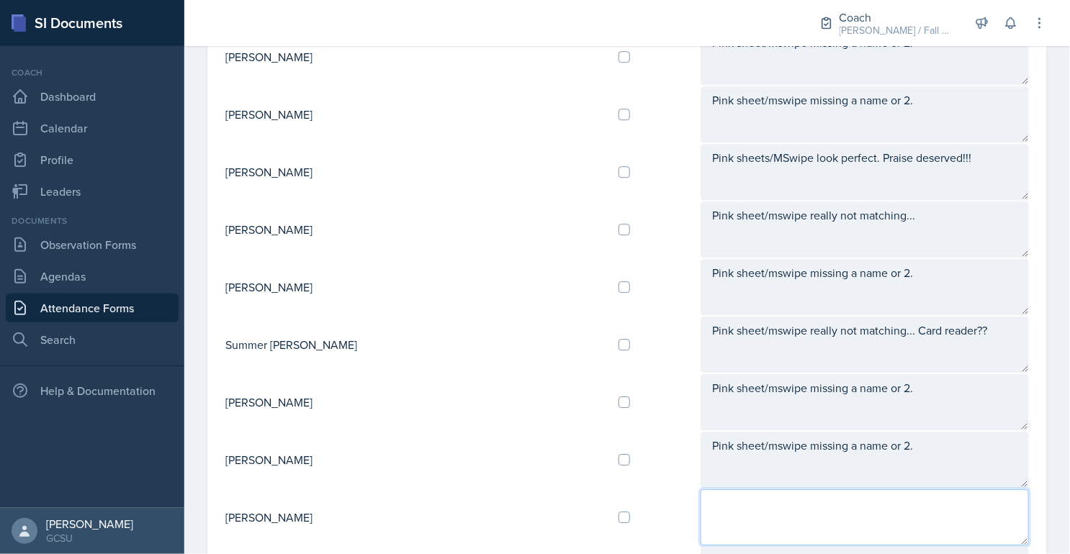
scroll to position [1184, 0]
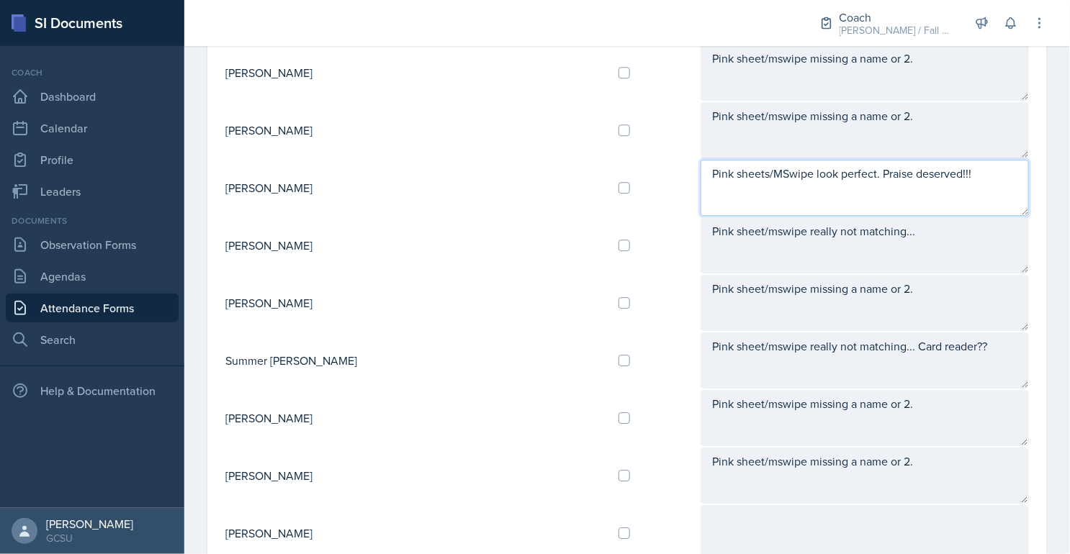
drag, startPoint x: 923, startPoint y: 168, endPoint x: 636, endPoint y: 163, distance: 287.2
click at [700, 163] on textarea "Pink sheets/MSwipe look perfect. Praise deserved!!!" at bounding box center [864, 188] width 328 height 56
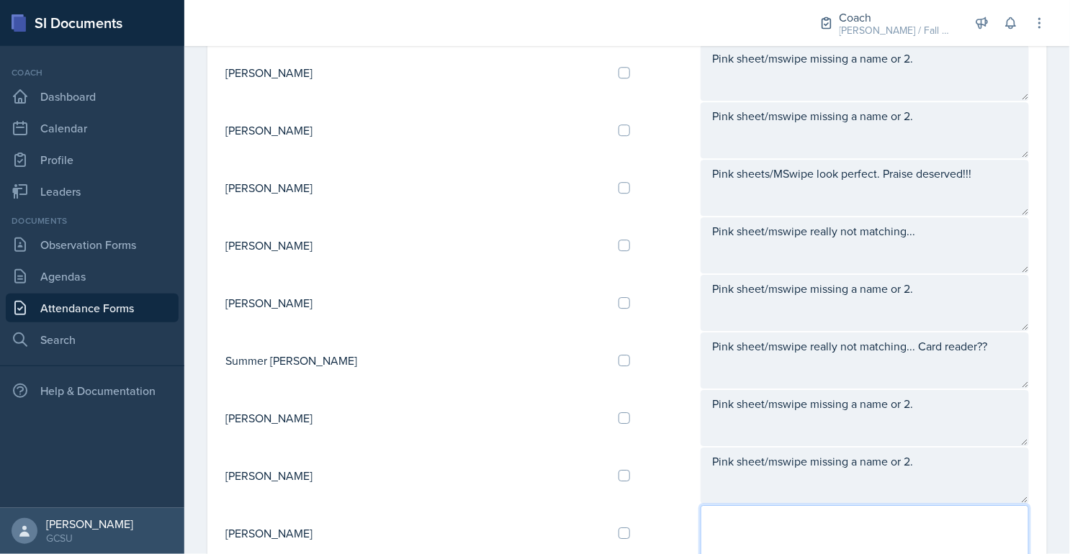
click at [761, 511] on textarea at bounding box center [864, 533] width 328 height 56
paste textarea "Pink sheets/MSwipe look perfect. Praise deserved!!!"
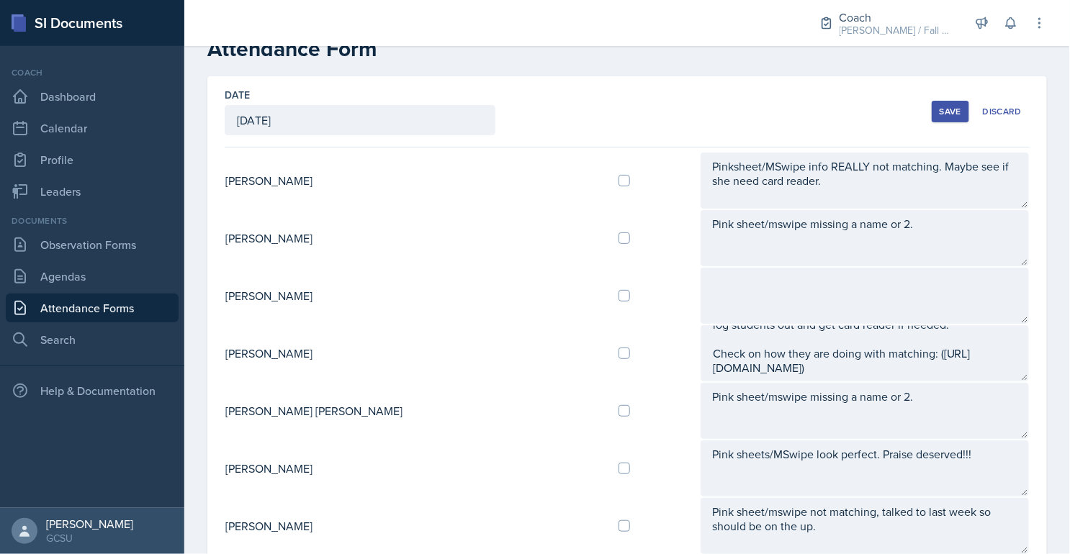
scroll to position [37, 0]
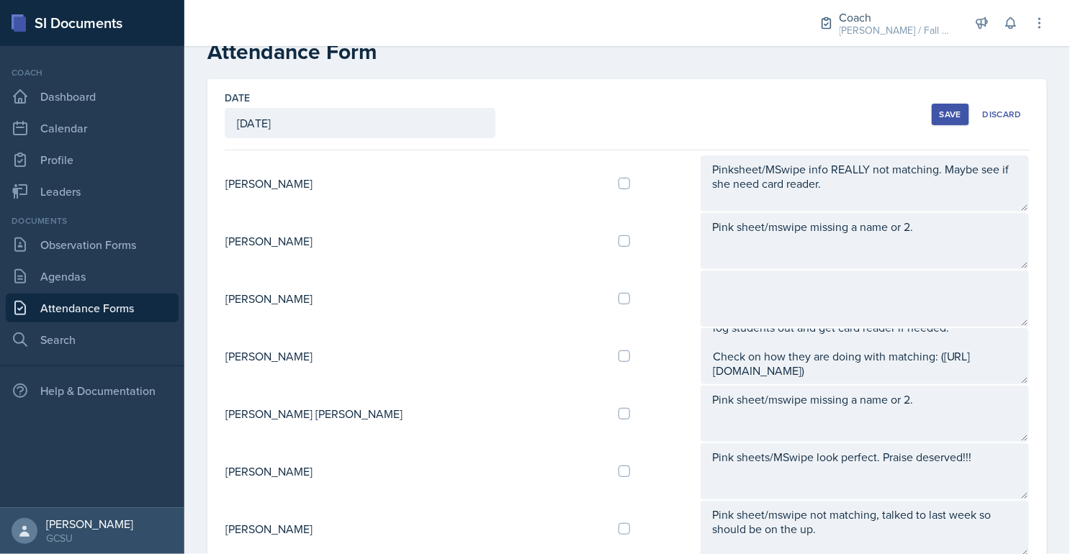
type textarea "Pink sheets/MSwipe look perfect. Praise deserved!!!"
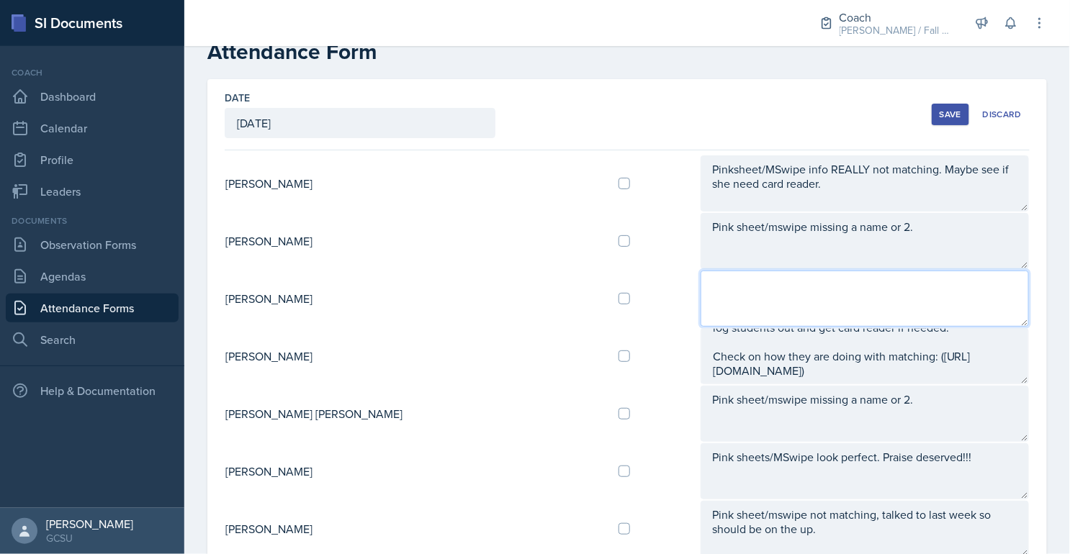
click at [759, 322] on textarea at bounding box center [864, 299] width 328 height 56
type textarea "N"
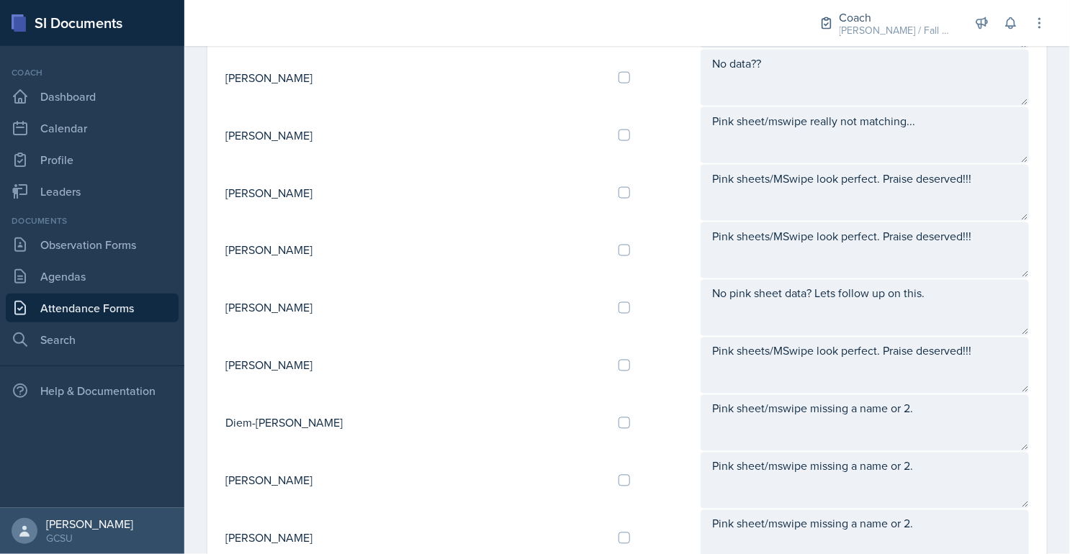
scroll to position [591, 0]
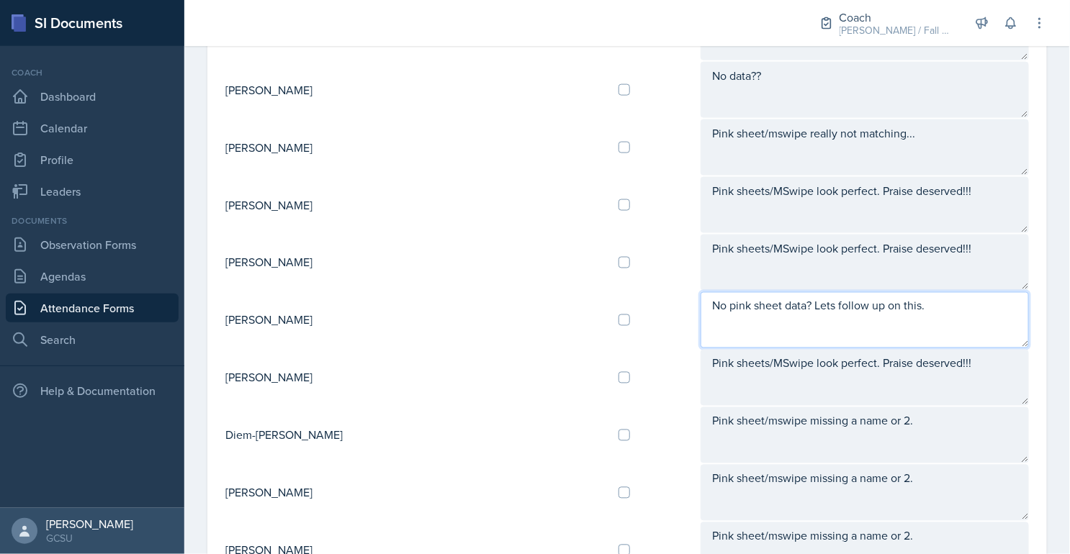
drag, startPoint x: 884, startPoint y: 296, endPoint x: 633, endPoint y: 296, distance: 250.5
click at [700, 296] on textarea "No pink sheet data? Lets follow up on this." at bounding box center [864, 320] width 328 height 56
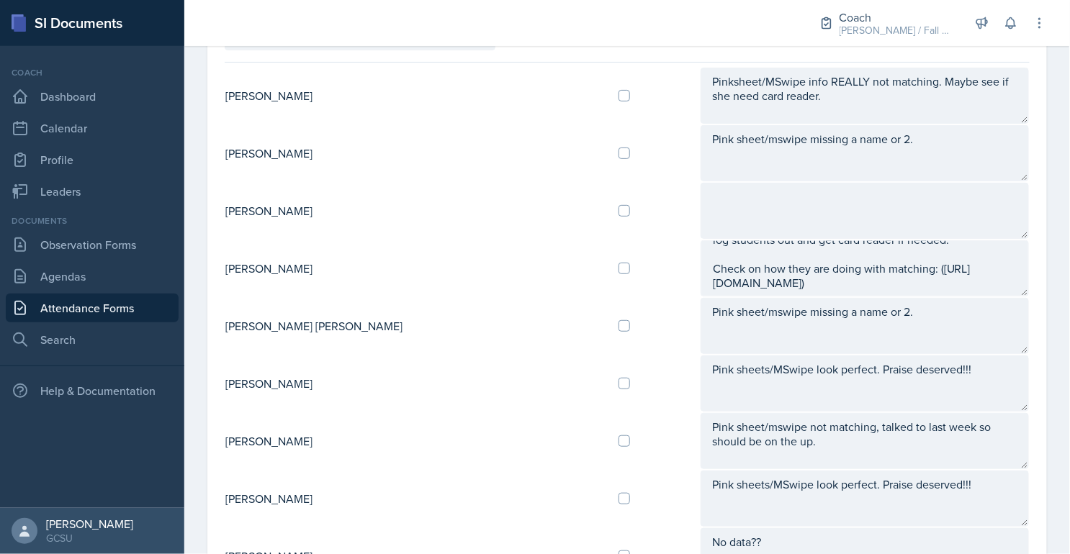
scroll to position [0, 0]
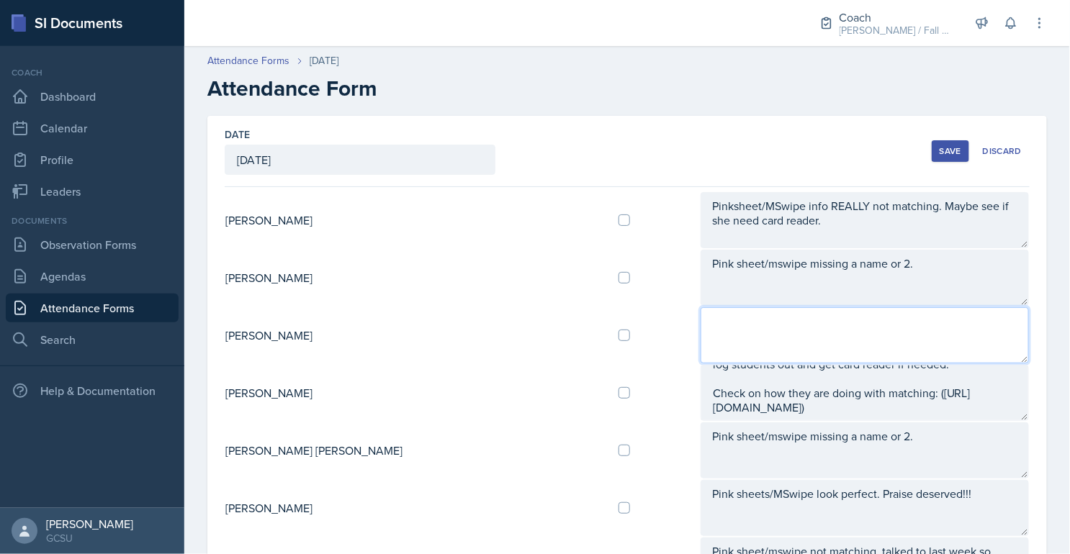
click at [701, 330] on textarea at bounding box center [864, 335] width 328 height 56
paste textarea "No pink sheet data? Lets follow up on this."
type textarea "No pink sheet data? Lets follow up on this."
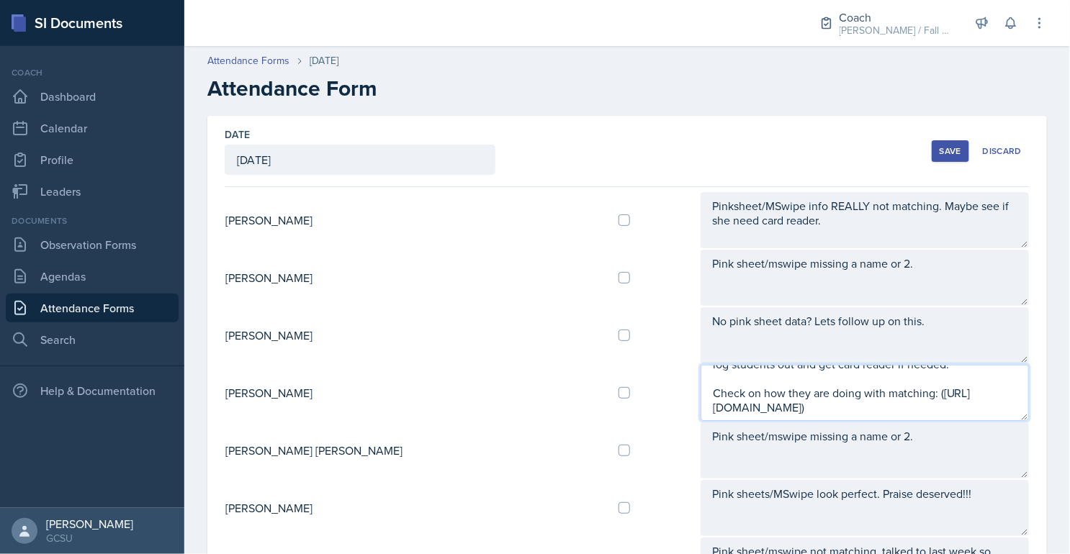
click at [820, 394] on textarea "COACHING TOPIC THIS WEEK: pink sheet & Mswipe need to match!!!!!!! log students…" at bounding box center [864, 393] width 328 height 56
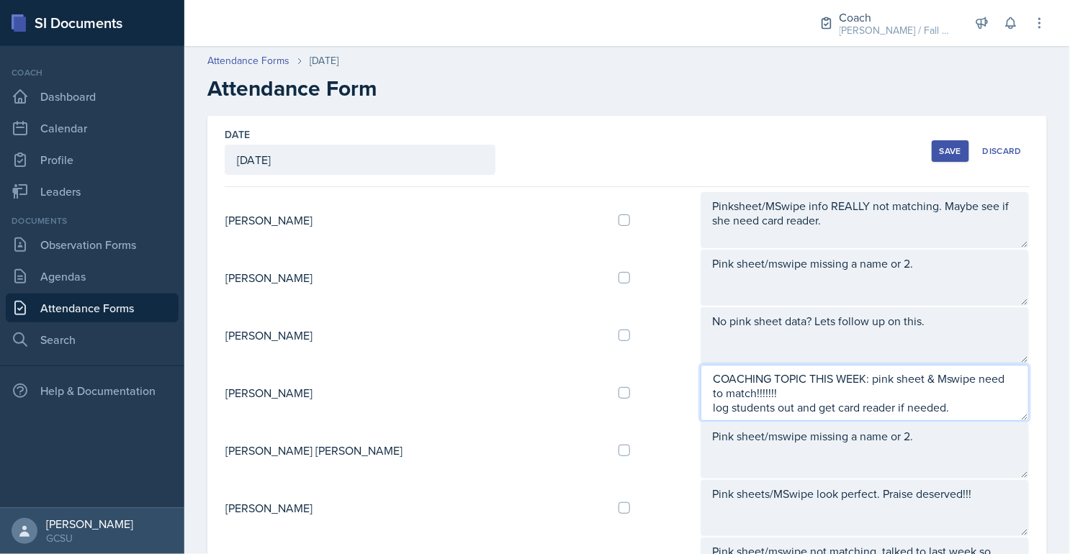
drag, startPoint x: 1007, startPoint y: 406, endPoint x: 644, endPoint y: 403, distance: 362.8
click at [700, 403] on textarea "COACHING TOPIC THIS WEEK: pink sheet & Mswipe need to match!!!!!!! log students…" at bounding box center [864, 393] width 328 height 56
drag, startPoint x: 957, startPoint y: 387, endPoint x: 620, endPoint y: 386, distance: 337.6
click at [620, 386] on tr "[PERSON_NAME] COACHING TOPIC THIS WEEK: pink sheet & Mswipe need to match!!!!!!…" at bounding box center [627, 393] width 805 height 58
type textarea "COACHING TOPIC THIS WEEK: pink sheet & Mswipe need to match!!!!!!!"
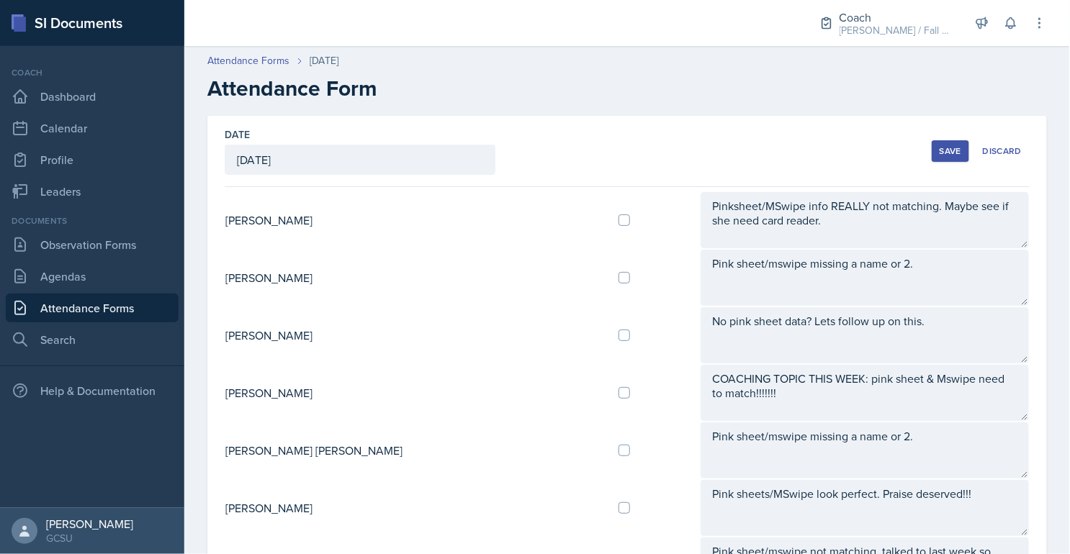
click at [951, 141] on button "Save" at bounding box center [949, 151] width 37 height 22
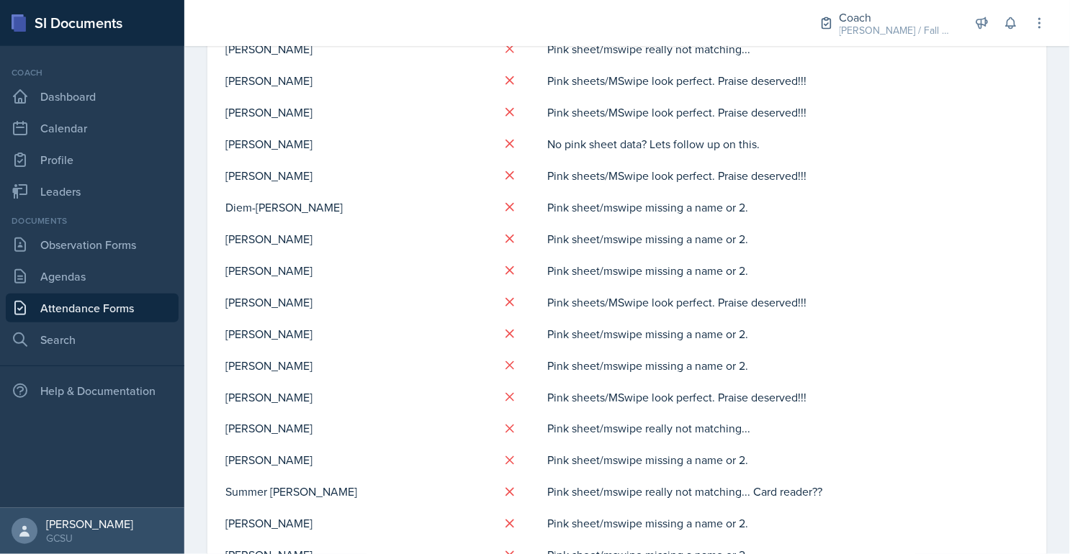
scroll to position [680, 0]
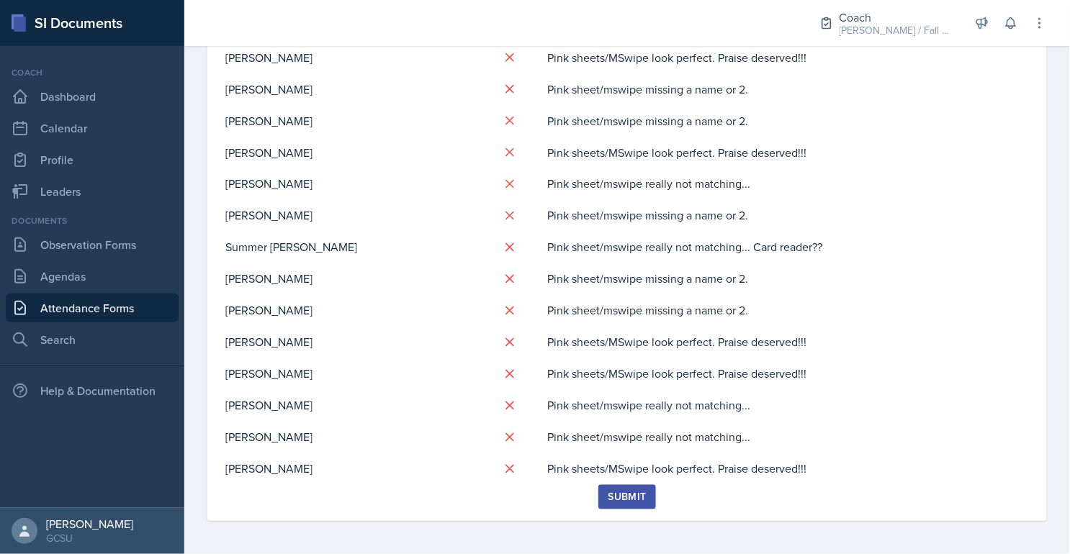
click at [635, 496] on div "Submit" at bounding box center [627, 498] width 38 height 12
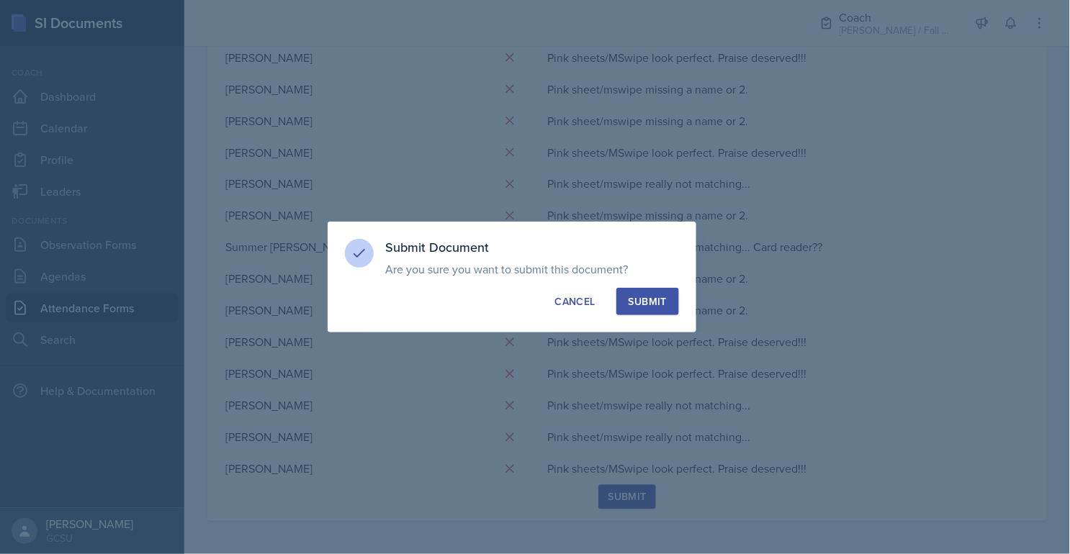
click at [649, 302] on div "Submit" at bounding box center [647, 301] width 38 height 14
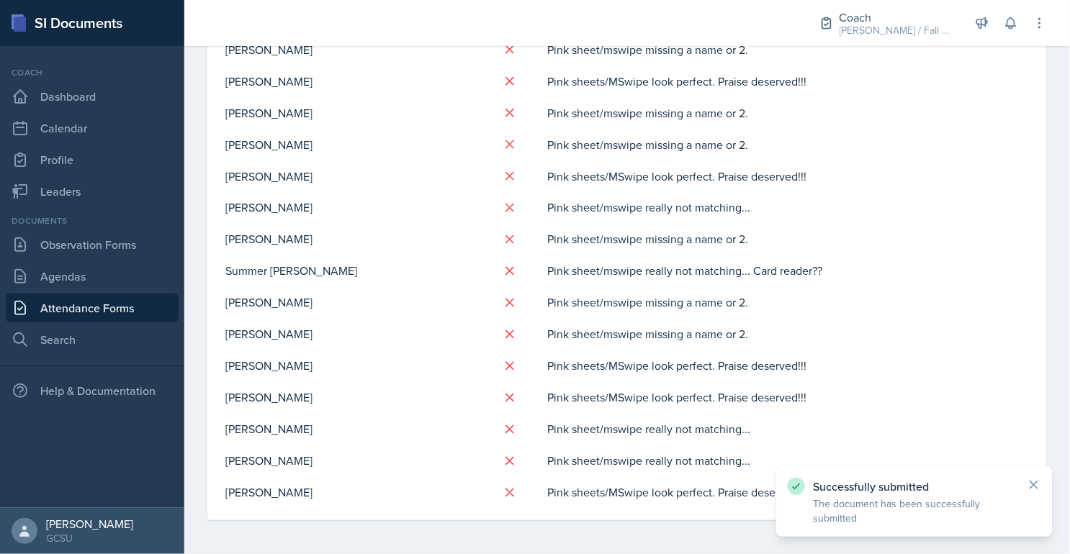
click at [76, 315] on link "Attendance Forms" at bounding box center [92, 308] width 173 height 29
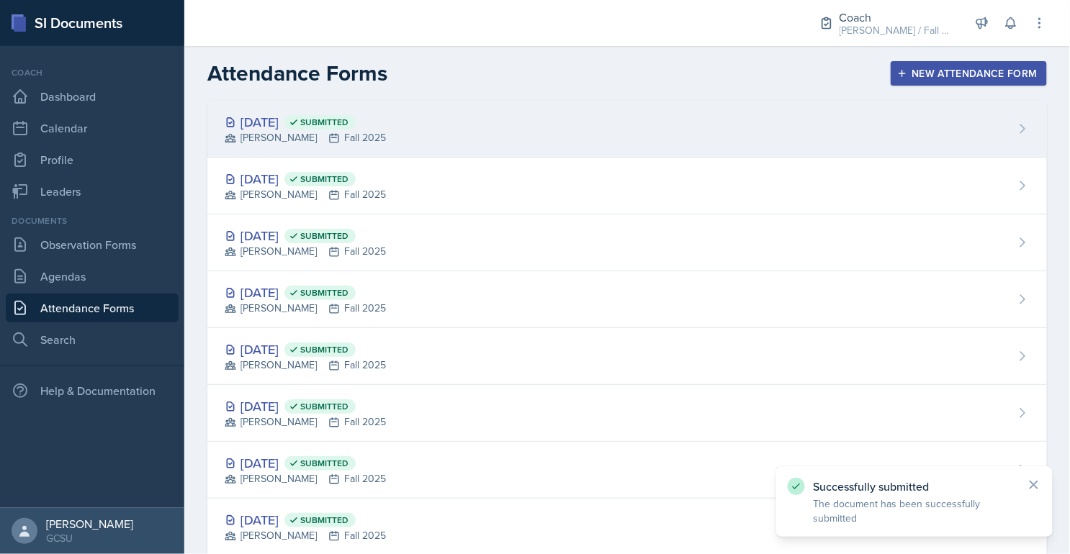
click at [310, 154] on div "[DATE] Submitted [PERSON_NAME] Fall 2025" at bounding box center [626, 129] width 839 height 57
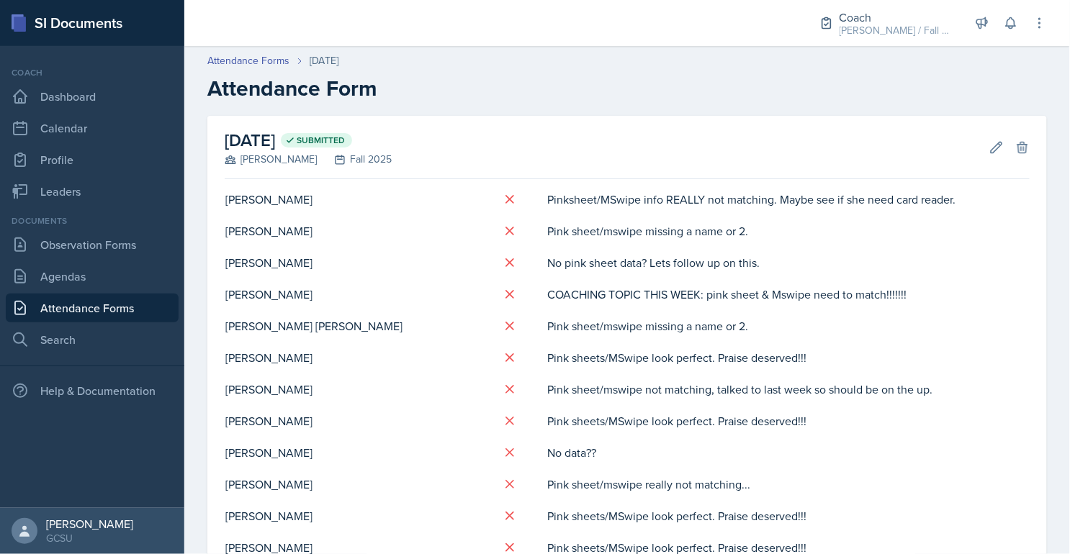
click at [93, 296] on link "Attendance Forms" at bounding box center [92, 308] width 173 height 29
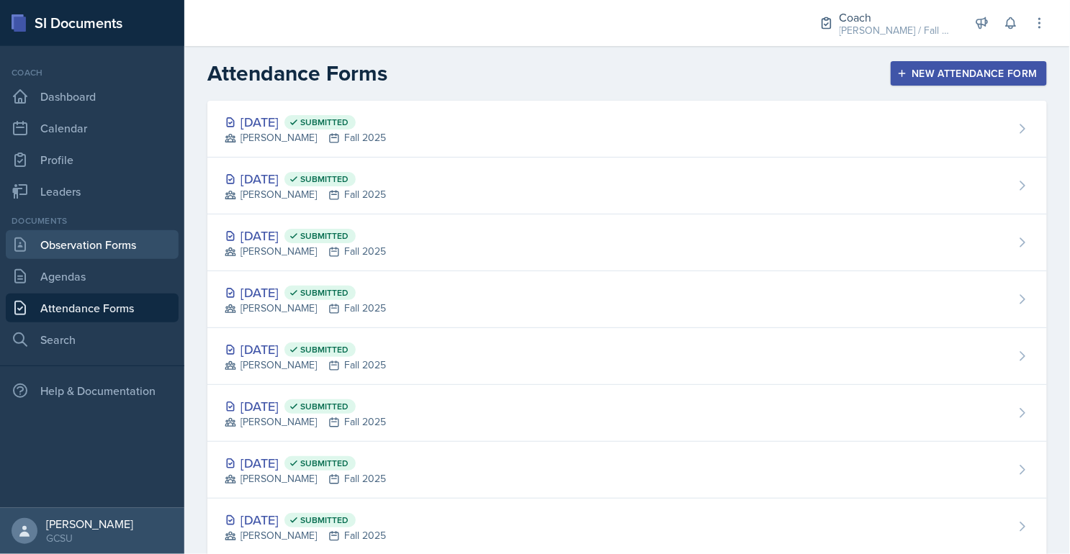
click at [86, 253] on link "Observation Forms" at bounding box center [92, 244] width 173 height 29
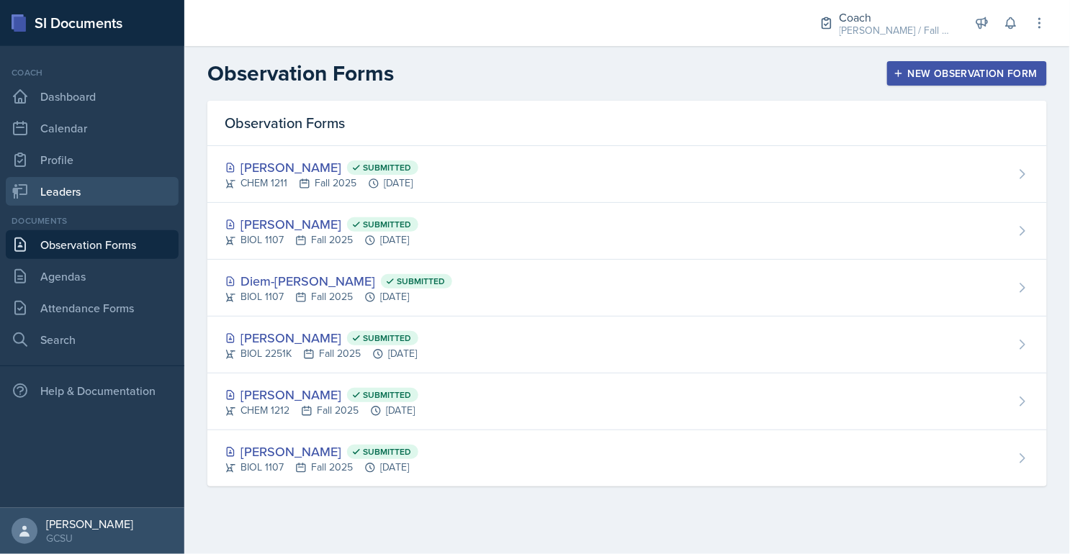
click at [89, 191] on link "Leaders" at bounding box center [92, 191] width 173 height 29
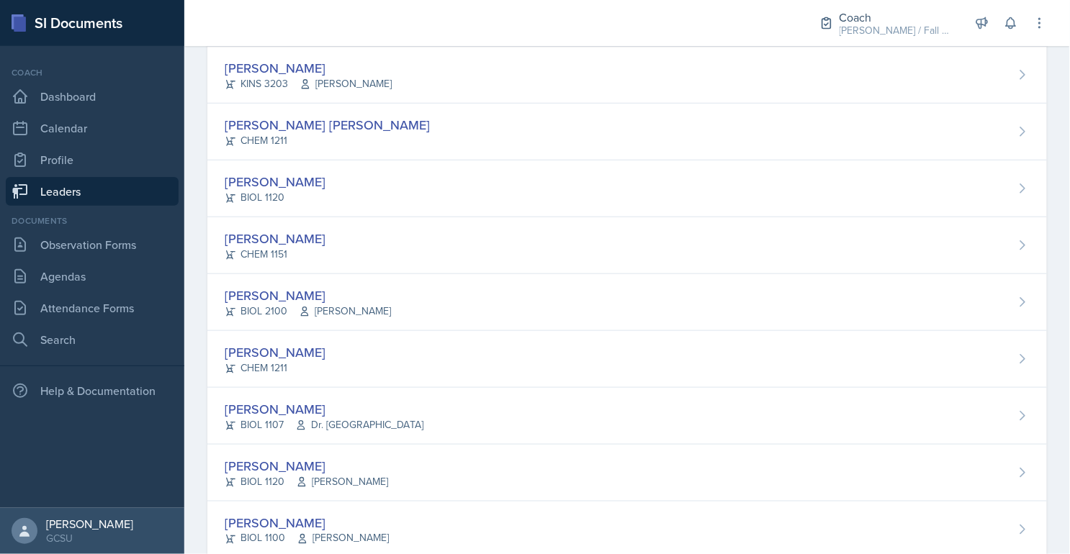
scroll to position [310, 0]
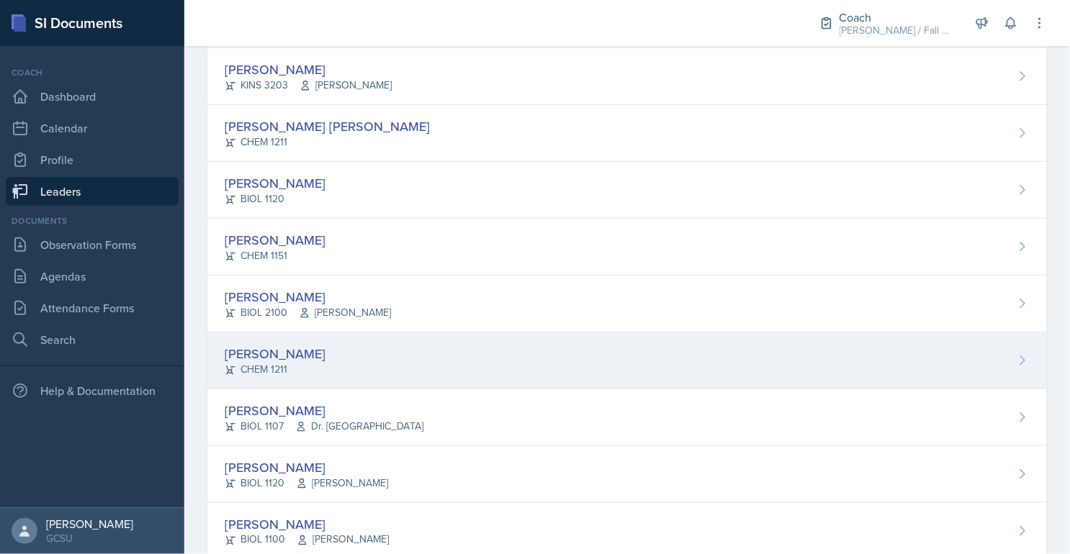
click at [302, 366] on div "CHEM 1211" at bounding box center [275, 369] width 101 height 15
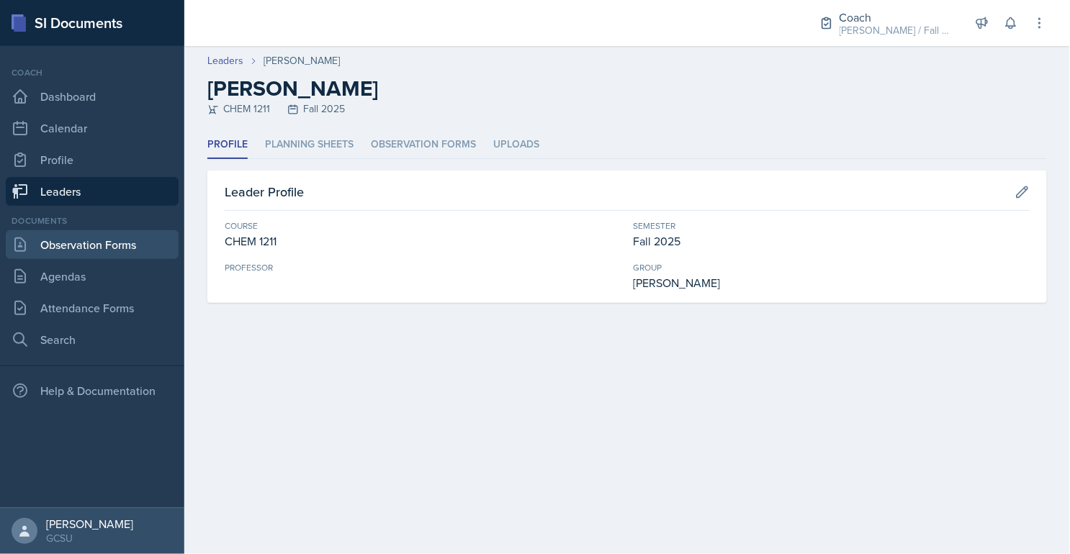
click at [151, 248] on link "Observation Forms" at bounding box center [92, 244] width 173 height 29
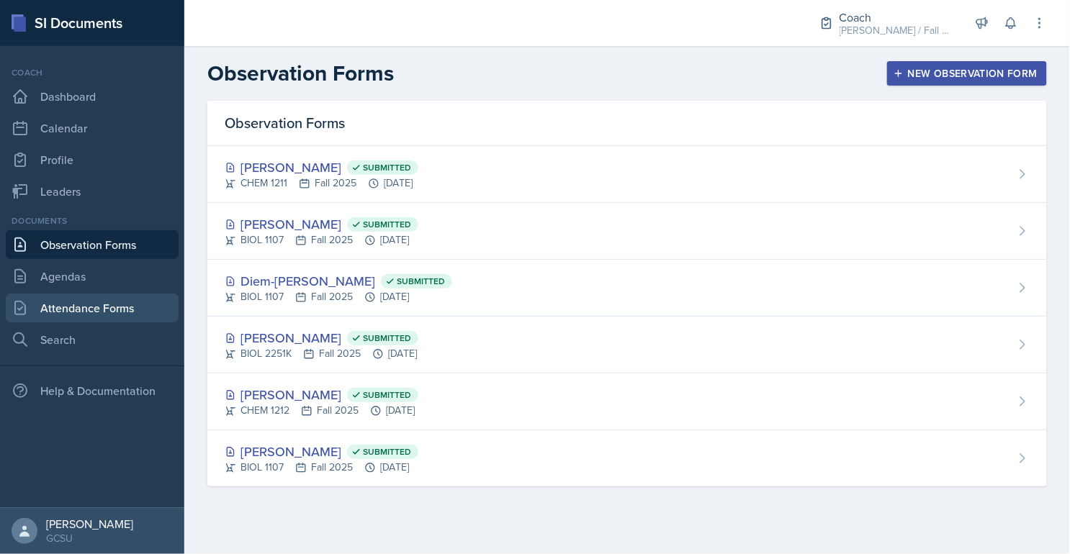
click at [145, 311] on link "Attendance Forms" at bounding box center [92, 308] width 173 height 29
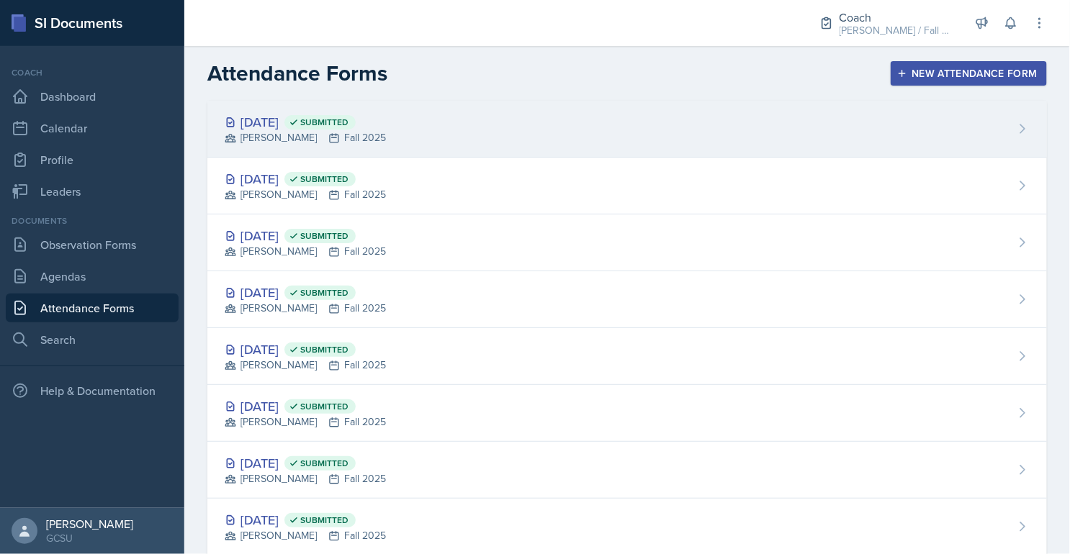
click at [315, 137] on div "[PERSON_NAME] Fall 2025" at bounding box center [305, 137] width 161 height 15
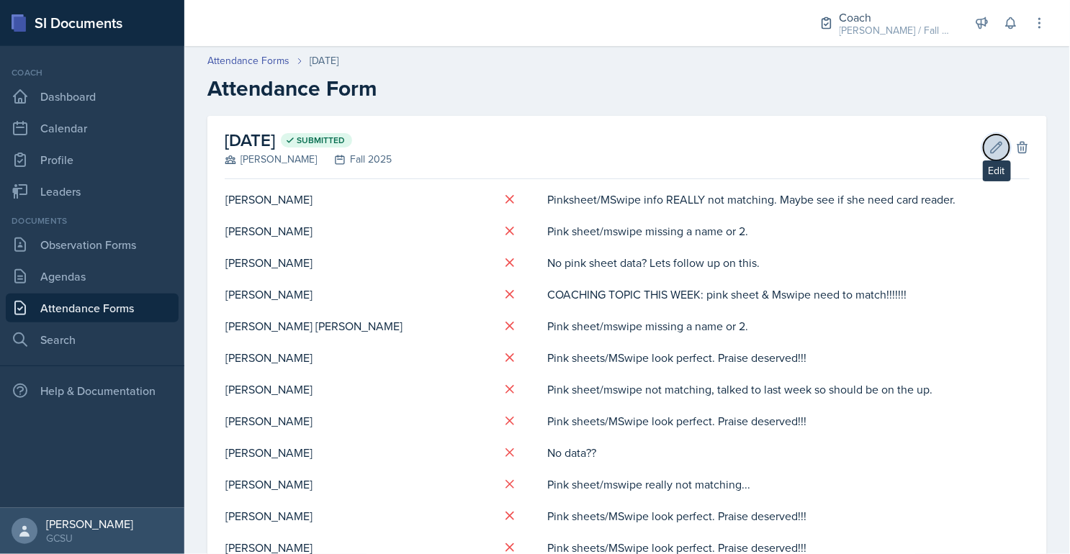
click at [987, 144] on button "Edit" at bounding box center [996, 148] width 26 height 26
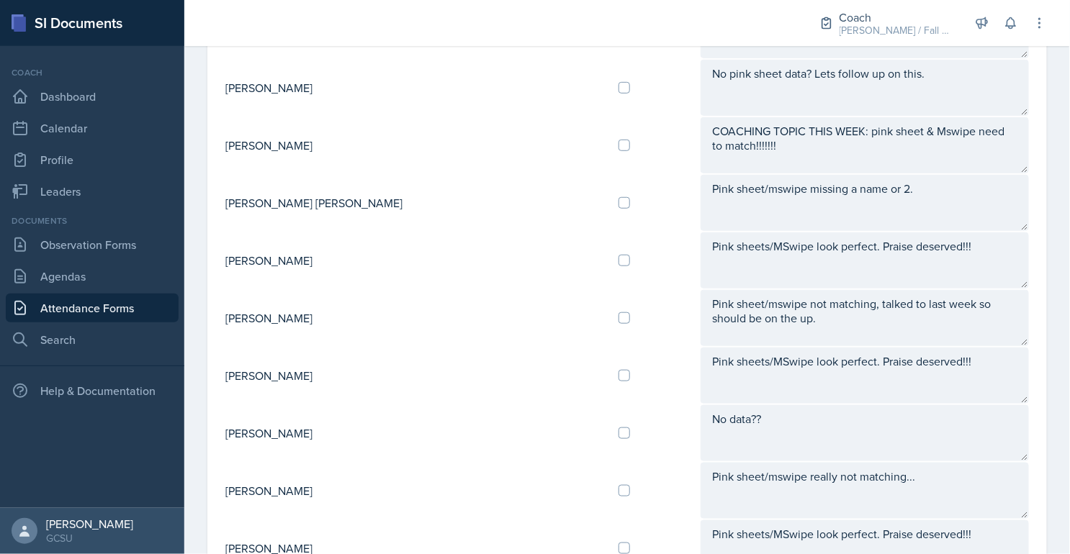
scroll to position [250, 0]
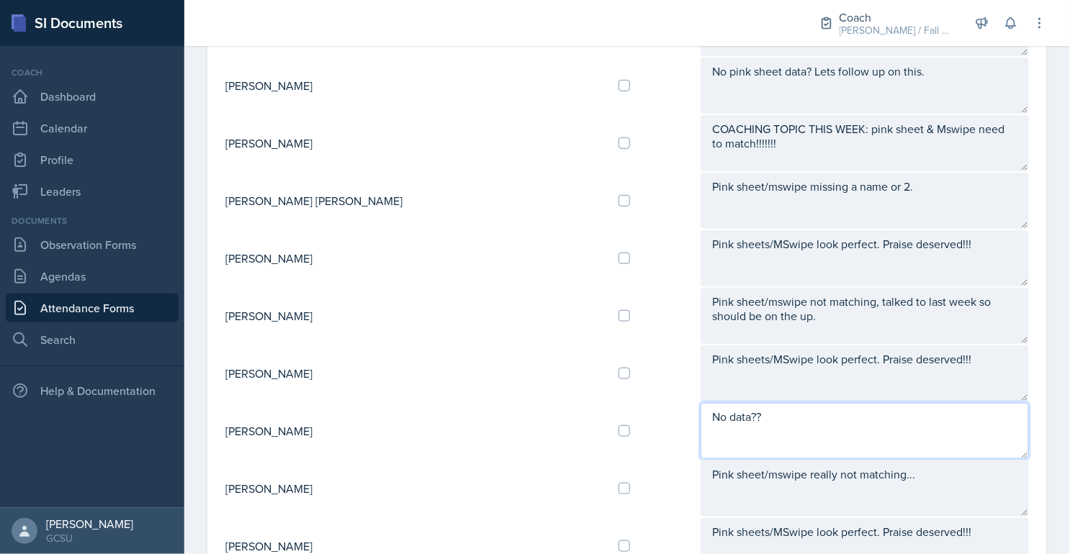
click at [707, 410] on textarea "No data??" at bounding box center [864, 431] width 328 height 56
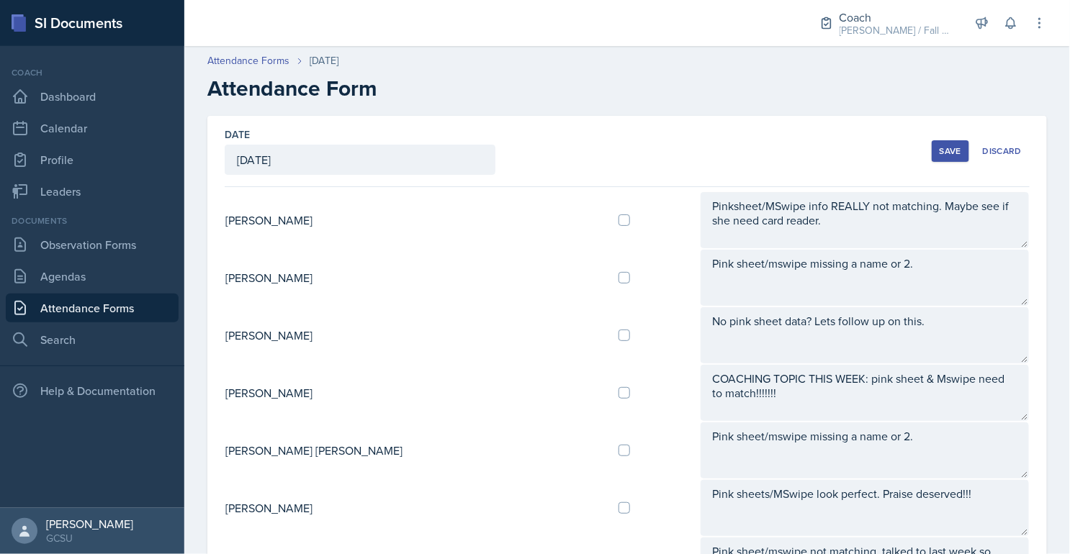
type textarea "No data?? Left comment for GAs on the form."
click at [958, 148] on div "Save" at bounding box center [950, 151] width 22 height 12
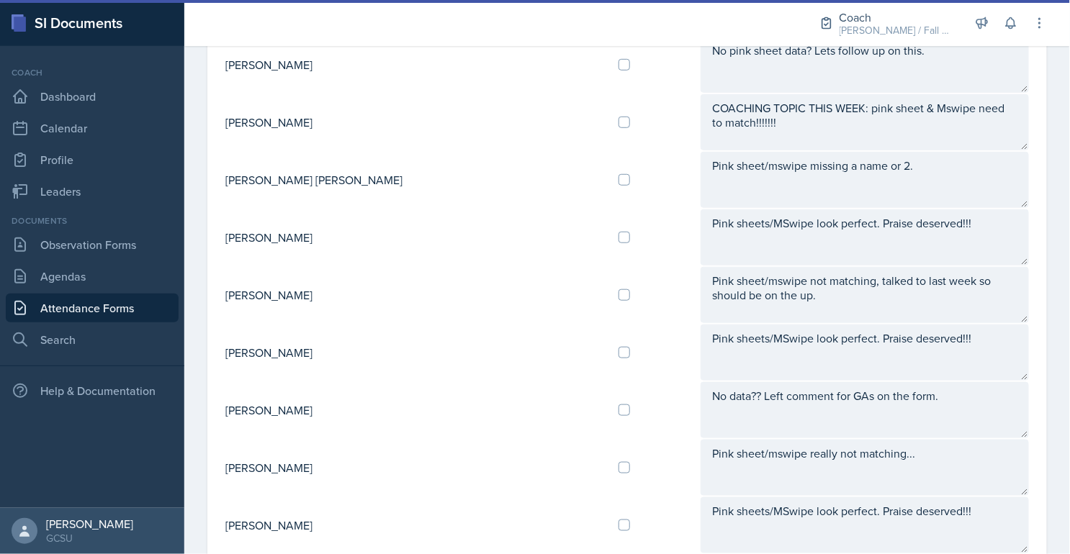
scroll to position [200, 0]
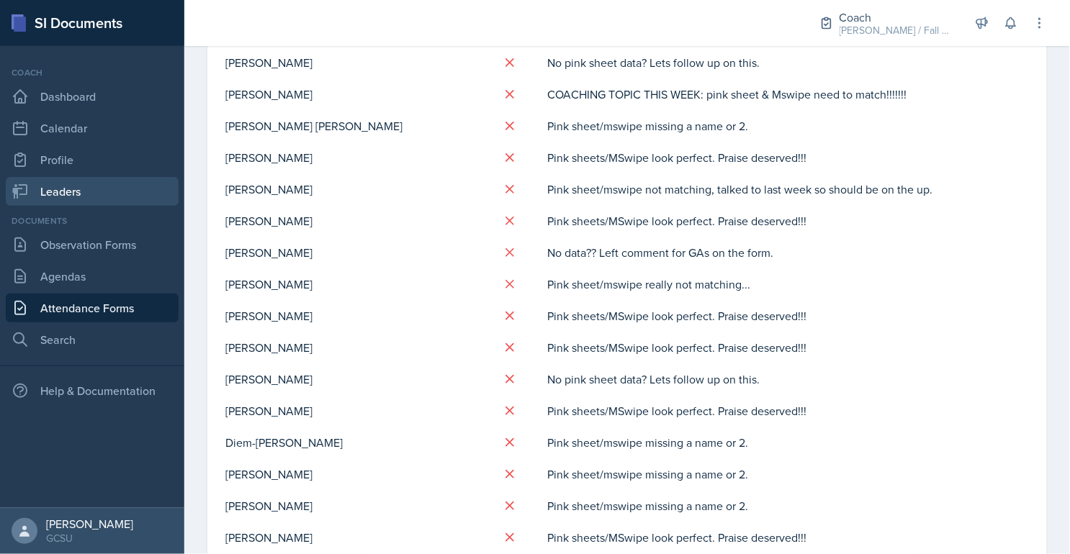
click at [114, 197] on link "Leaders" at bounding box center [92, 191] width 173 height 29
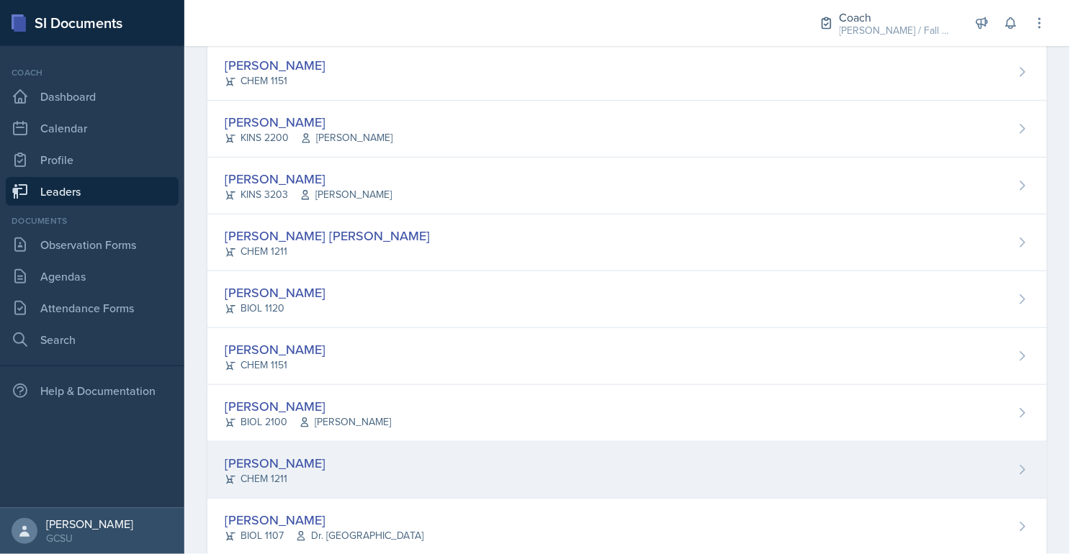
click at [294, 468] on div "[PERSON_NAME]" at bounding box center [275, 462] width 101 height 19
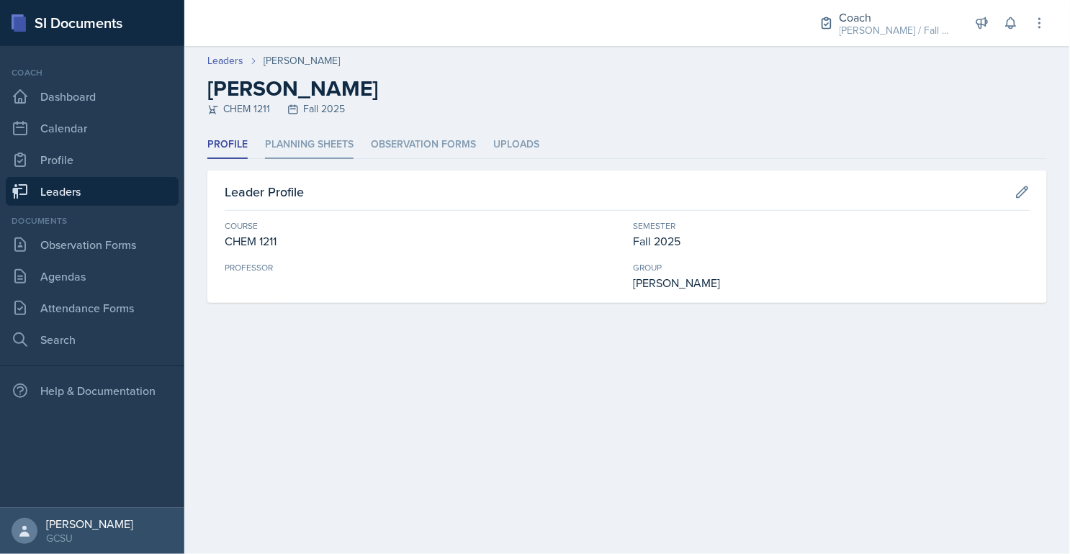
click at [300, 147] on li "Planning Sheets" at bounding box center [309, 145] width 89 height 28
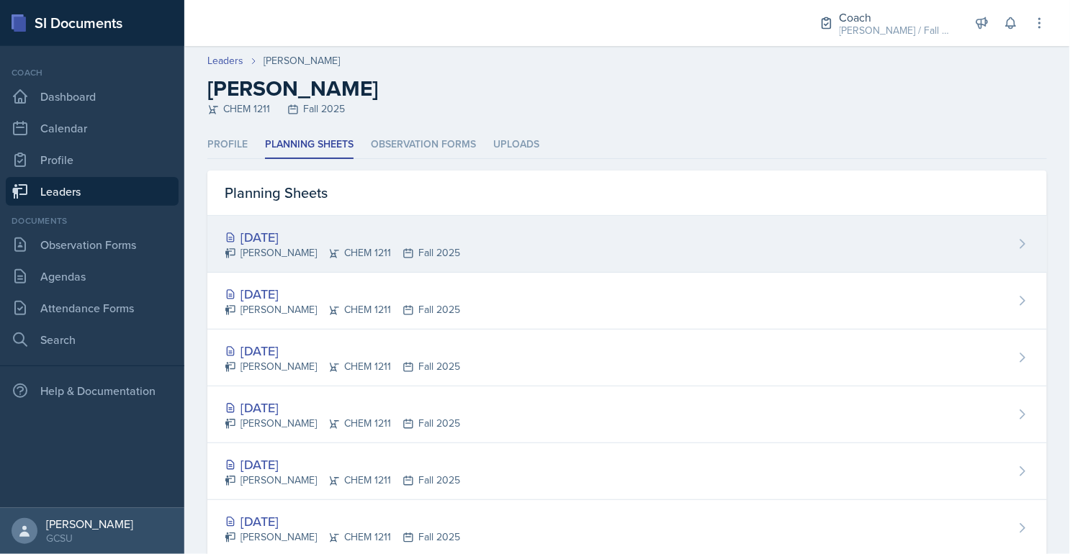
click at [310, 256] on div "[PERSON_NAME] CHEM 1211 Fall 2025" at bounding box center [342, 252] width 235 height 15
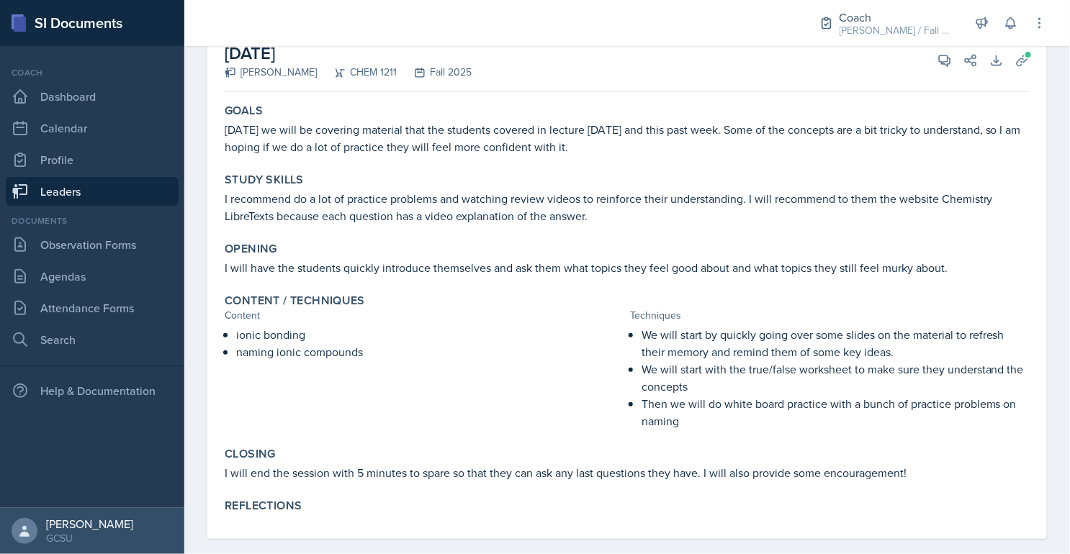
scroll to position [118, 0]
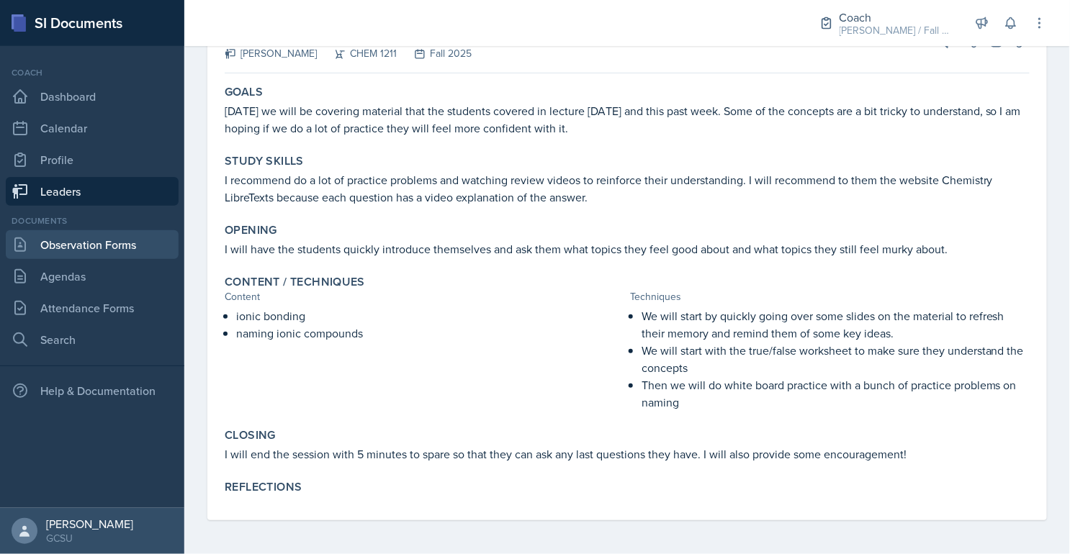
click at [89, 242] on link "Observation Forms" at bounding box center [92, 244] width 173 height 29
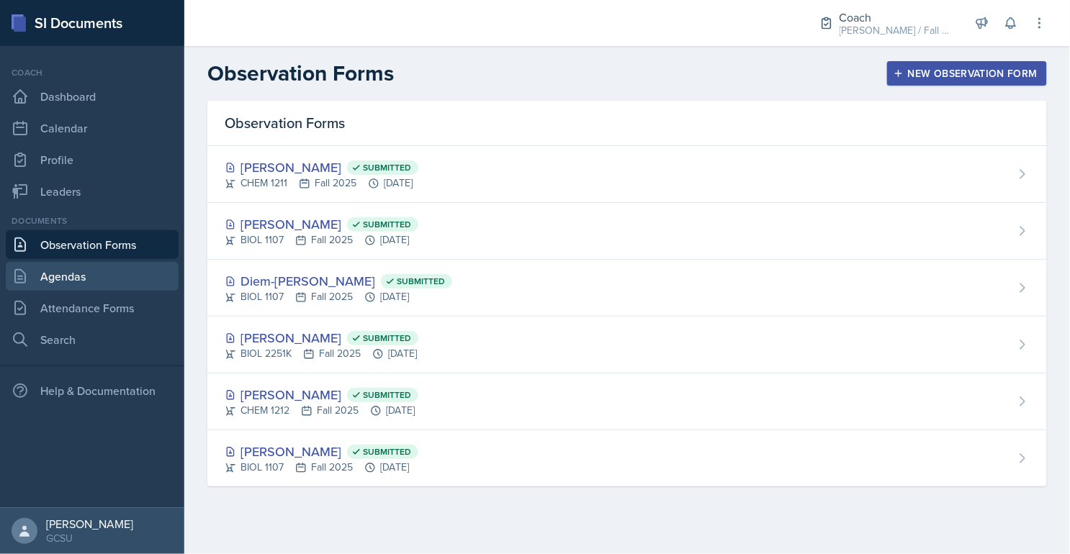
click at [68, 281] on link "Agendas" at bounding box center [92, 276] width 173 height 29
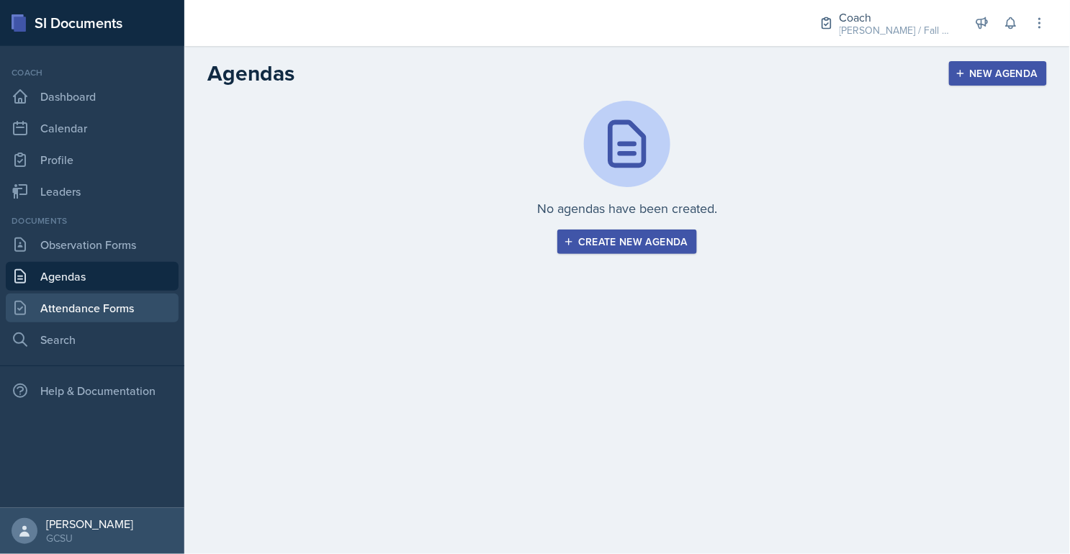
click at [74, 304] on link "Attendance Forms" at bounding box center [92, 308] width 173 height 29
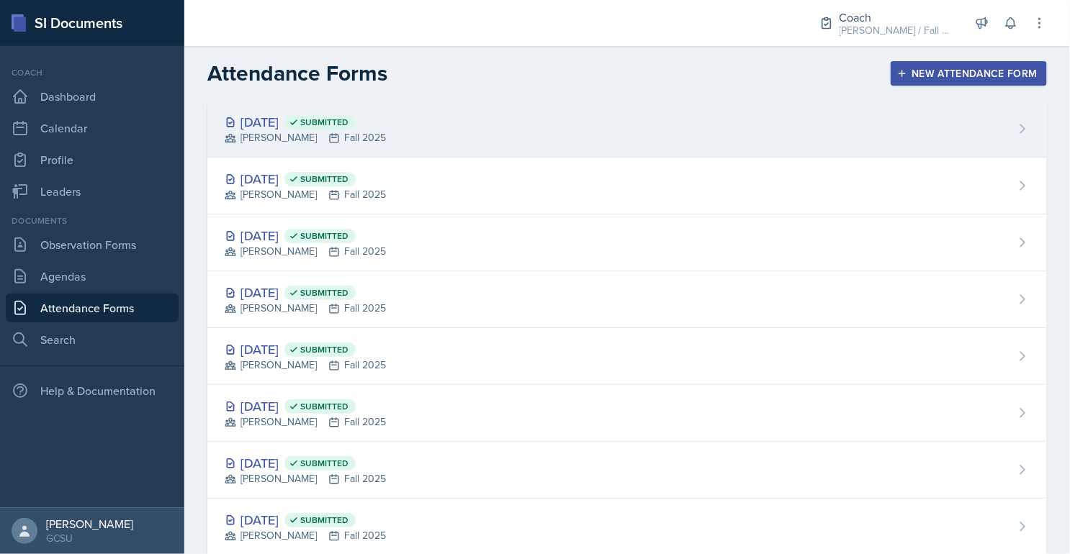
click at [356, 144] on div "[PERSON_NAME] Fall 2025" at bounding box center [305, 137] width 161 height 15
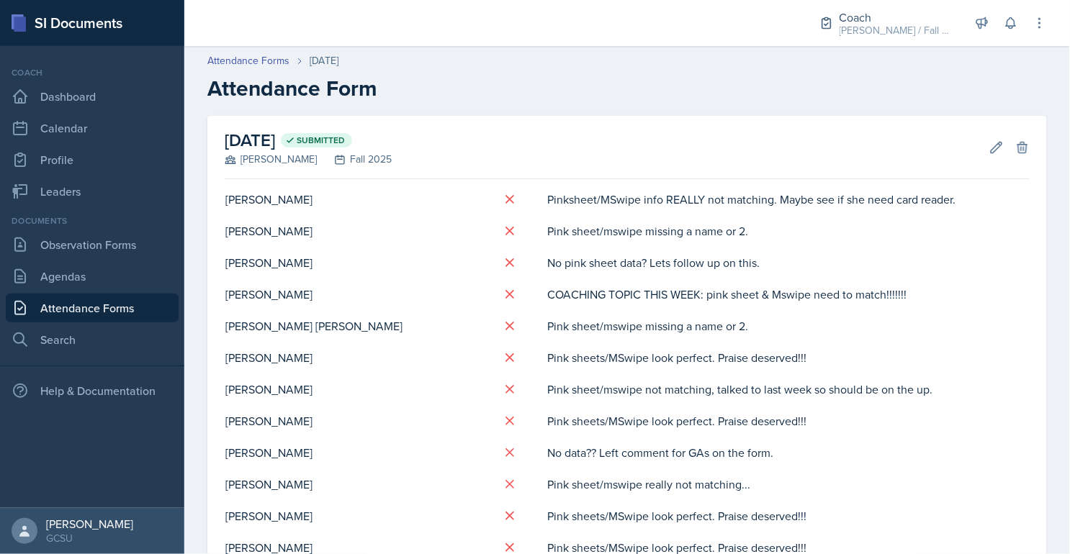
click at [983, 140] on div "Edit Delete" at bounding box center [1003, 147] width 52 height 14
click at [990, 141] on icon at bounding box center [996, 147] width 14 height 14
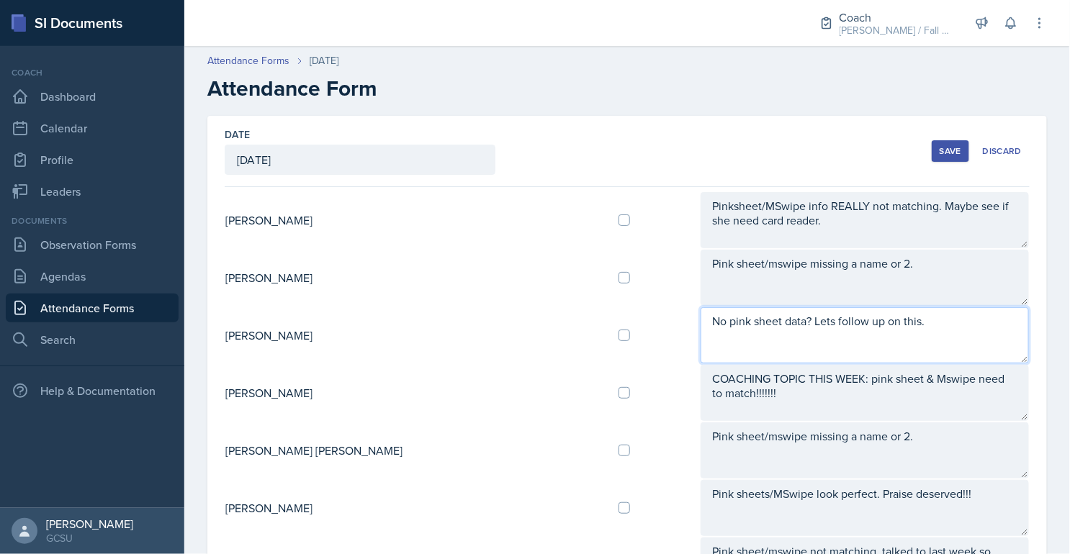
drag, startPoint x: 868, startPoint y: 327, endPoint x: 636, endPoint y: 322, distance: 232.5
click at [700, 322] on textarea "No pink sheet data? Lets follow up on this." at bounding box center [864, 335] width 328 height 56
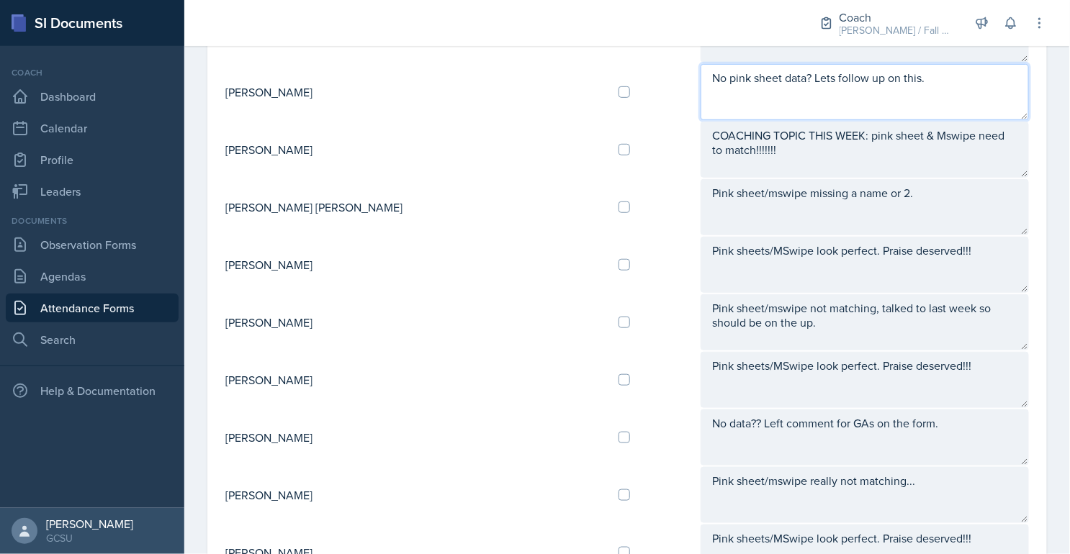
scroll to position [279, 0]
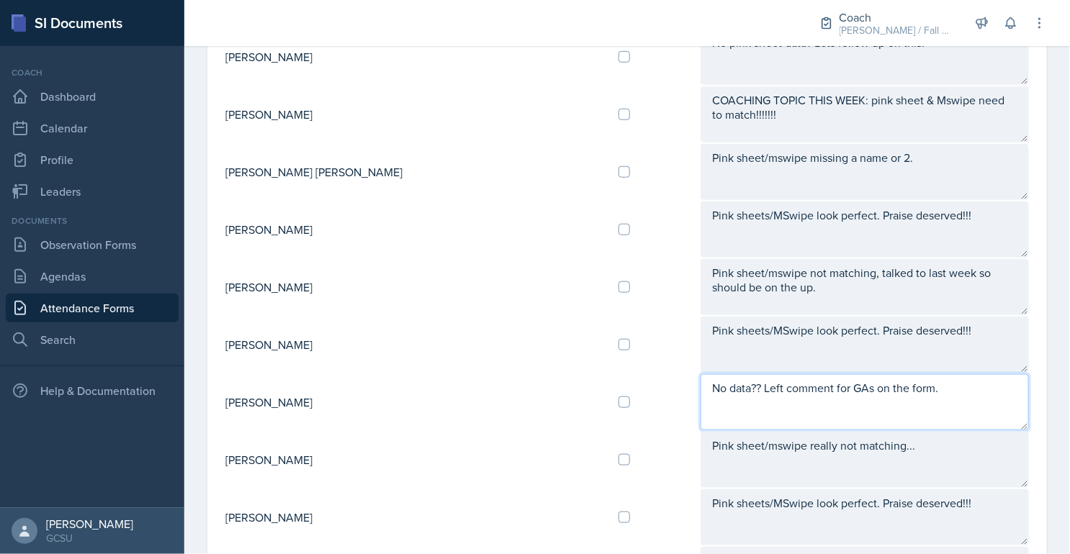
drag, startPoint x: 923, startPoint y: 387, endPoint x: 640, endPoint y: 384, distance: 282.9
click at [700, 384] on textarea "No data?? Left comment for GAs on the form." at bounding box center [864, 402] width 328 height 56
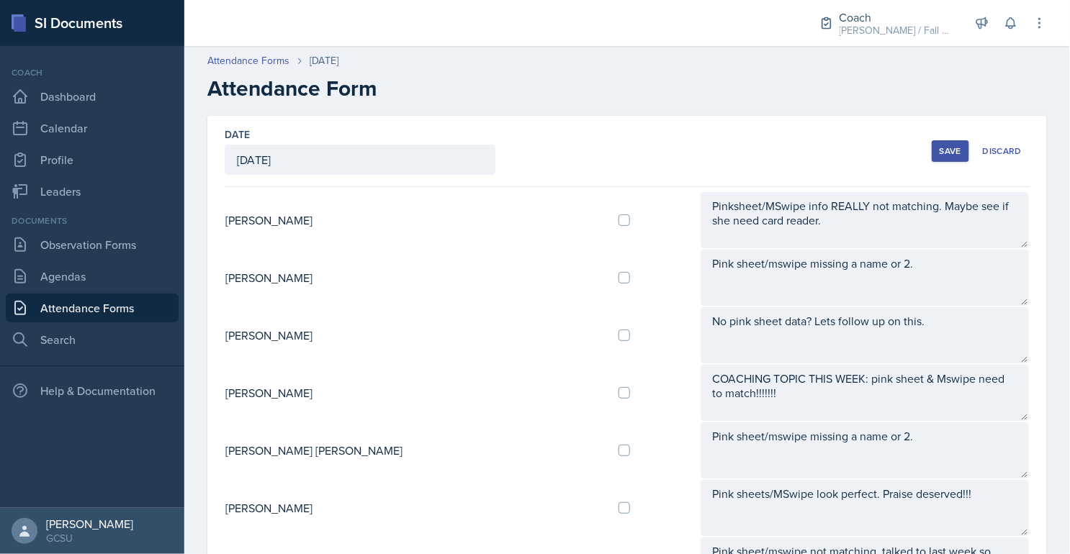
type textarea "No data as of 10/2. Let GA and Kenzie know, should be fixed 10/3."
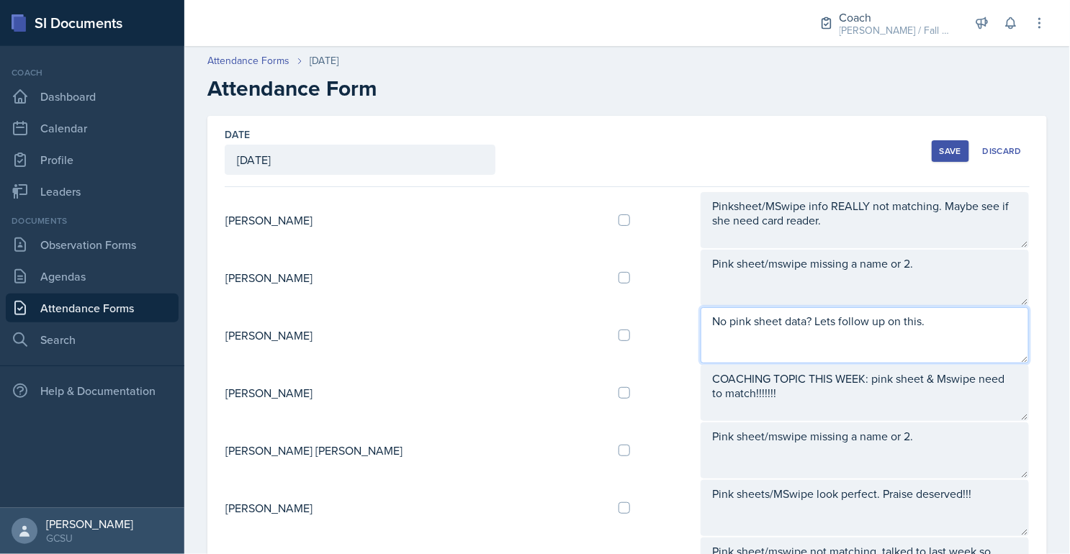
click at [844, 320] on textarea "No pink sheet data? Lets follow up on this." at bounding box center [864, 335] width 328 height 56
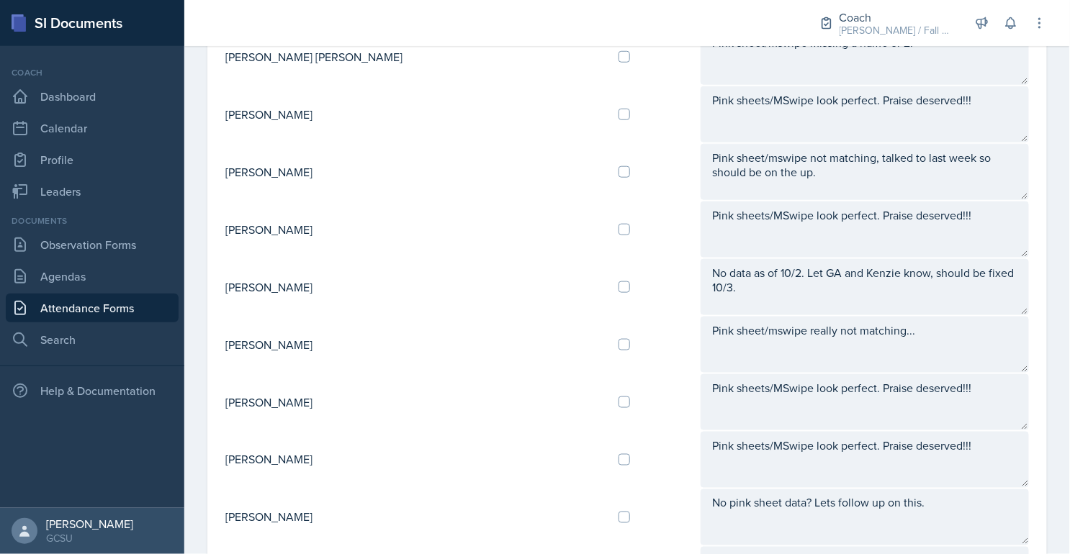
scroll to position [397, 0]
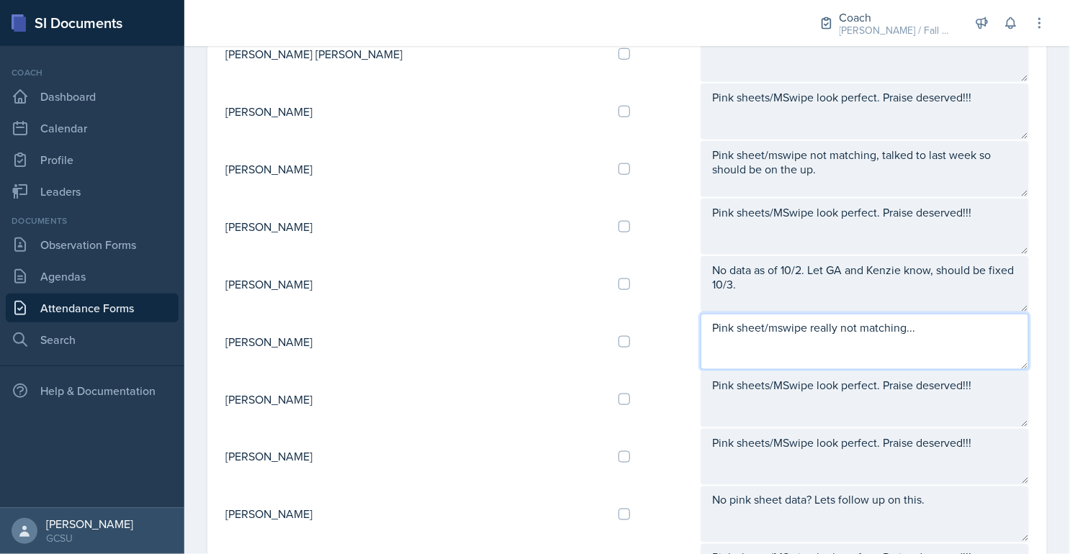
drag, startPoint x: 879, startPoint y: 326, endPoint x: 625, endPoint y: 325, distance: 253.4
click at [625, 325] on tr "[PERSON_NAME] Pink sheet/mswipe really not matching..." at bounding box center [627, 342] width 805 height 58
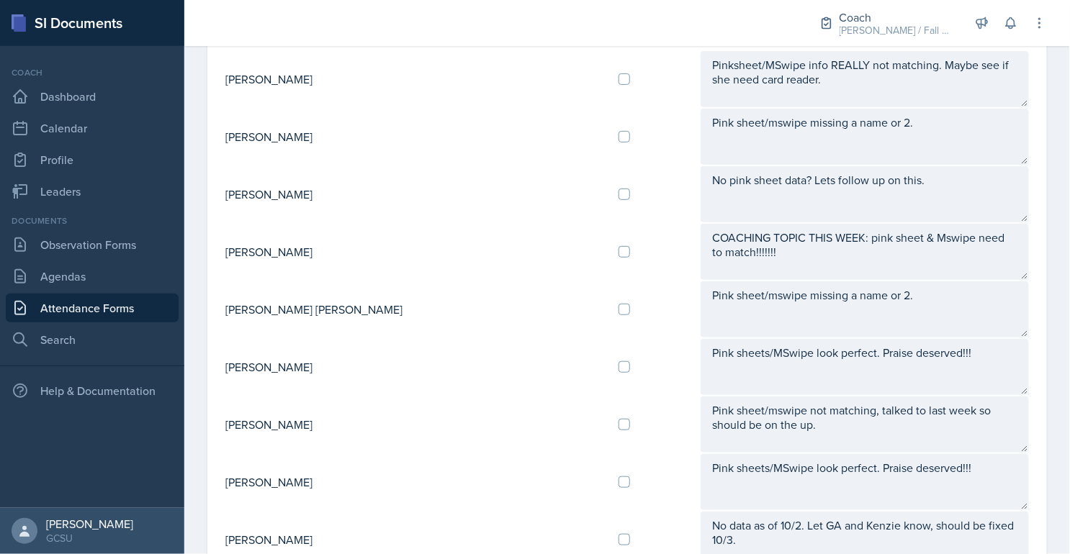
scroll to position [0, 0]
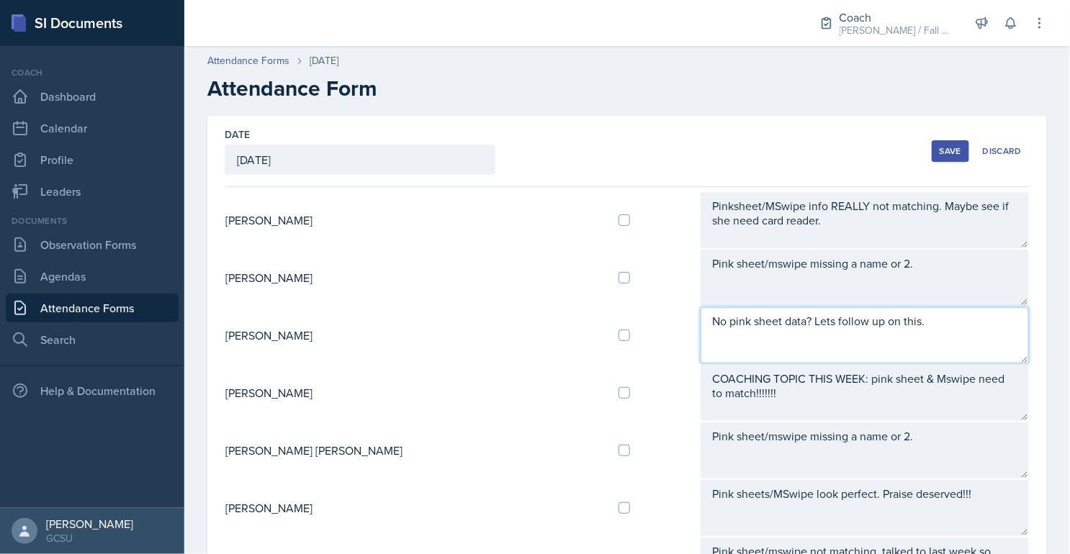
drag, startPoint x: 888, startPoint y: 319, endPoint x: 599, endPoint y: 317, distance: 289.4
click at [597, 317] on tr "[PERSON_NAME] No pink sheet data? Lets follow up on this." at bounding box center [627, 336] width 805 height 58
paste textarea "Pink sheet/mswipe really not matching..."
type textarea "Pink sheet/mswipe really not matching..."
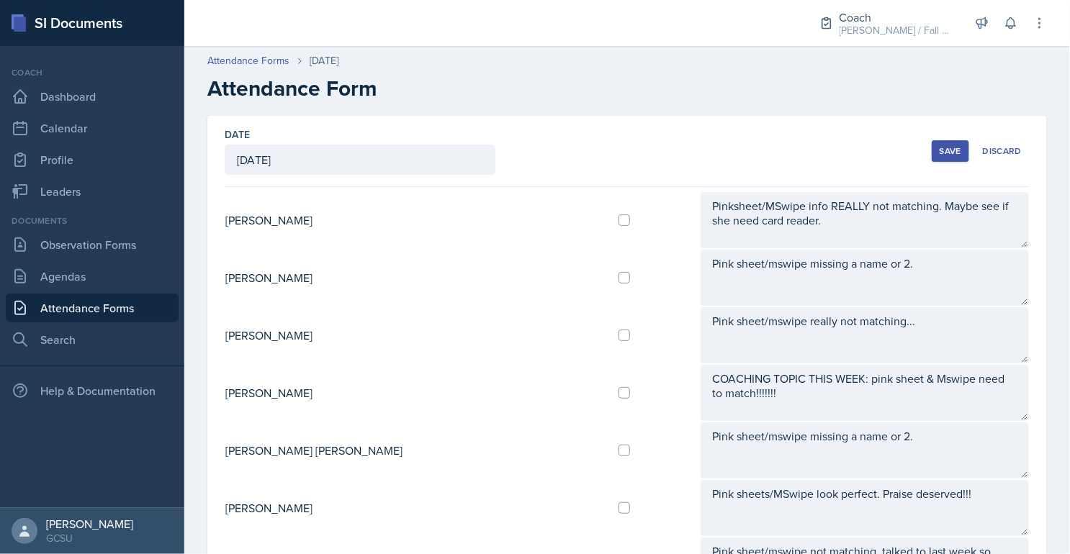
click at [950, 156] on div "Save" at bounding box center [950, 151] width 22 height 12
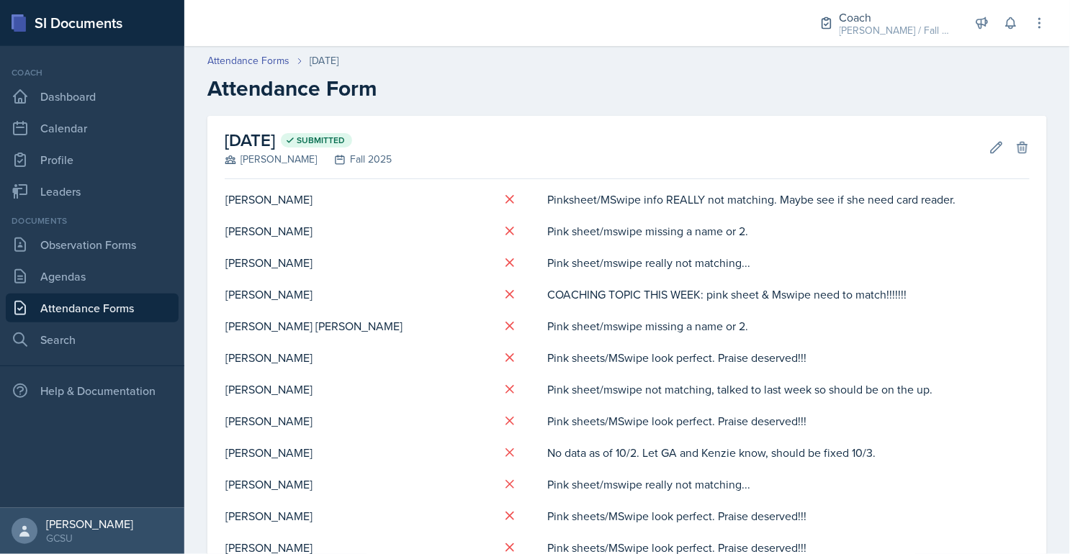
click at [673, 206] on td "Pinksheet/MSwipe info REALLY not matching. Maybe see if she need card reader." at bounding box center [787, 200] width 483 height 32
click at [998, 155] on button "Edit" at bounding box center [996, 148] width 26 height 26
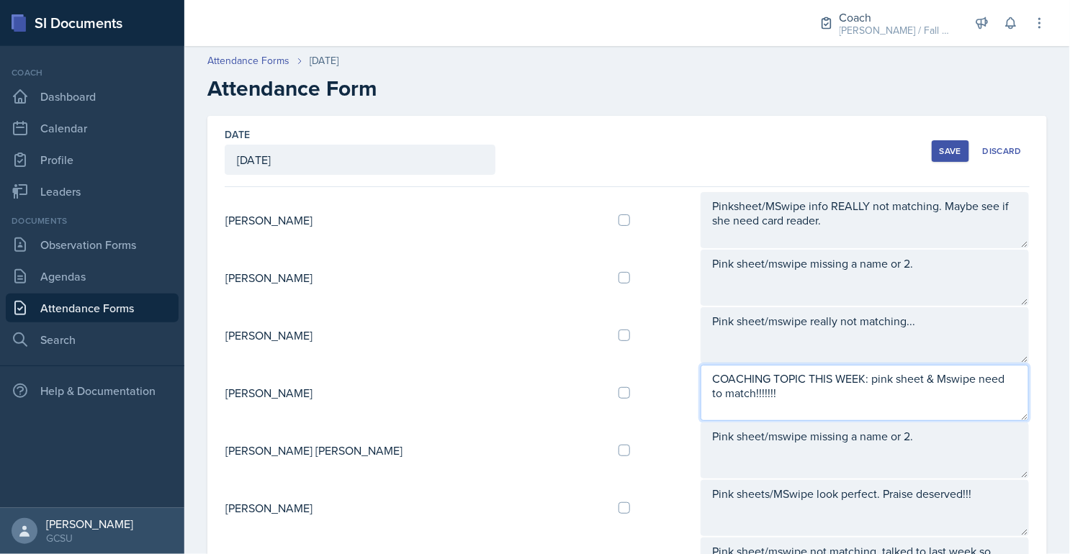
click at [700, 370] on textarea "COACHING TOPIC THIS WEEK: pink sheet & Mswipe need to match!!!!!!!" at bounding box center [864, 393] width 328 height 56
type textarea "******COACHING TOPIC THIS WEEK: pink sheet & Mswipe need to match!!!!!!!"
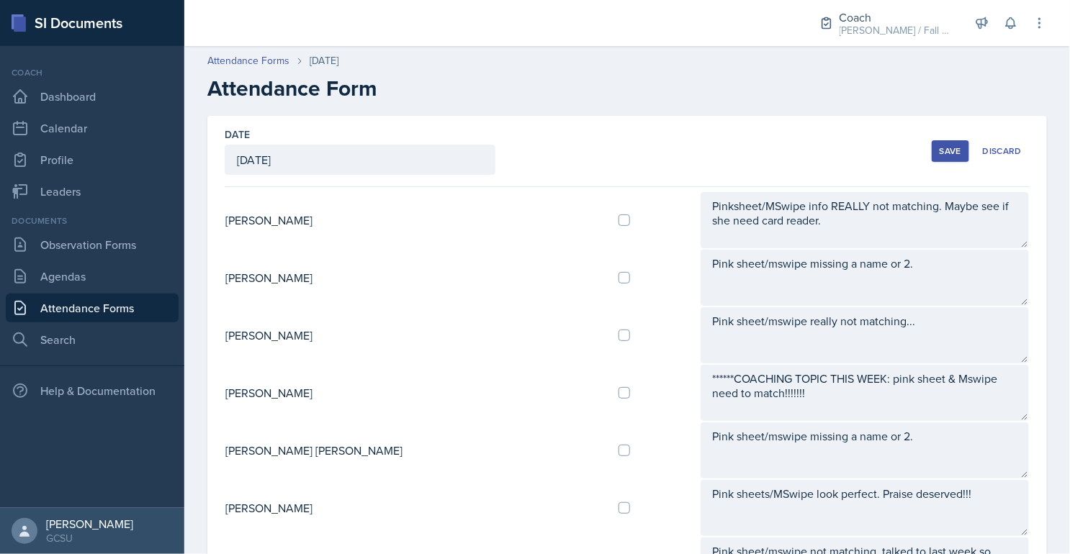
click at [951, 150] on div "Save" at bounding box center [950, 151] width 22 height 12
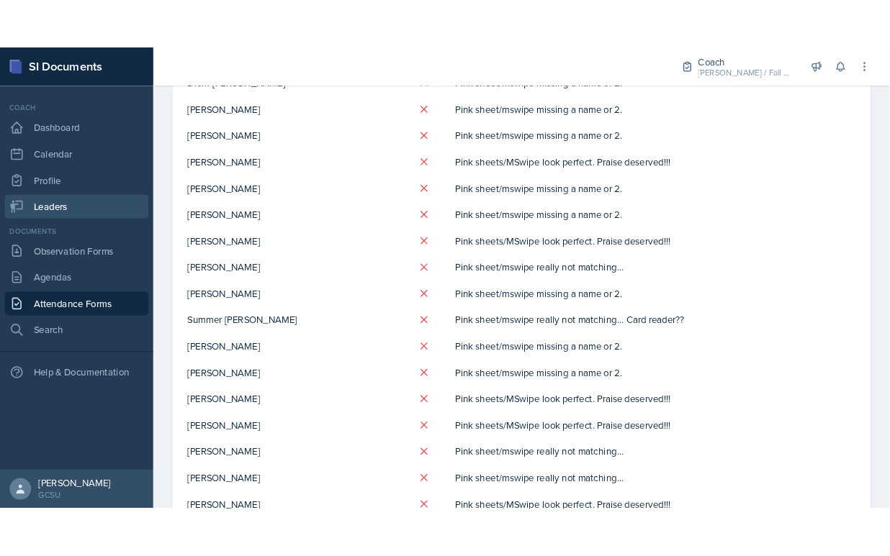
scroll to position [648, 0]
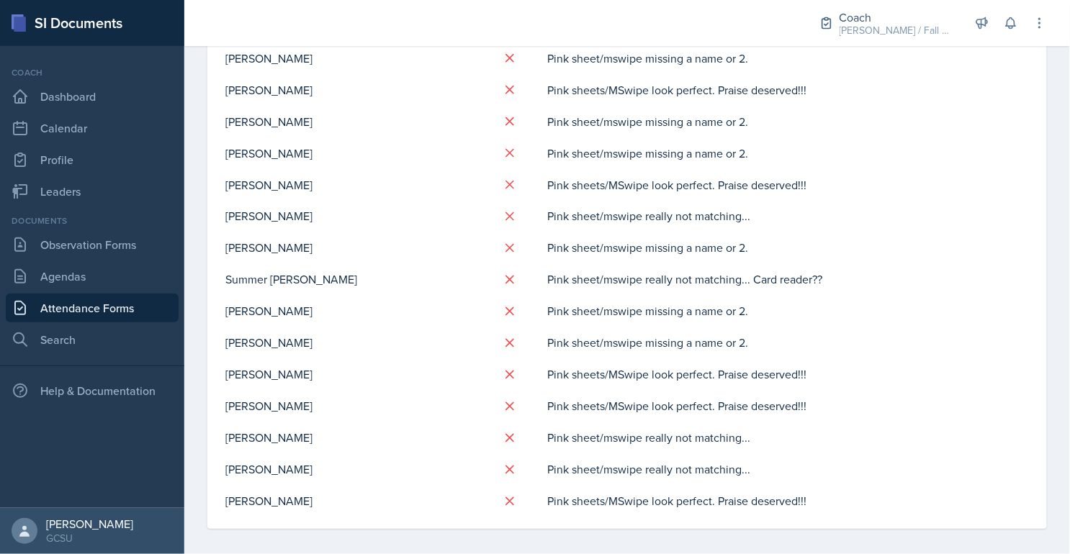
drag, startPoint x: 219, startPoint y: 241, endPoint x: 767, endPoint y: 232, distance: 548.6
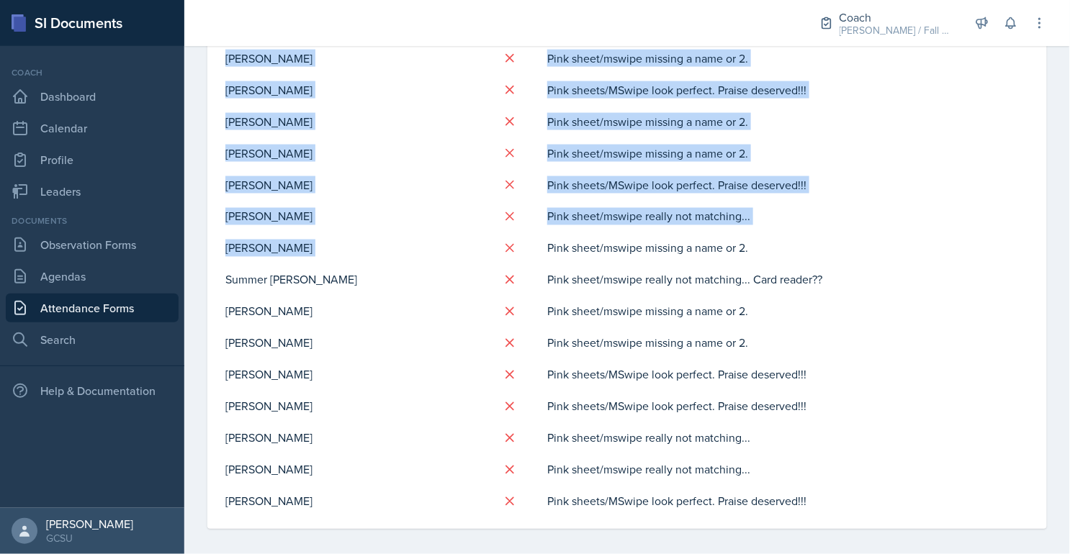
click at [770, 238] on td "Pink sheet/mswipe missing a name or 2." at bounding box center [787, 248] width 483 height 32
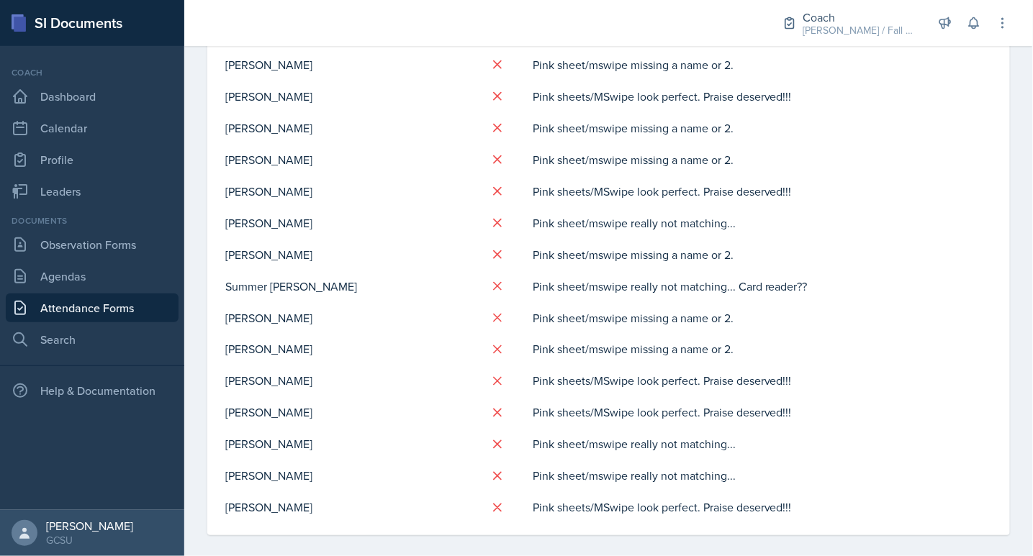
scroll to position [0, 0]
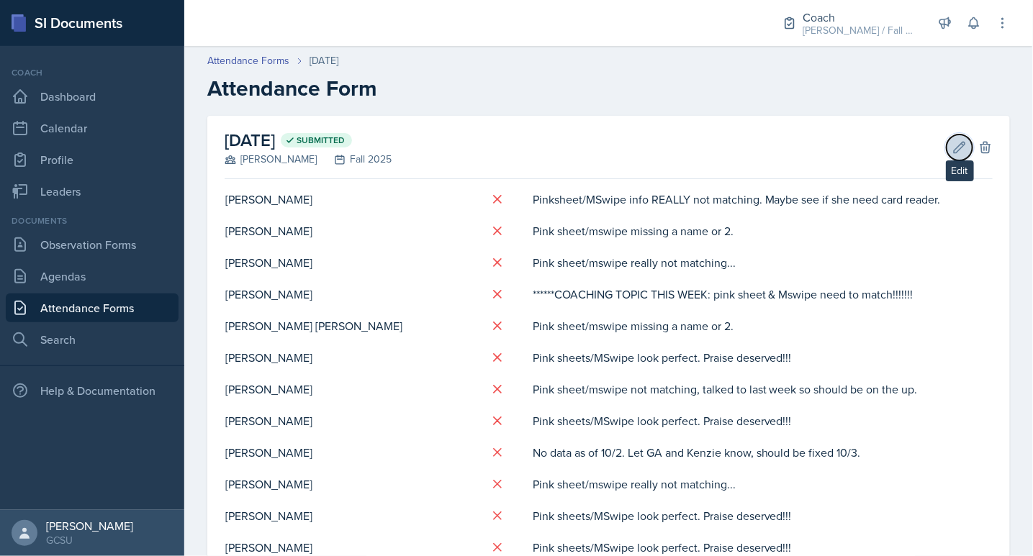
click at [961, 149] on icon at bounding box center [959, 147] width 14 height 14
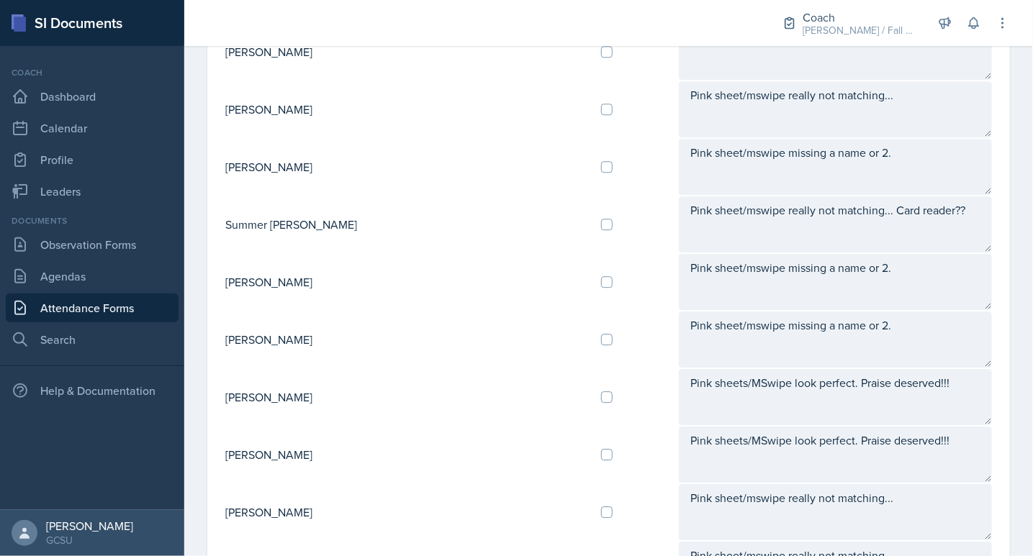
scroll to position [1445, 0]
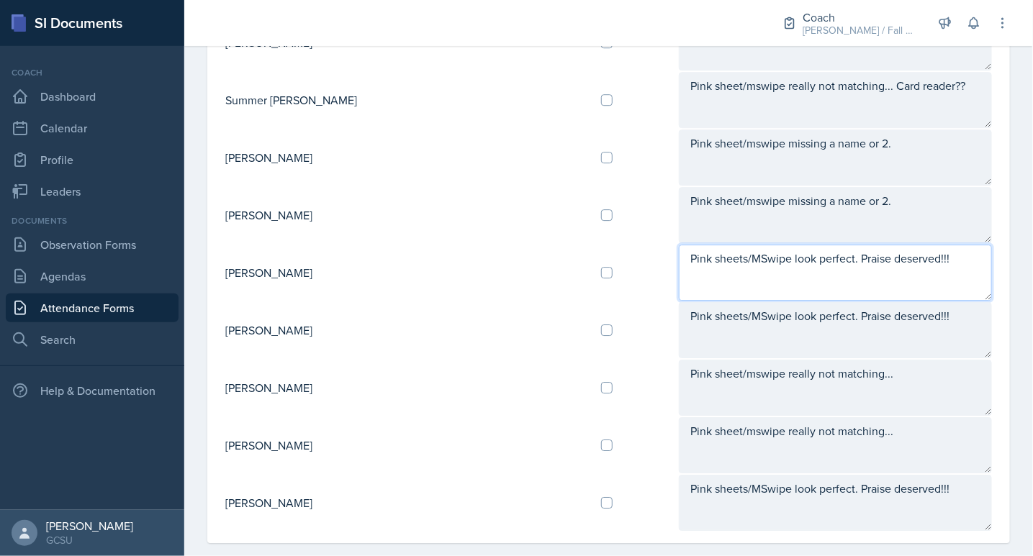
click at [776, 245] on textarea "Pink sheets/MSwipe look perfect. Praise deserved!!!" at bounding box center [835, 273] width 313 height 56
drag, startPoint x: 899, startPoint y: 243, endPoint x: 788, endPoint y: 243, distance: 110.8
click at [788, 245] on textarea "Pink sheets/MSwipe look good. Praise deserved!!!" at bounding box center [835, 273] width 313 height 56
drag, startPoint x: 881, startPoint y: 243, endPoint x: 579, endPoint y: 242, distance: 302.3
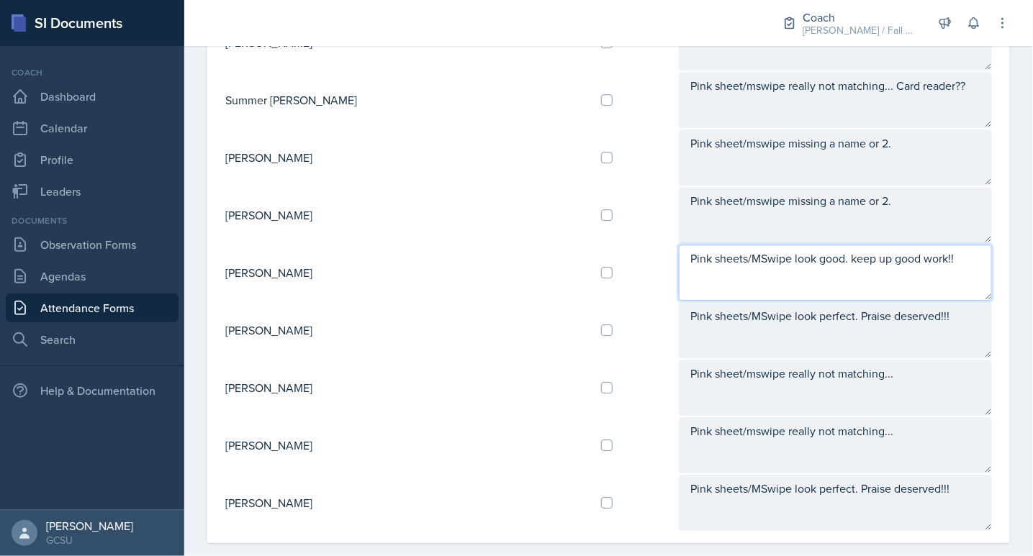
click at [579, 244] on tr "[PERSON_NAME] Pink sheets/MSwipe look good. keep up good work!!" at bounding box center [609, 273] width 768 height 58
type textarea "Pink sheets/MSwipe look good. keep up good work!!"
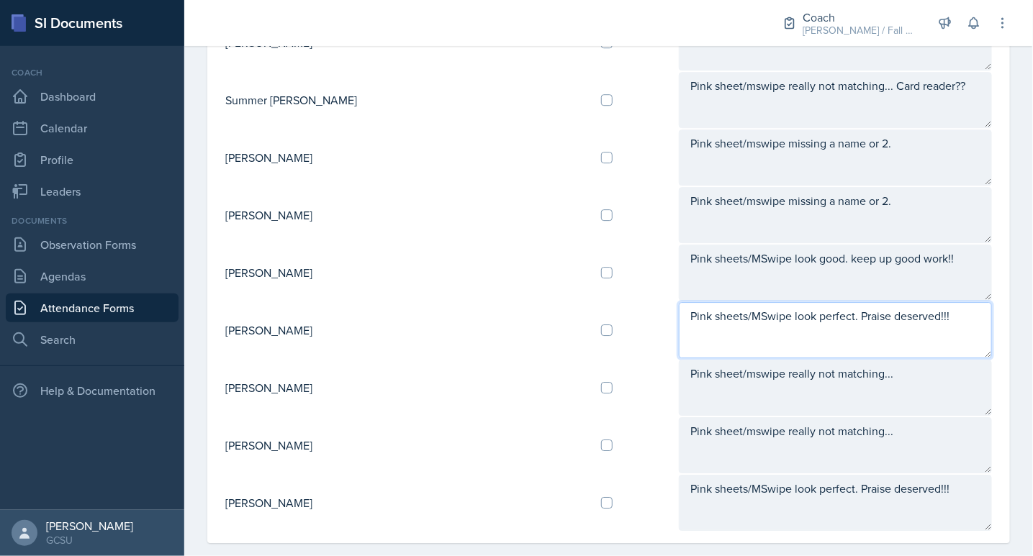
drag, startPoint x: 902, startPoint y: 307, endPoint x: 599, endPoint y: 301, distance: 303.1
click at [599, 302] on tr "[PERSON_NAME] Pink sheets/MSwipe look perfect. Praise deserved!!!" at bounding box center [609, 331] width 768 height 58
paste textarea "good. keep up good work"
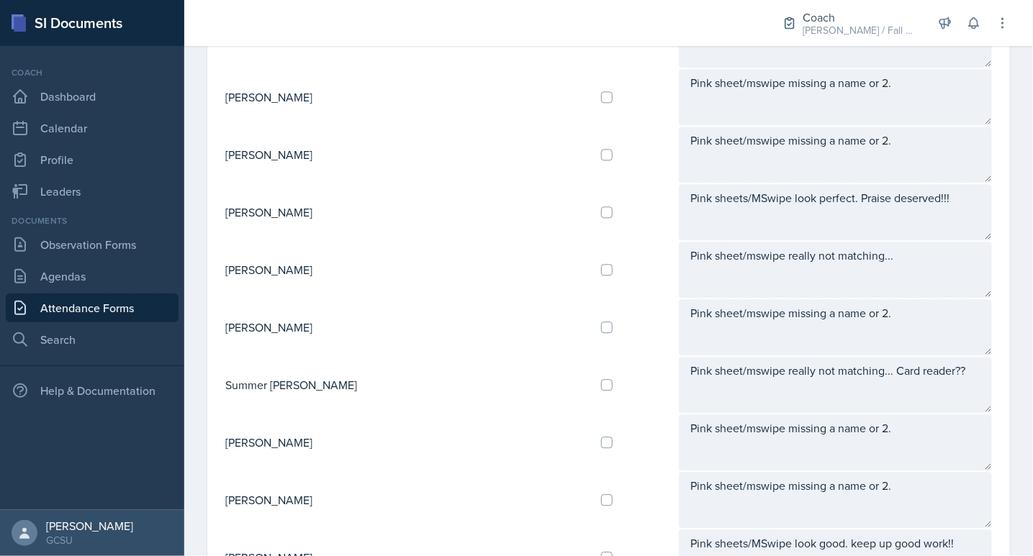
scroll to position [1155, 0]
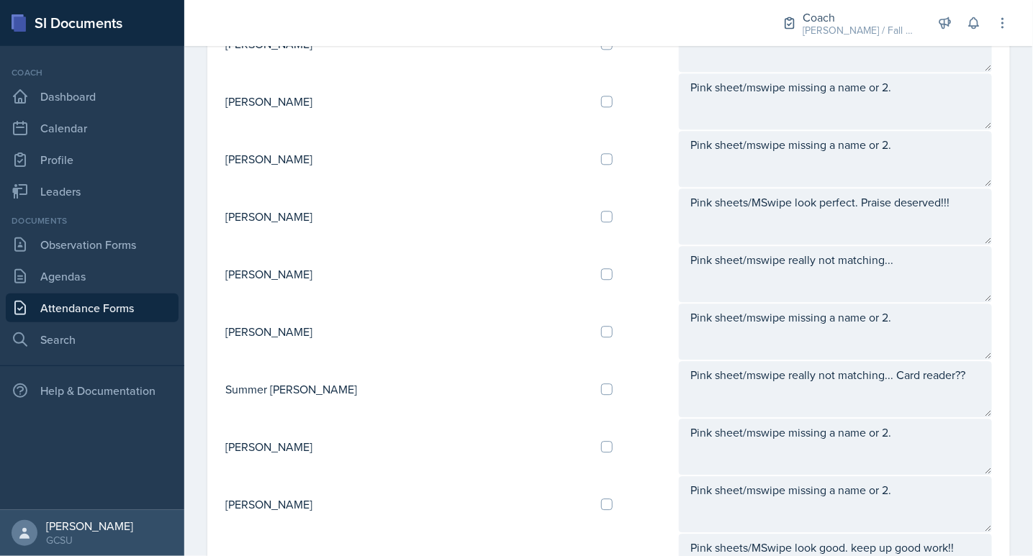
type textarea "Pink sheets/MSwipe look good. keep up good work!!"
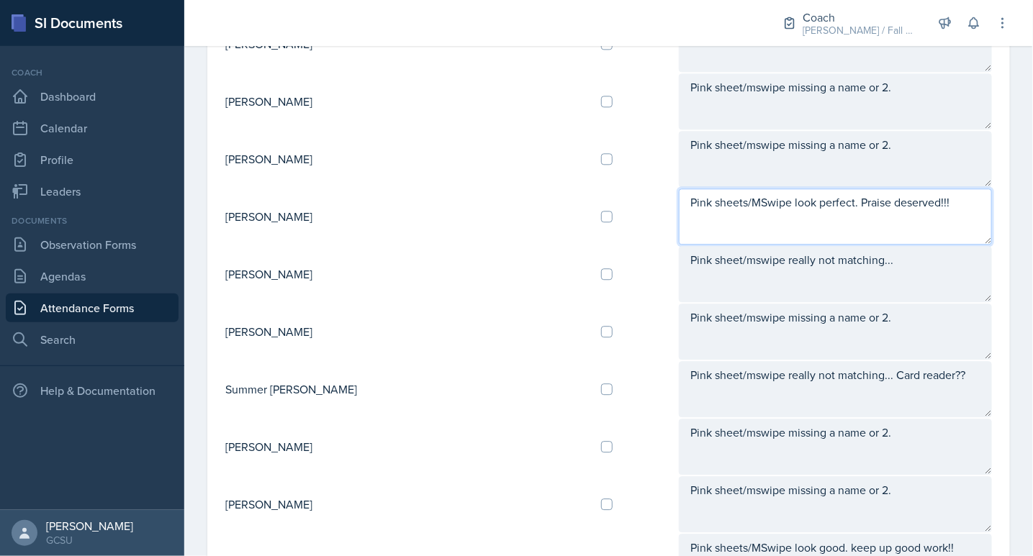
click at [749, 209] on textarea "Pink sheets/MSwipe look perfect. Praise deserved!!!" at bounding box center [835, 217] width 313 height 56
drag, startPoint x: 890, startPoint y: 184, endPoint x: 596, endPoint y: 192, distance: 293.8
click at [596, 192] on tr "[PERSON_NAME] Pink sheets/MSwipe look perfect. Praise deserved!!!" at bounding box center [609, 217] width 768 height 58
paste textarea "good. keep up good work"
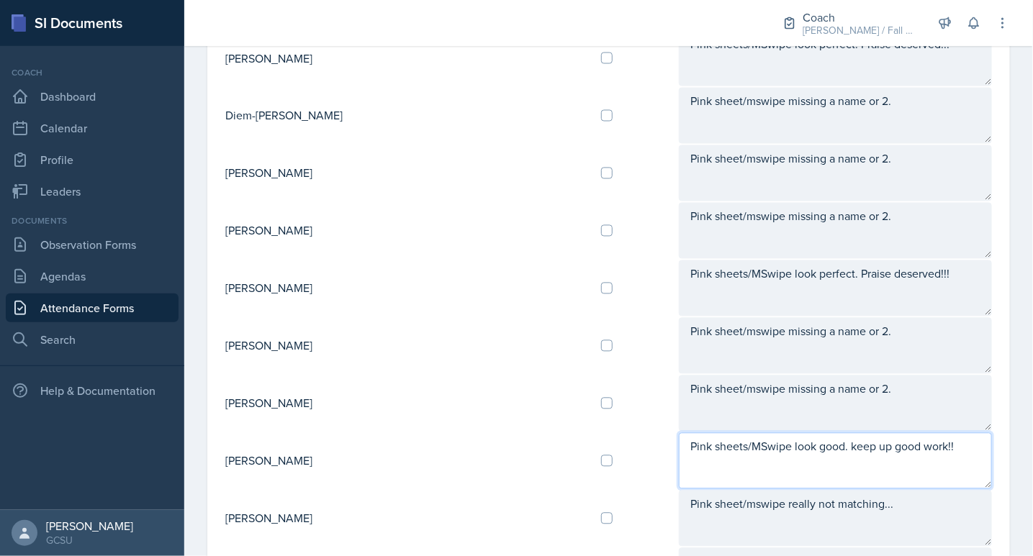
scroll to position [908, 0]
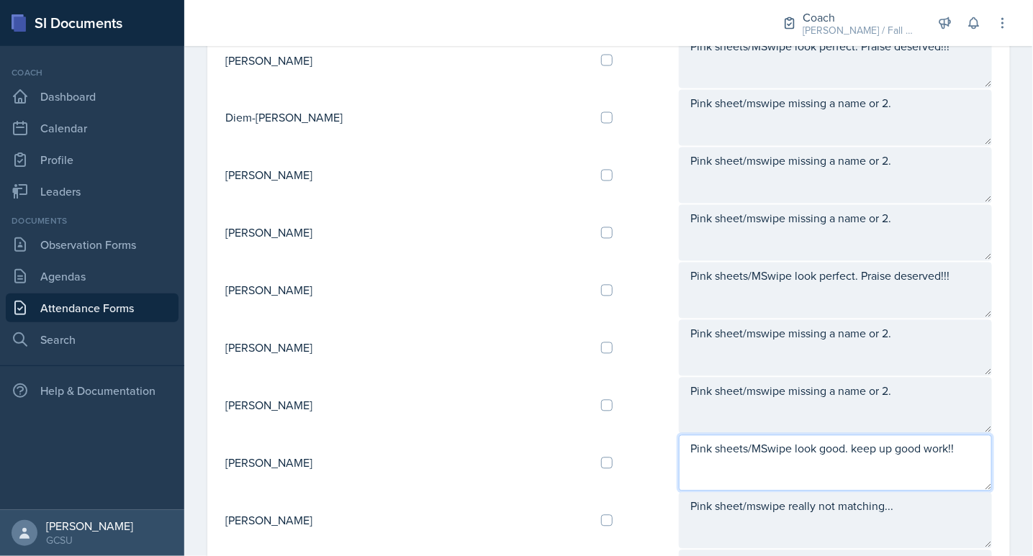
type textarea "Pink sheets/MSwipe look good. keep up good work!!"
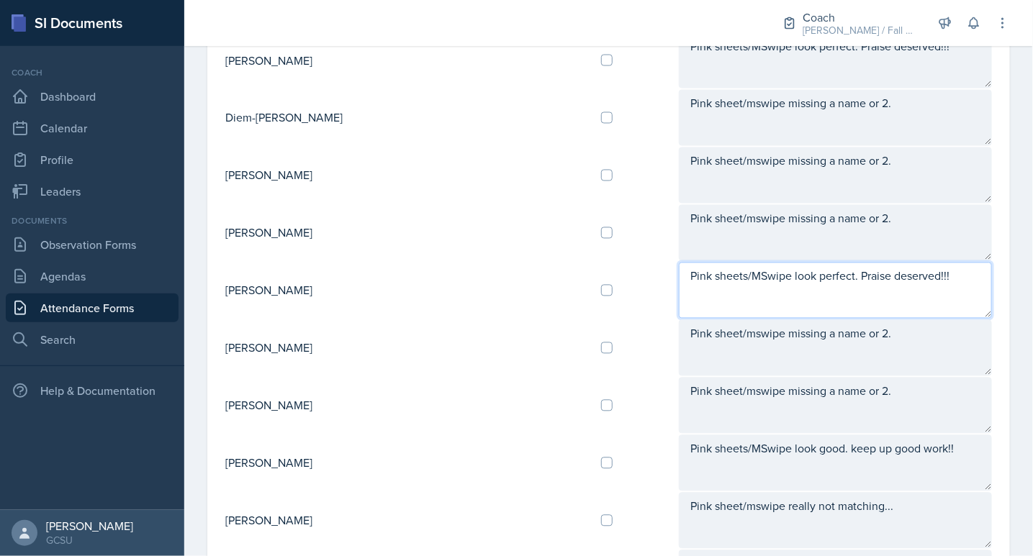
click at [679, 268] on textarea "Pink sheets/MSwipe look perfect. Praise deserved!!!" at bounding box center [835, 291] width 313 height 56
drag, startPoint x: 928, startPoint y: 269, endPoint x: 474, endPoint y: 263, distance: 454.2
click at [474, 263] on tr "[PERSON_NAME] Pink sheets/MSwipe look perfect. Praise deserved!!!" at bounding box center [609, 291] width 768 height 58
paste textarea "good. keep up good work"
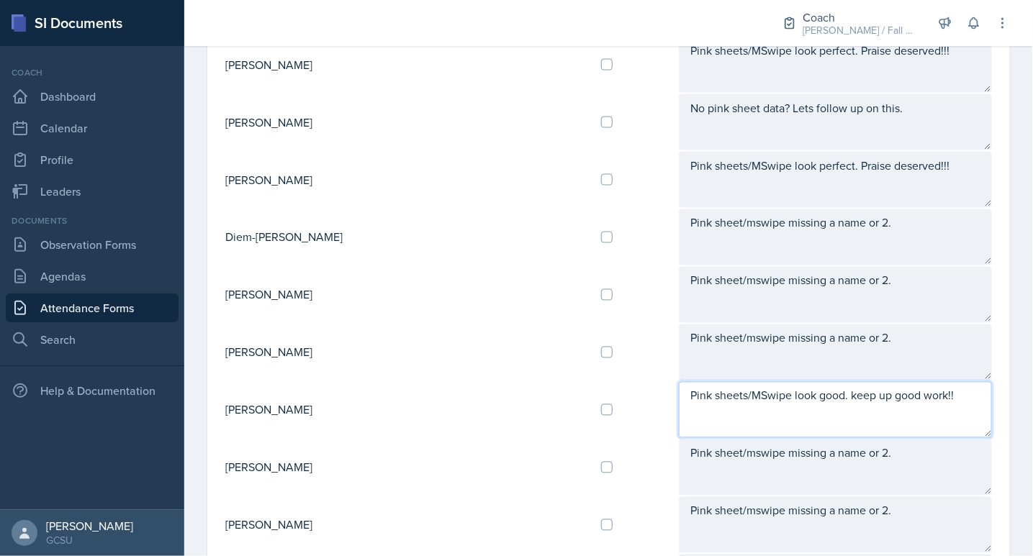
scroll to position [781, 0]
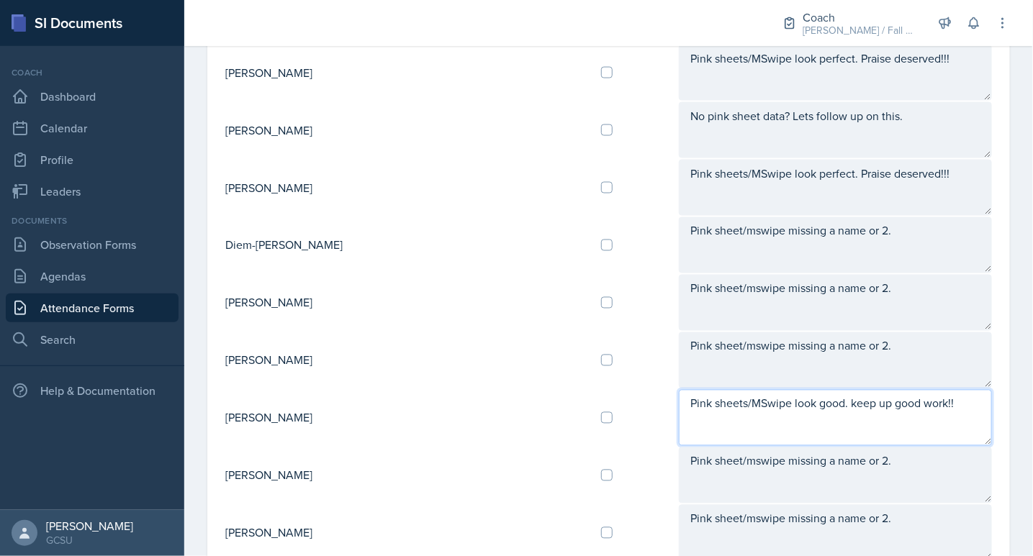
type textarea "Pink sheets/MSwipe look good. keep up good work!!"
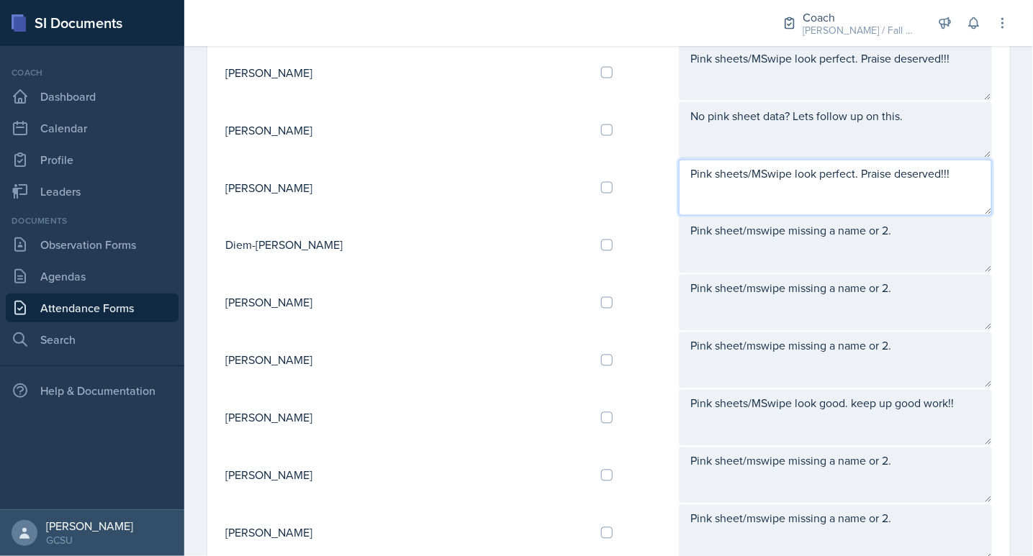
click at [780, 166] on textarea "Pink sheets/MSwipe look perfect. Praise deserved!!!" at bounding box center [835, 188] width 313 height 56
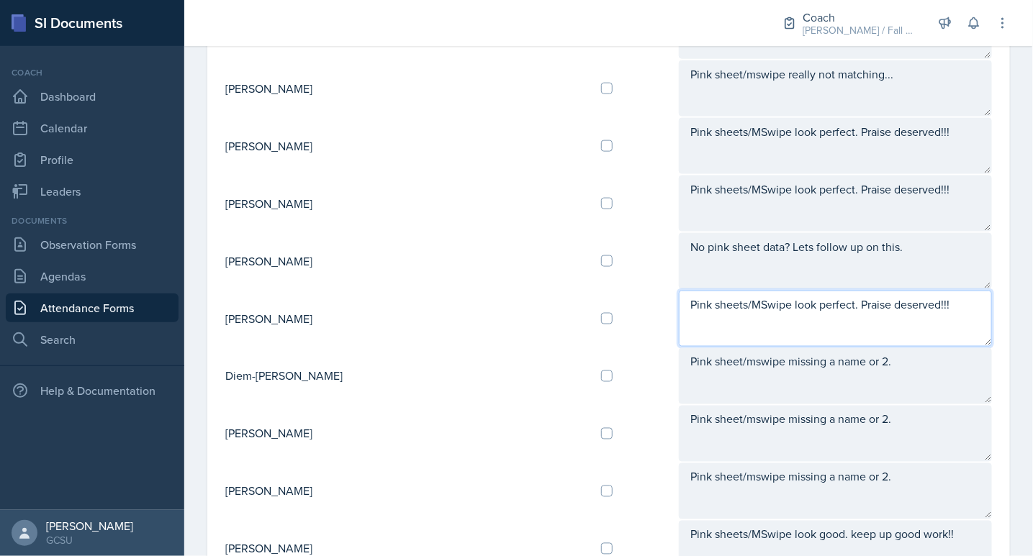
scroll to position [649, 0]
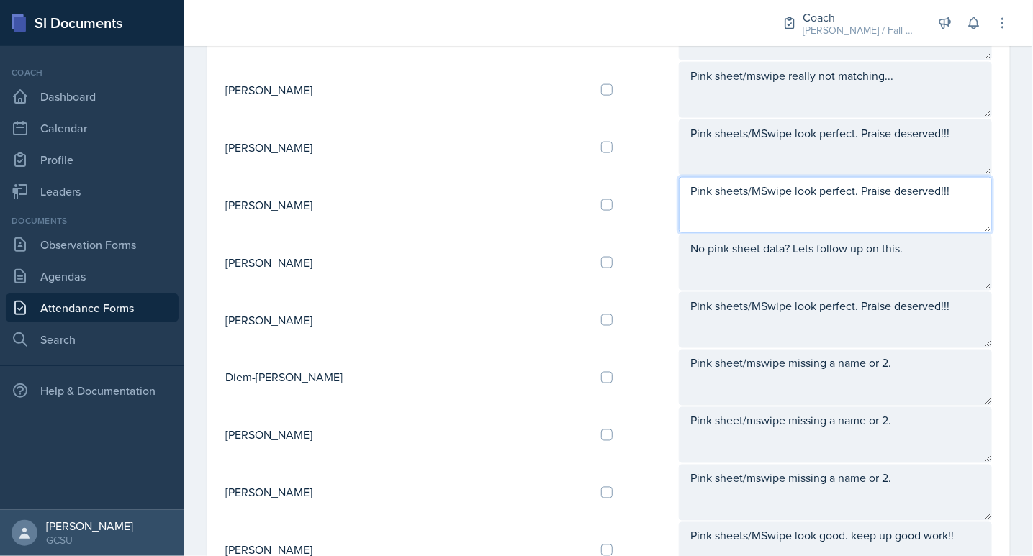
click at [780, 181] on textarea "Pink sheets/MSwipe look perfect. Praise deserved!!!" at bounding box center [835, 205] width 313 height 56
click at [882, 182] on textarea "Pink sheets/MSwipe look perfect. Praise deserved!!!" at bounding box center [835, 205] width 313 height 56
drag, startPoint x: 911, startPoint y: 184, endPoint x: 504, endPoint y: 164, distance: 407.2
click at [504, 164] on table "[PERSON_NAME] Pinksheet/MSwipe info REALLY not matching. Maybe see if she need …" at bounding box center [609, 435] width 768 height 1785
paste textarea "good. keep up good work"
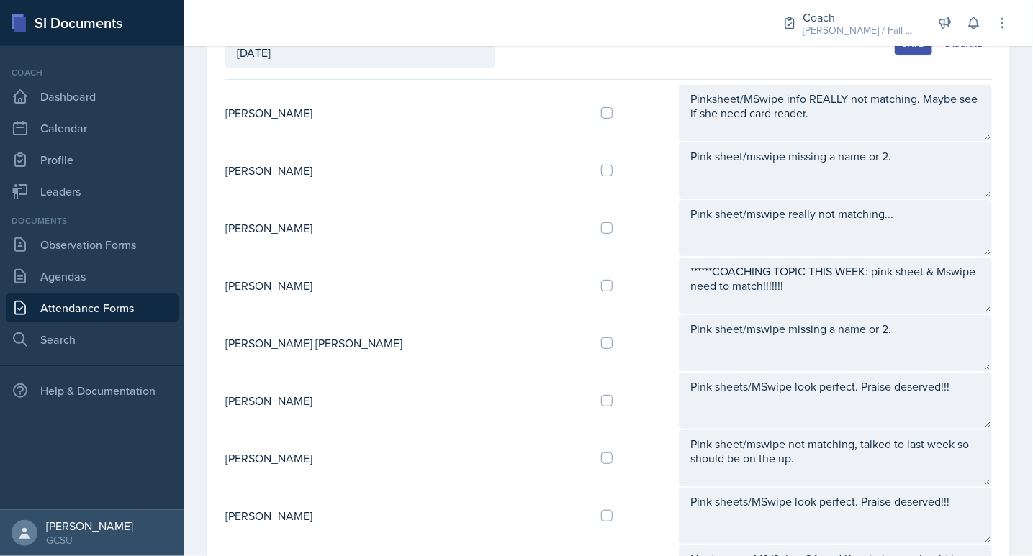
scroll to position [0, 0]
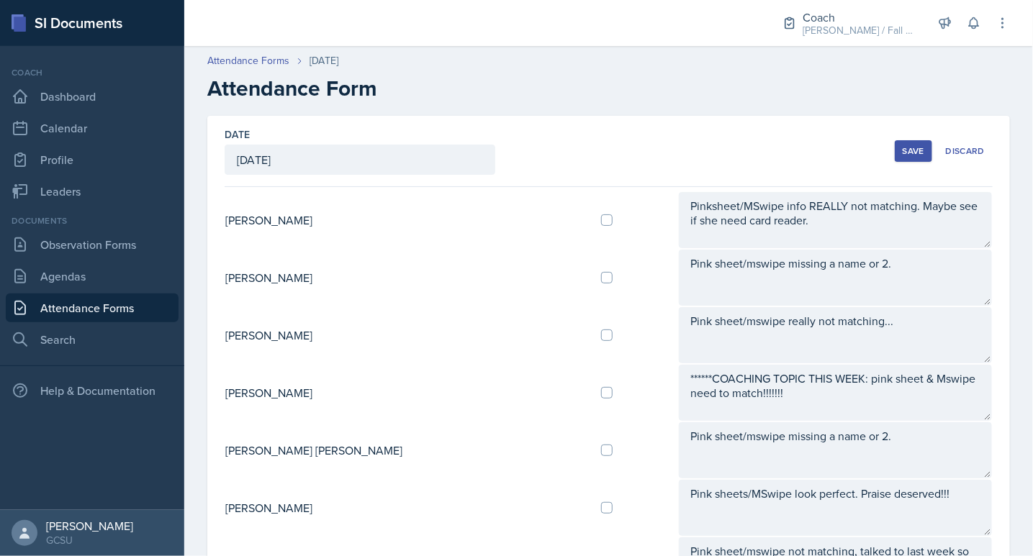
type textarea "Pink sheets/MSwipe look good. keep up good work!!"
click at [903, 155] on button "Save" at bounding box center [913, 151] width 37 height 22
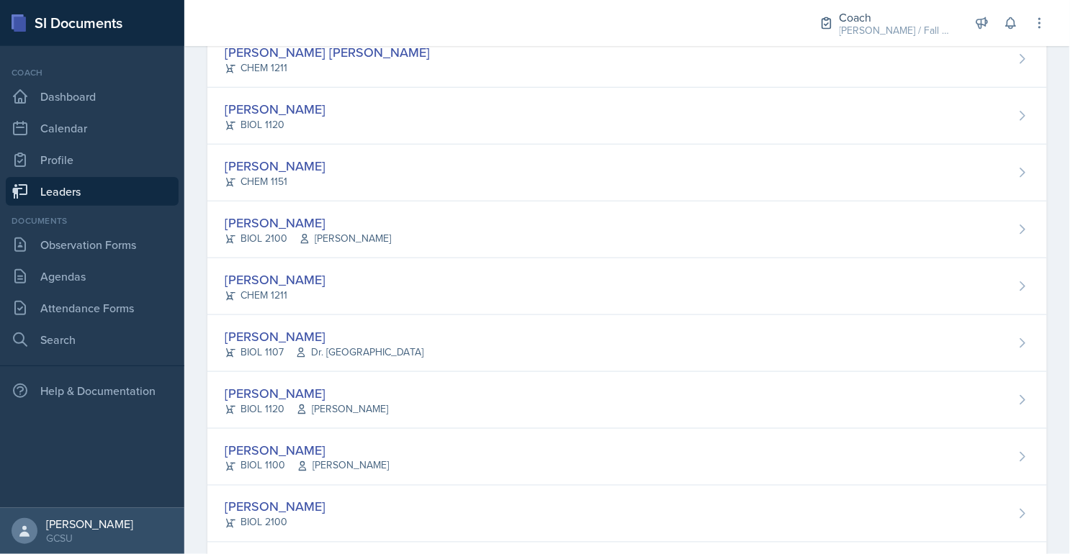
scroll to position [236, 0]
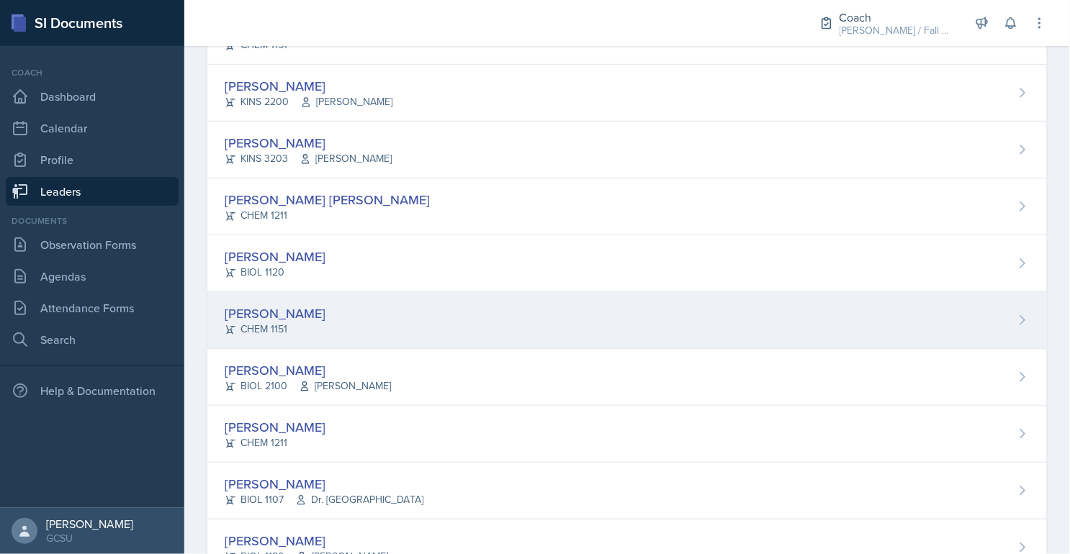
click at [290, 324] on div "CHEM 1151" at bounding box center [275, 329] width 101 height 15
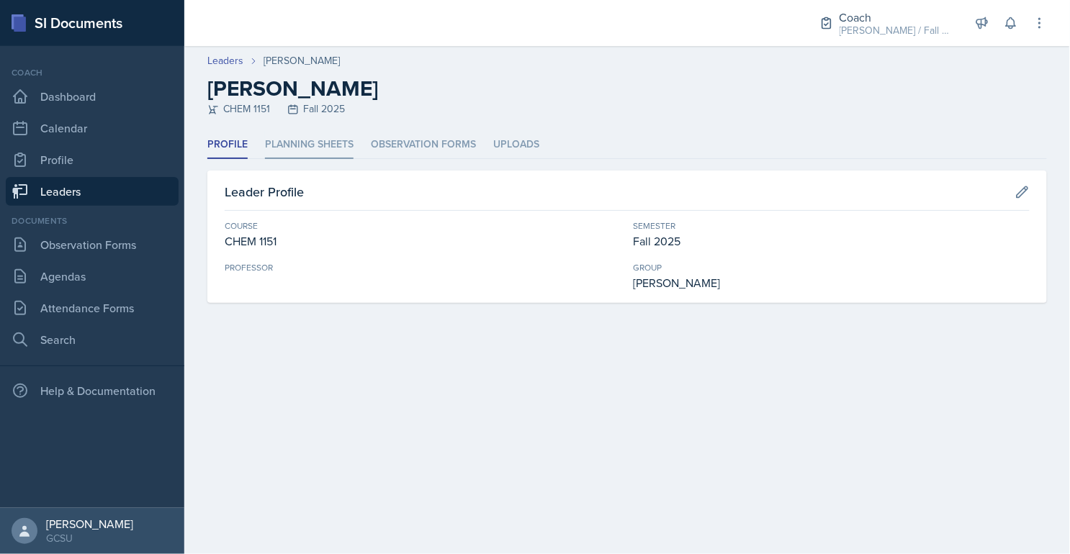
click at [283, 137] on li "Planning Sheets" at bounding box center [309, 145] width 89 height 28
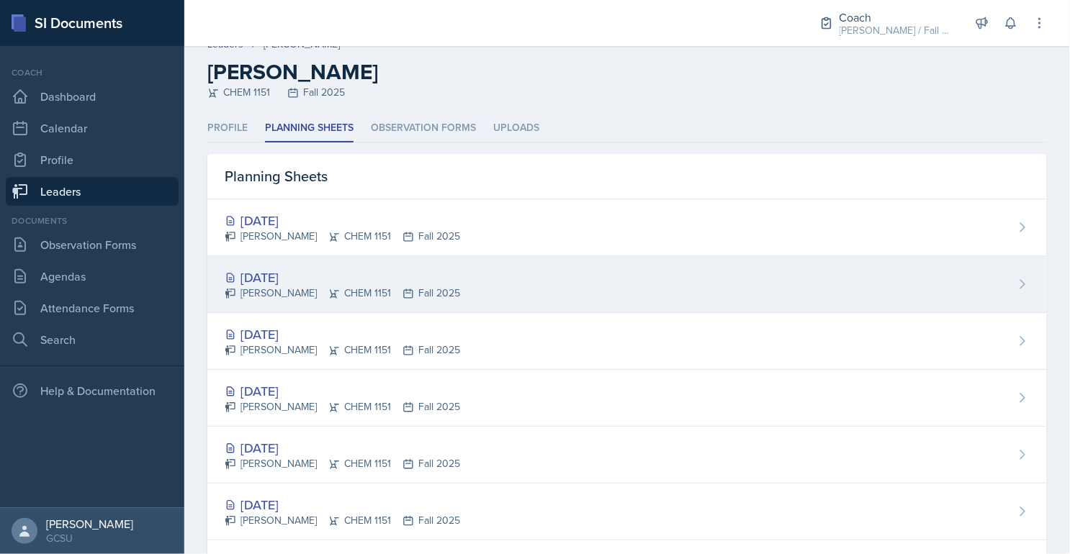
scroll to position [12, 0]
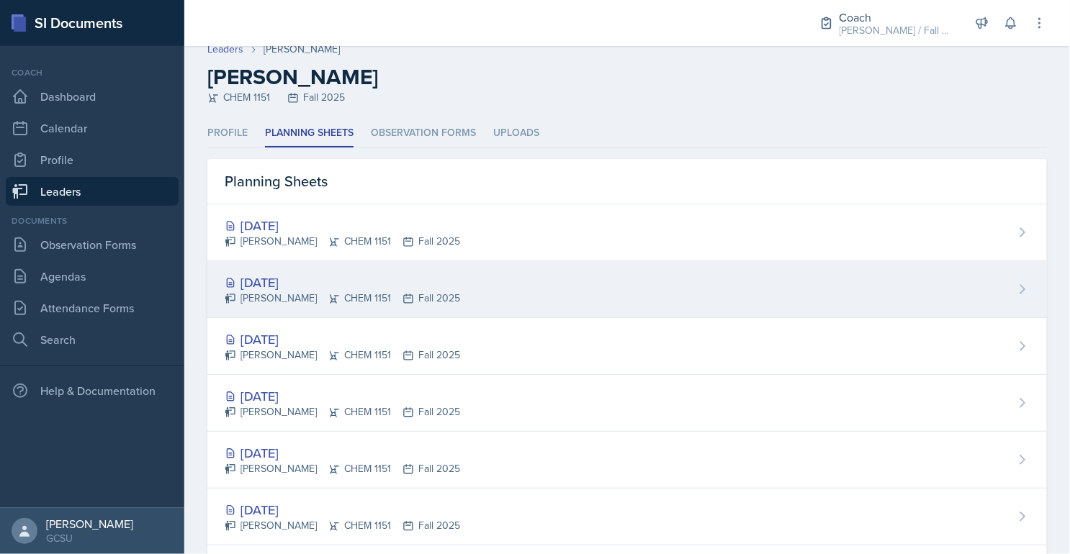
click at [381, 273] on div "[DATE]" at bounding box center [342, 282] width 235 height 19
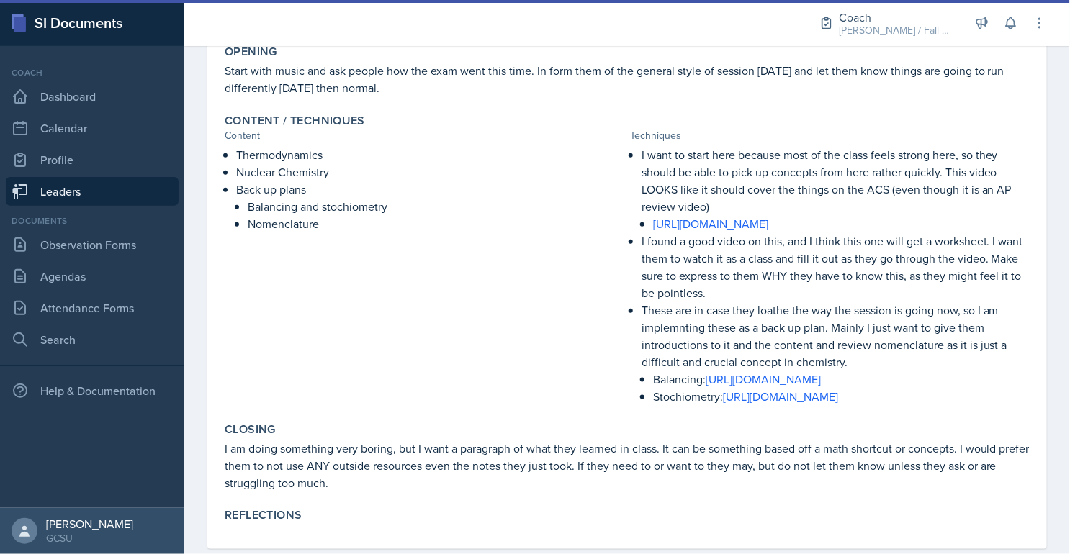
scroll to position [356, 0]
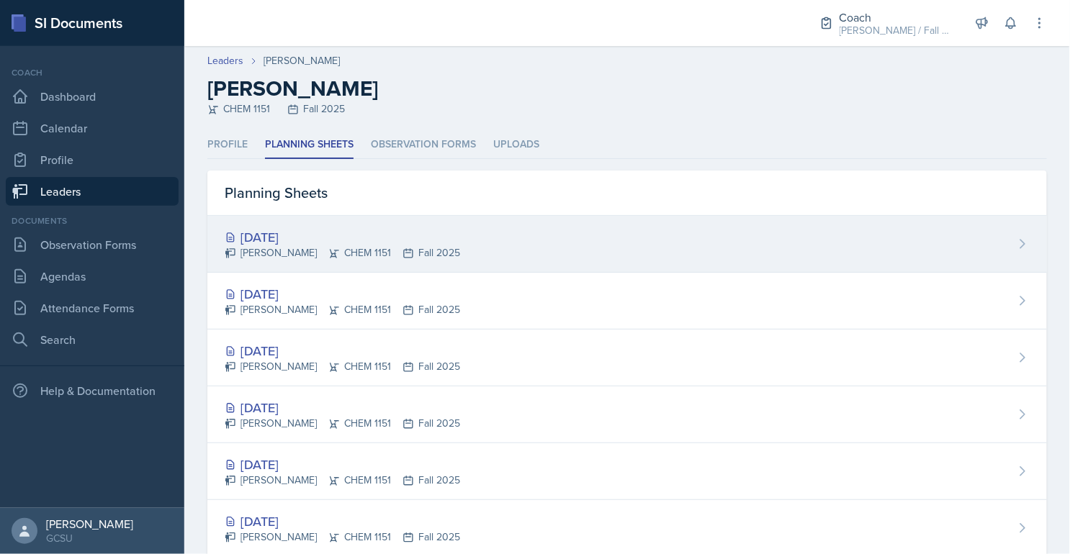
click at [261, 238] on div "[DATE]" at bounding box center [342, 236] width 235 height 19
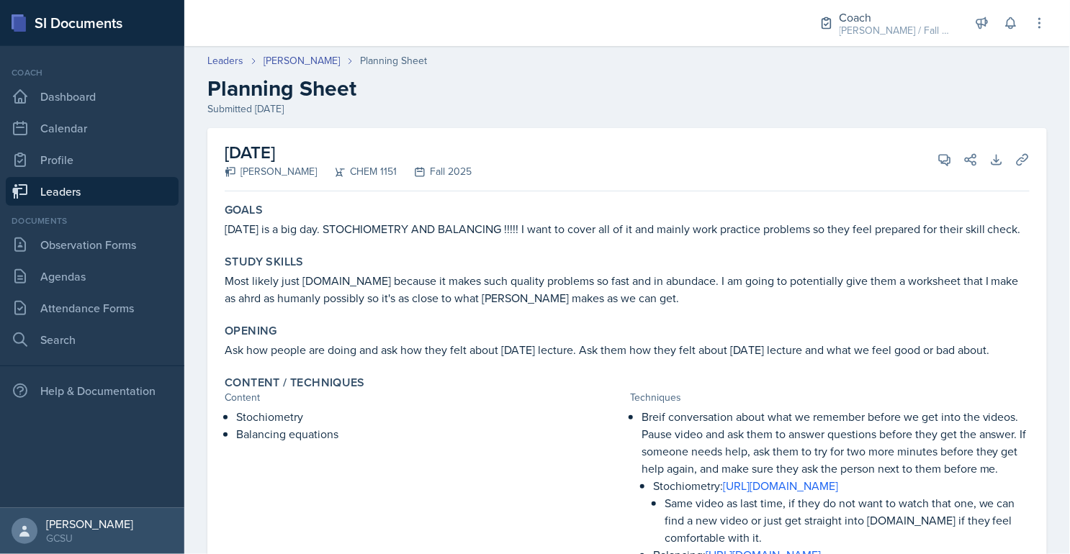
click at [120, 180] on link "Leaders" at bounding box center [92, 191] width 173 height 29
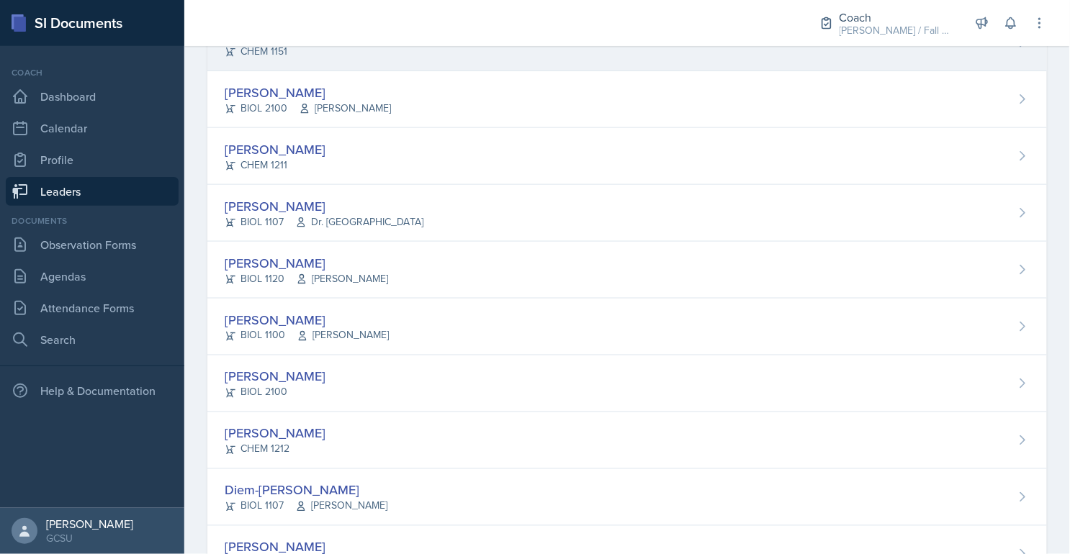
scroll to position [456, 0]
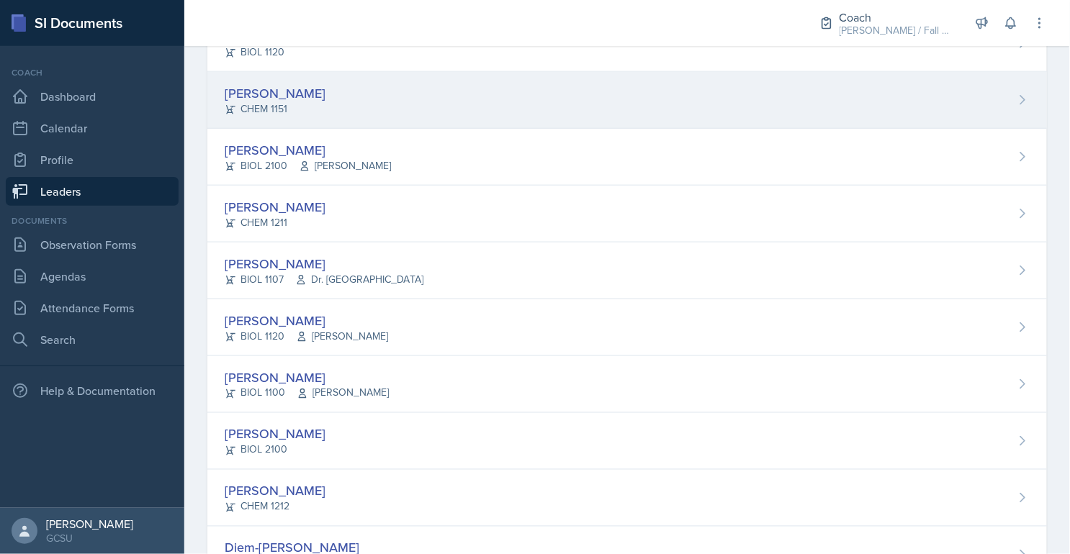
click at [305, 104] on div "CHEM 1151" at bounding box center [275, 108] width 101 height 15
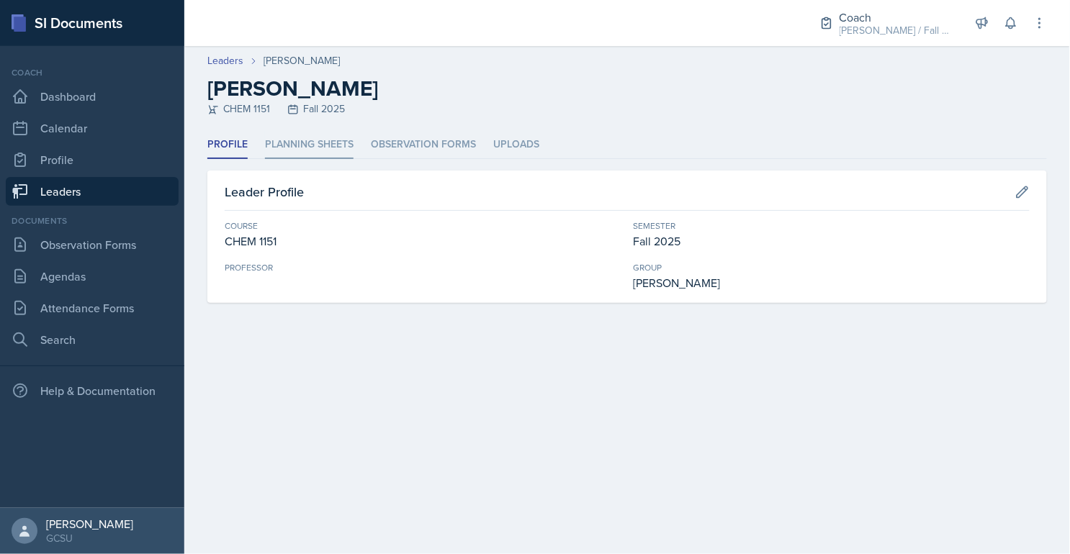
click at [321, 155] on li "Planning Sheets" at bounding box center [309, 145] width 89 height 28
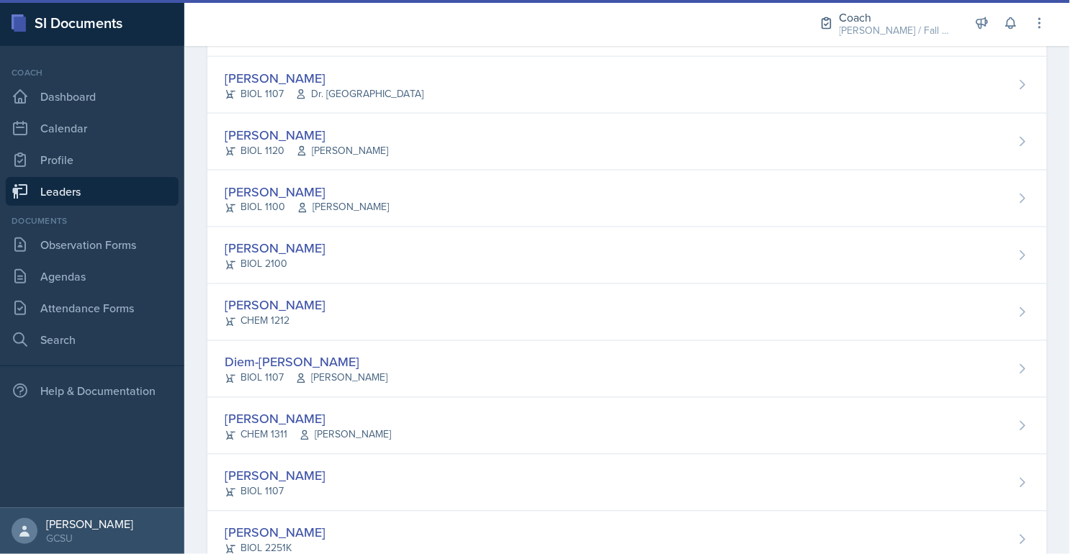
scroll to position [648, 0]
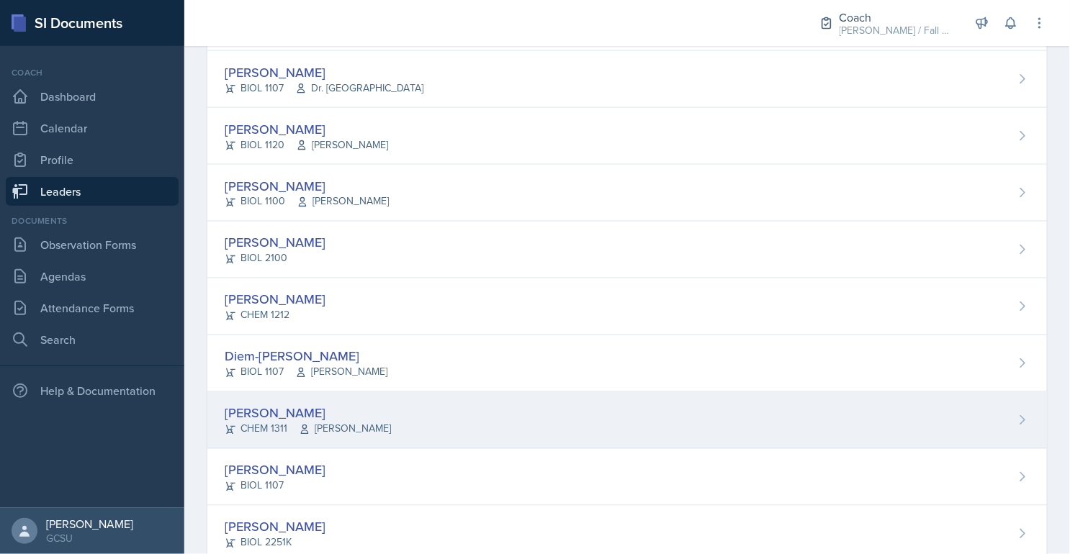
click at [379, 425] on div "Camille Hodek CHEM 1311 Catrena Lisse" at bounding box center [626, 420] width 839 height 57
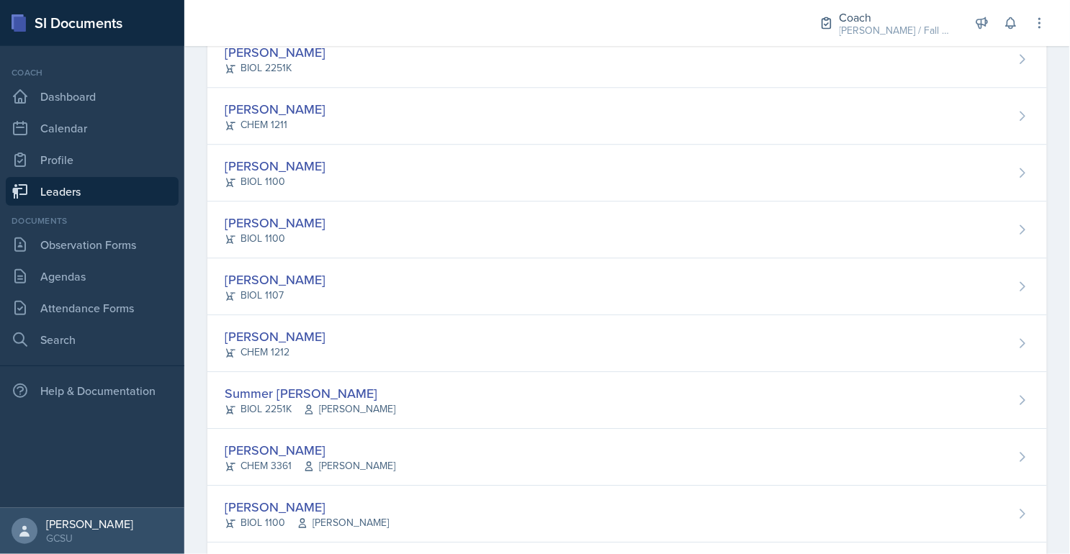
scroll to position [1122, 0]
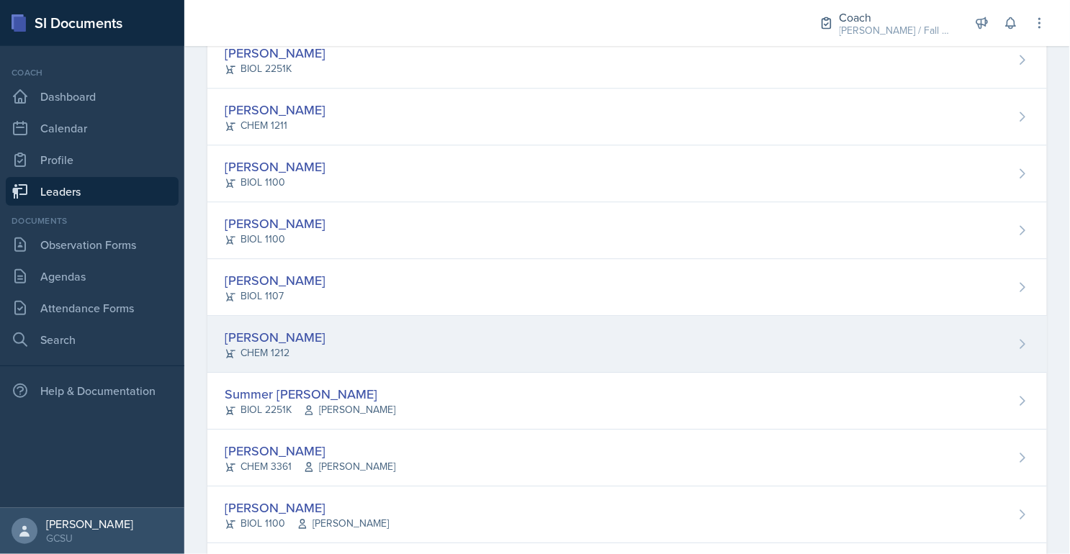
click at [385, 341] on div "Carsyn Lewis CHEM 1212" at bounding box center [626, 344] width 839 height 57
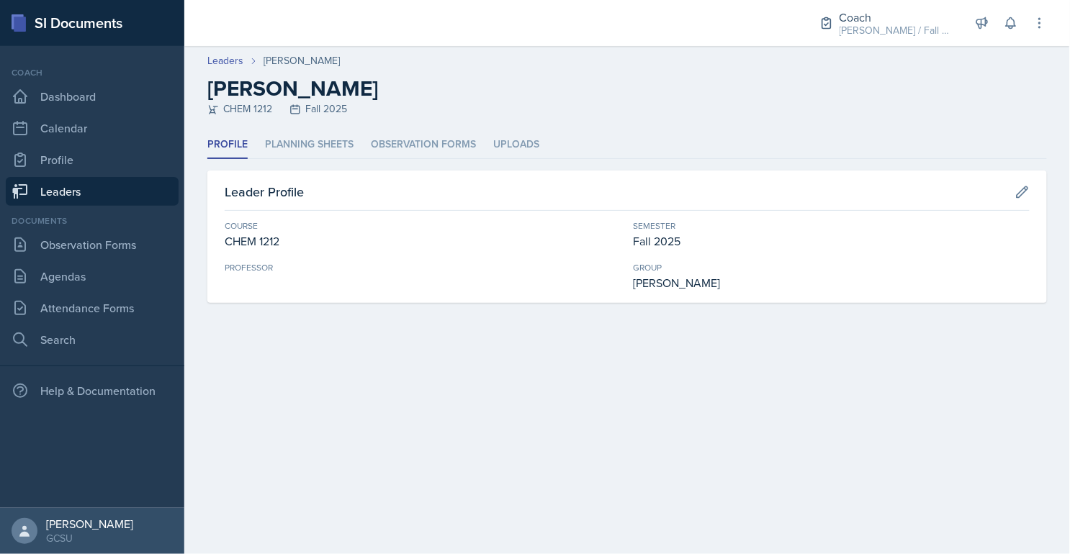
click at [311, 122] on header "Leaders Carsyn Lewis Carsyn Lewis CHEM 1212 Fall 2025" at bounding box center [626, 88] width 885 height 85
click at [311, 132] on li "Planning Sheets" at bounding box center [309, 145] width 89 height 28
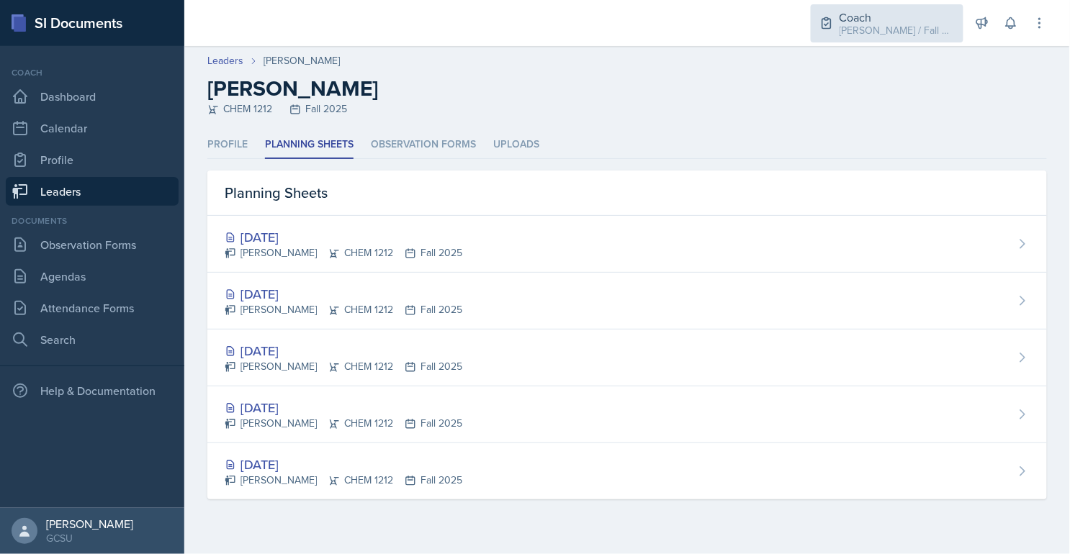
click at [906, 35] on div "[PERSON_NAME] / Fall 2025" at bounding box center [896, 30] width 115 height 15
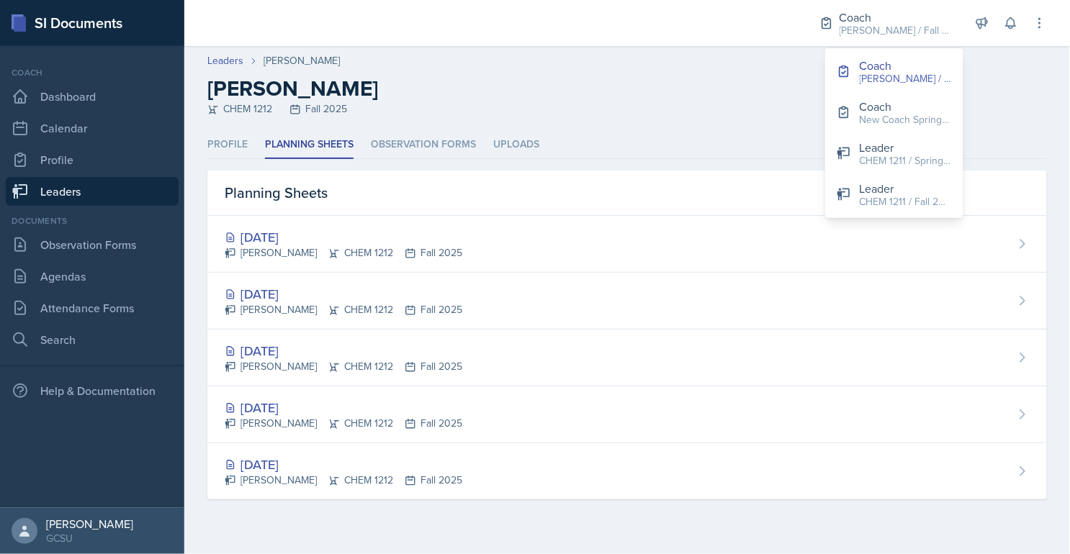
click at [736, 98] on h2 "[PERSON_NAME]" at bounding box center [626, 89] width 839 height 26
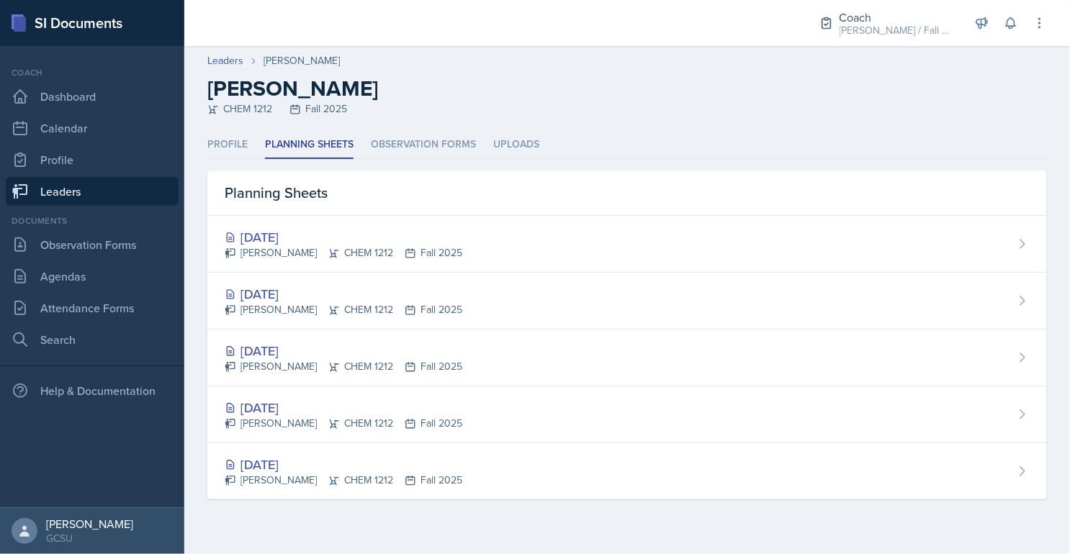
click at [675, 48] on header "Leaders Carsyn Lewis Carsyn Lewis CHEM 1212 Fall 2025" at bounding box center [626, 88] width 885 height 85
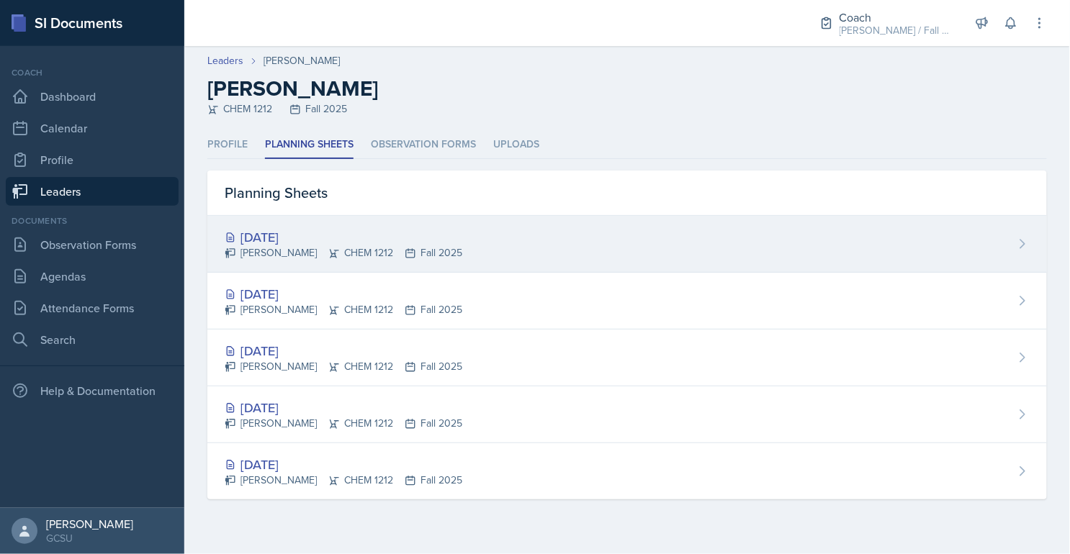
click at [308, 248] on div "Carsyn Lewis CHEM 1212 Fall 2025" at bounding box center [344, 252] width 238 height 15
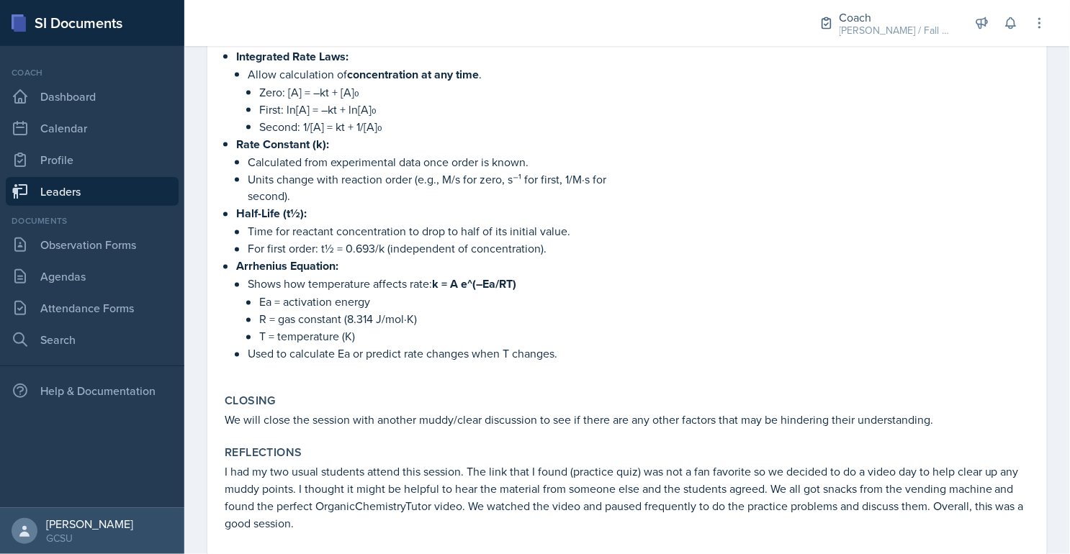
scroll to position [688, 0]
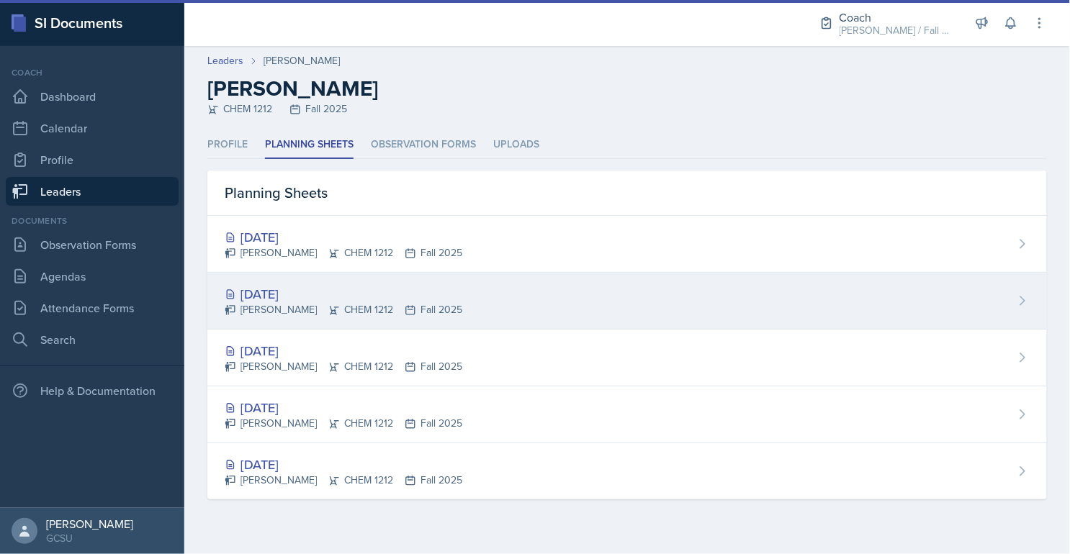
click at [369, 316] on div "Carsyn Lewis CHEM 1212 Fall 2025" at bounding box center [344, 309] width 238 height 15
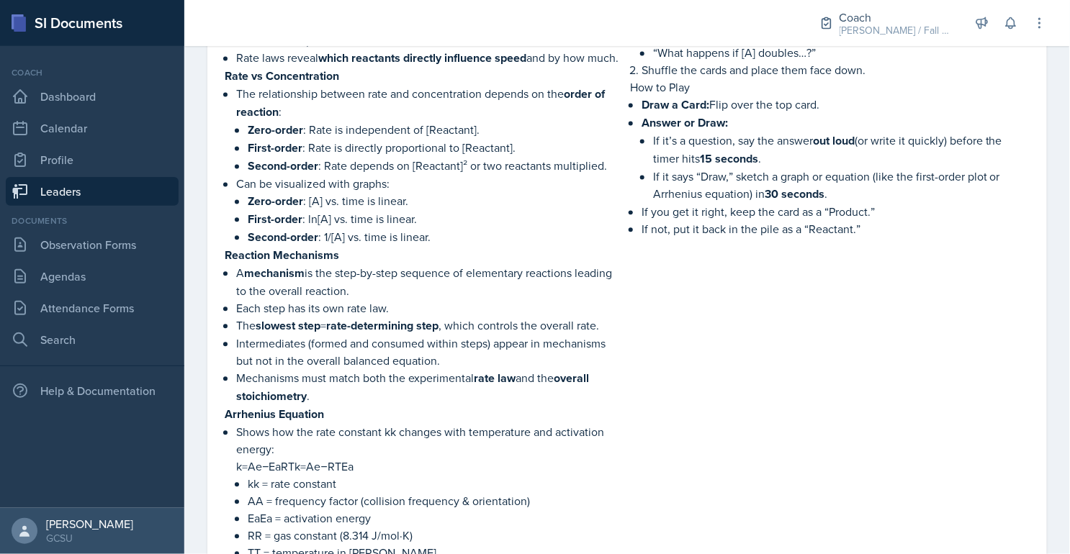
scroll to position [1221, 0]
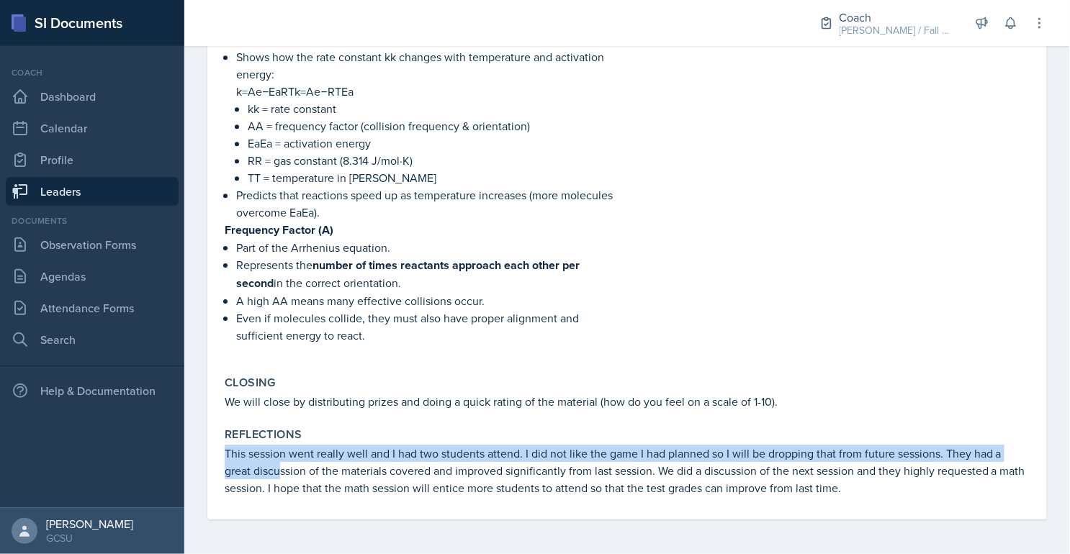
drag, startPoint x: 217, startPoint y: 448, endPoint x: 281, endPoint y: 478, distance: 71.2
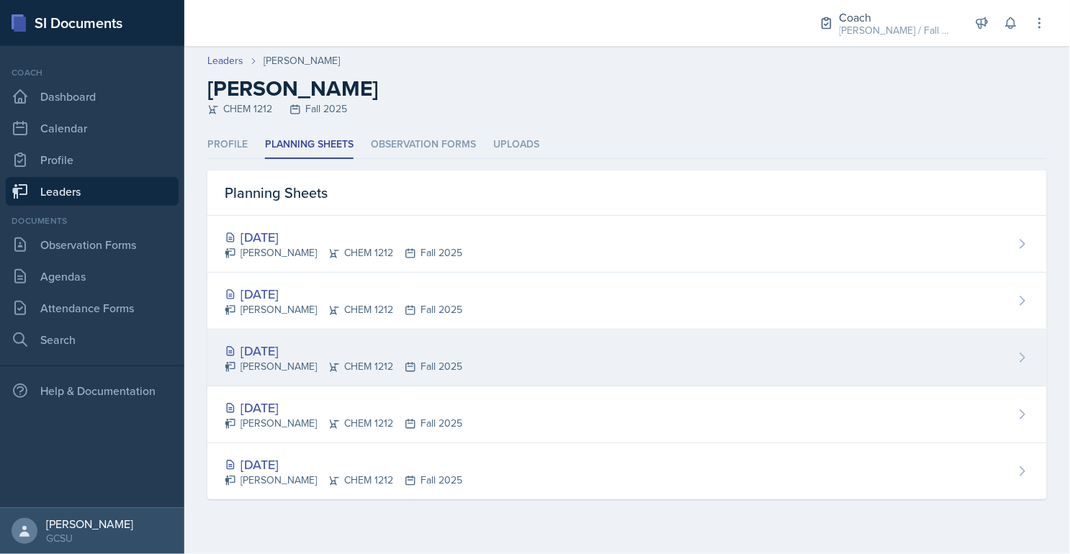
click at [302, 351] on div "Sep 18th, 2025" at bounding box center [344, 350] width 238 height 19
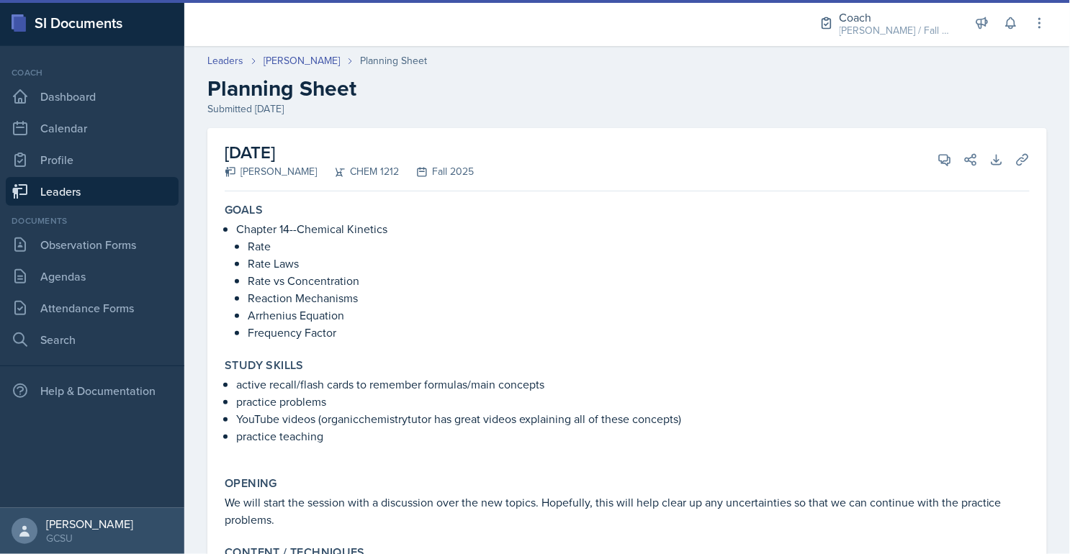
scroll to position [1193, 0]
